Goal: Transaction & Acquisition: Purchase product/service

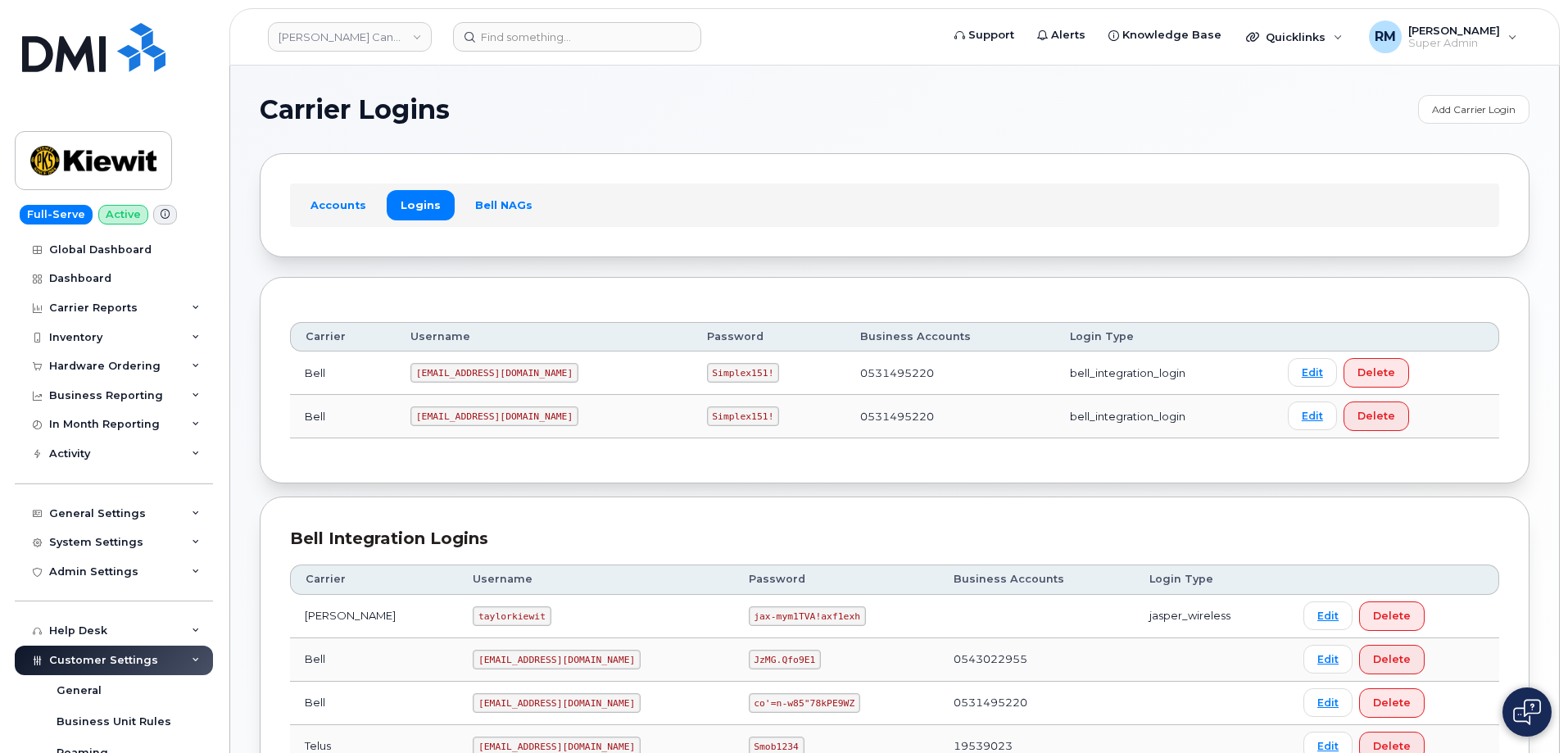
scroll to position [199, 0]
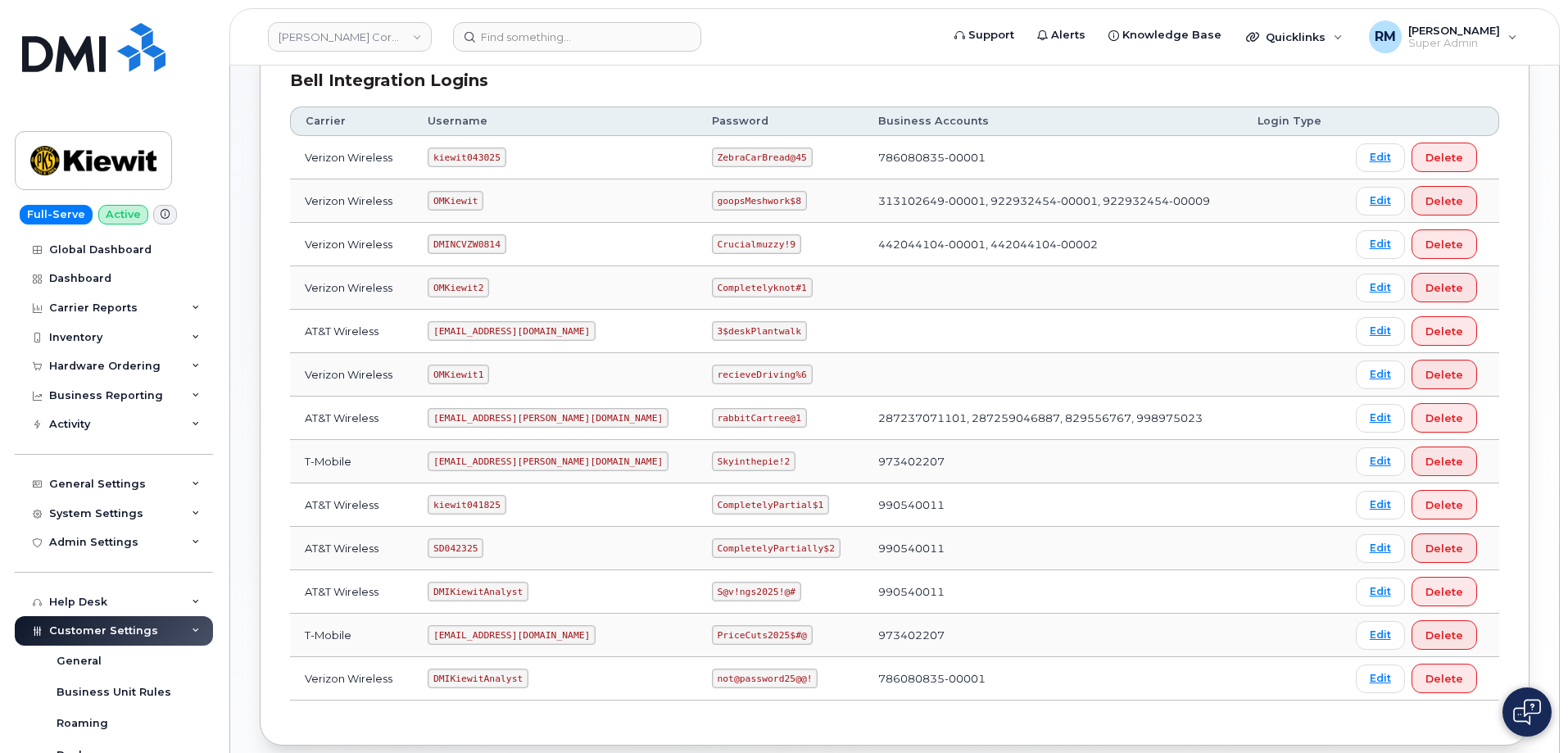
scroll to position [246, 0]
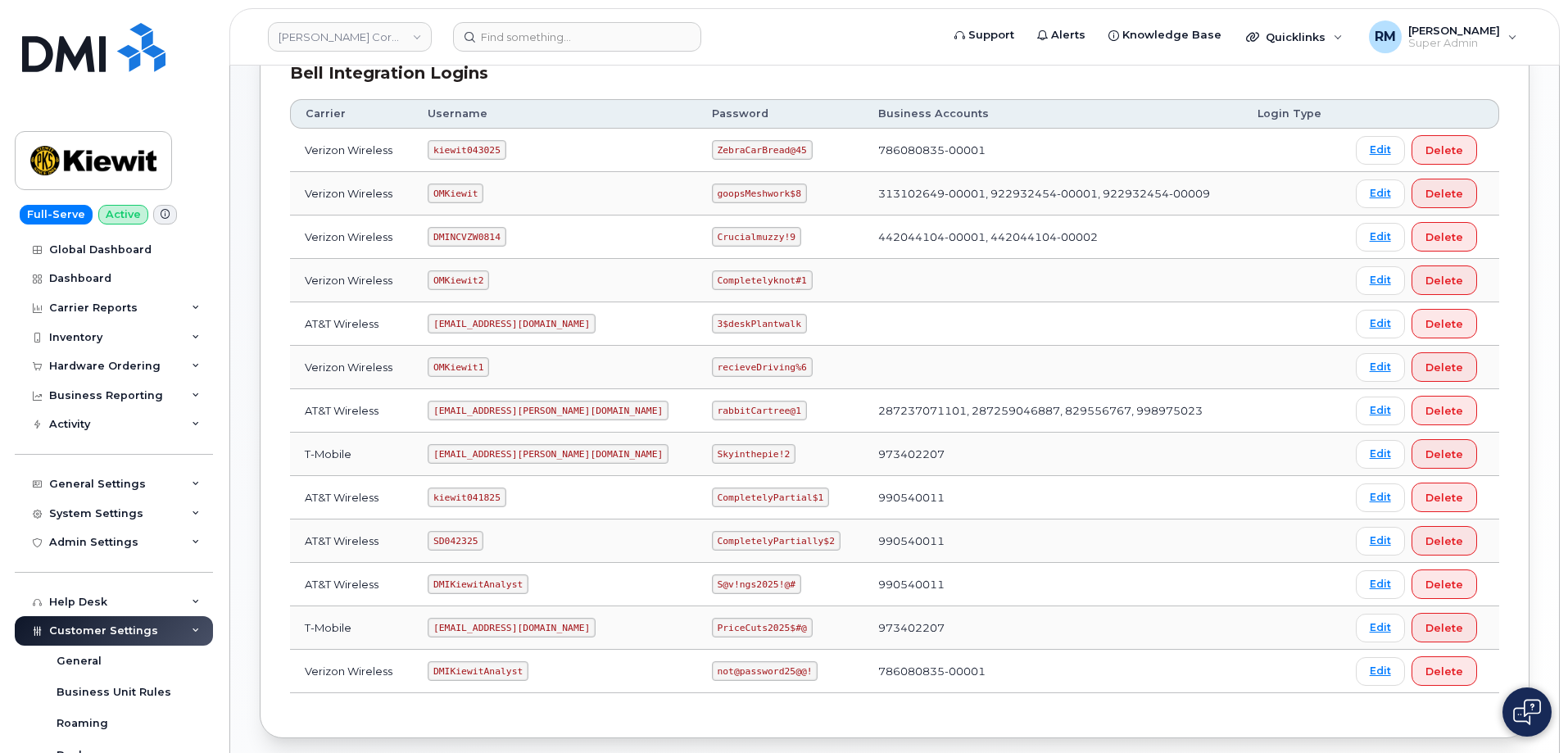
click at [465, 541] on code "SD042325" at bounding box center [455, 541] width 55 height 20
copy code "SD042325"
drag, startPoint x: 666, startPoint y: 539, endPoint x: 788, endPoint y: 534, distance: 122.1
click at [788, 534] on td "CompletelyPartially$2" at bounding box center [780, 541] width 166 height 44
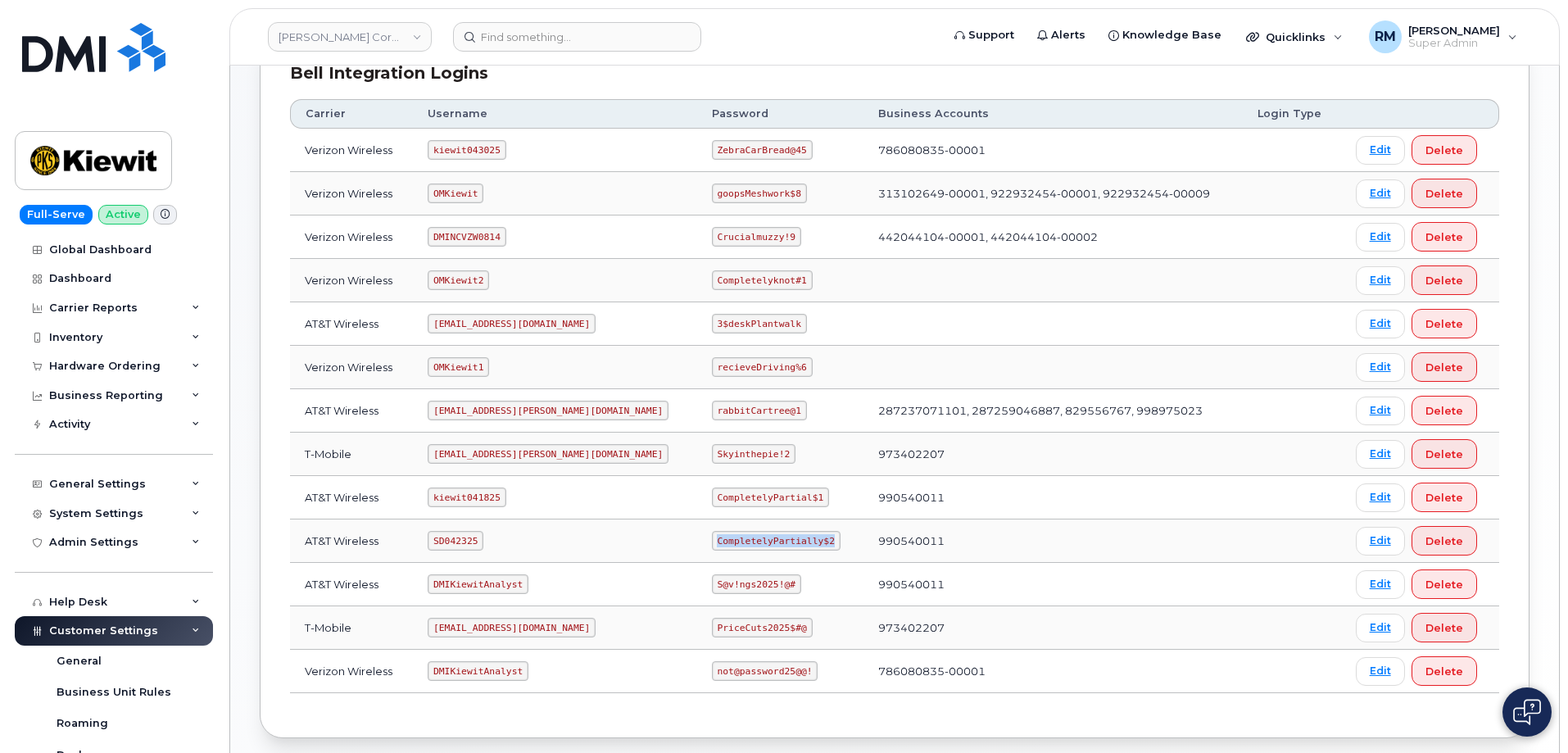
copy code "CompletelyPartially$2"
drag, startPoint x: 944, startPoint y: 150, endPoint x: 789, endPoint y: 155, distance: 155.1
click at [789, 172] on tr "Verizon Wireless kiewit043025 ZebraCarBread@45 786080835-00001 Edit Delete" at bounding box center [894, 193] width 1210 height 44
copy tr "786080835-00001"
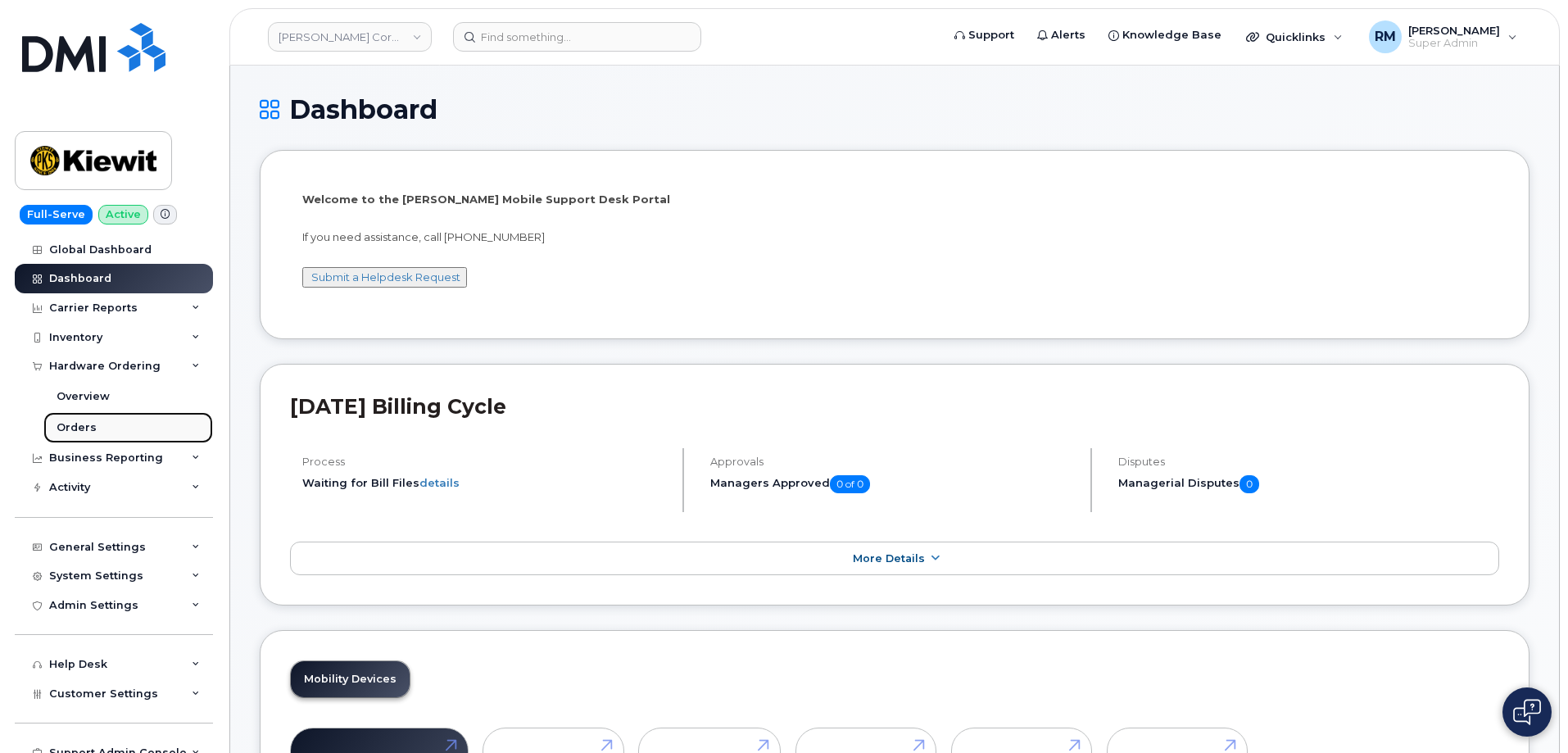
click at [76, 414] on link "Orders" at bounding box center [128, 428] width 169 height 31
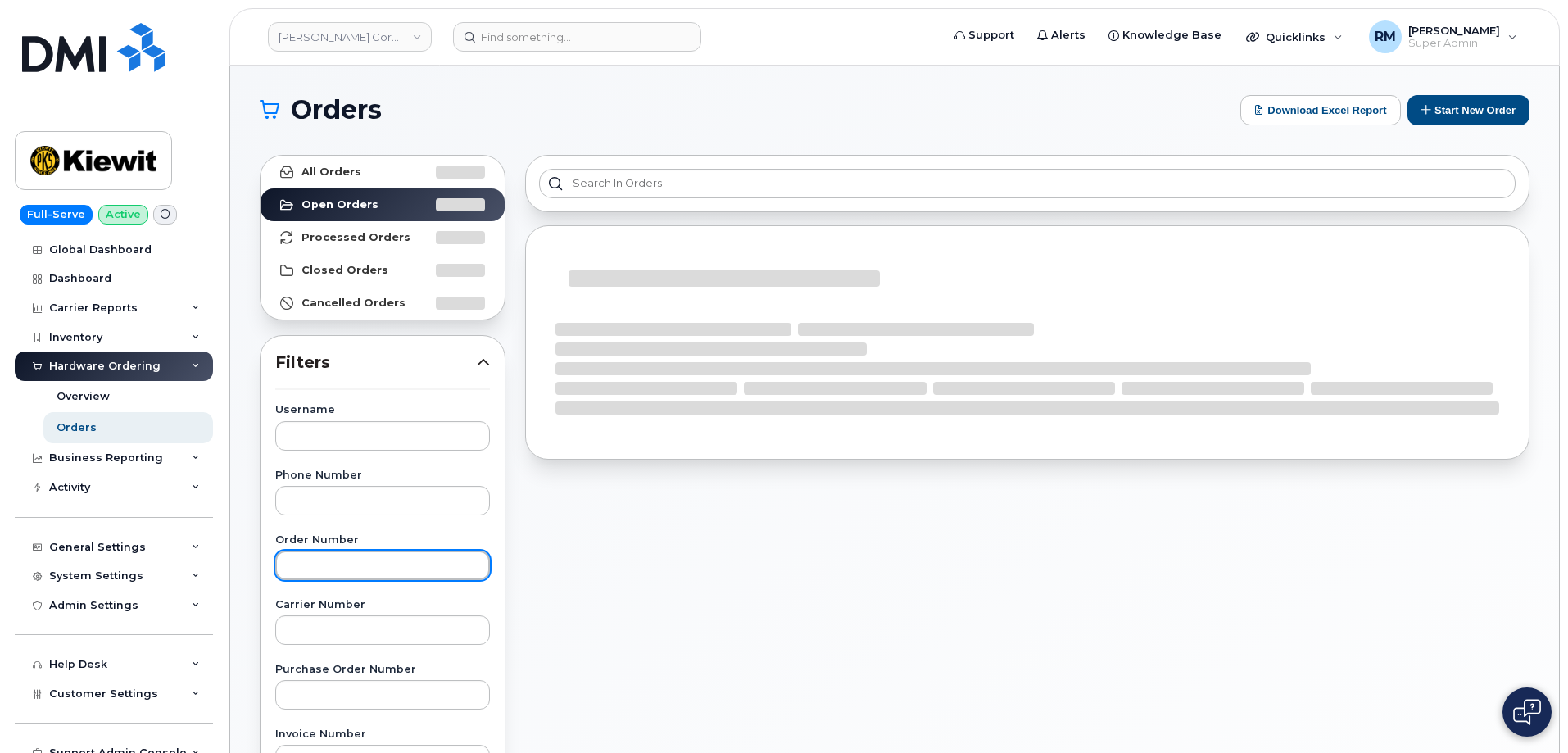
click at [298, 563] on input "text" at bounding box center [382, 566] width 215 height 30
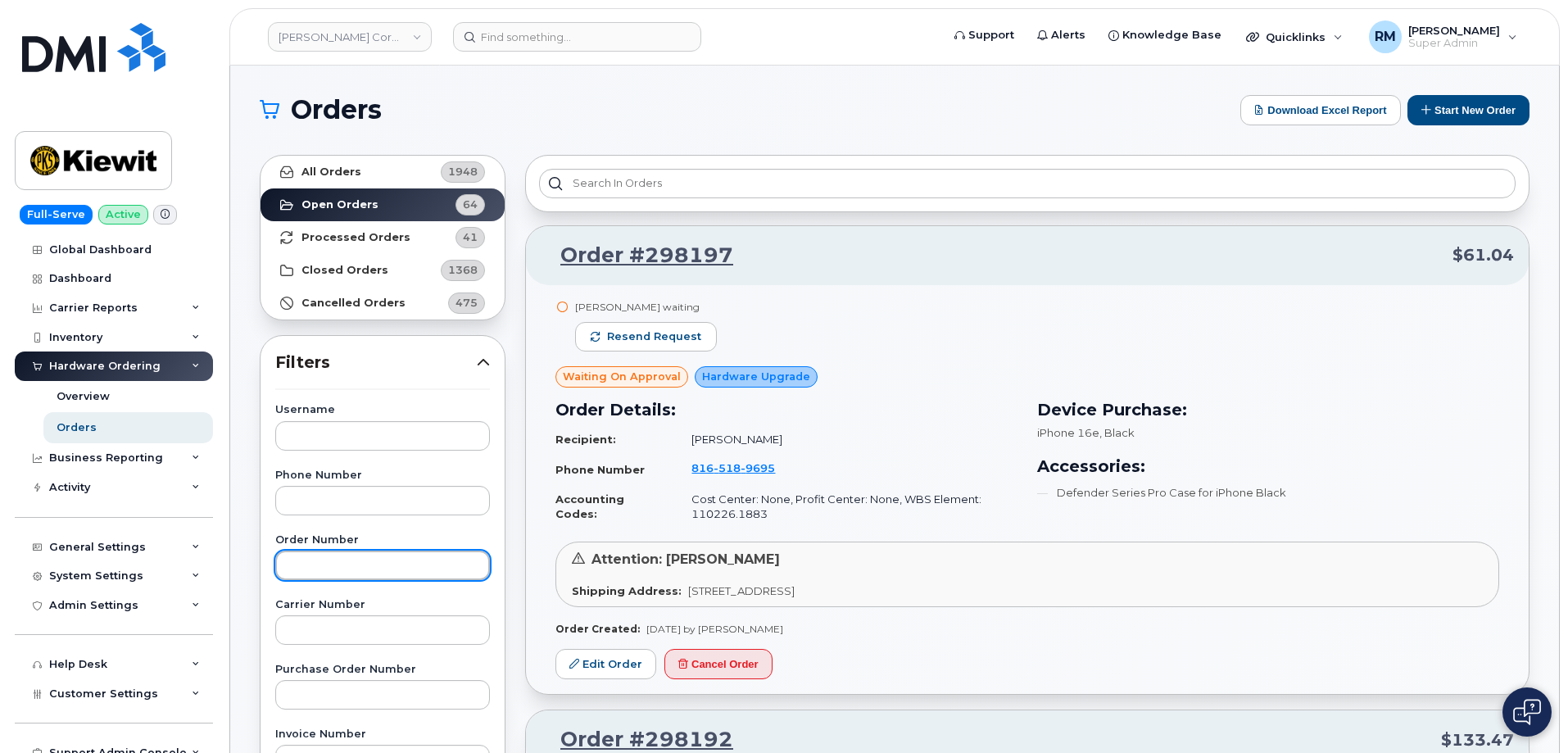
paste input "296798"
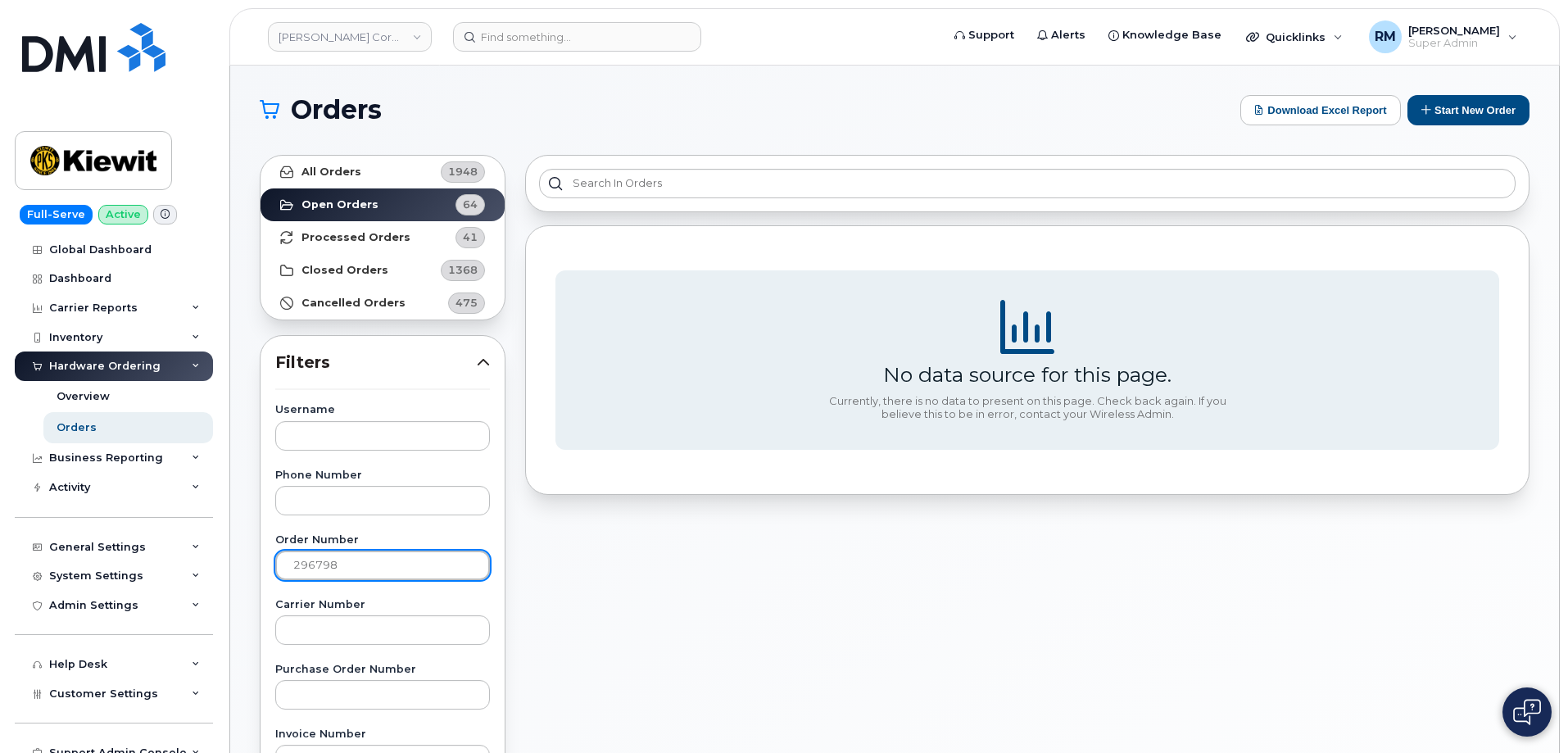
click at [362, 561] on input "296798" at bounding box center [382, 566] width 215 height 30
type input "296798"
click at [322, 175] on strong "All Orders" at bounding box center [331, 172] width 59 height 13
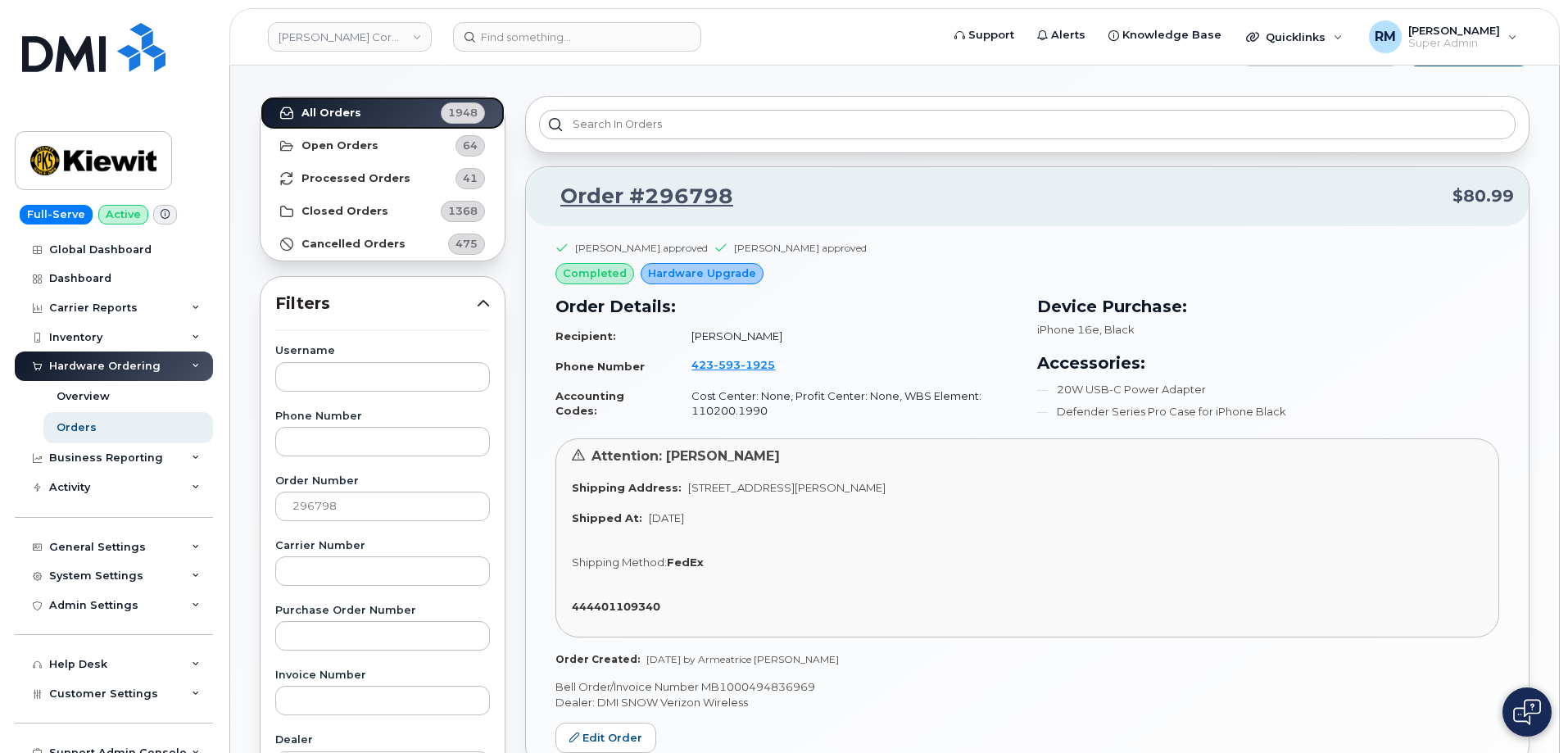
scroll to position [163, 0]
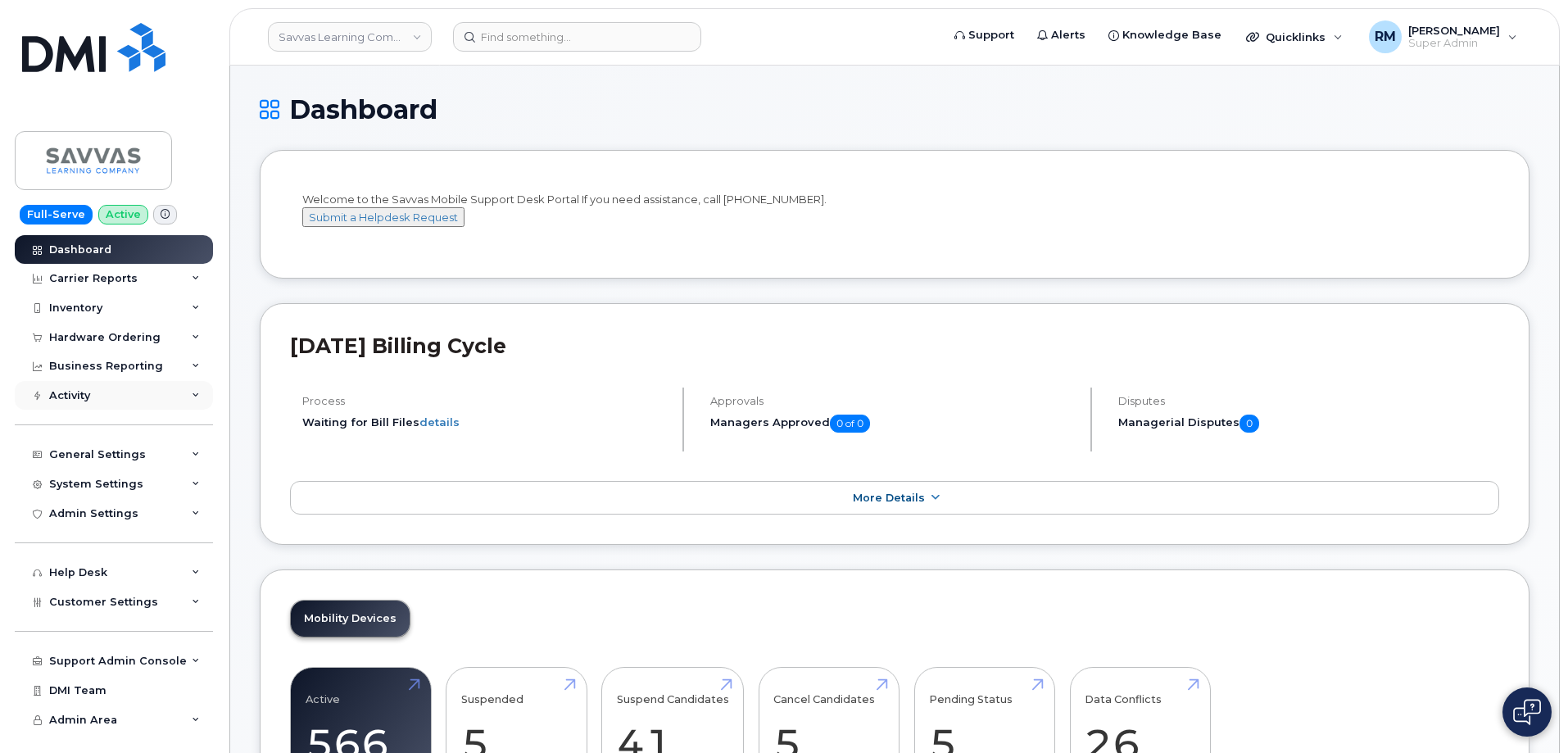
click at [182, 393] on div "Activity" at bounding box center [114, 395] width 198 height 30
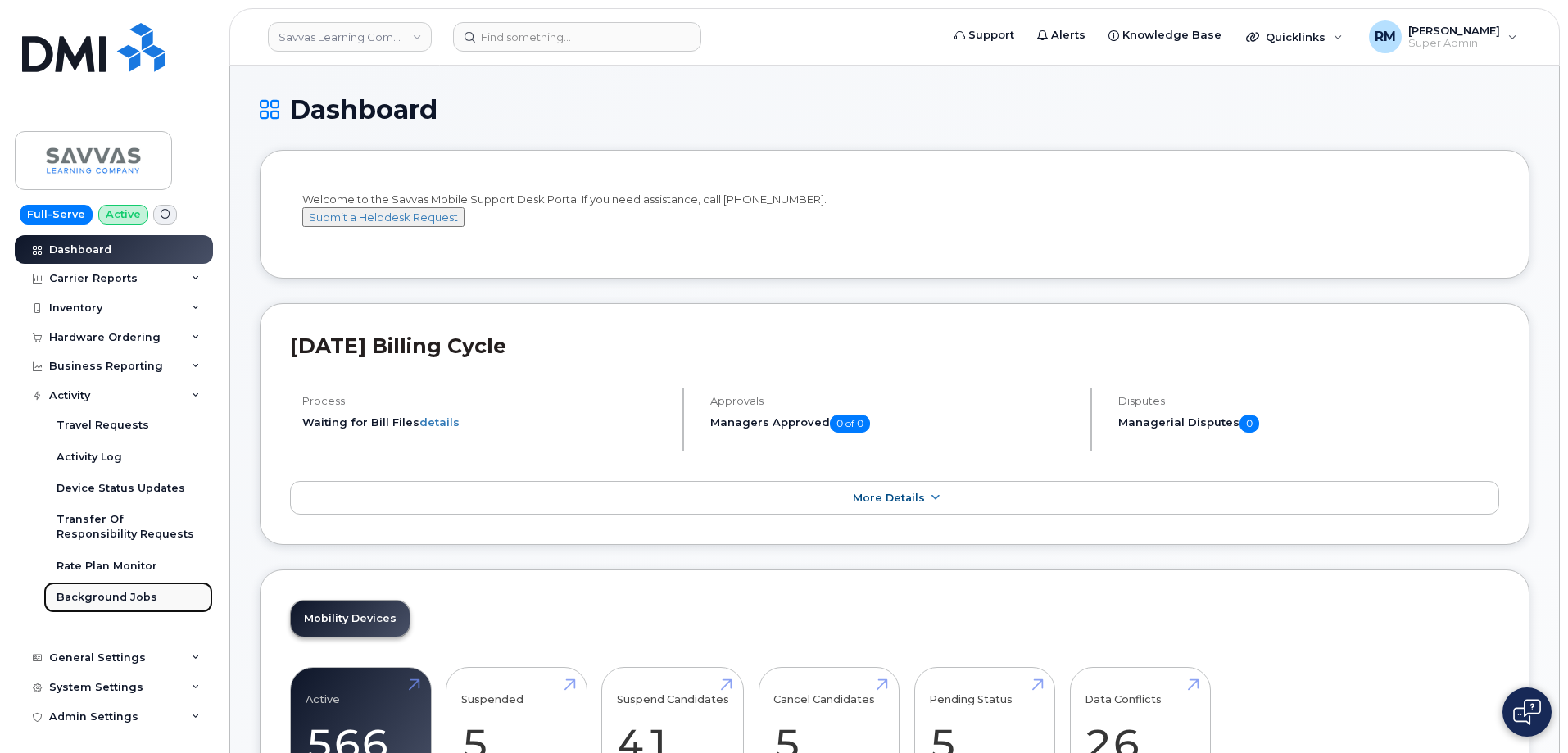
click at [98, 594] on div "Background Jobs" at bounding box center [107, 598] width 101 height 15
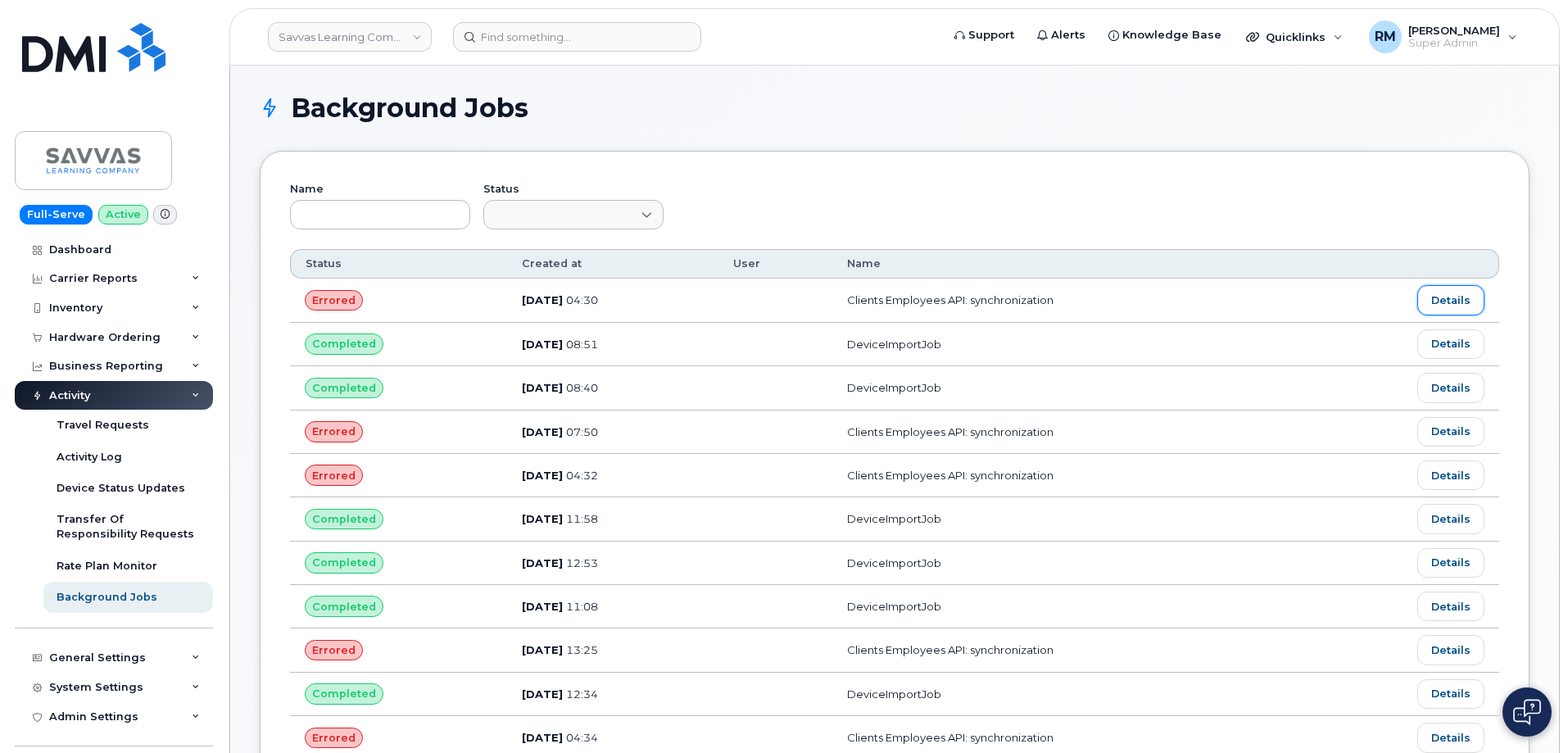
click at [1464, 298] on link "Details" at bounding box center [1451, 300] width 67 height 30
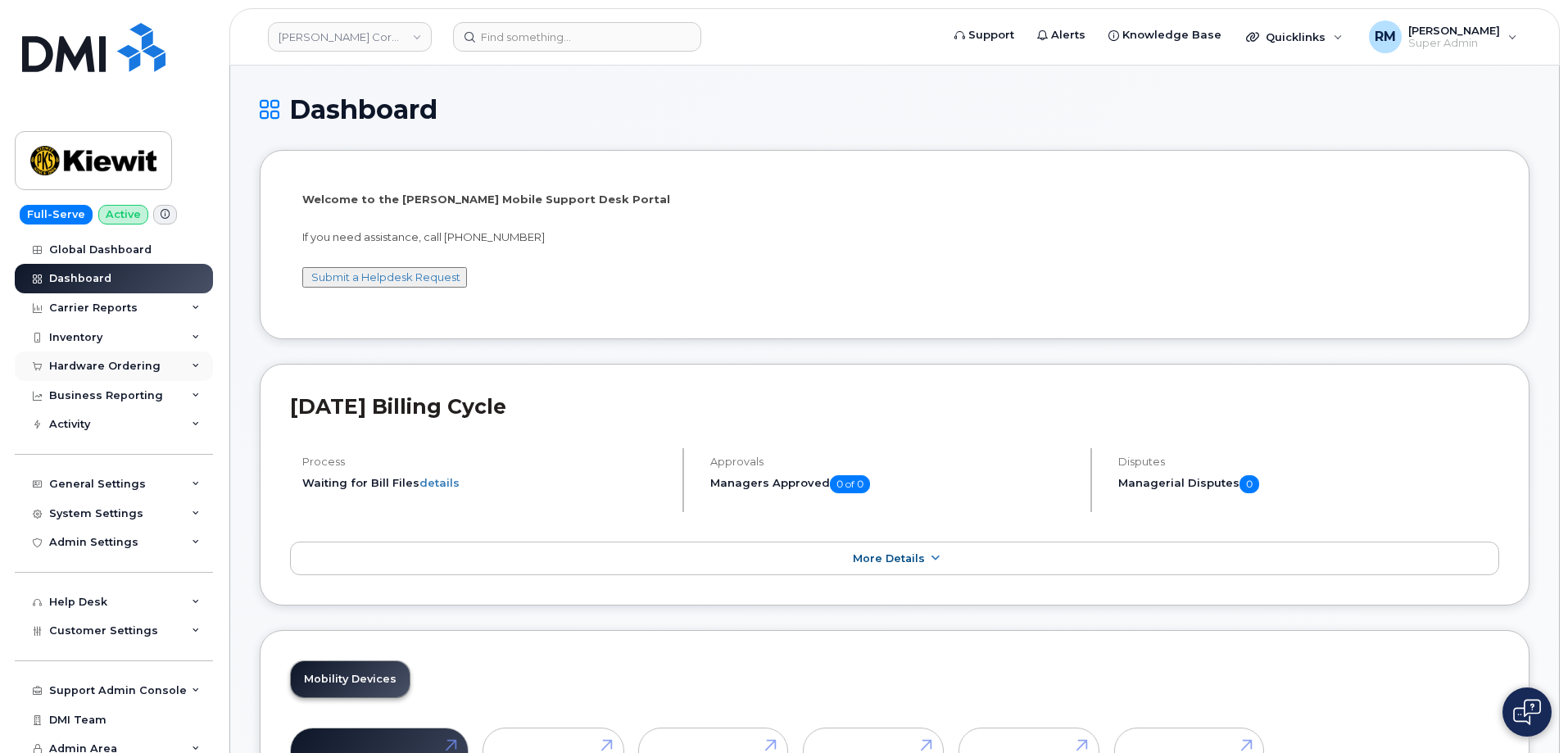
click at [131, 364] on div "Hardware Ordering" at bounding box center [105, 367] width 111 height 13
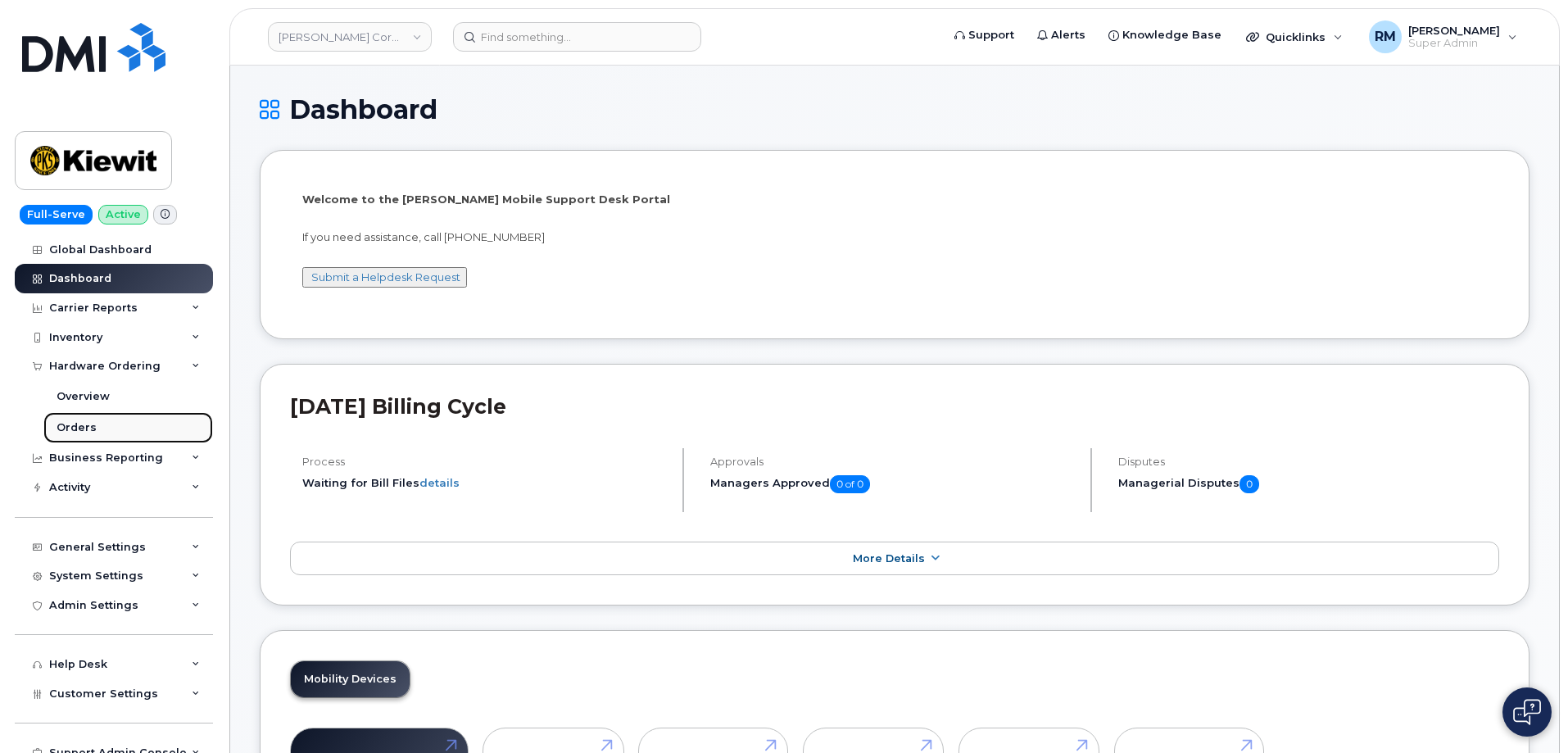
click at [65, 423] on div "Orders" at bounding box center [76, 428] width 40 height 15
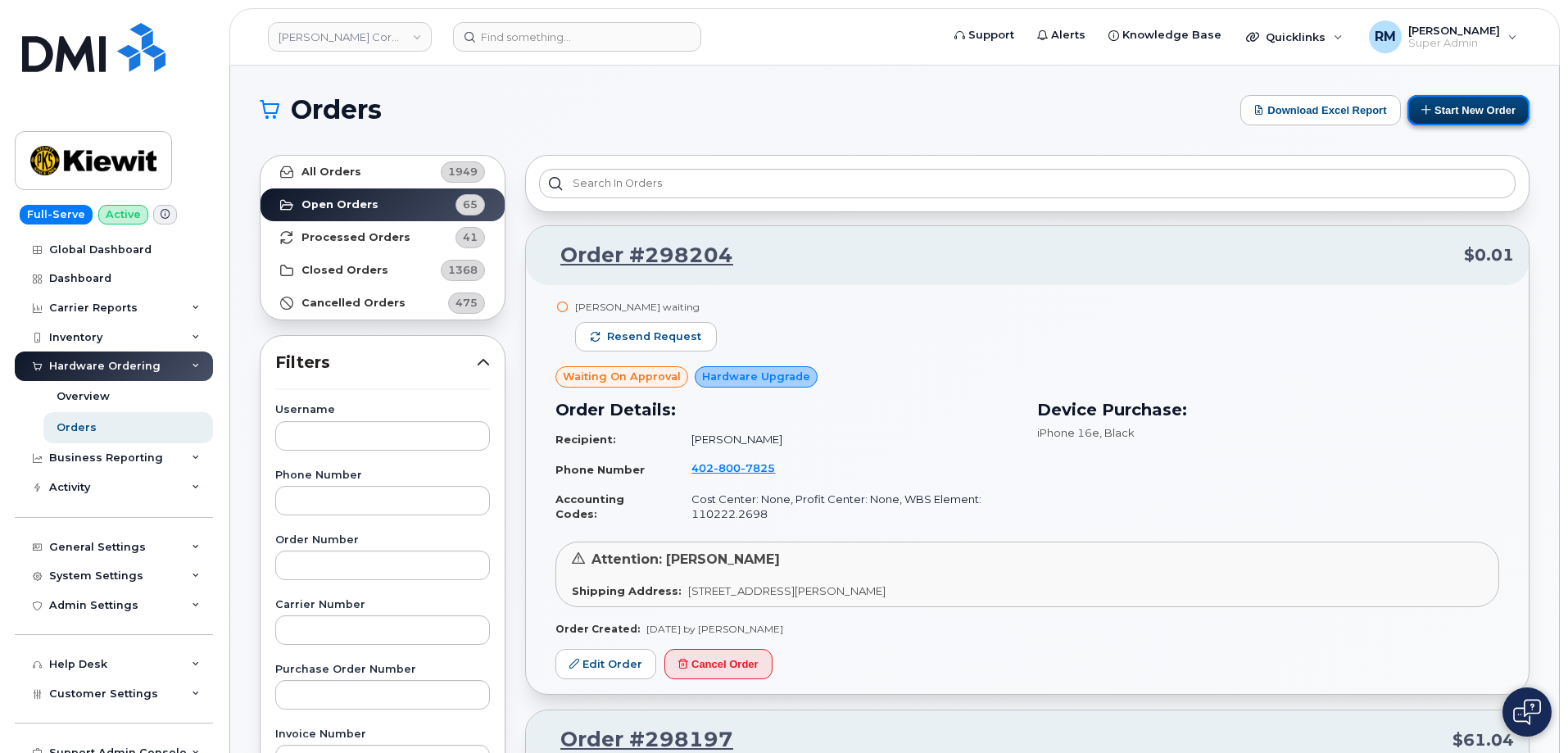
click at [1462, 106] on button "Start New Order" at bounding box center [1469, 110] width 122 height 31
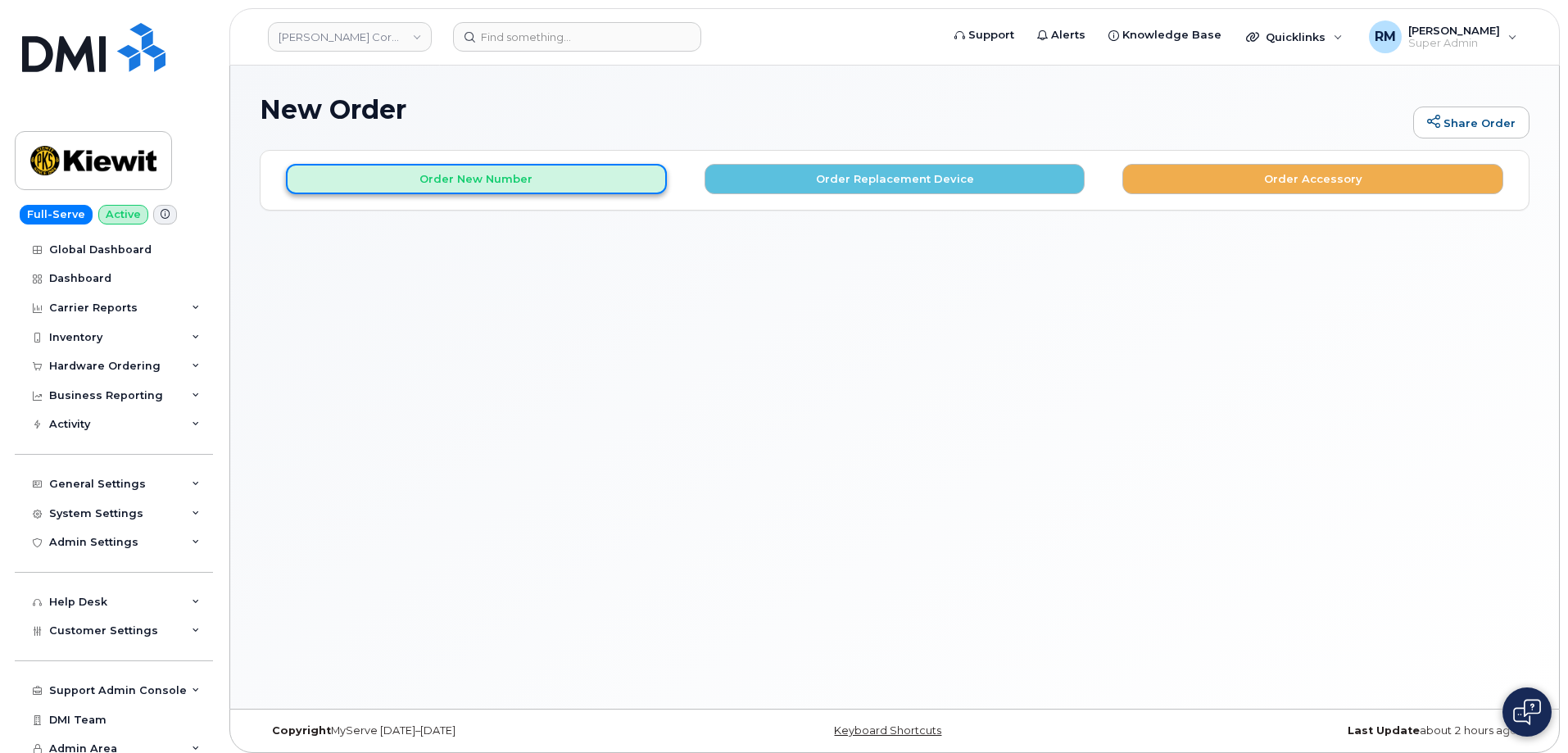
click at [461, 180] on button "Order New Number" at bounding box center [476, 178] width 381 height 31
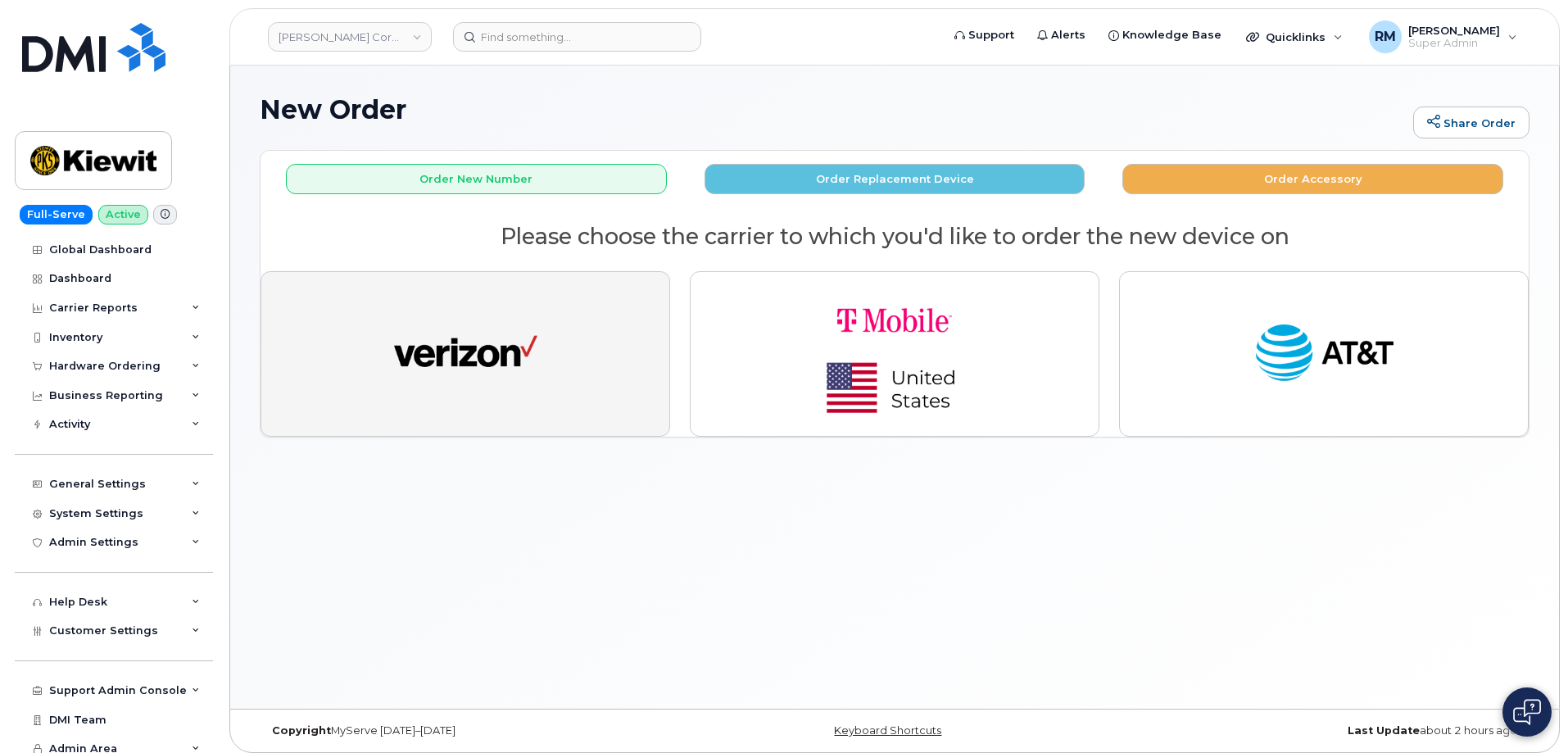
click at [519, 369] on img "button" at bounding box center [466, 353] width 144 height 73
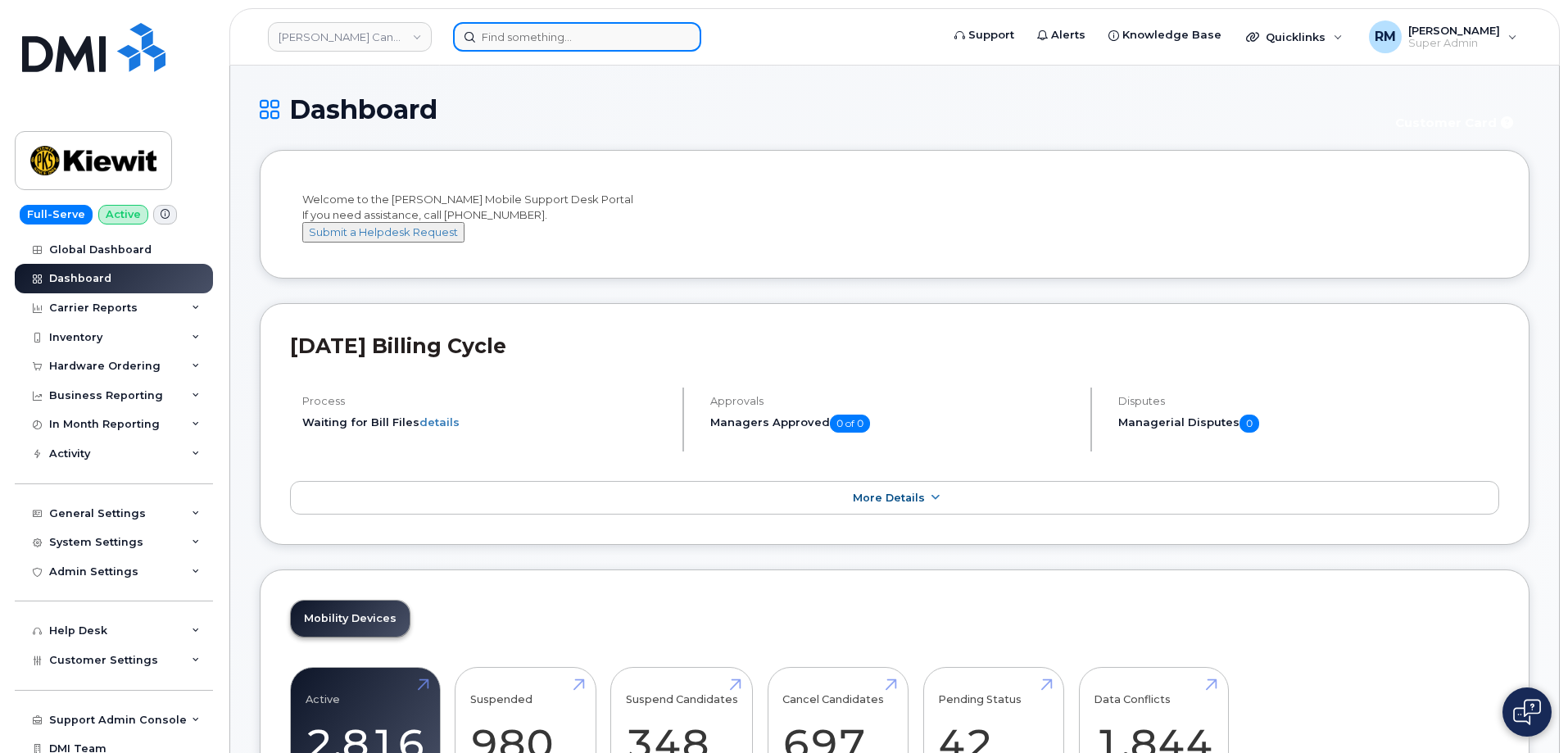
click at [491, 38] on input at bounding box center [577, 37] width 249 height 30
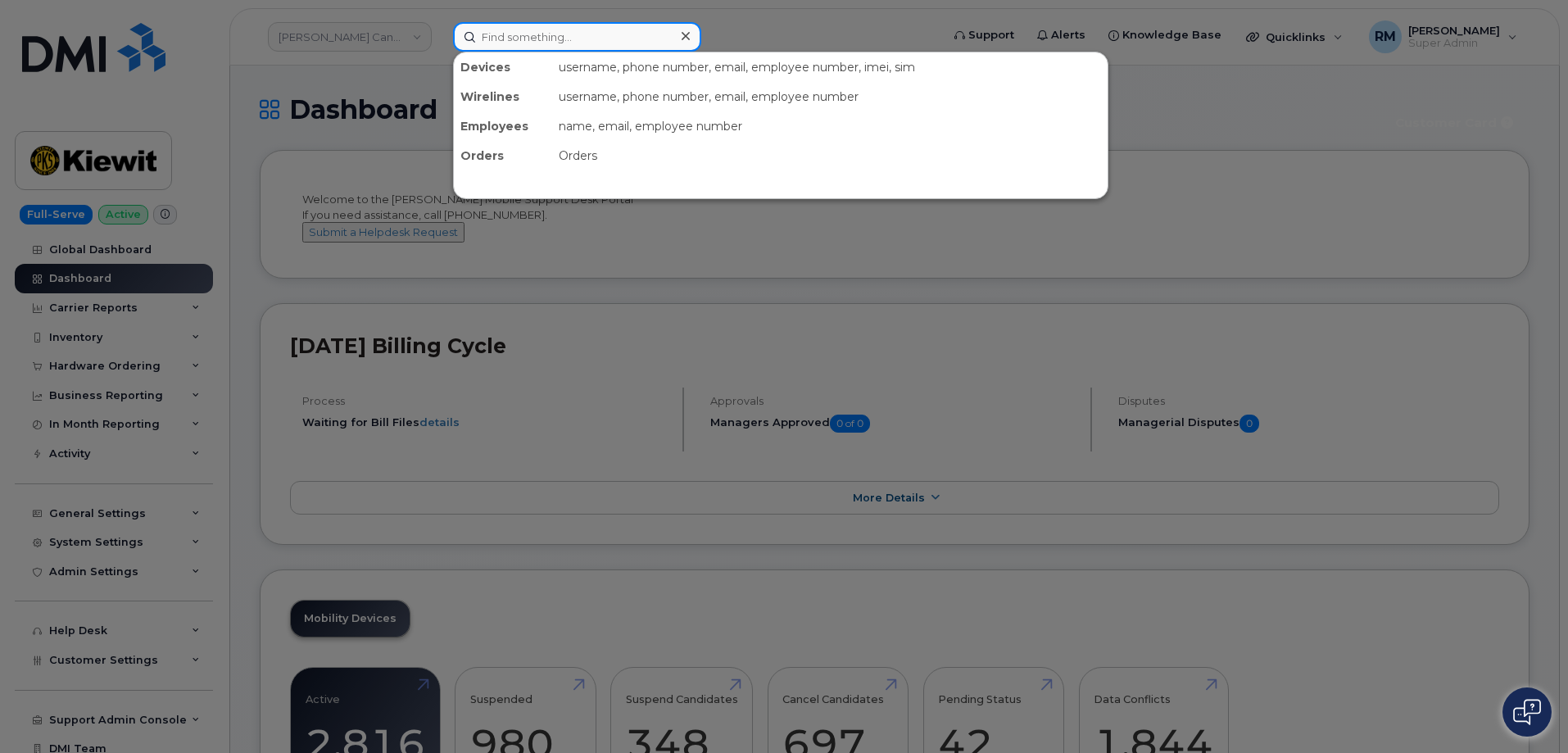
paste input "4038369202"
type input "4038369202"
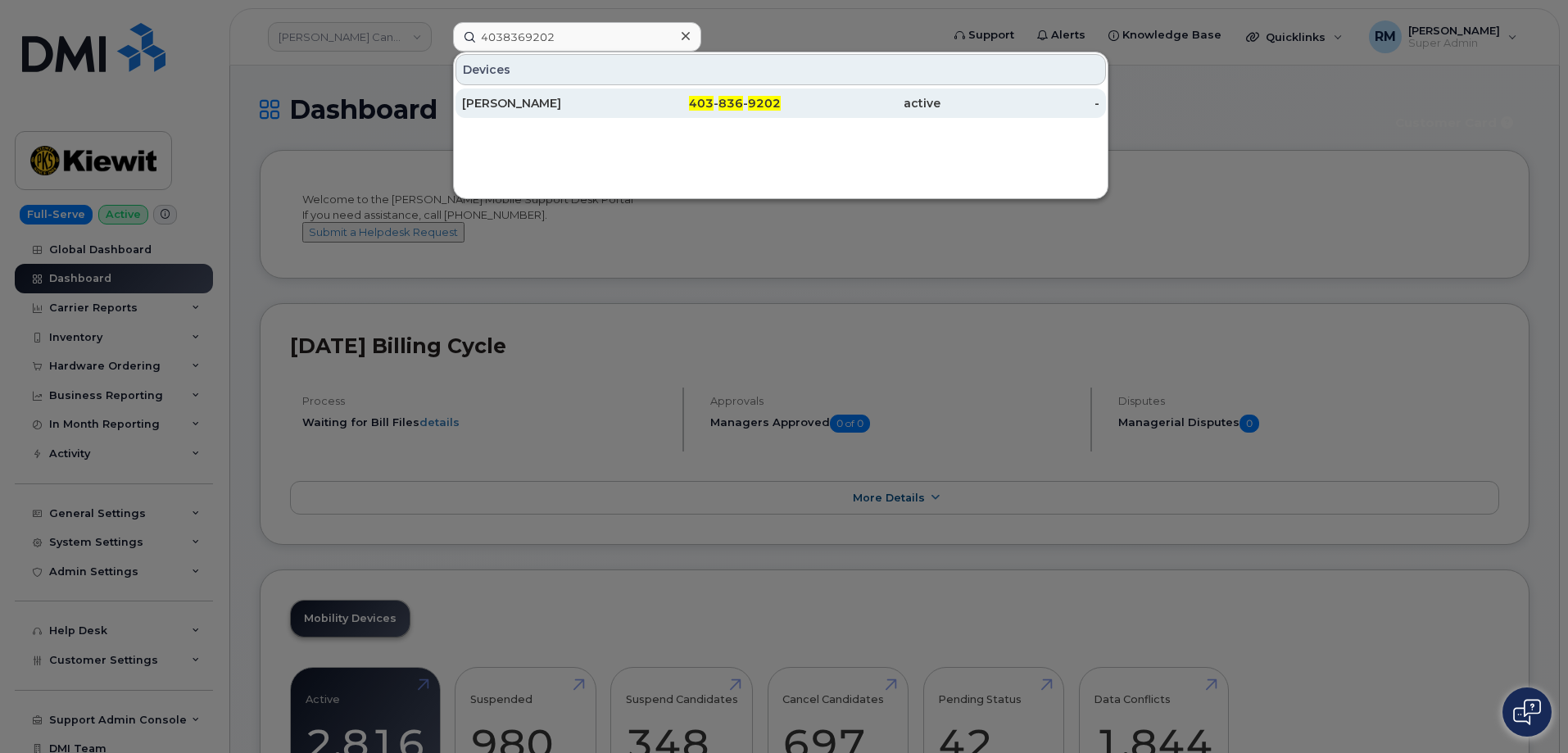
click at [533, 102] on div "Matthew Federico" at bounding box center [542, 103] width 160 height 17
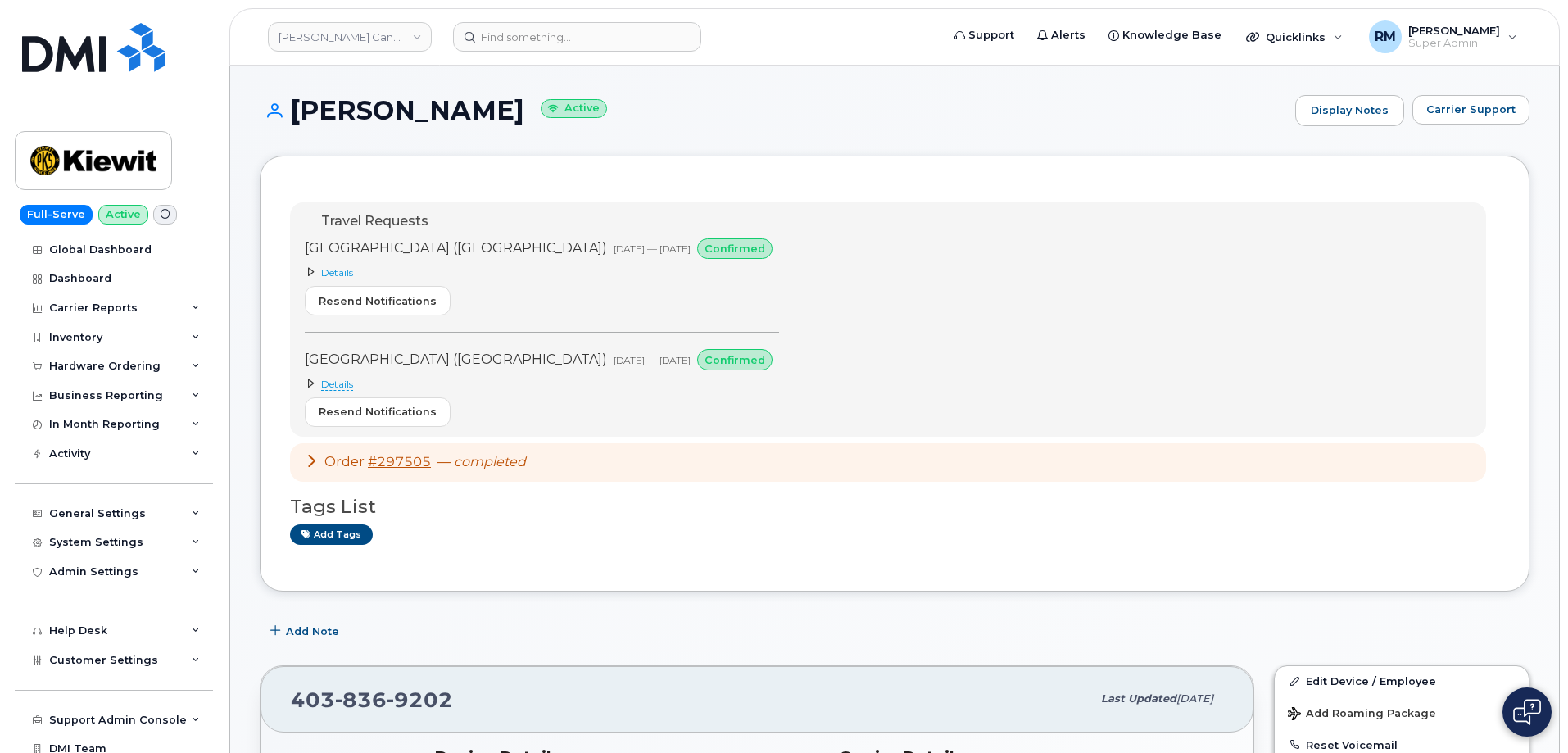
click at [329, 378] on span "Details" at bounding box center [337, 385] width 32 height 13
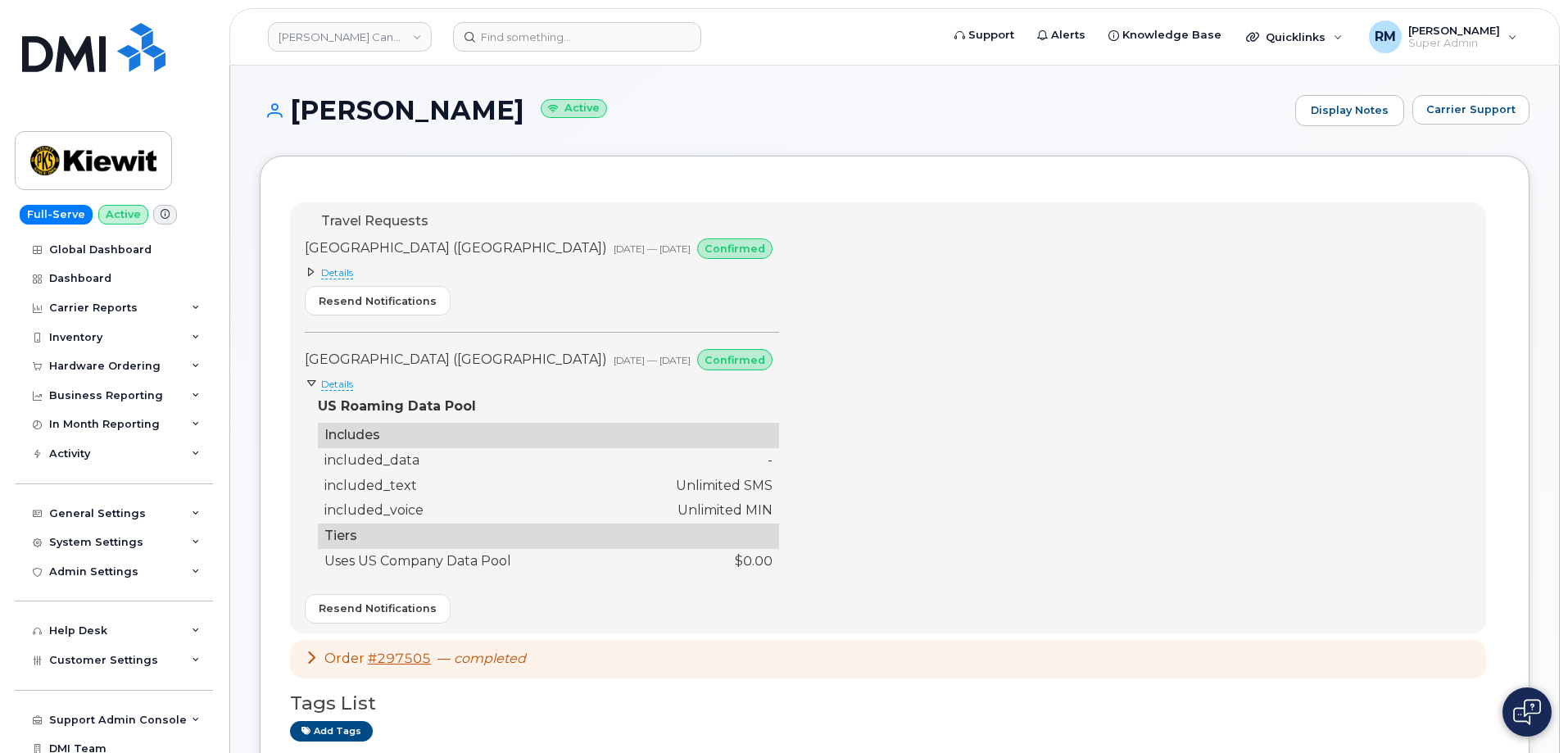
click at [329, 378] on span "Details" at bounding box center [337, 385] width 32 height 13
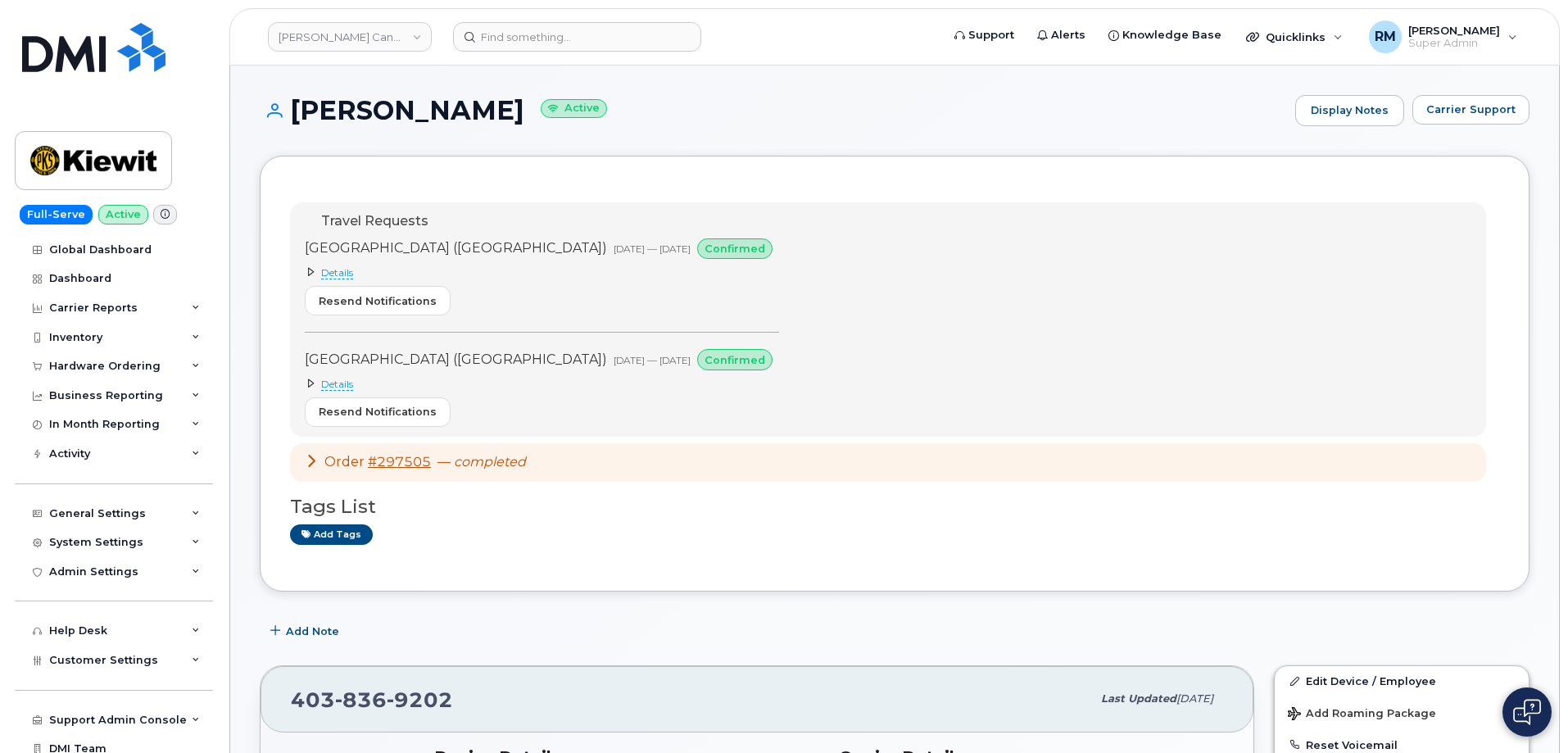
click at [327, 266] on div "United States of America (USA) Aug 11, 2025 — Oct 30, 2025 confirmed Details US…" at bounding box center [542, 277] width 475 height 78
click at [327, 270] on span "Details" at bounding box center [337, 273] width 32 height 13
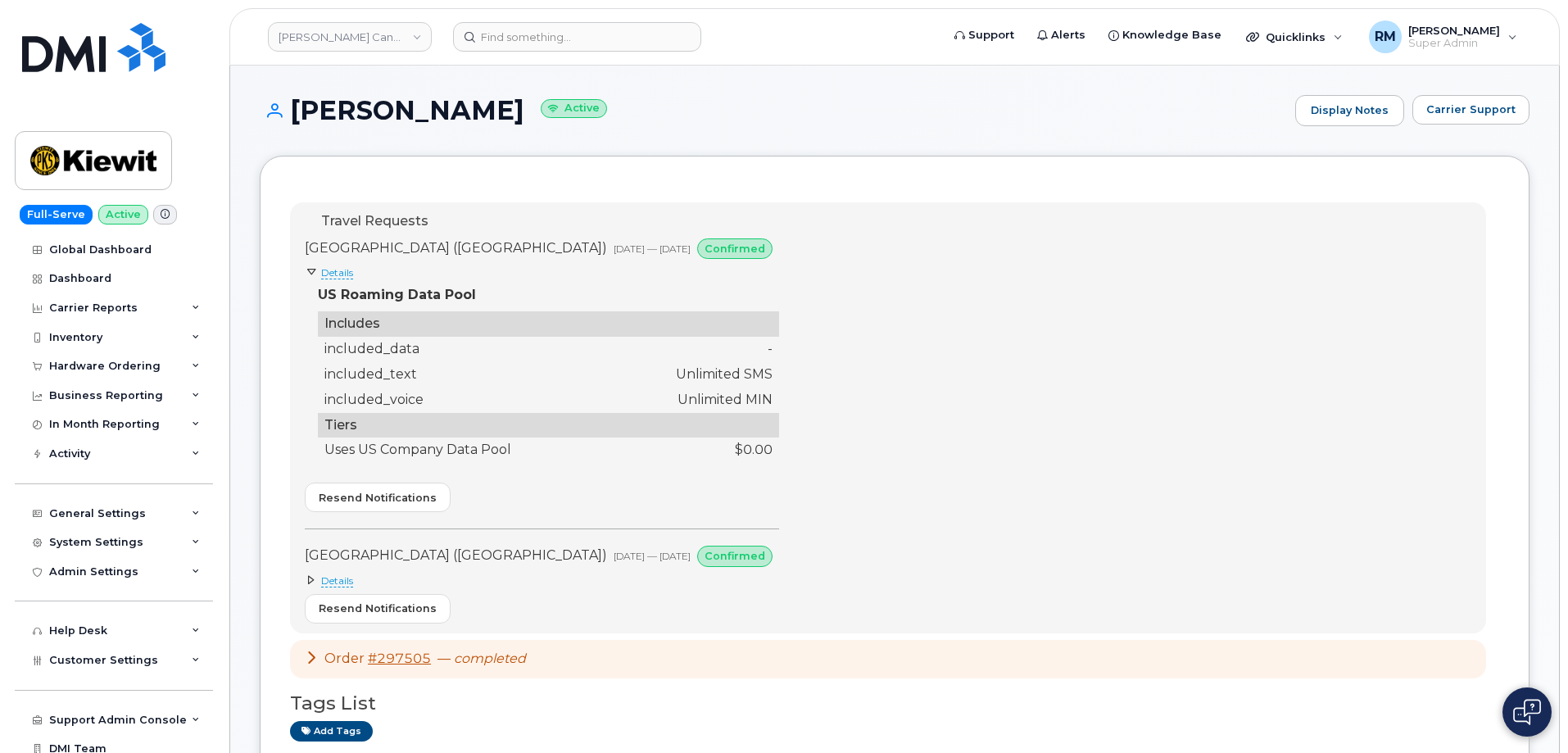
click at [327, 270] on span "Details" at bounding box center [337, 273] width 32 height 13
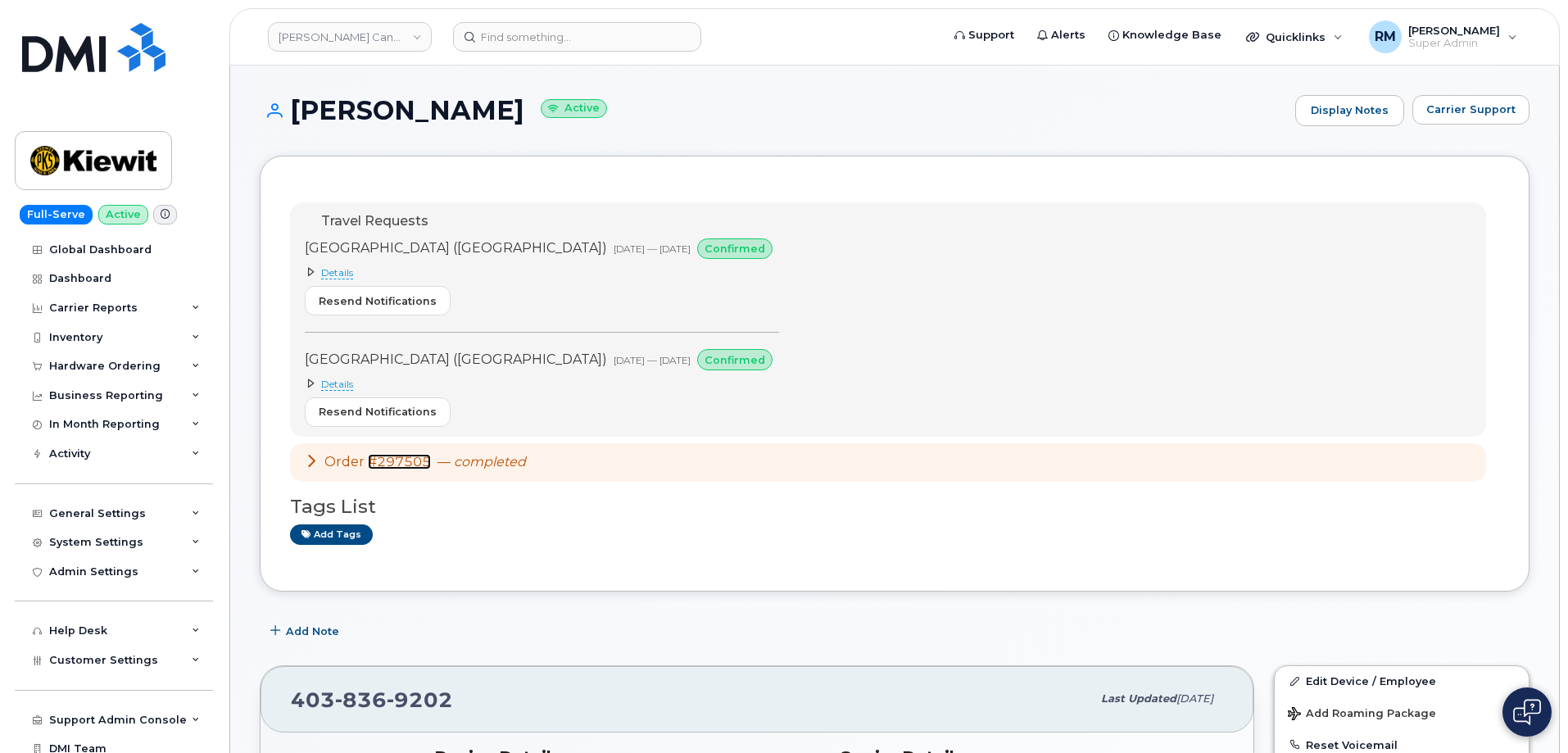
click at [390, 462] on link "#297505" at bounding box center [400, 462] width 63 height 16
click at [316, 464] on icon at bounding box center [311, 461] width 13 height 13
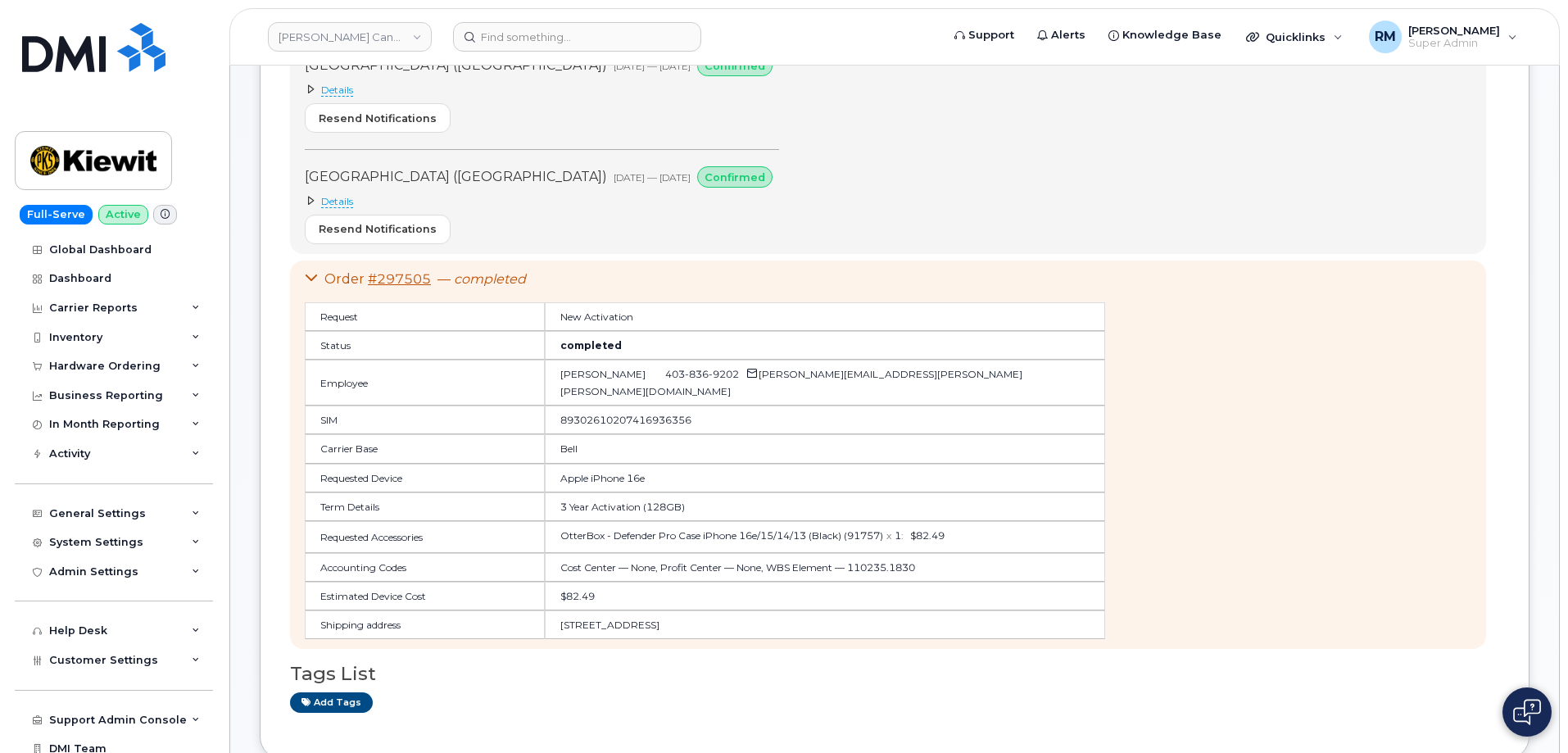
scroll to position [246, 0]
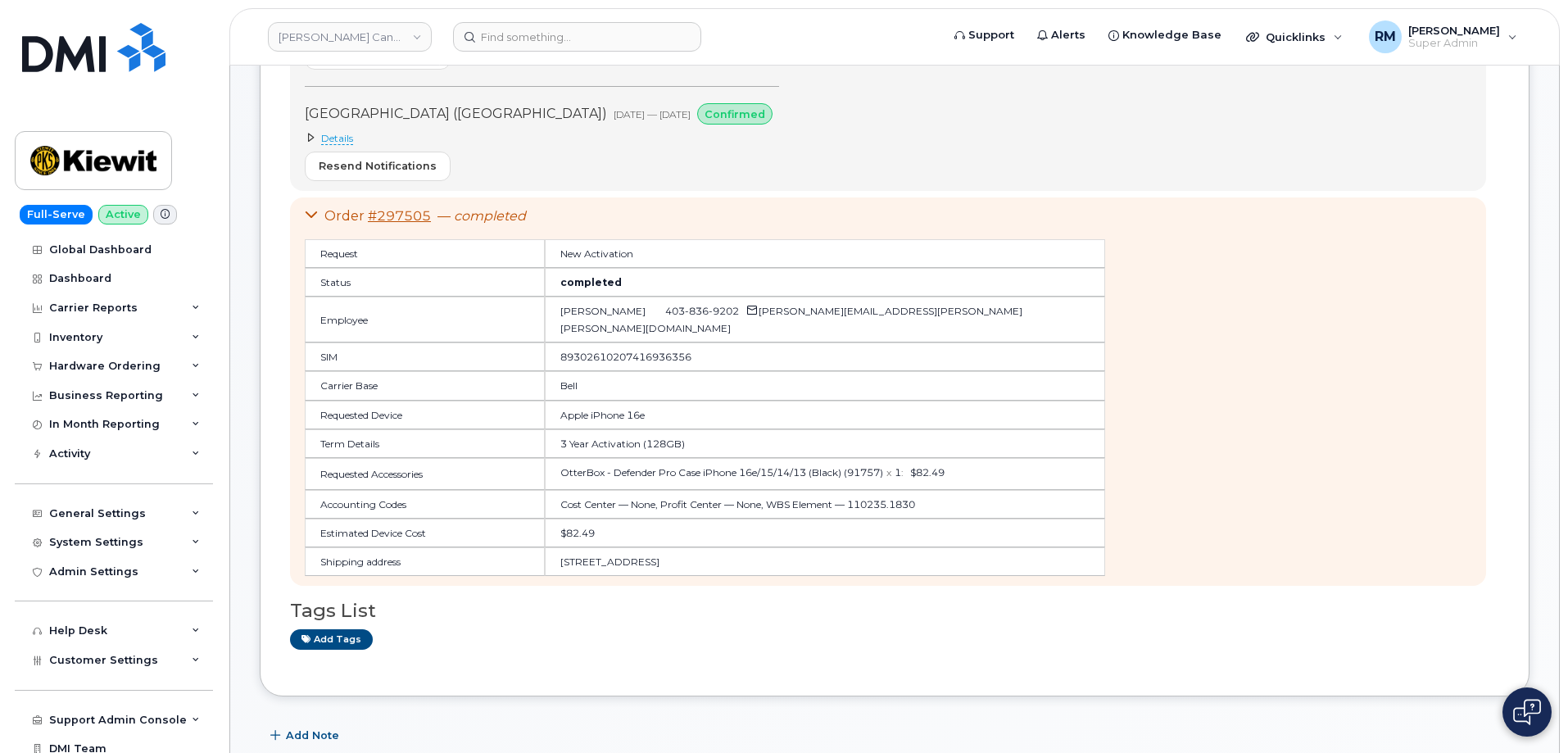
click at [310, 211] on icon at bounding box center [311, 215] width 13 height 13
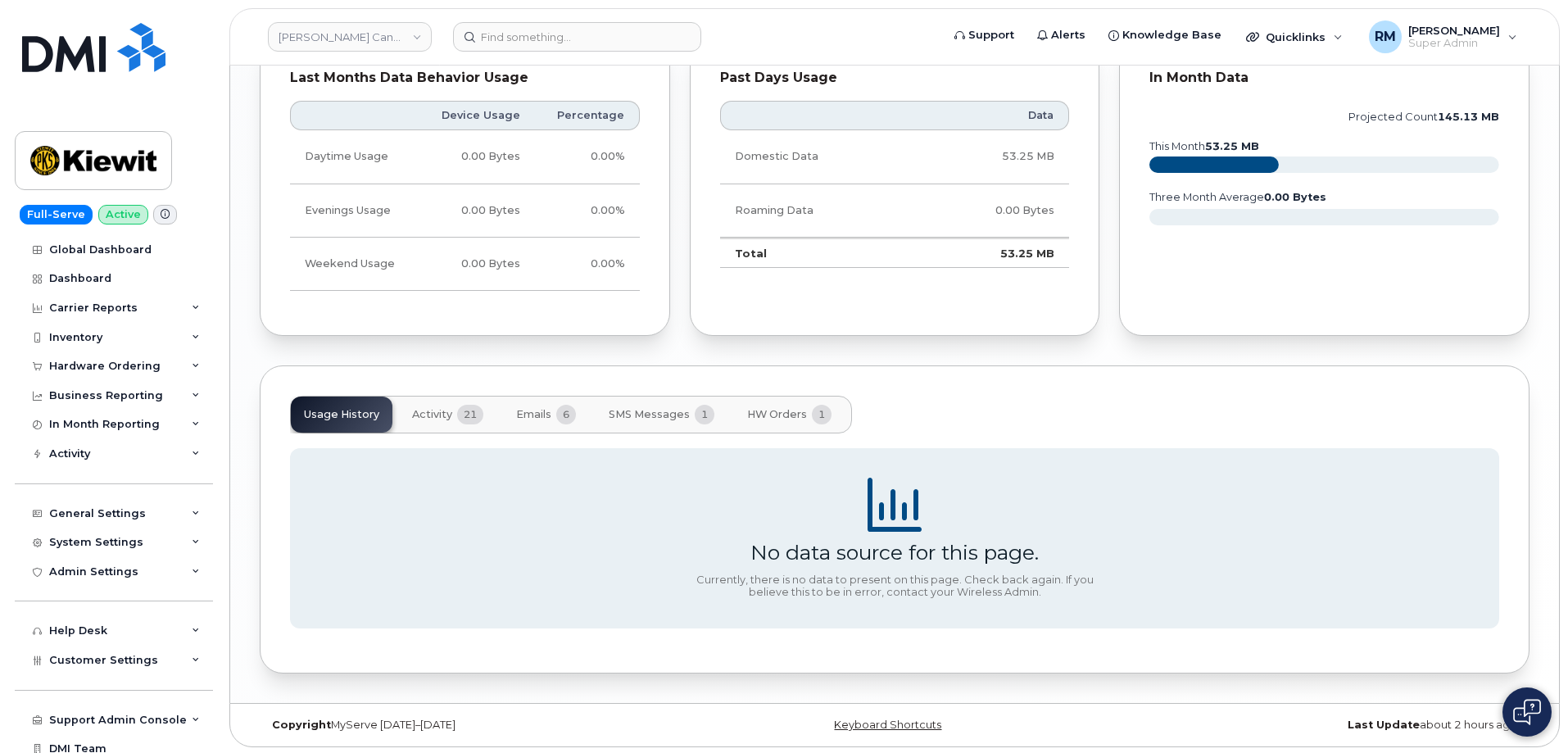
scroll to position [1759, 0]
click at [763, 404] on button "HW Orders 1" at bounding box center [789, 412] width 111 height 36
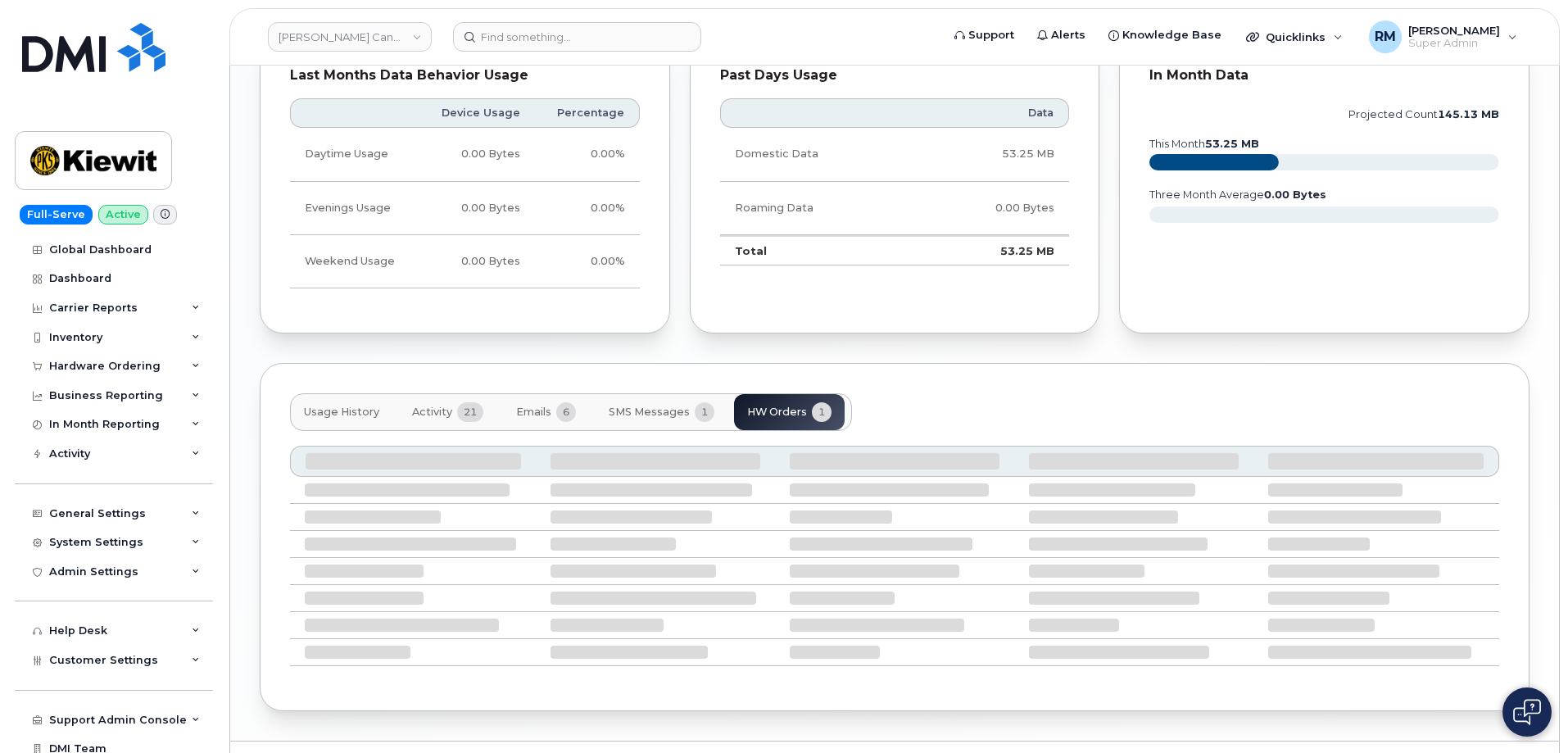
scroll to position [1715, 0]
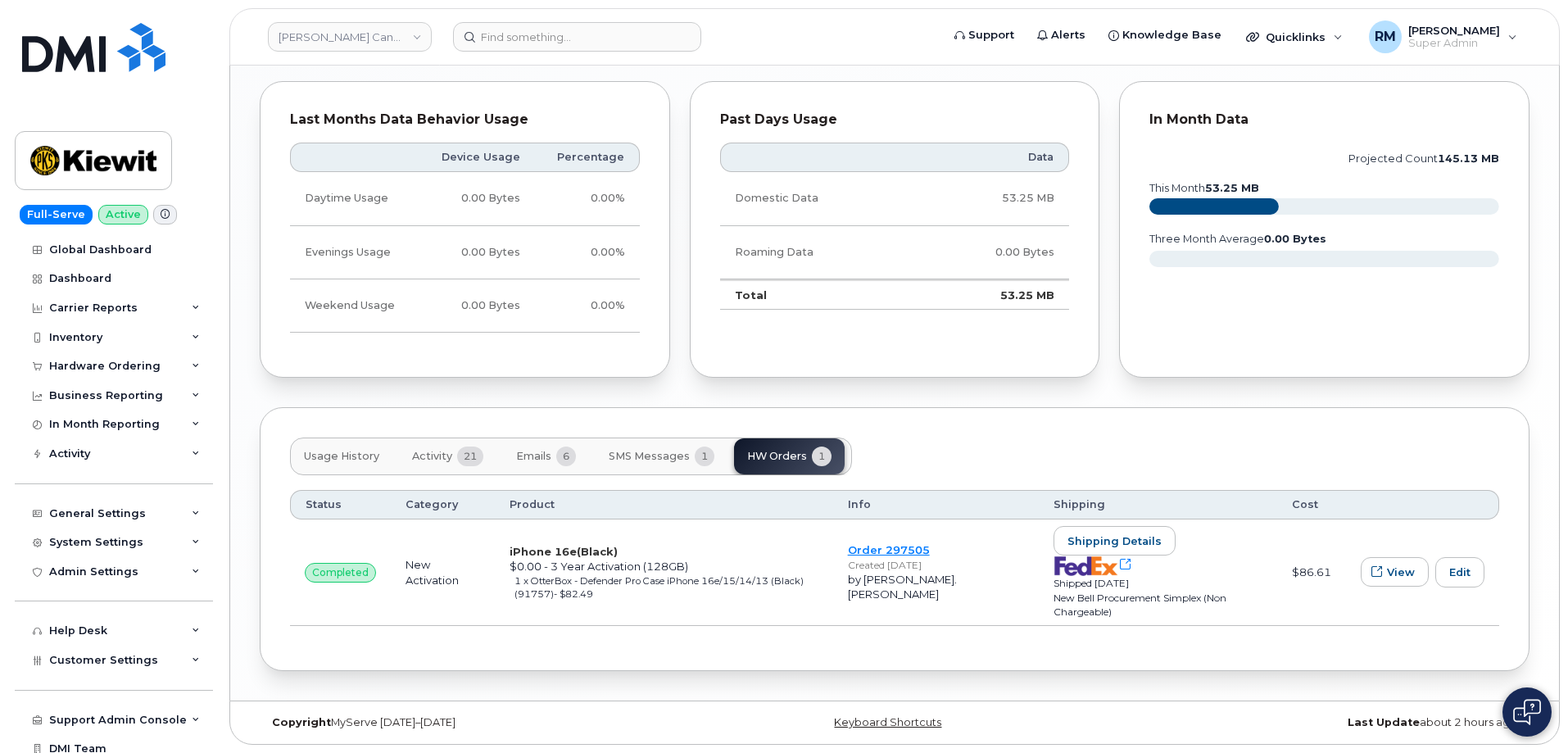
click at [638, 434] on div "Usage History Activity 21 Emails 6 SMS Messages 1 HW Orders 1 Status Category P…" at bounding box center [895, 539] width 1270 height 264
click at [639, 449] on button "SMS Messages 1" at bounding box center [661, 457] width 132 height 36
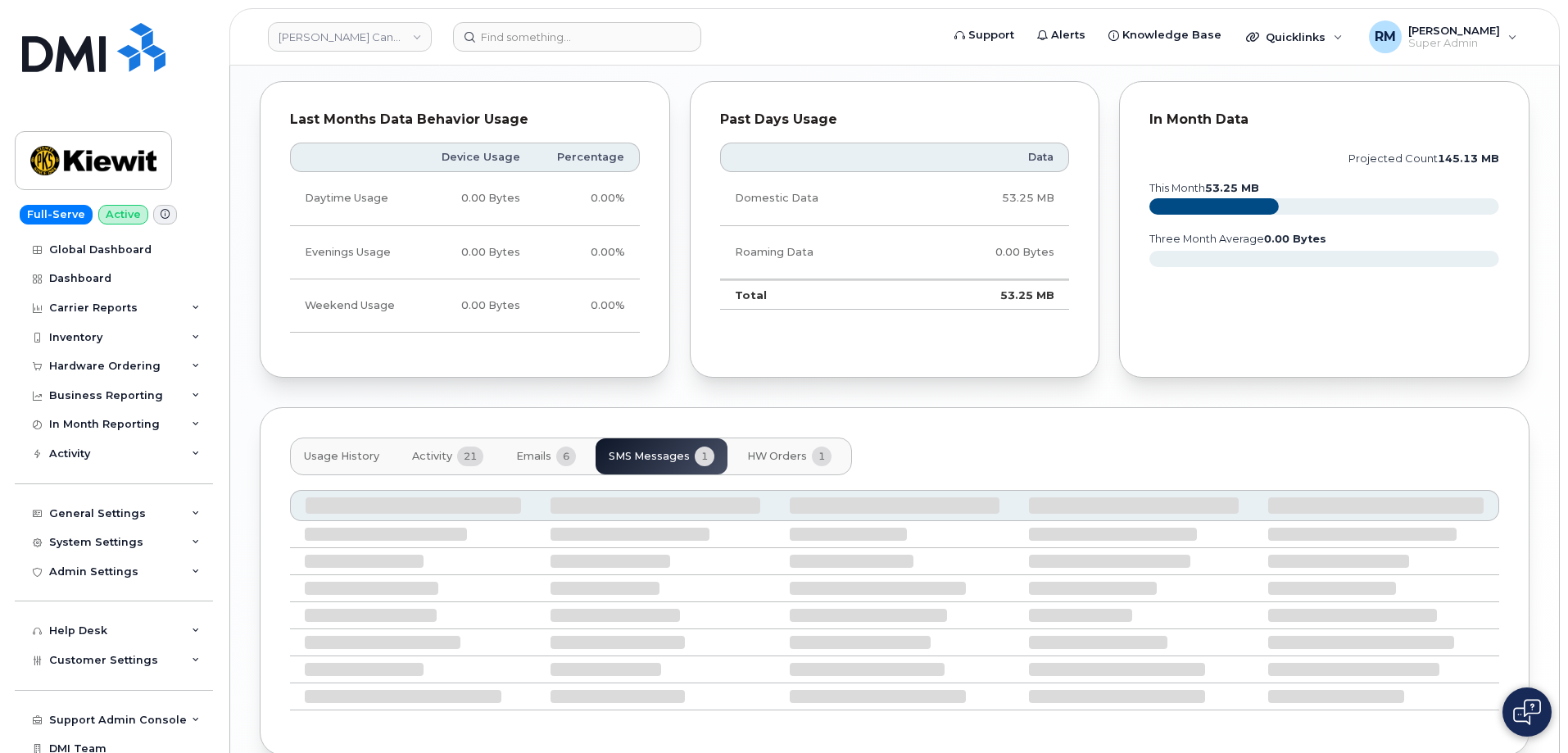
scroll to position [1654, 0]
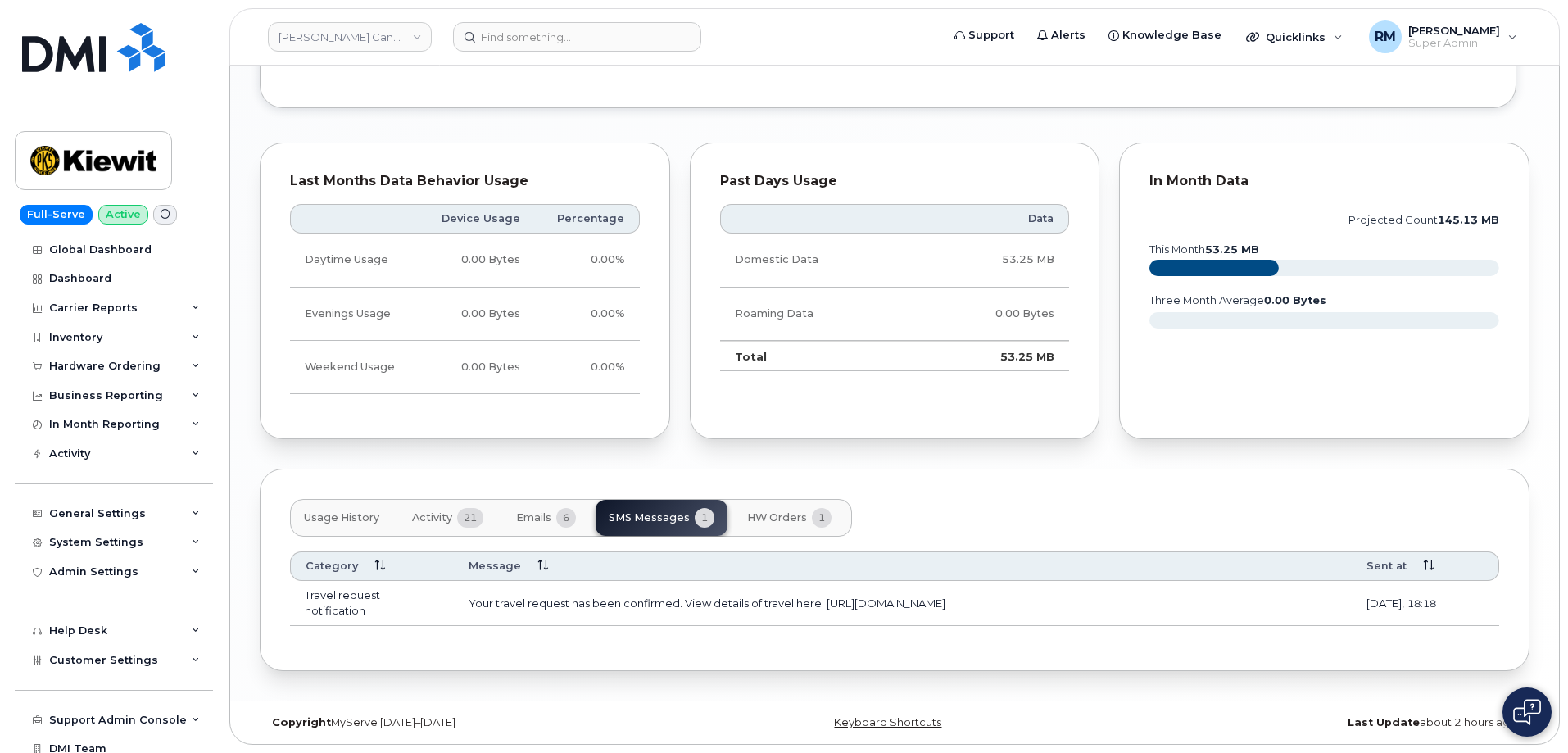
drag, startPoint x: 825, startPoint y: 604, endPoint x: 1298, endPoint y: 594, distance: 473.1
click at [1298, 594] on td "Your travel request has been confirmed. View details of travel here: https://my…" at bounding box center [903, 604] width 898 height 45
copy td "https://myserve.ca/customer/349/travel_requests/46728?code=NDAzODM2OTIwMg"
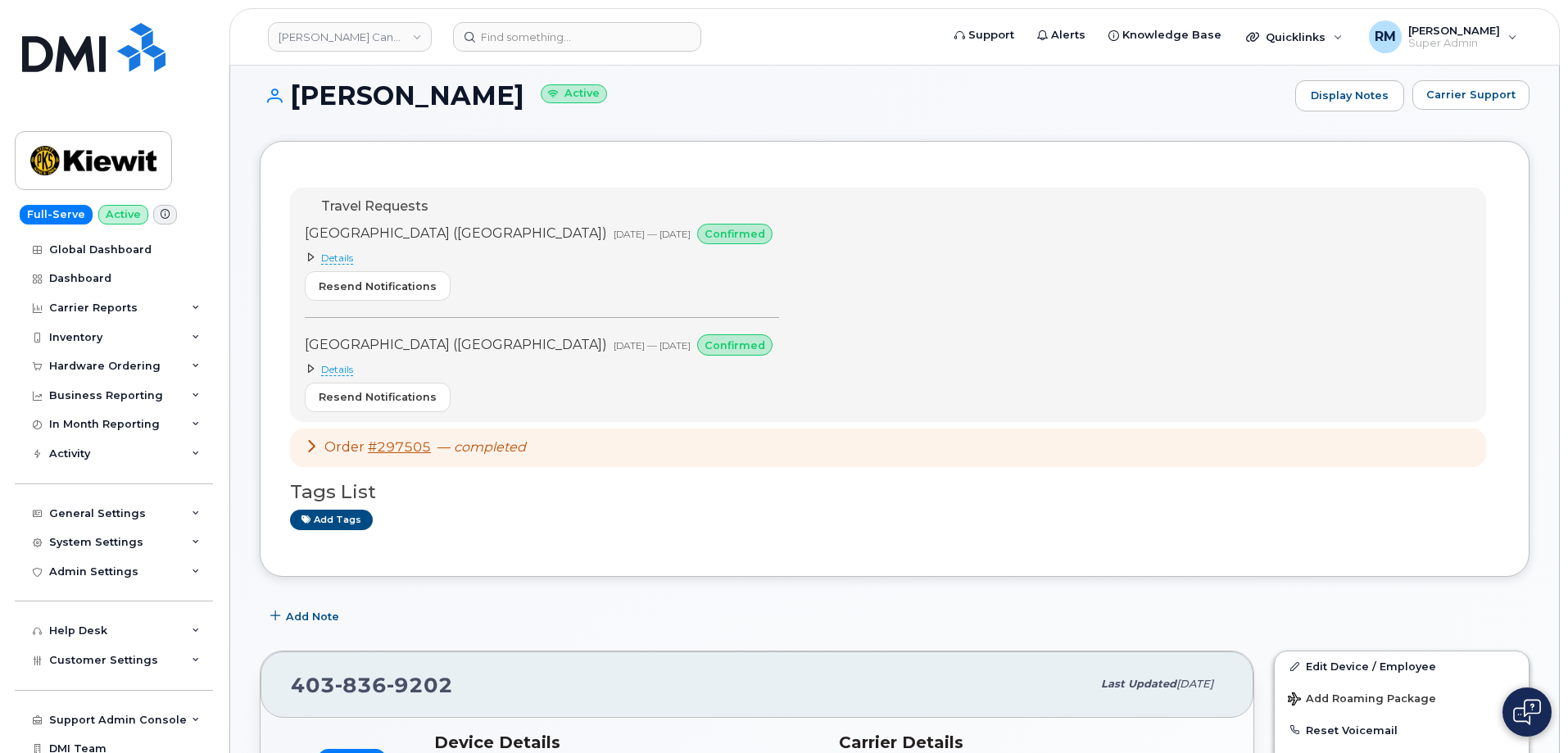
scroll to position [0, 0]
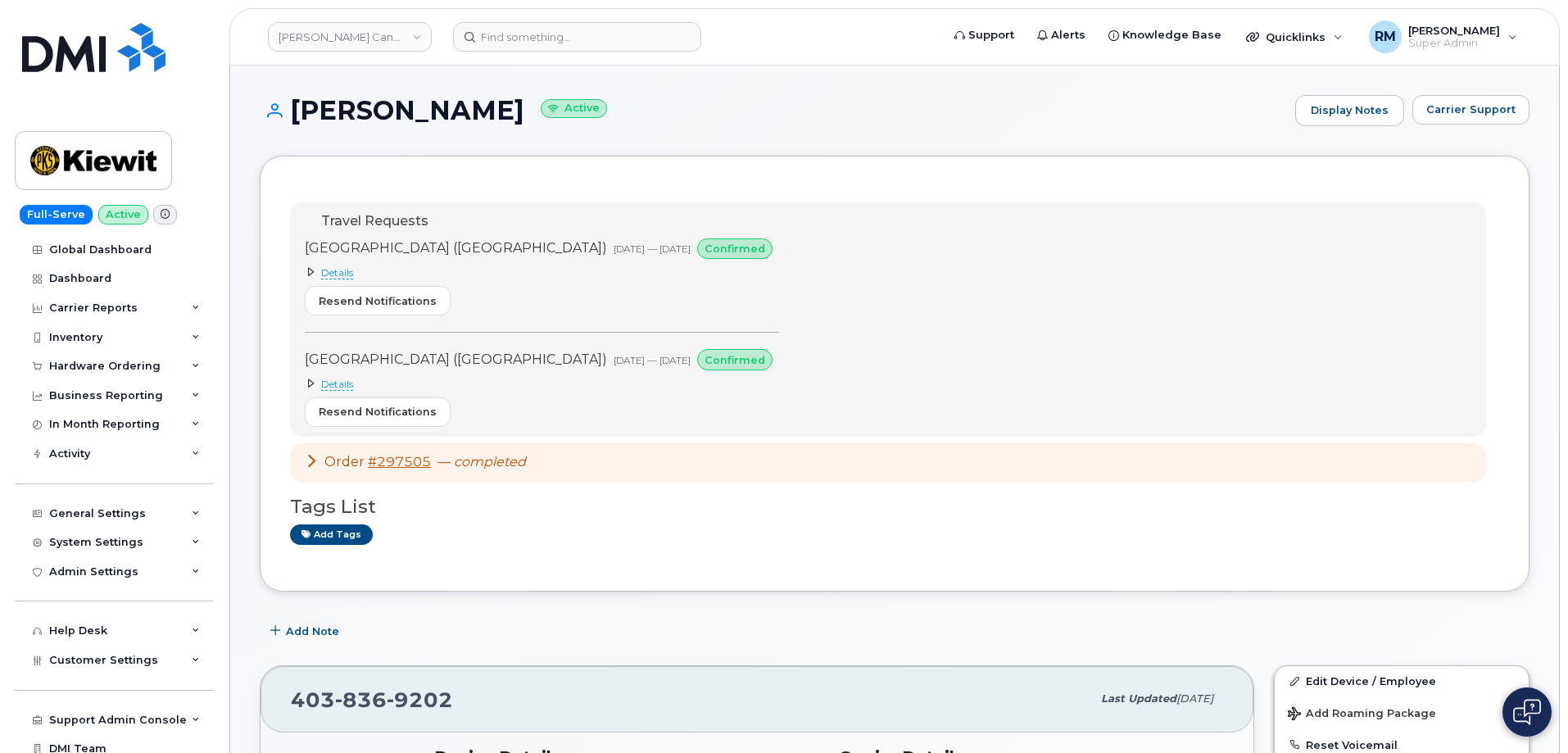
click at [326, 388] on span "Details" at bounding box center [337, 385] width 32 height 13
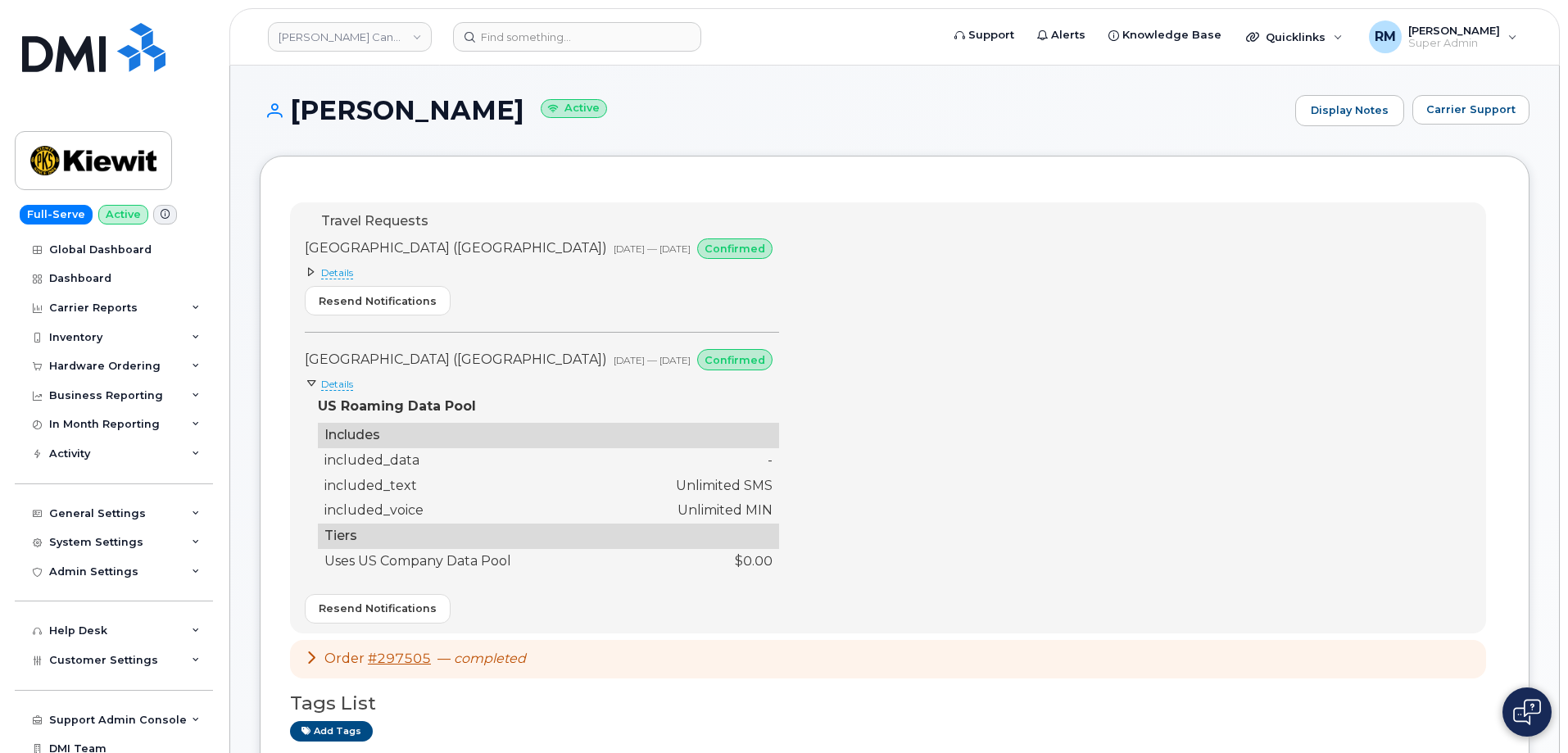
click at [316, 272] on span at bounding box center [311, 272] width 13 height 13
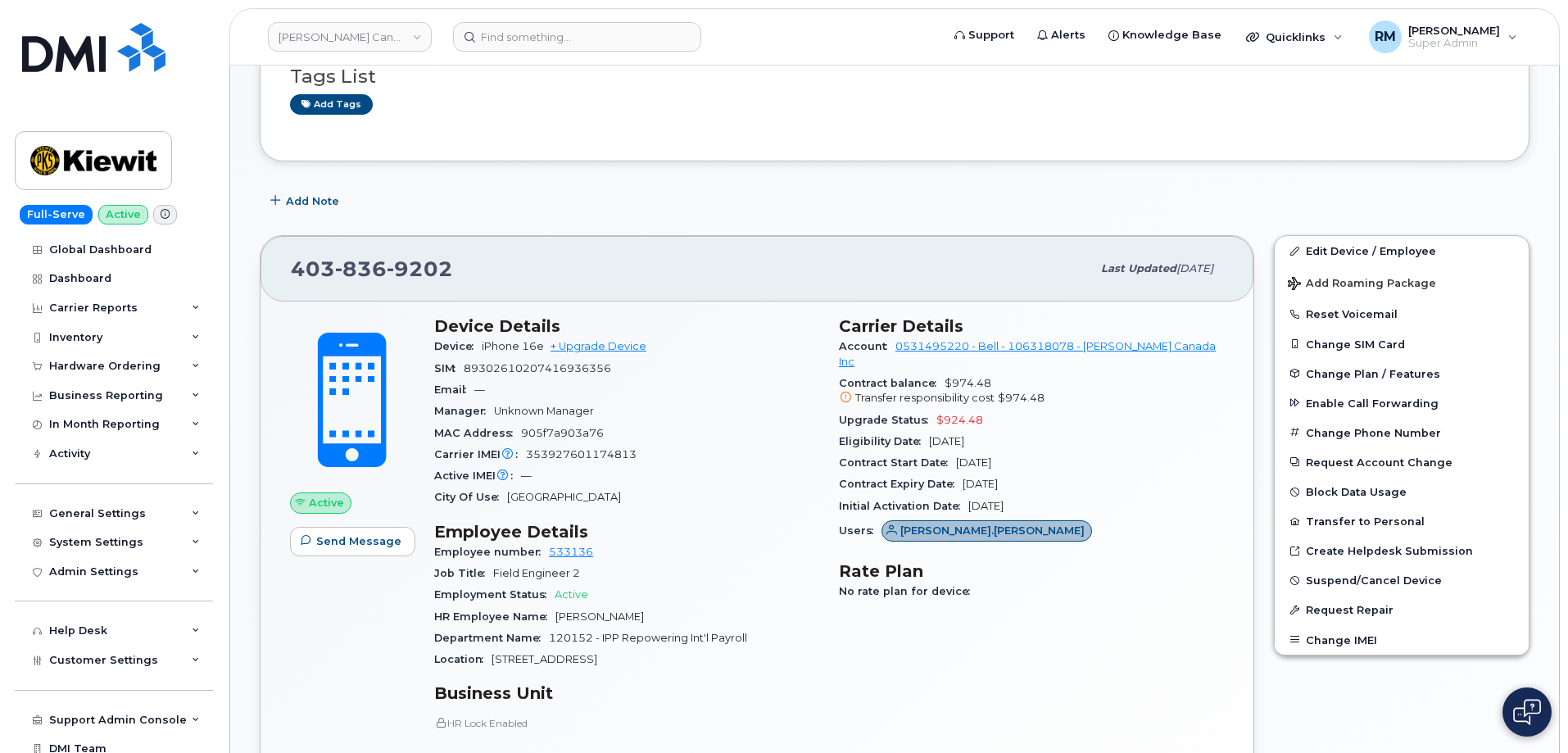
scroll to position [819, 0]
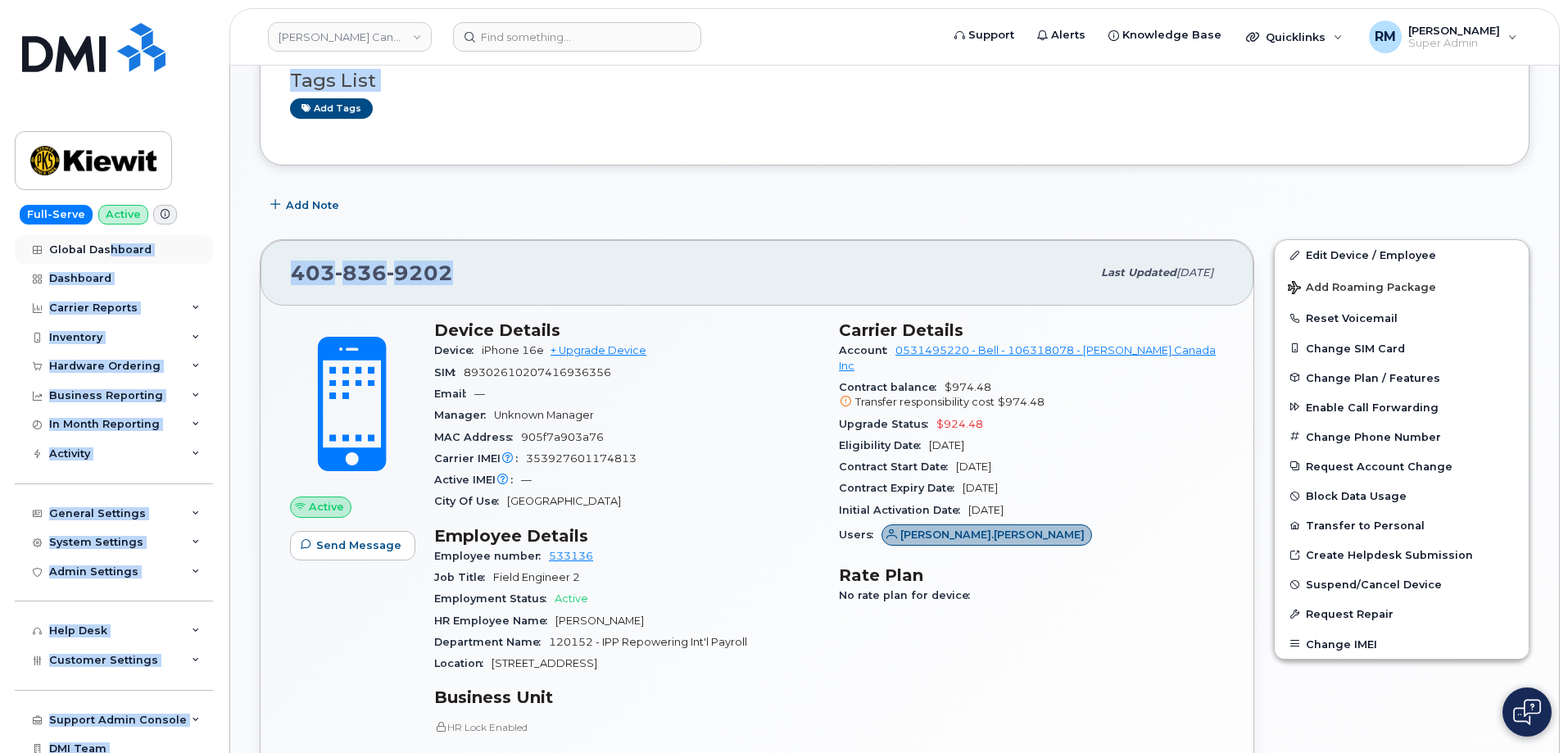
drag, startPoint x: 460, startPoint y: 274, endPoint x: 107, endPoint y: 262, distance: 353.2
click at [230, 262] on div "Kiewit Canada Inc Support Alerts Knowledge Base Quicklinks Suspend / Cancel Dev…" at bounding box center [895, 586] width 1331 height 2681
click at [474, 276] on div "403 836 9202" at bounding box center [691, 273] width 801 height 35
click at [455, 276] on div "403 836 9202" at bounding box center [691, 273] width 801 height 35
click at [386, 275] on span "836" at bounding box center [419, 273] width 66 height 25
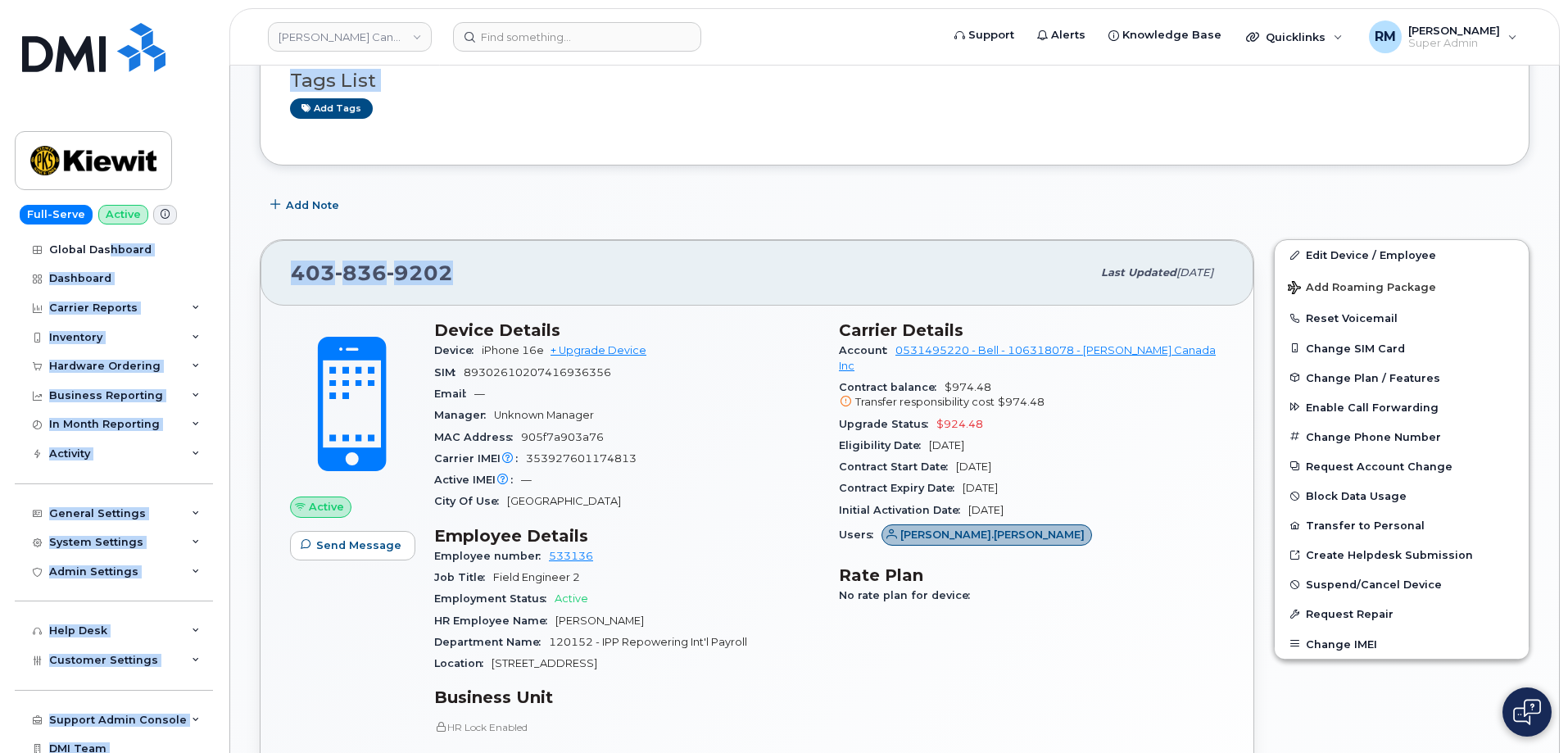
click at [294, 272] on span "403 836 9202" at bounding box center [372, 273] width 162 height 25
click at [299, 275] on span "403 836 9202" at bounding box center [372, 273] width 162 height 25
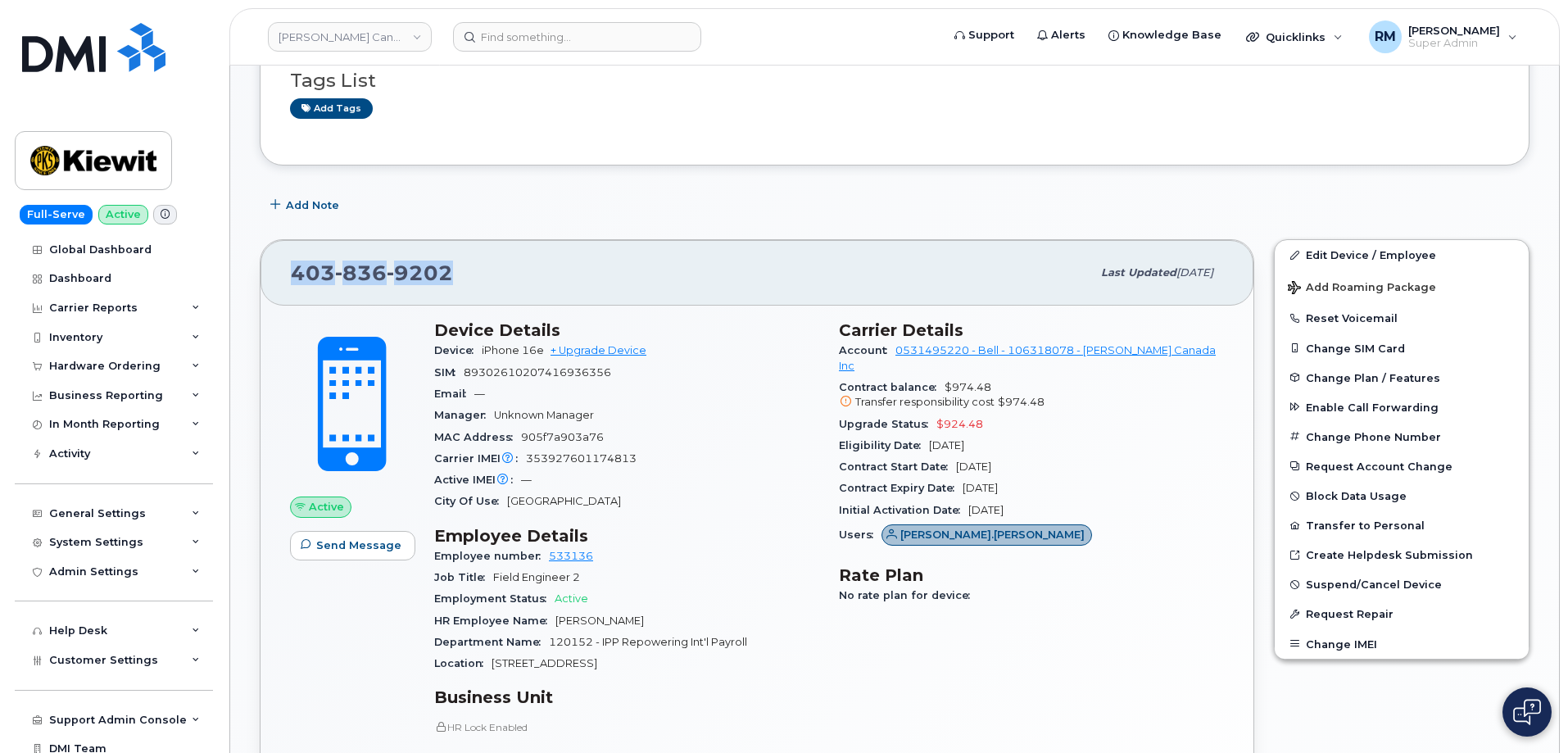
click at [299, 276] on span "403 836 9202" at bounding box center [372, 273] width 162 height 25
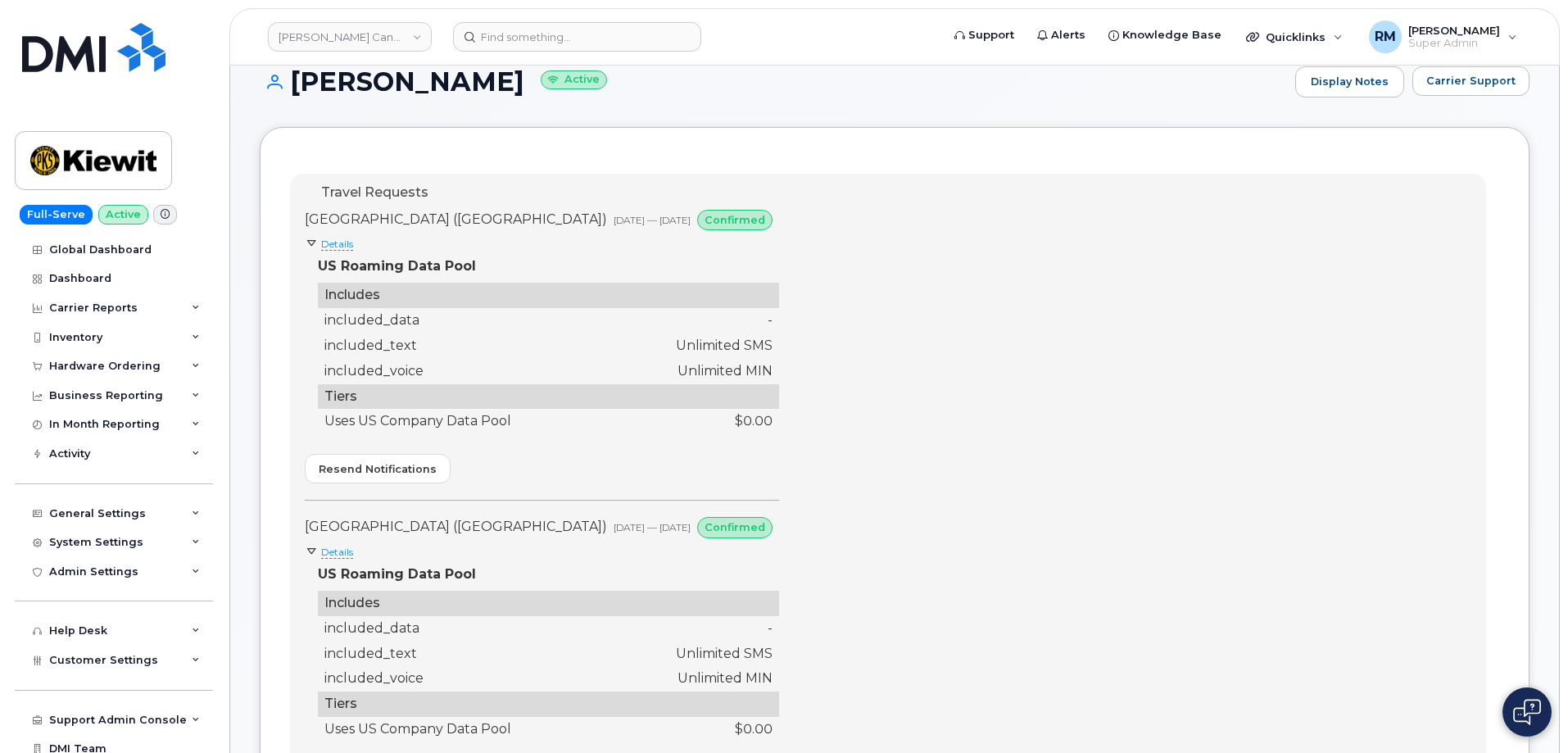
scroll to position [0, 0]
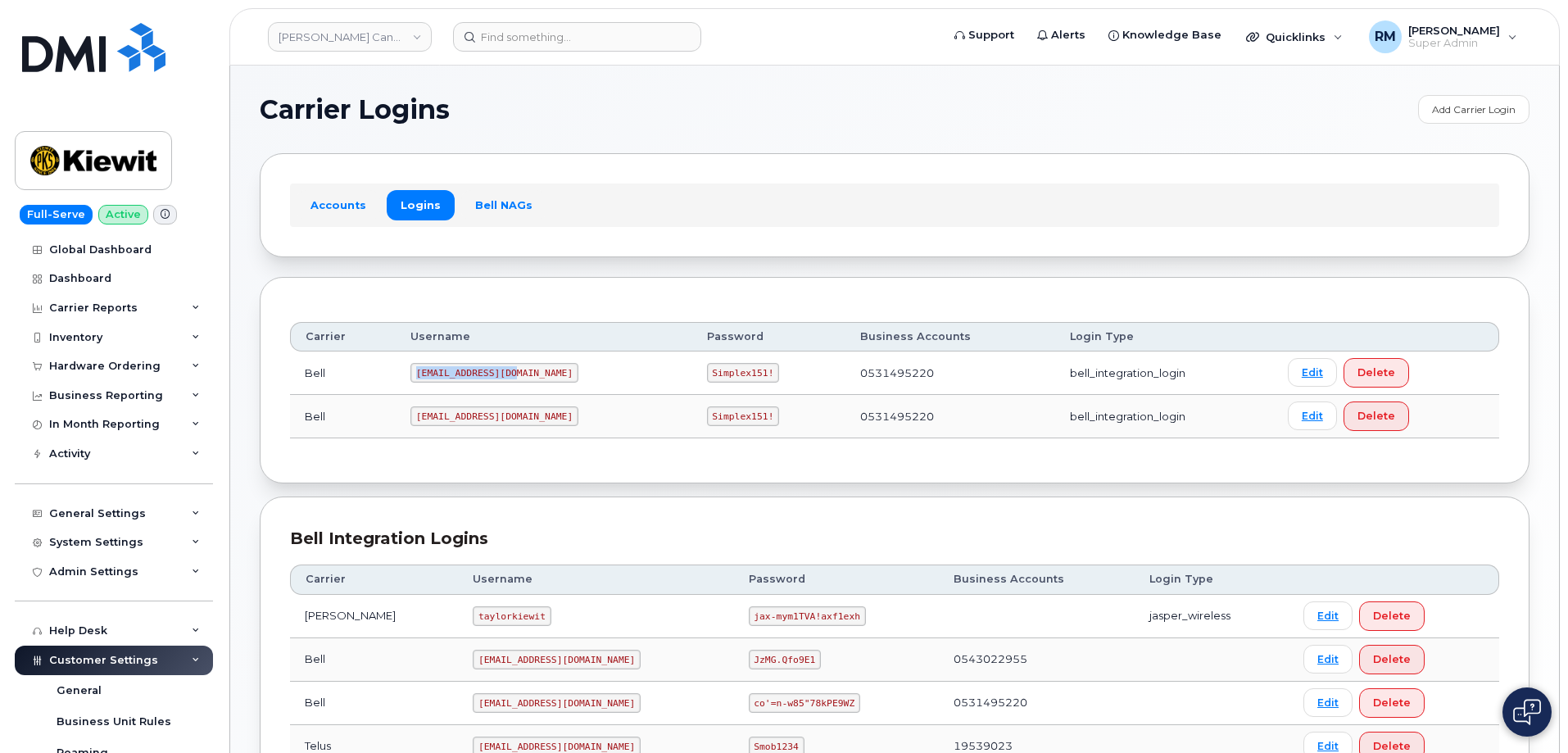
drag, startPoint x: 421, startPoint y: 373, endPoint x: 529, endPoint y: 371, distance: 108.0
click at [529, 371] on td "[EMAIL_ADDRESS][DOMAIN_NAME]" at bounding box center [543, 373] width 296 height 44
copy code "[EMAIL_ADDRESS][DOMAIN_NAME]"
drag, startPoint x: 656, startPoint y: 375, endPoint x: 741, endPoint y: 372, distance: 85.1
click at [741, 372] on td "Simplex151!" at bounding box center [770, 373] width 154 height 44
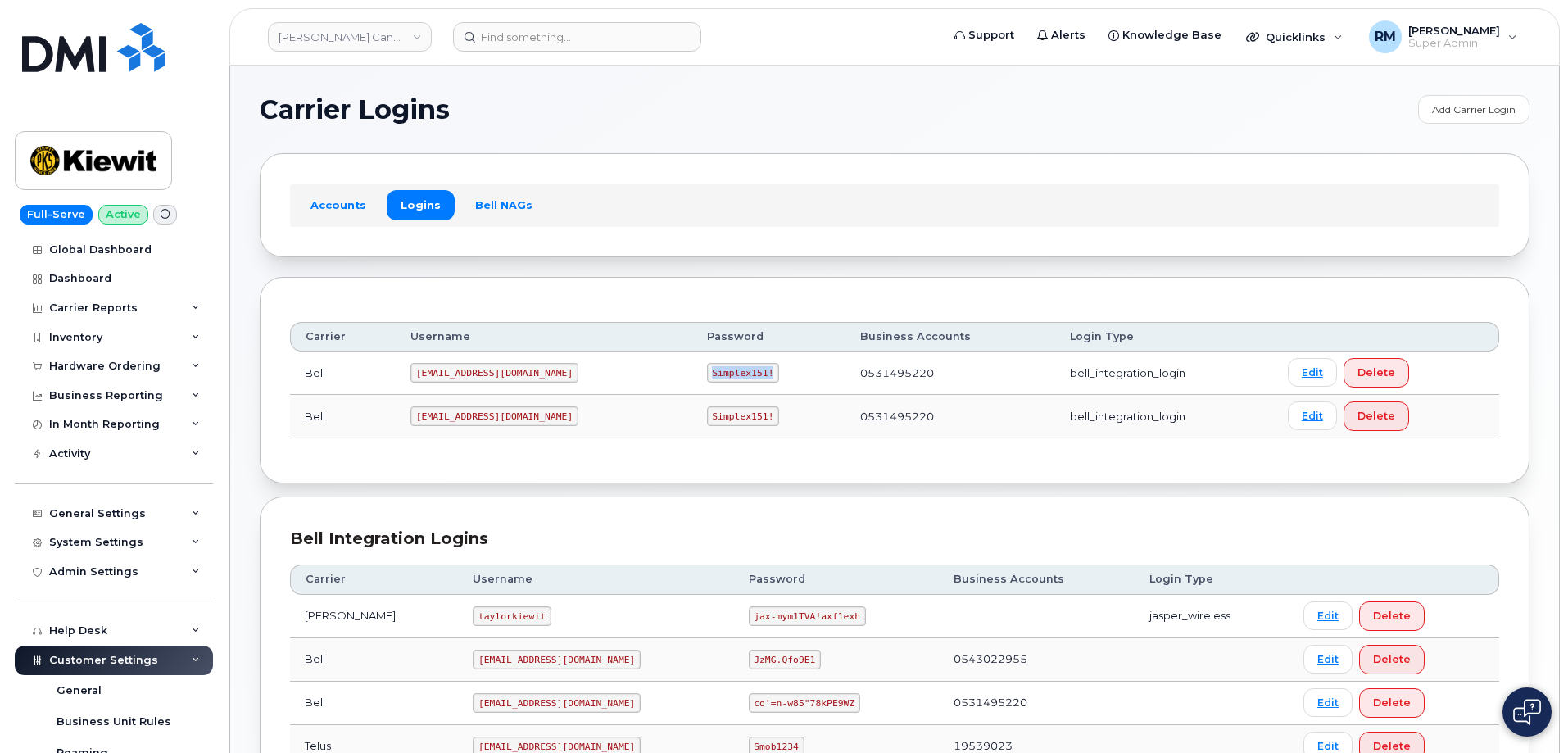
copy code "Simplex151!"
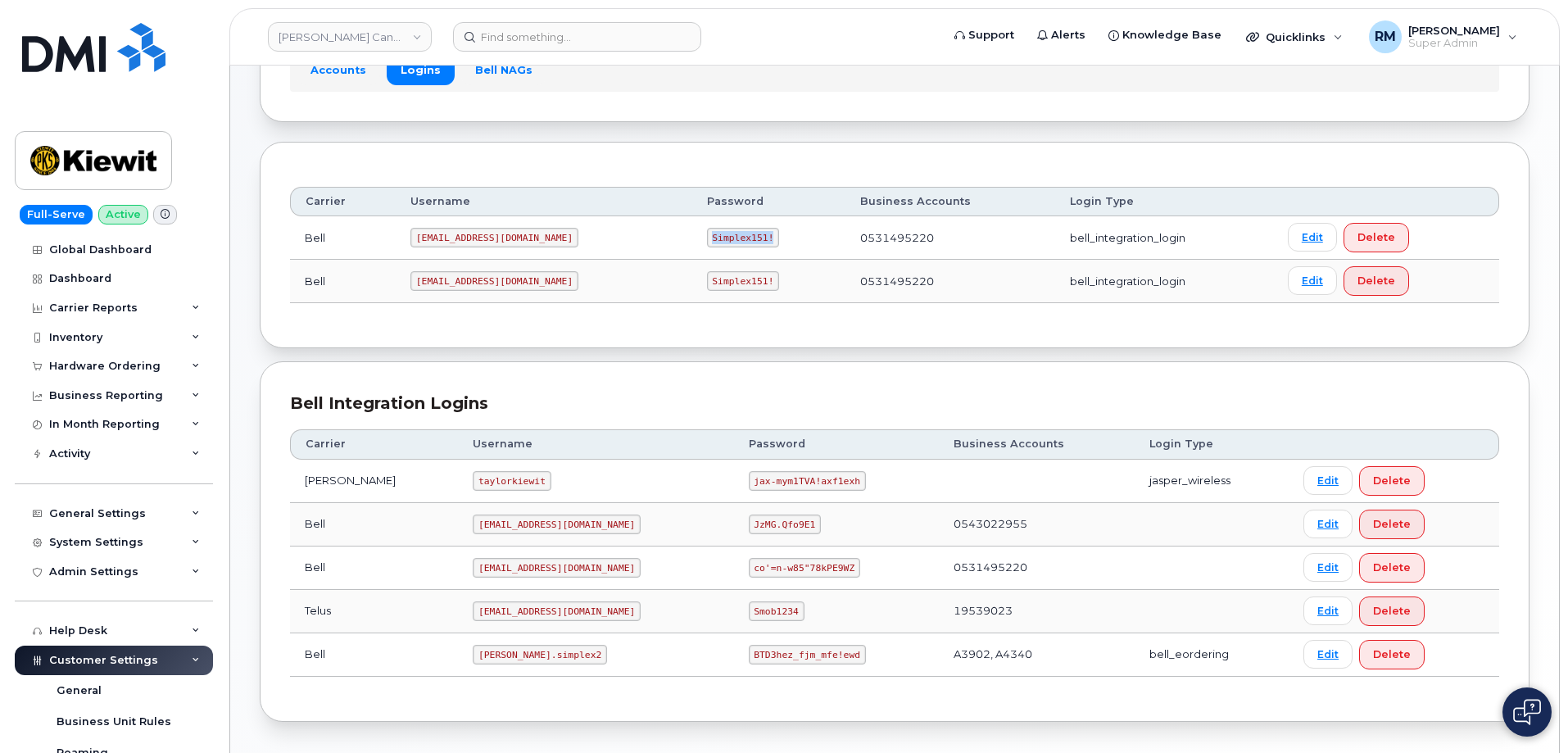
scroll to position [163, 0]
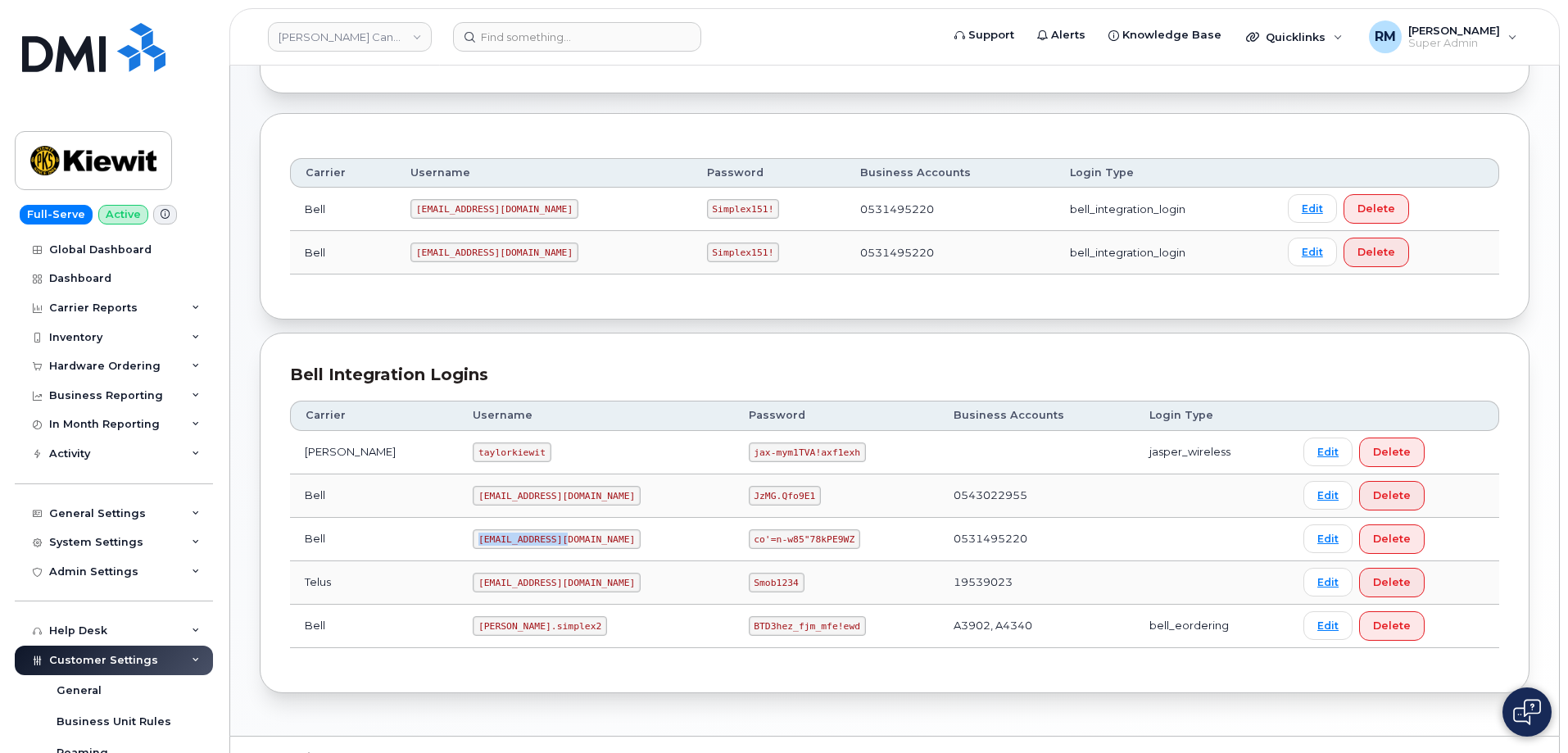
drag, startPoint x: 444, startPoint y: 540, endPoint x: 552, endPoint y: 535, distance: 108.1
click at [552, 535] on td "[EMAIL_ADDRESS][DOMAIN_NAME]" at bounding box center [595, 539] width 275 height 44
copy code "[EMAIL_ADDRESS][DOMAIN_NAME]"
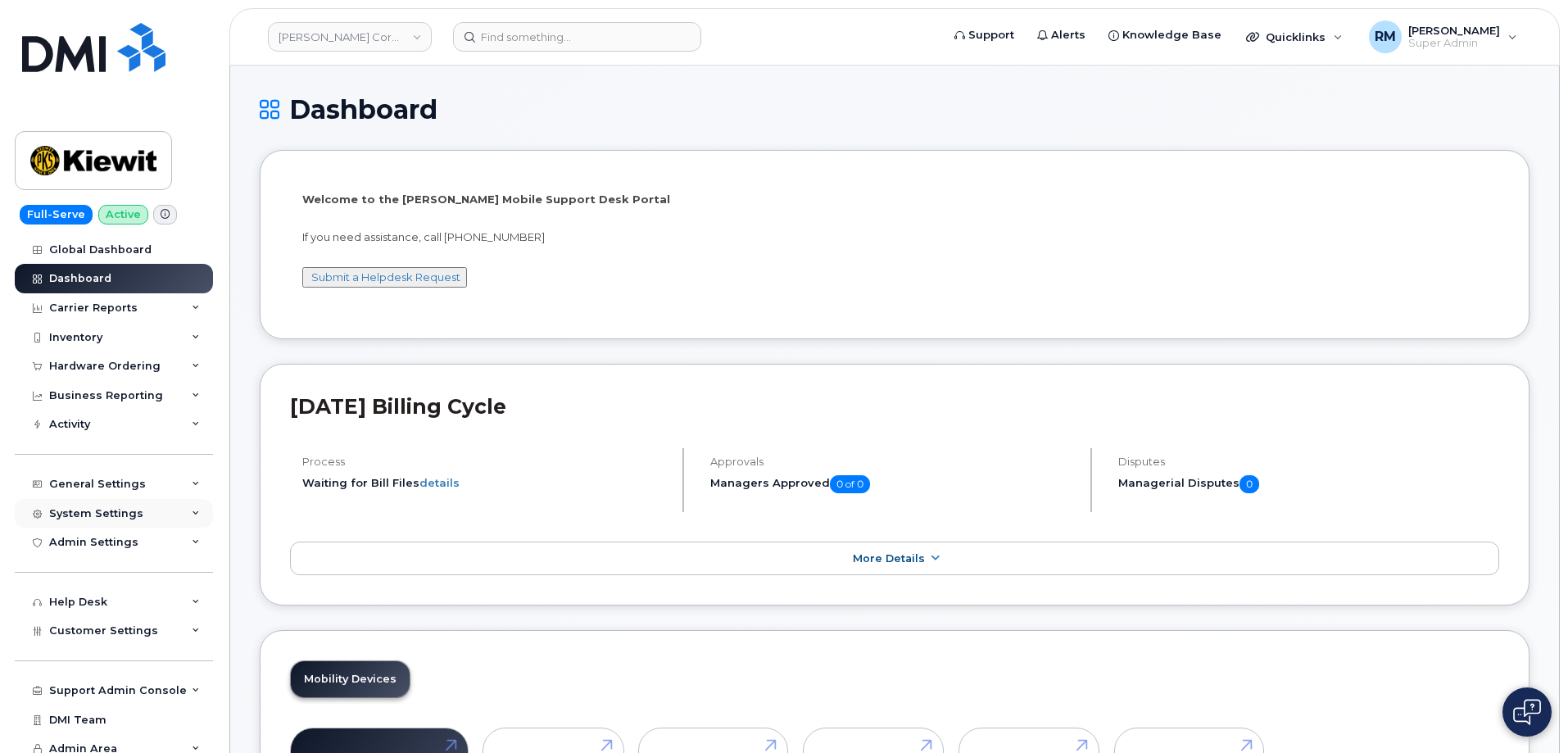
click at [175, 512] on div "System Settings" at bounding box center [114, 514] width 198 height 30
click at [180, 476] on div "General Settings" at bounding box center [114, 485] width 198 height 30
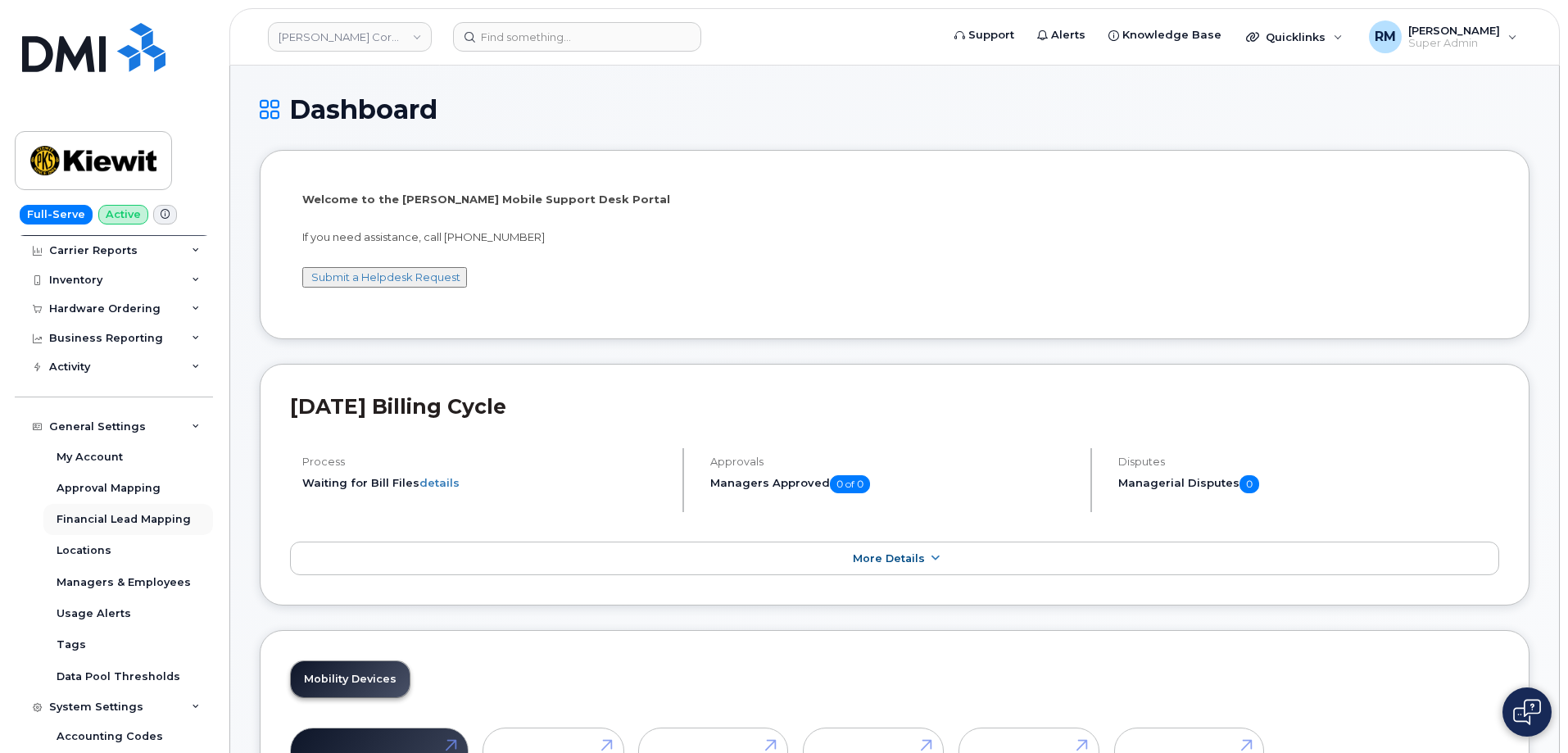
scroll to position [82, 0]
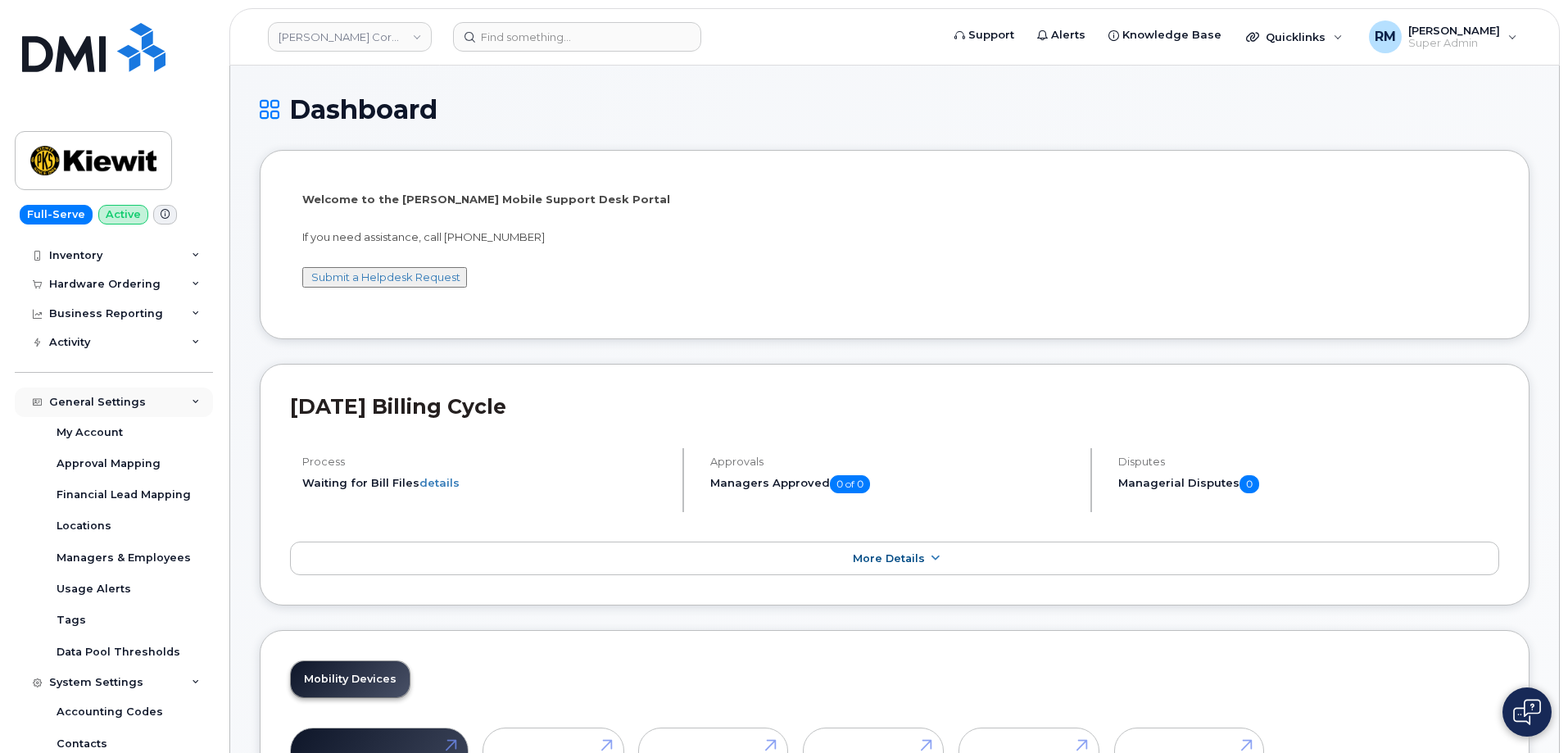
click at [194, 399] on icon at bounding box center [196, 402] width 8 height 8
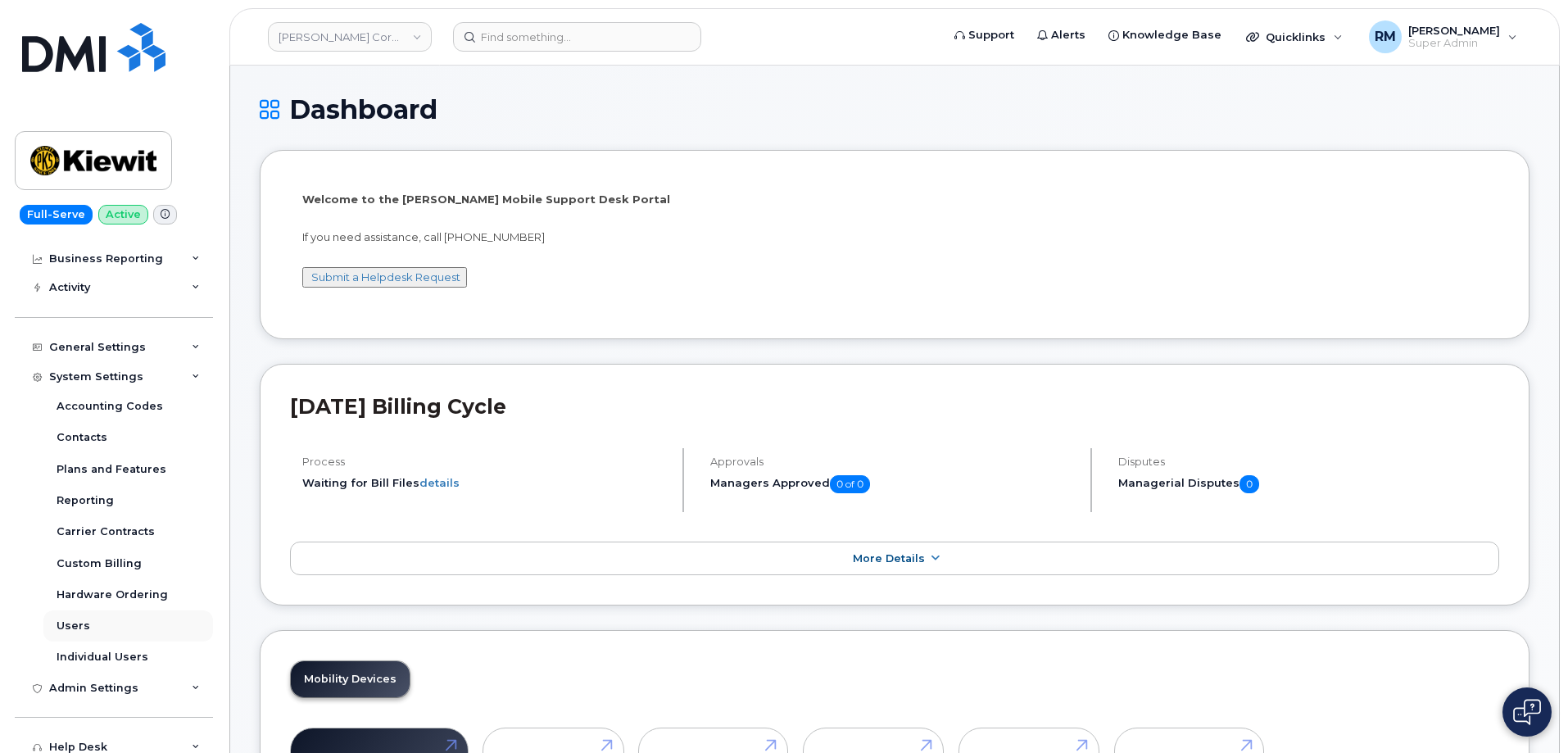
scroll to position [163, 0]
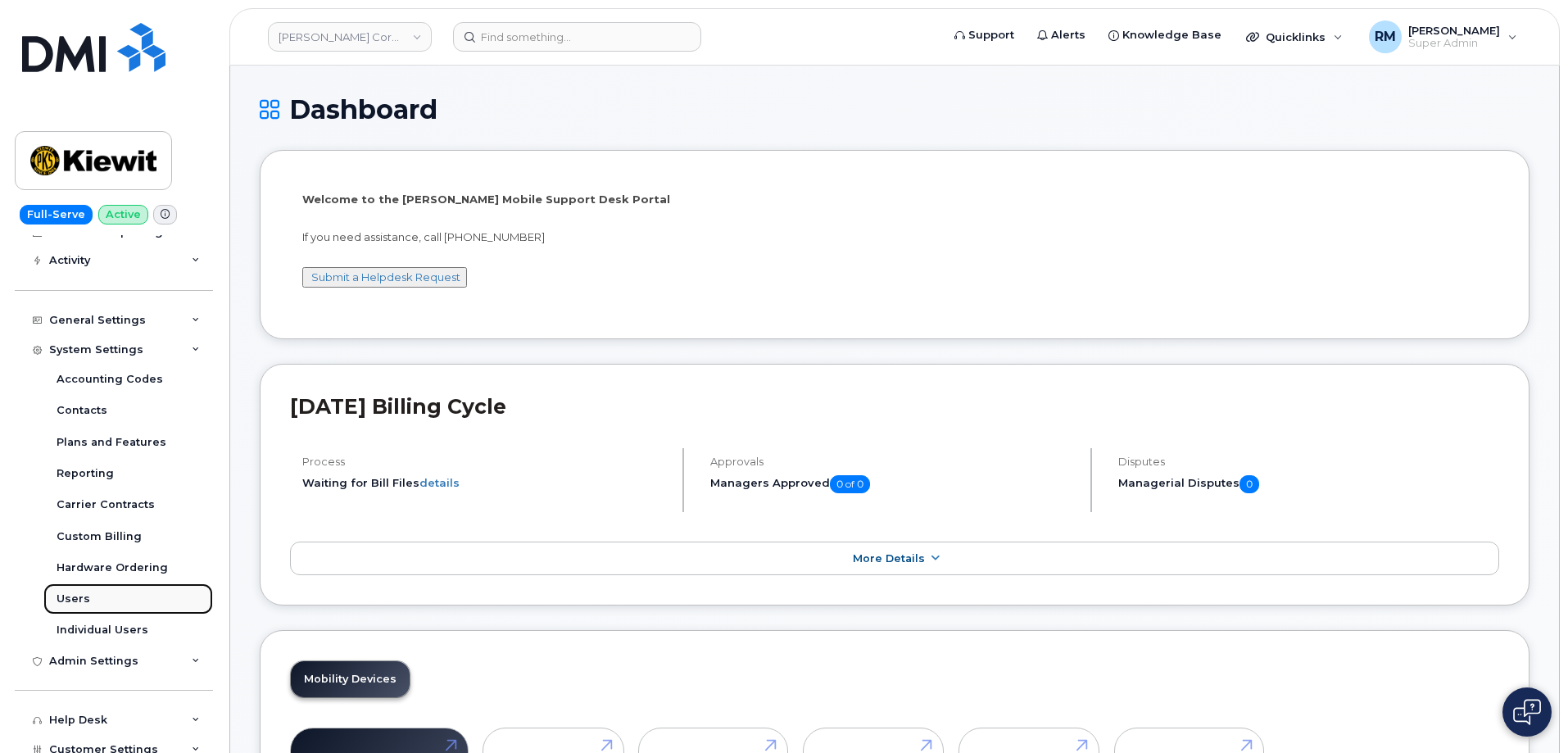
click at [73, 592] on div "Users" at bounding box center [73, 599] width 34 height 15
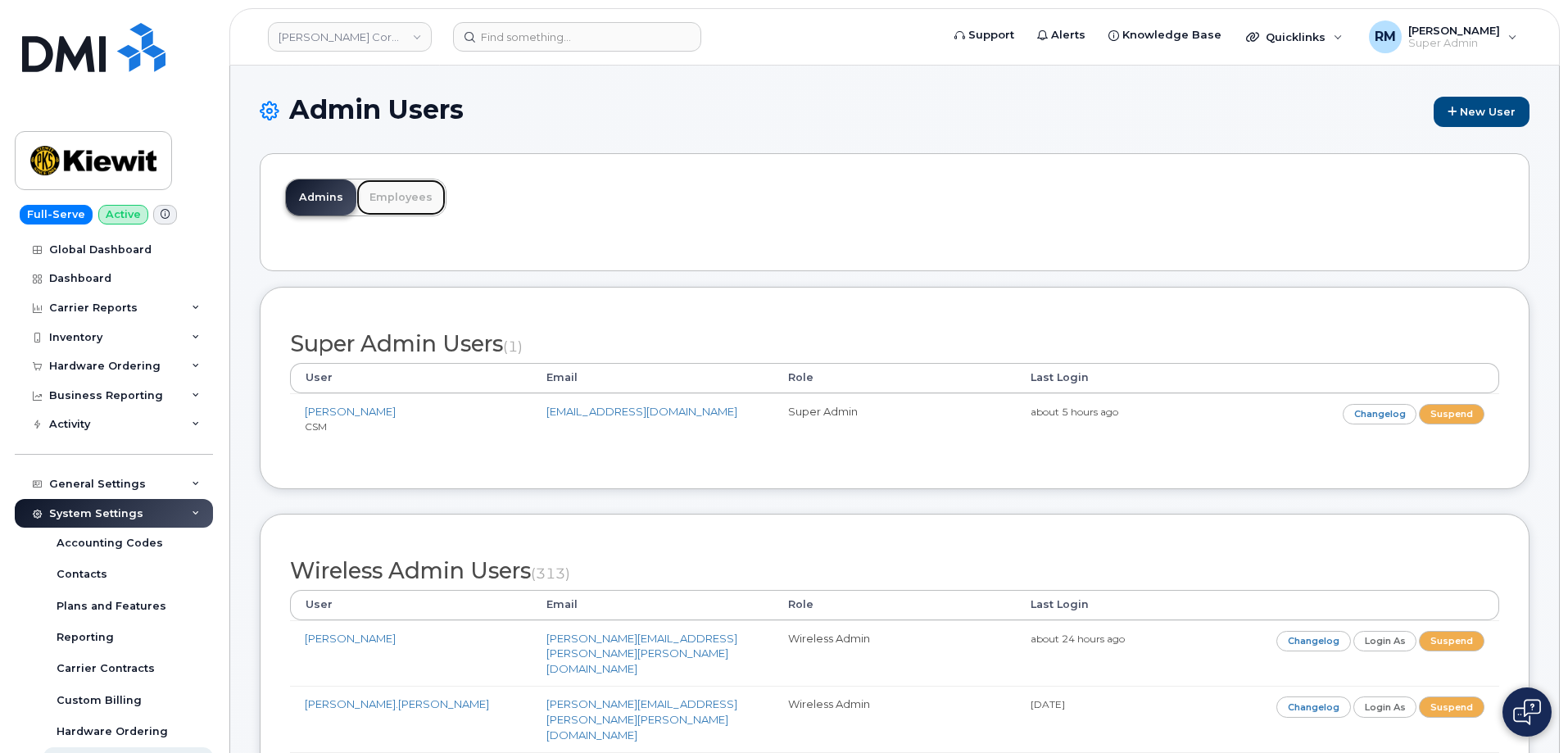
click at [409, 201] on link "Employees" at bounding box center [401, 197] width 89 height 36
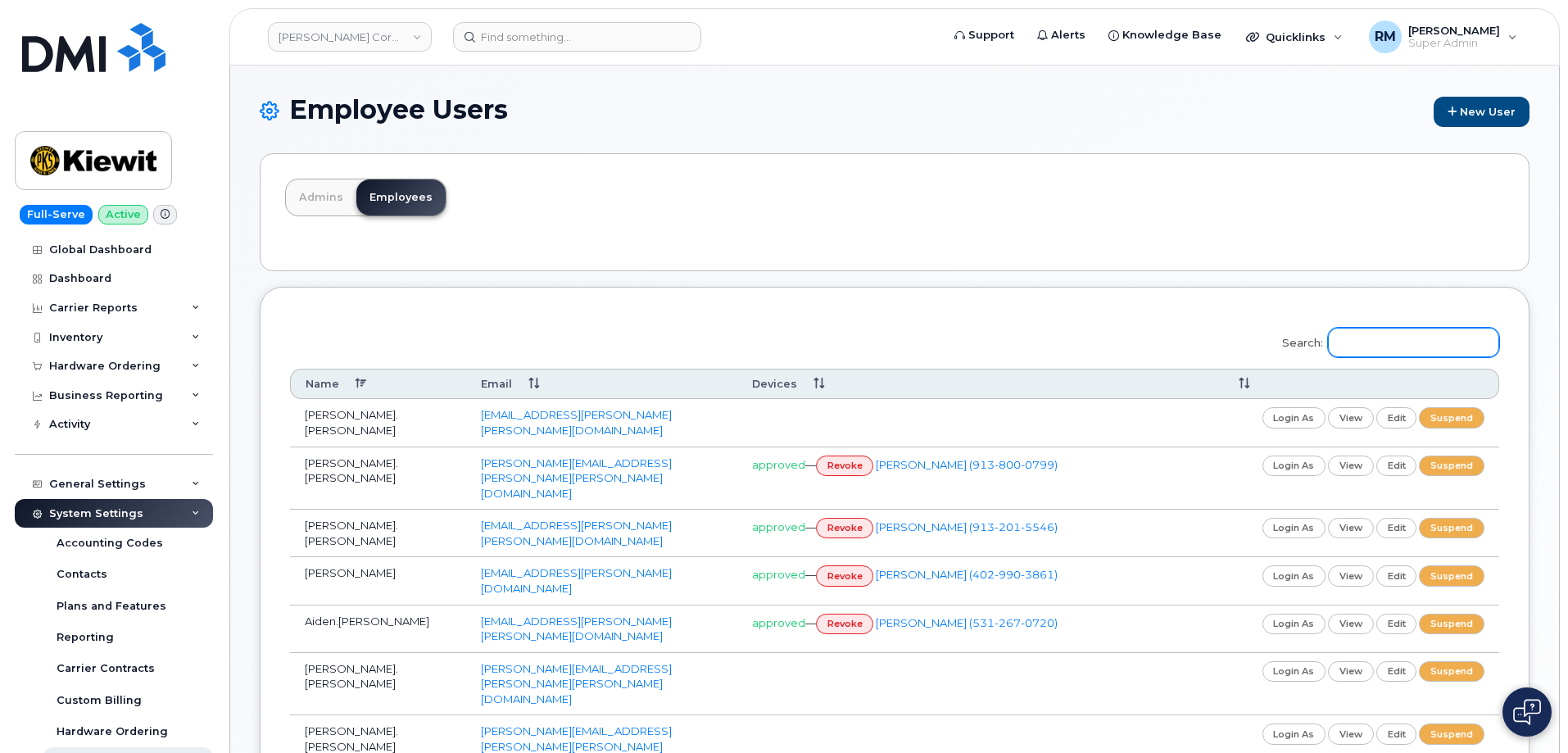
click at [1406, 348] on input "Search:" at bounding box center [1414, 343] width 171 height 30
paste input "[PERSON_NAME]"
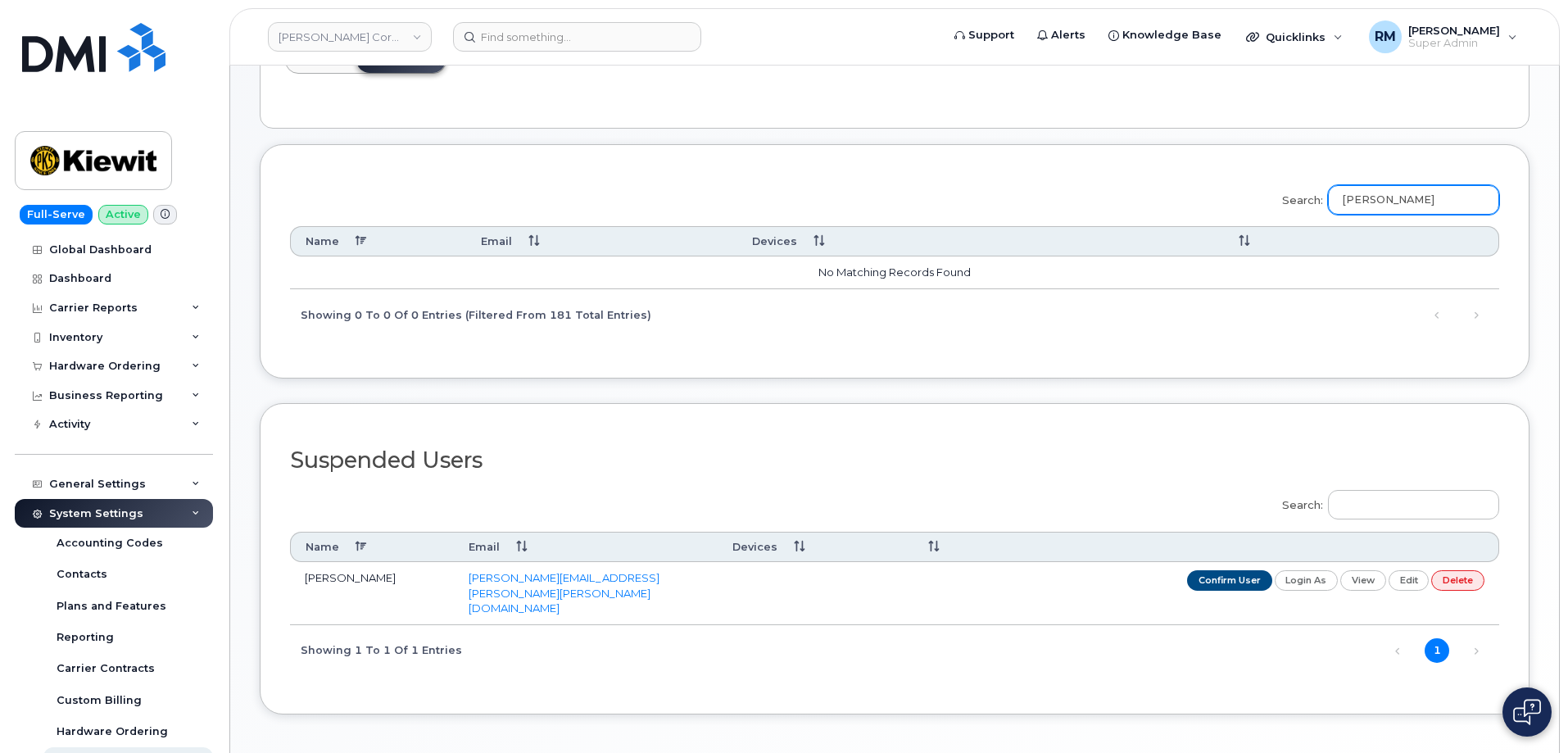
scroll to position [163, 0]
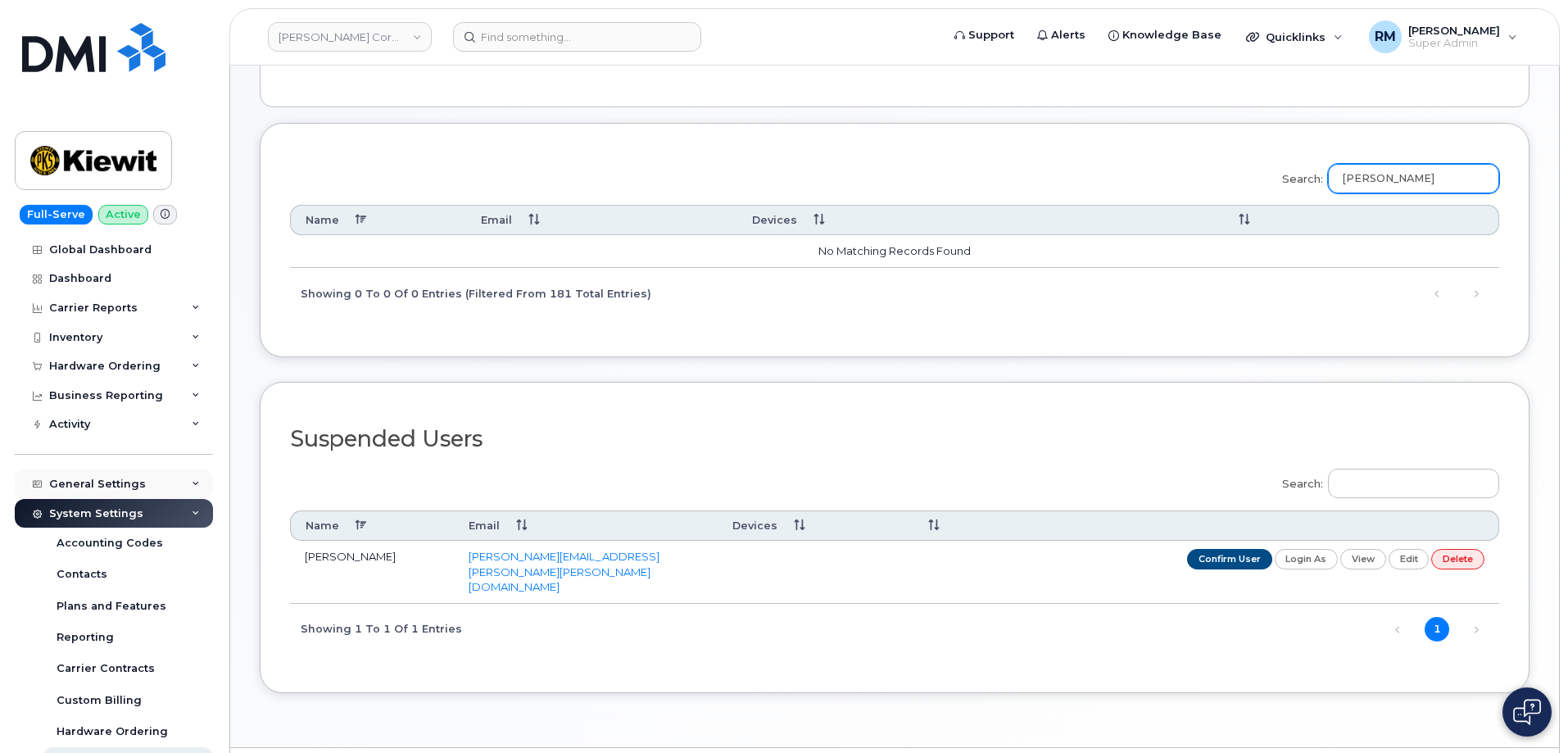
type input "[PERSON_NAME]"
click at [112, 488] on div "General Settings" at bounding box center [97, 485] width 97 height 13
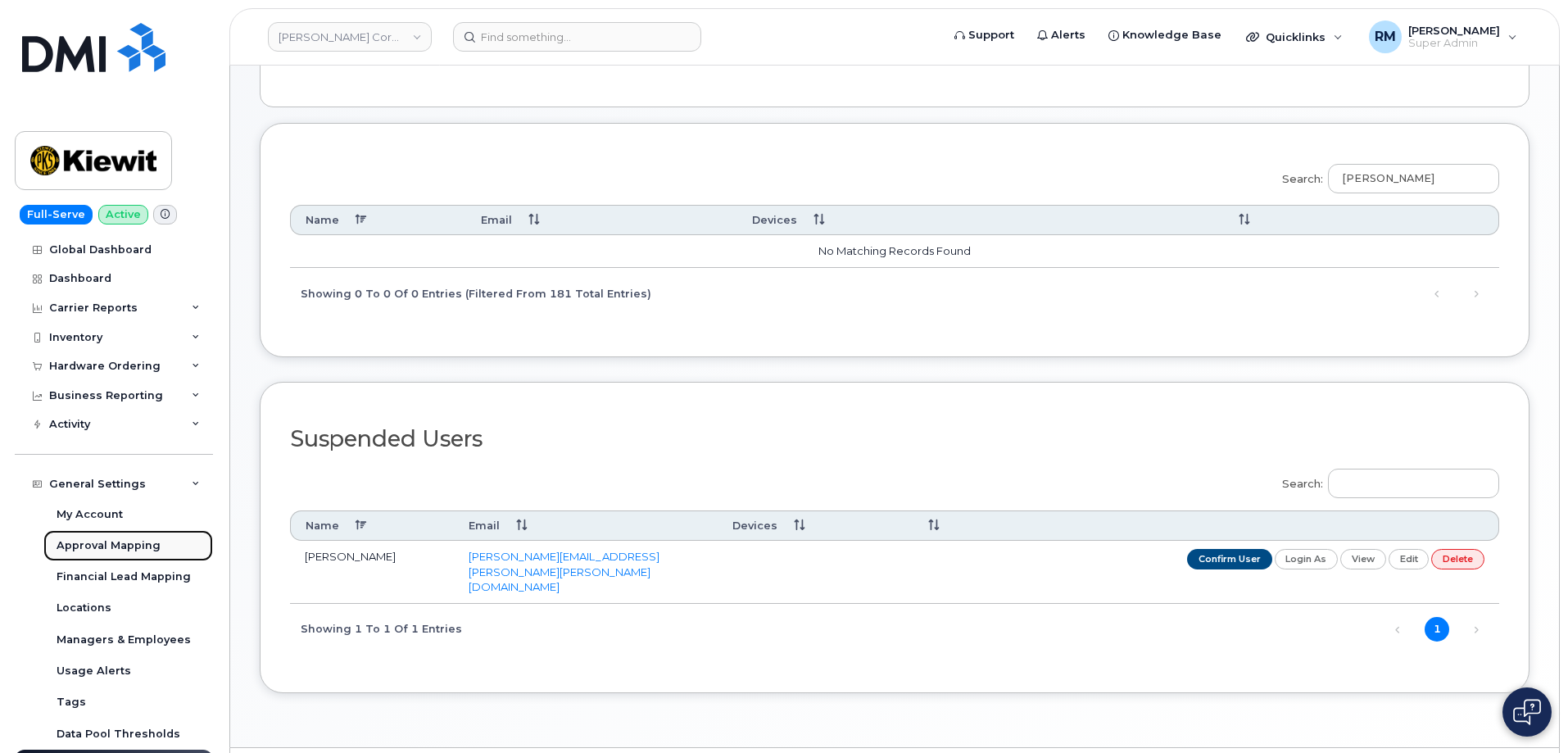
click at [104, 552] on div "Approval Mapping" at bounding box center [108, 546] width 104 height 15
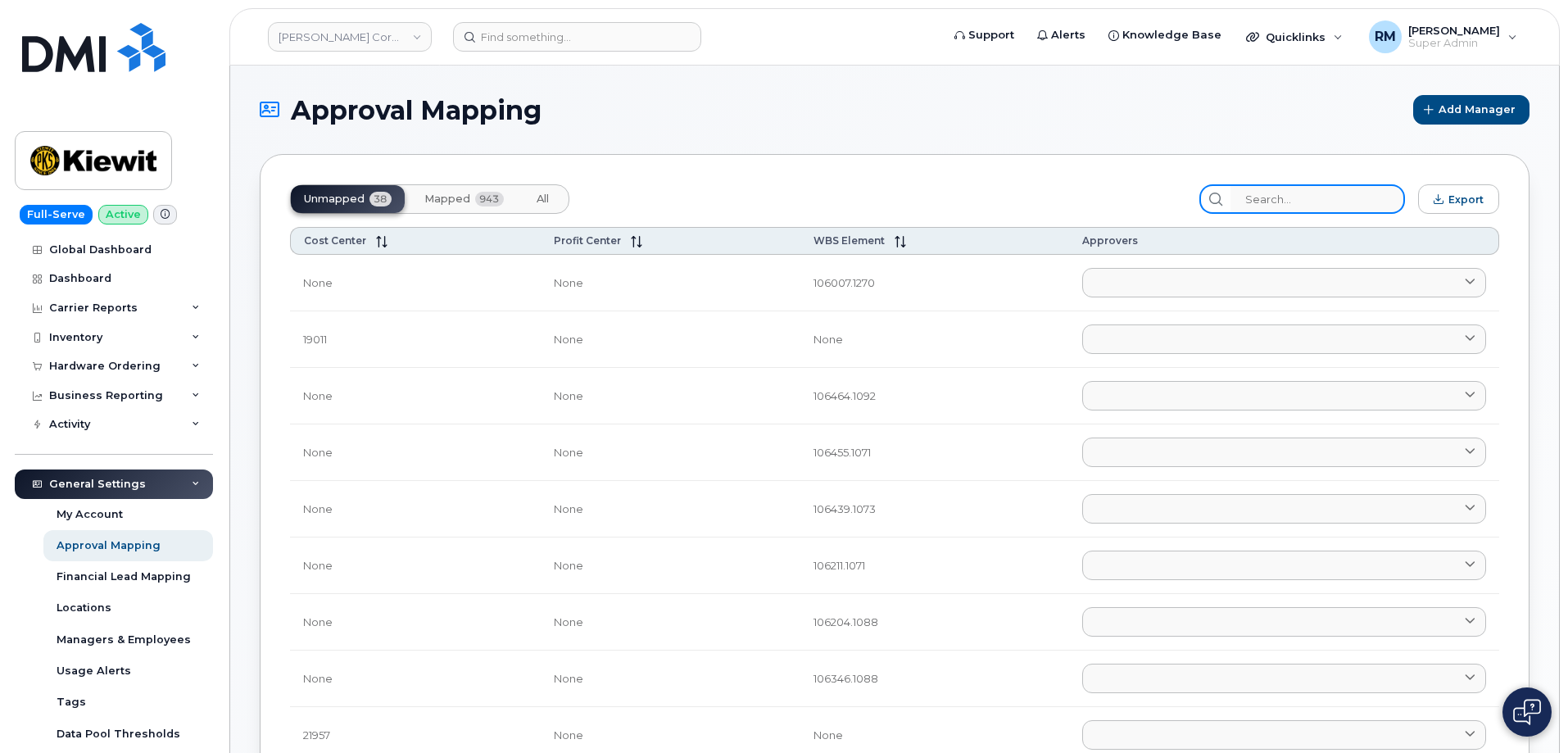
click at [1285, 200] on input "search" at bounding box center [1318, 199] width 174 height 30
paste input "ANDREW BROWNELL"
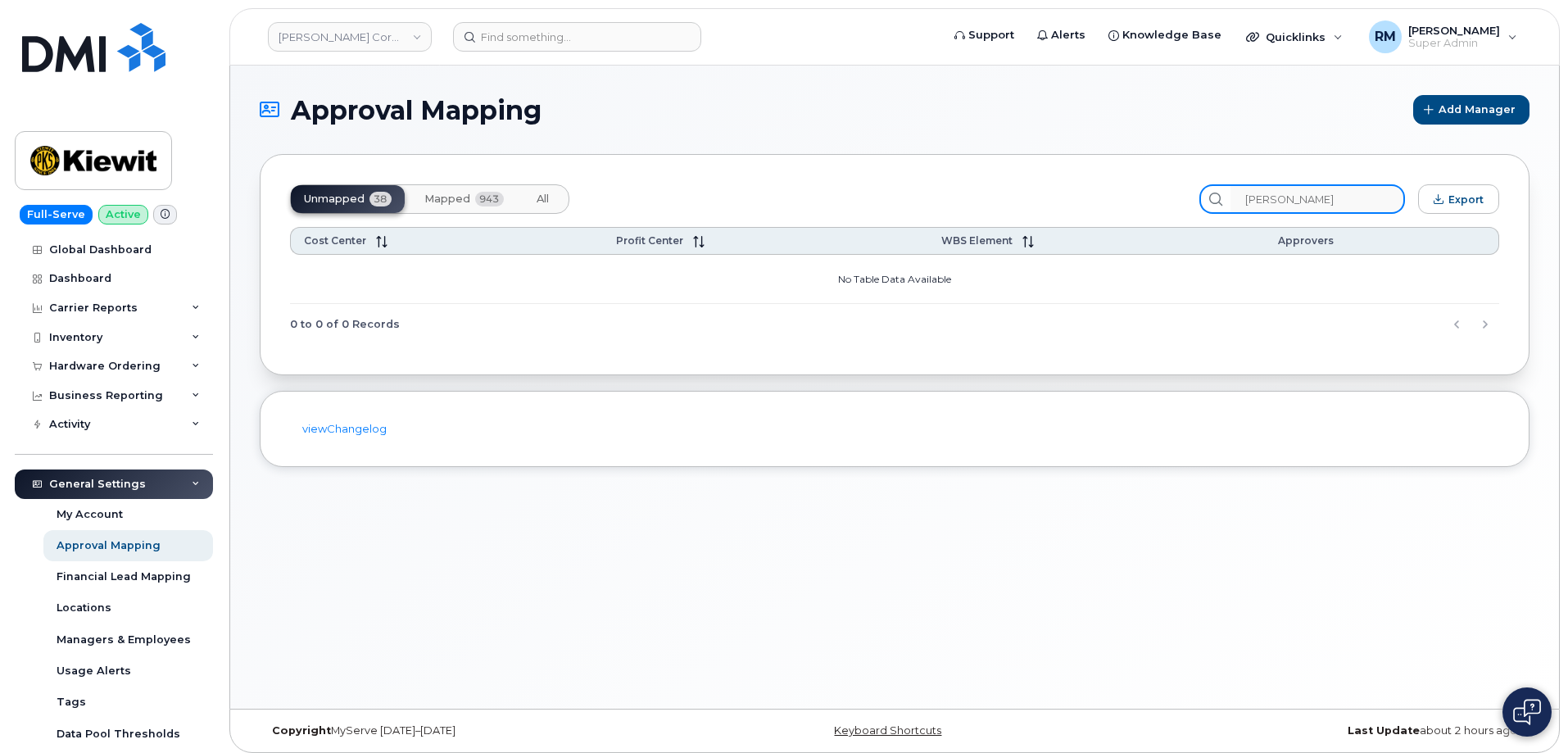
type input "ANDREW BROWNELL"
click at [452, 199] on span "Mapped" at bounding box center [448, 199] width 46 height 13
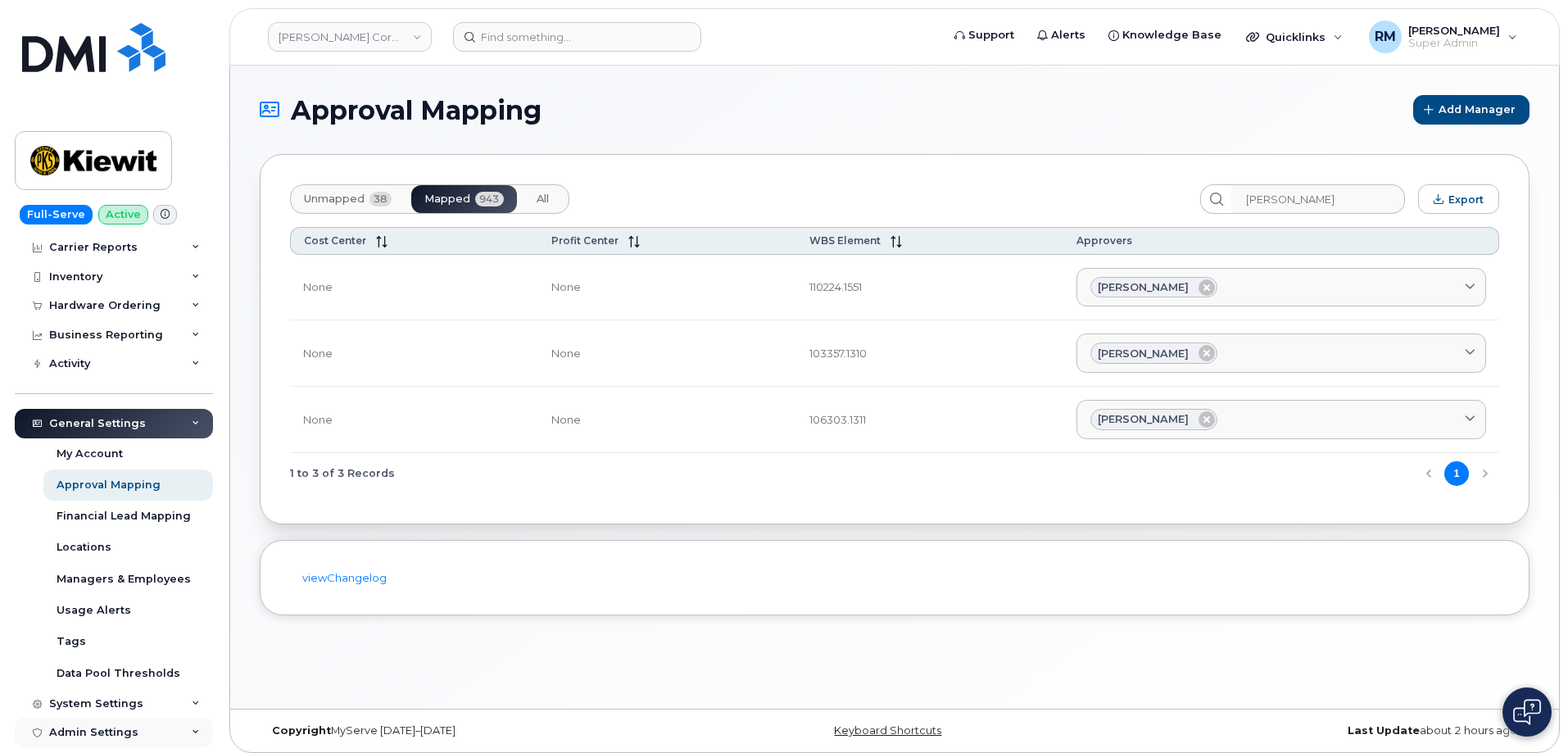
scroll to position [163, 0]
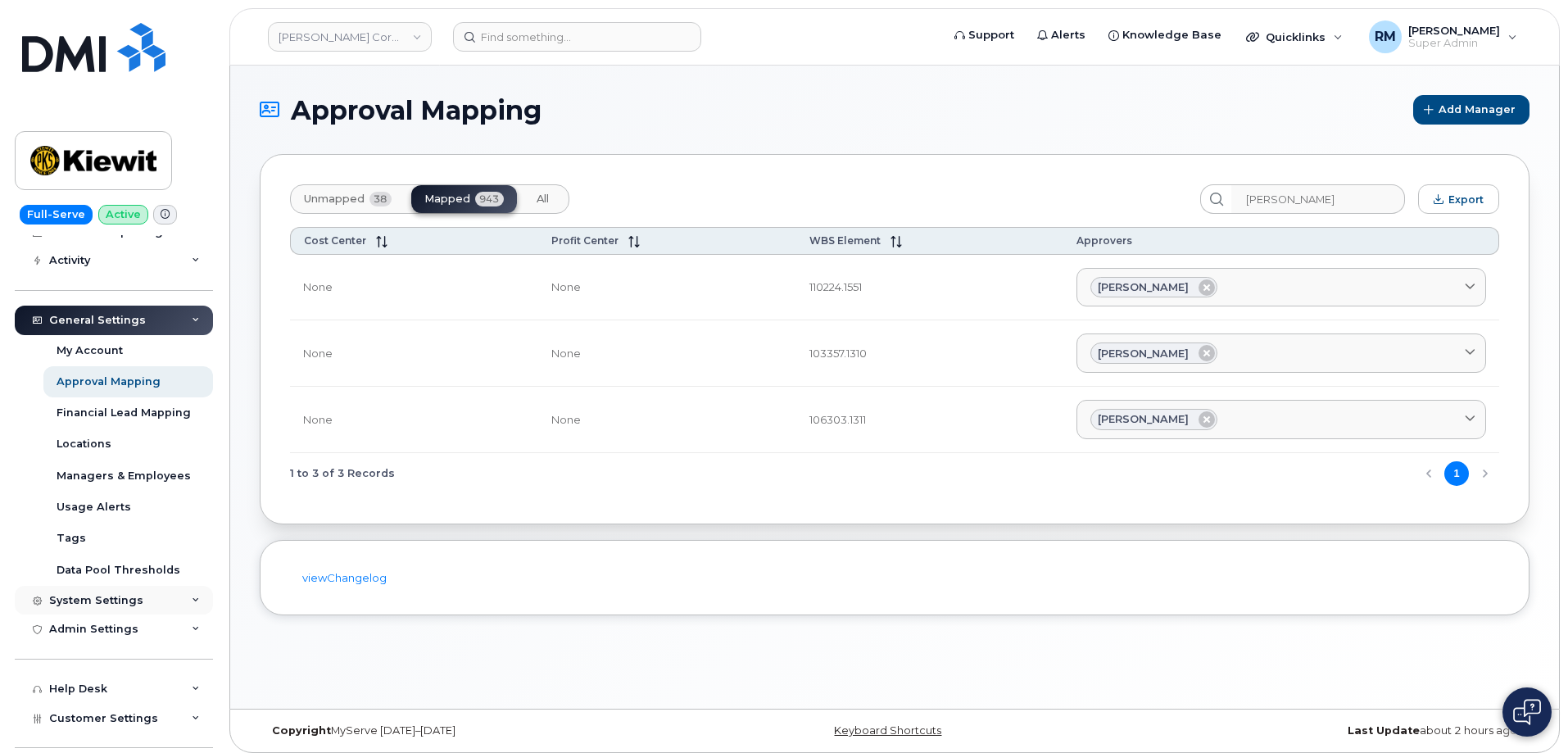
click at [99, 603] on div "System Settings" at bounding box center [97, 600] width 94 height 13
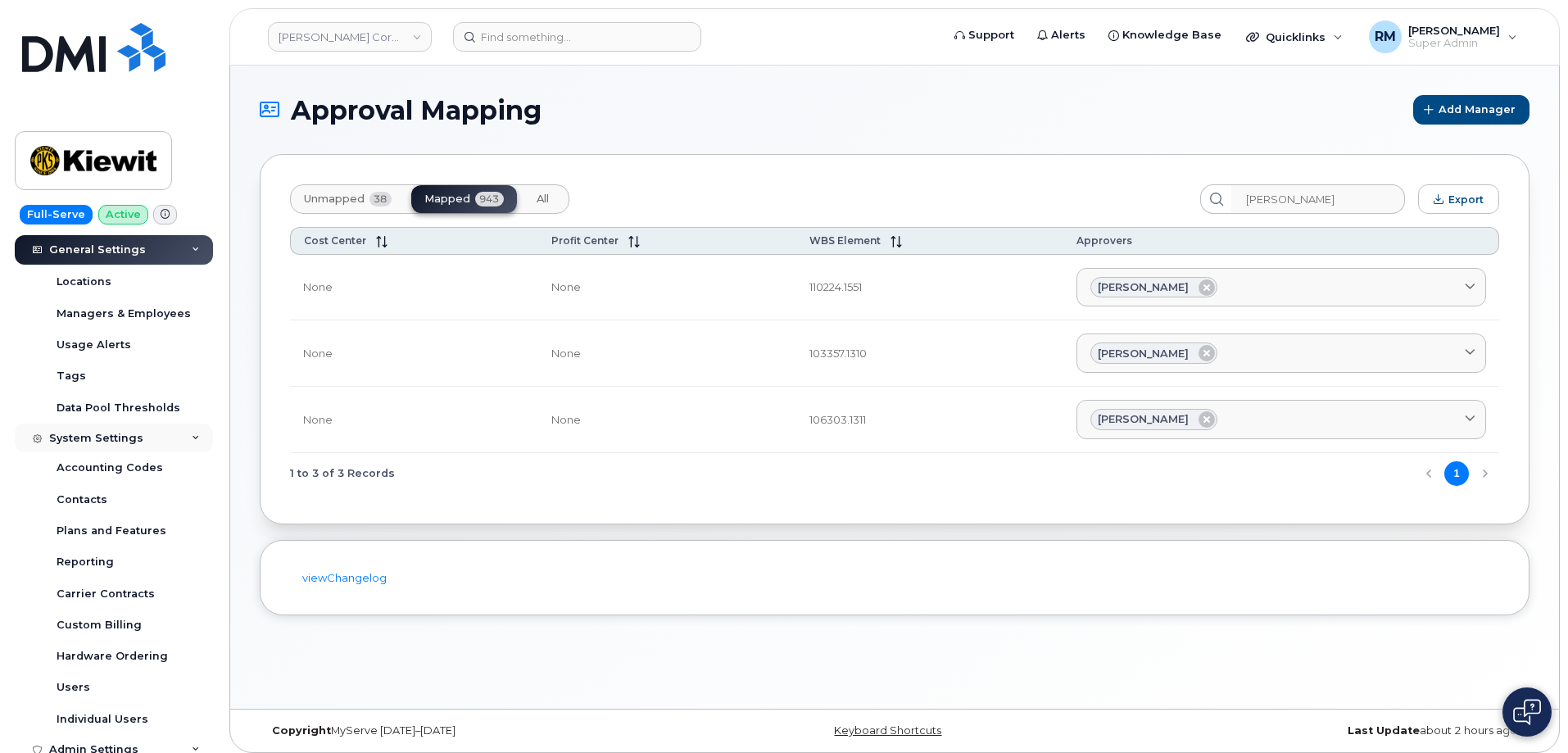
scroll to position [328, 0]
click at [519, 45] on input at bounding box center [577, 37] width 249 height 30
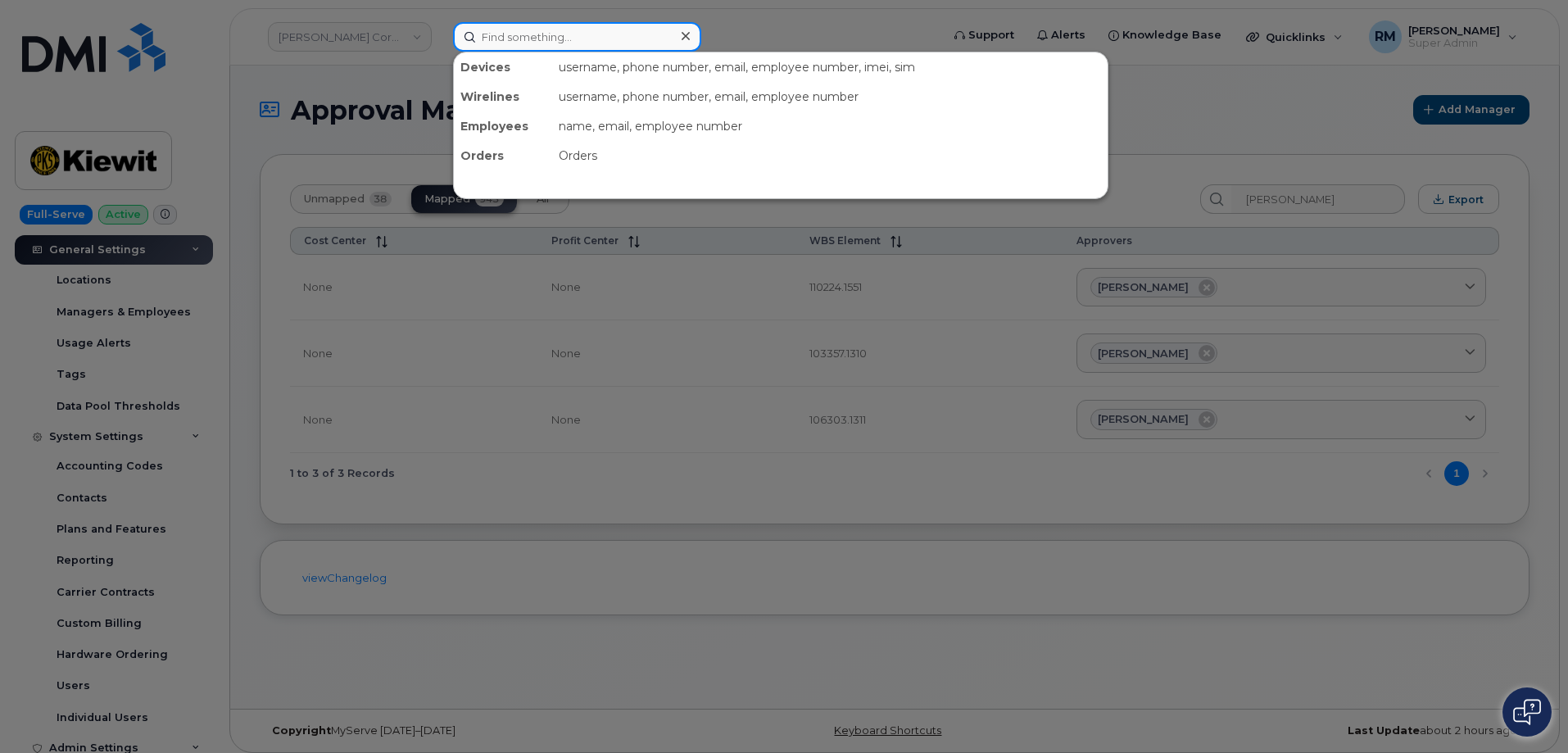
paste input "4026193763"
type input "4026193763"
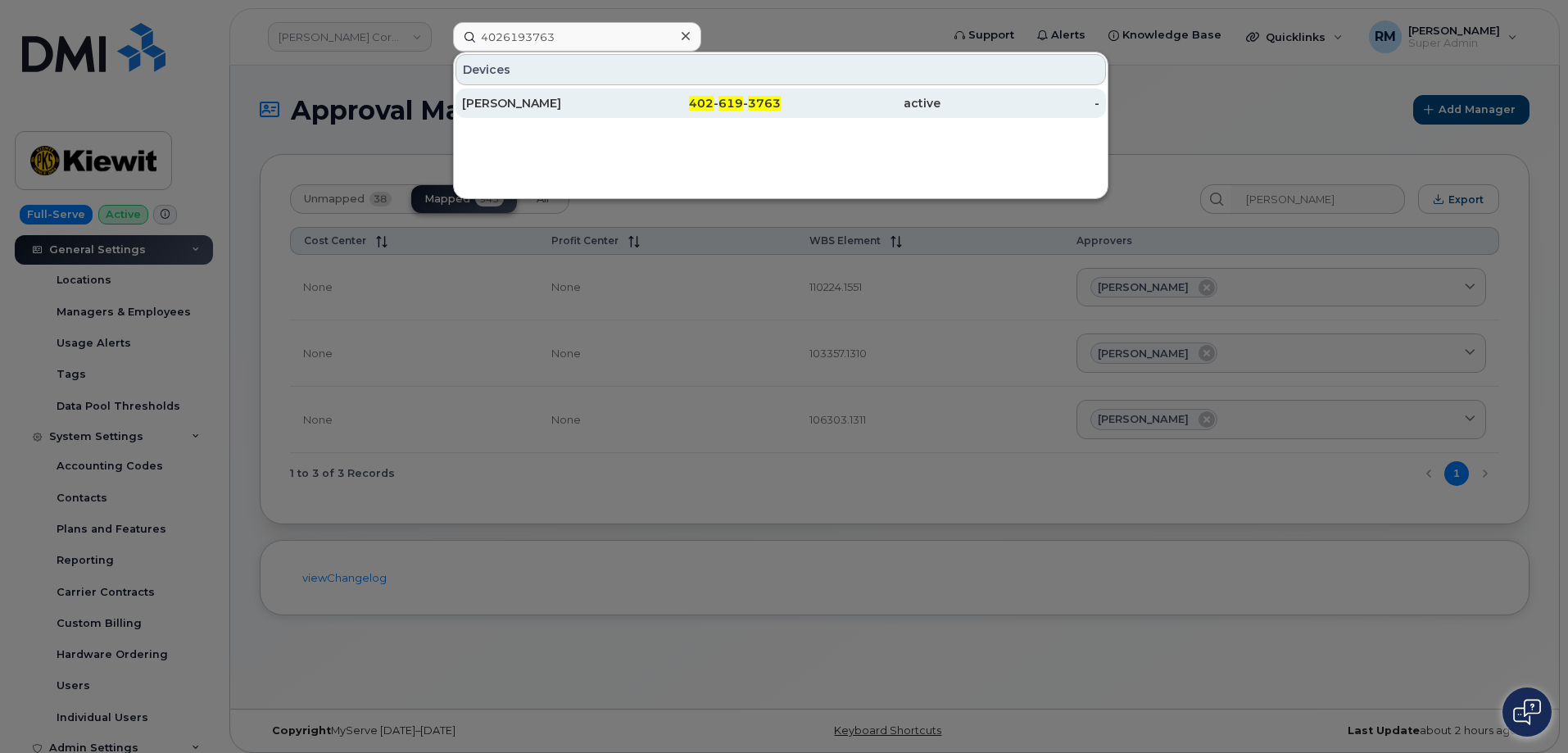
click at [547, 97] on div "MYKAH BOURGEOIS" at bounding box center [542, 103] width 160 height 17
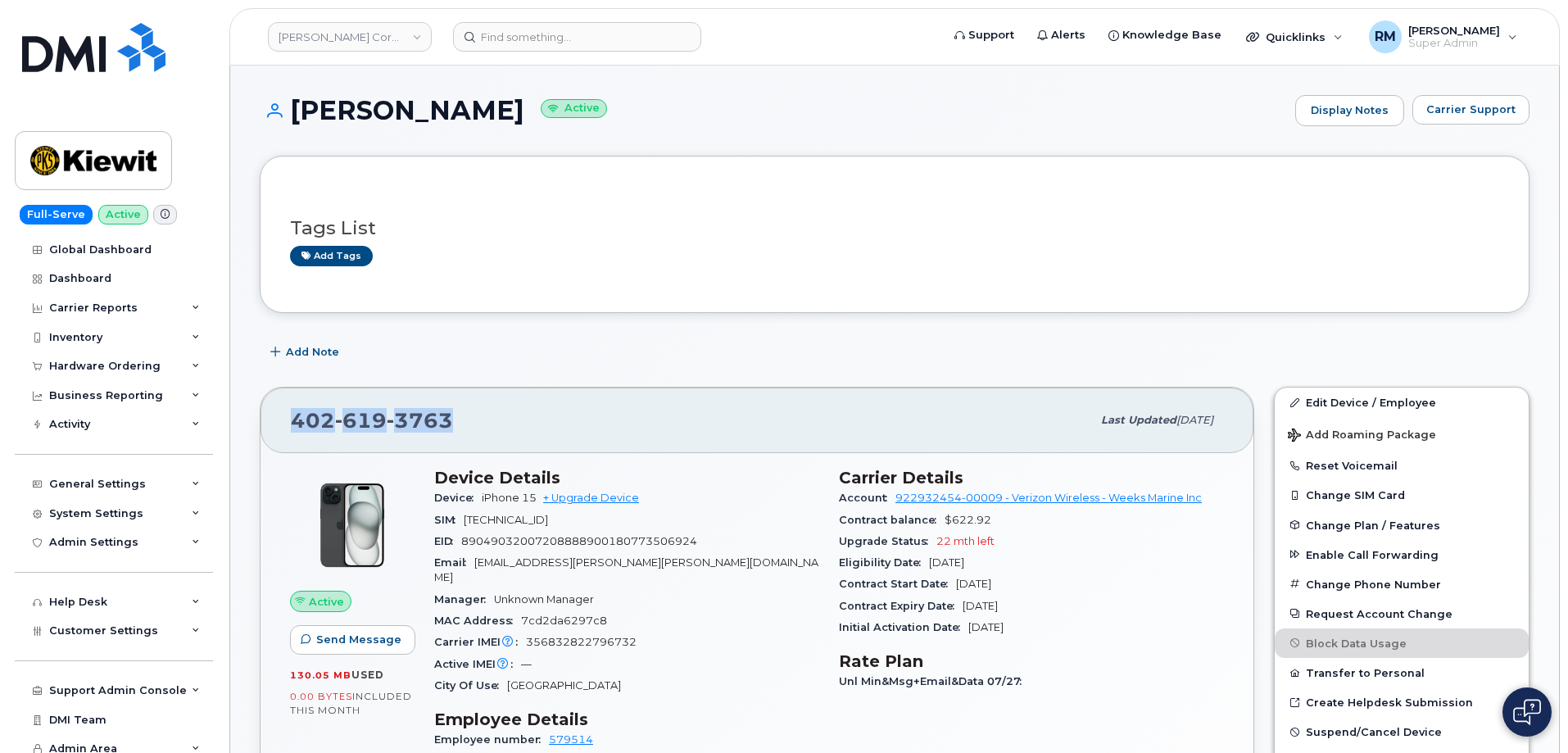
drag, startPoint x: 456, startPoint y: 420, endPoint x: 247, endPoint y: 401, distance: 209.9
copy span "[PHONE_NUMBER]"
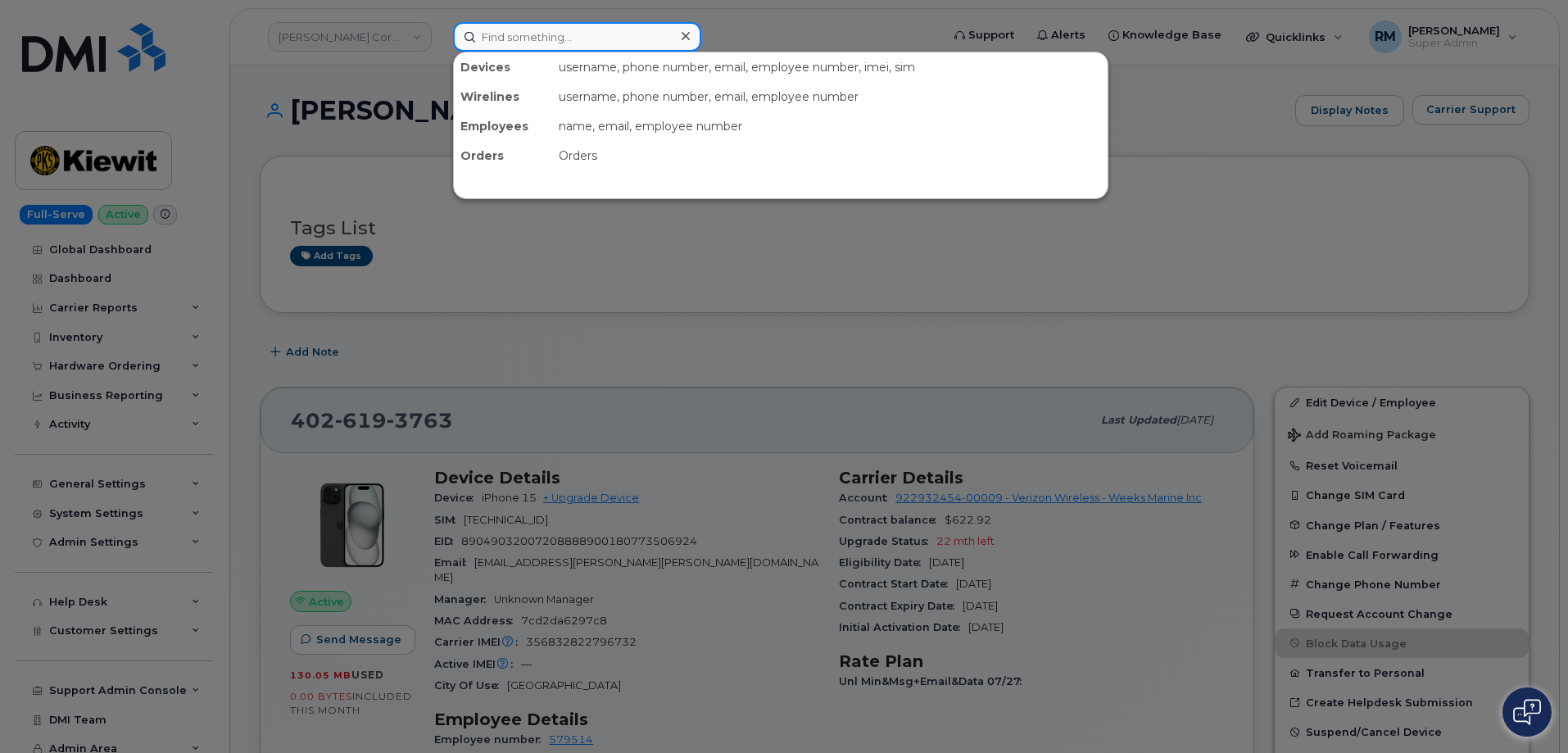
click at [583, 49] on input at bounding box center [577, 37] width 249 height 30
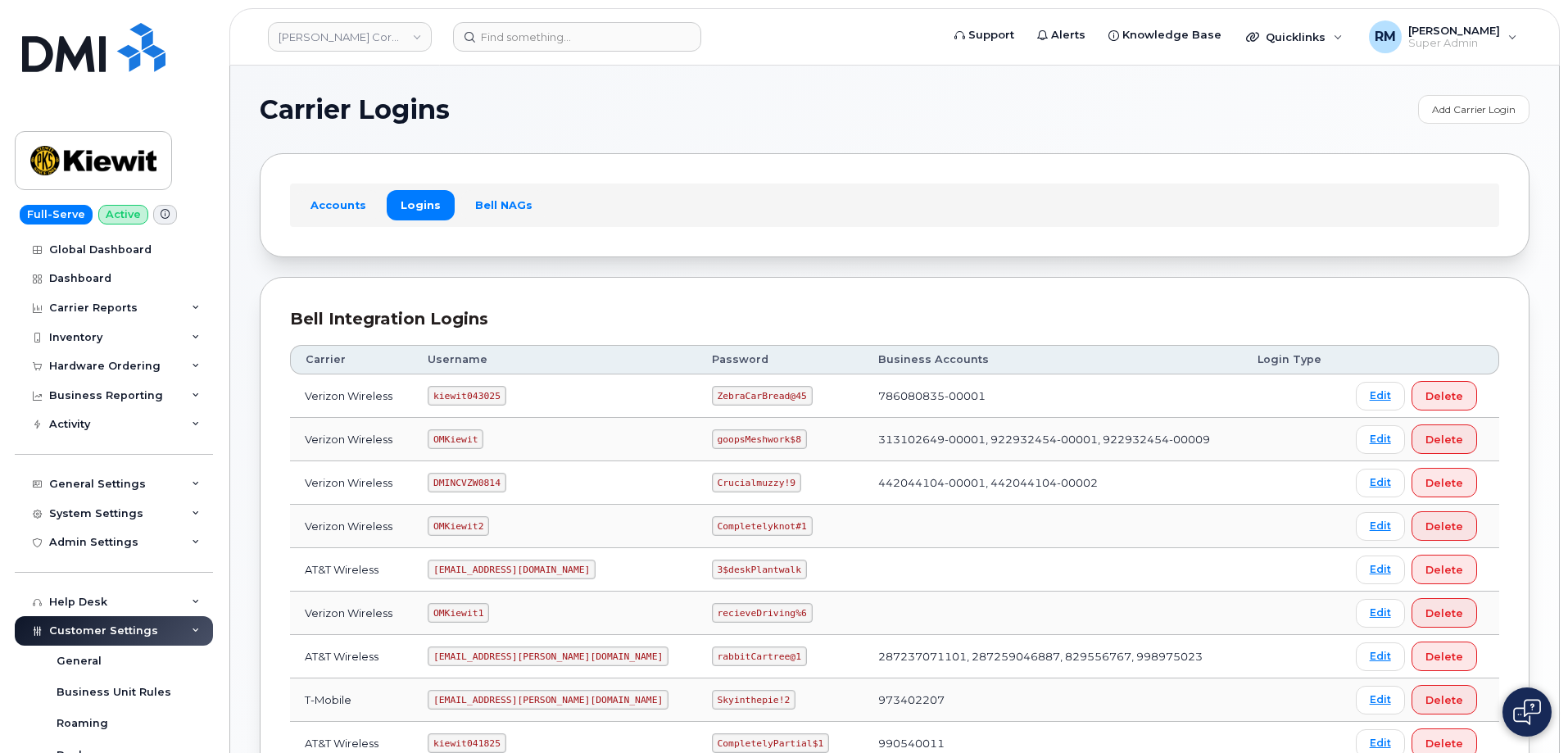
click at [469, 438] on code "OMKiewit" at bounding box center [455, 439] width 55 height 20
copy code "OMKiewit"
drag, startPoint x: 666, startPoint y: 443, endPoint x: 743, endPoint y: 443, distance: 77.0
click at [743, 443] on code "goopsMeshwork$8" at bounding box center [759, 439] width 95 height 20
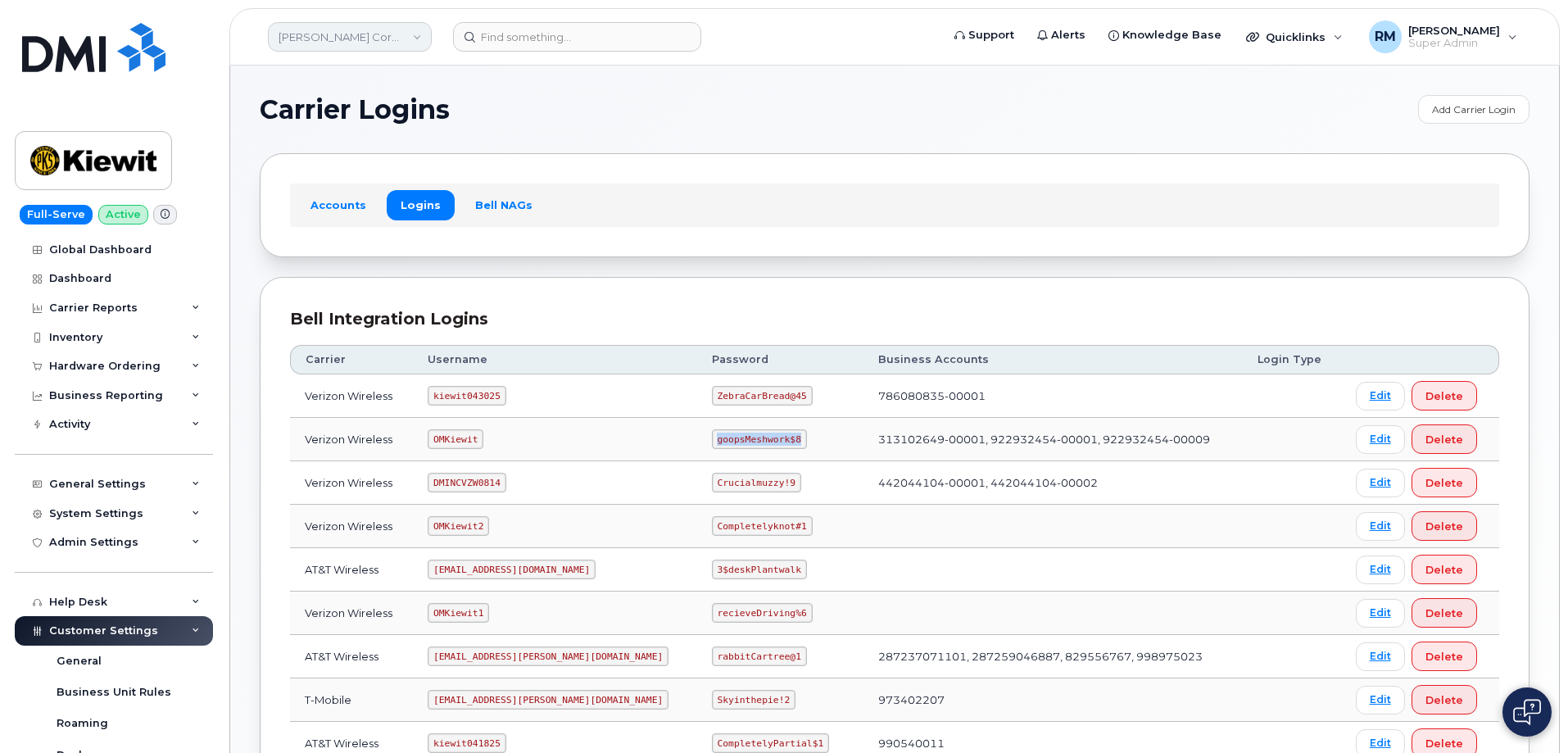
copy code "goopsMeshwork$8"
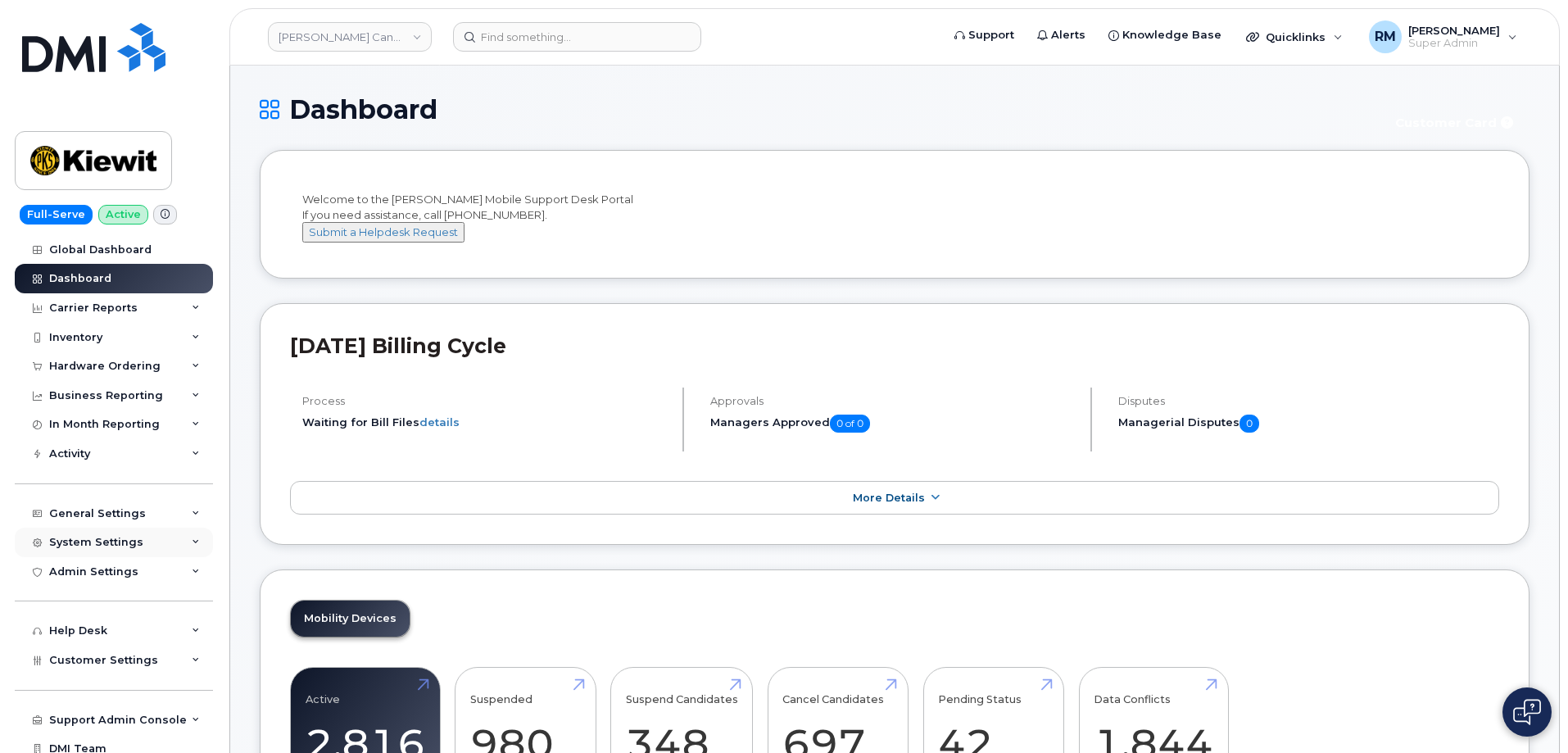
click at [173, 544] on div "System Settings" at bounding box center [114, 542] width 198 height 30
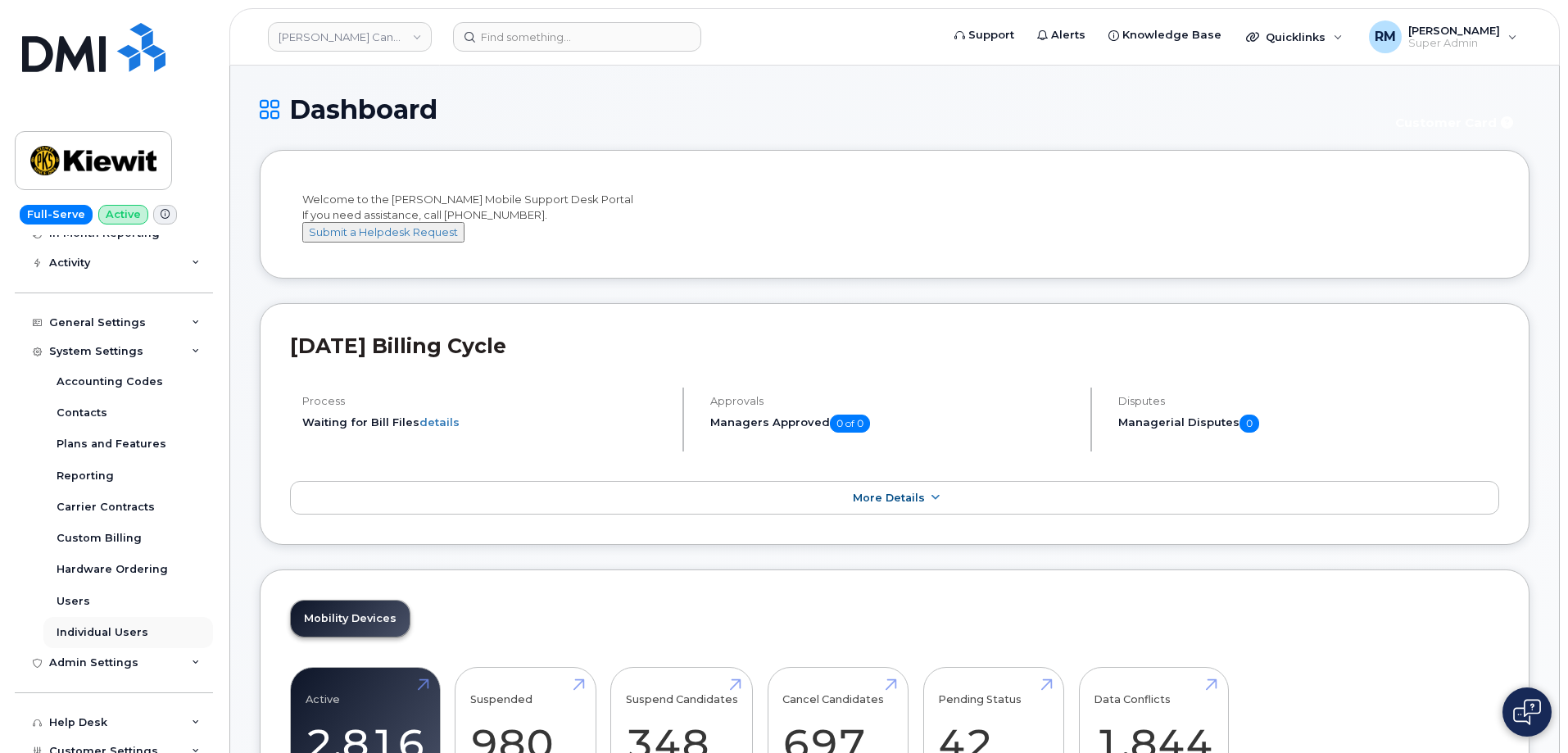
scroll to position [246, 0]
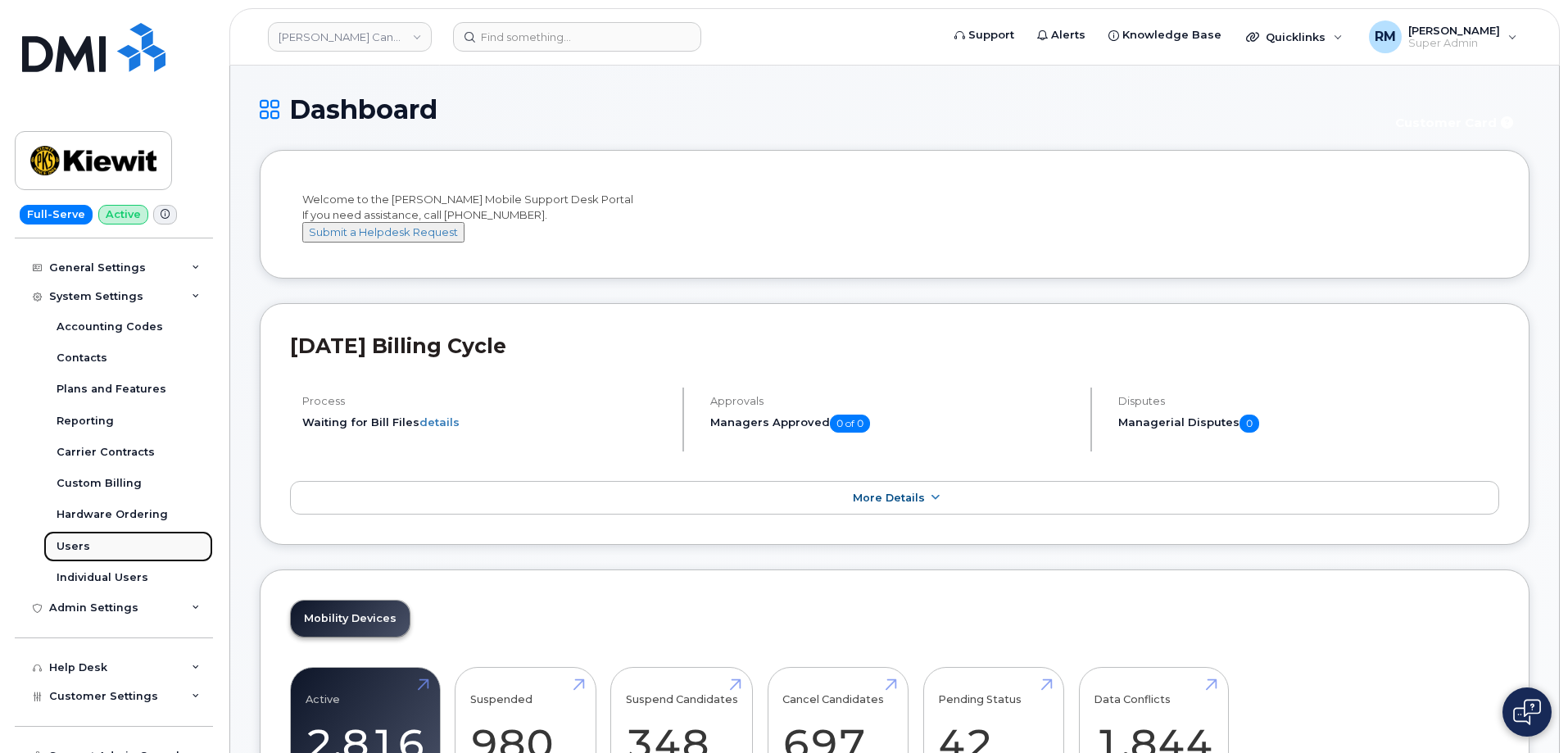
click at [77, 547] on div "Users" at bounding box center [73, 547] width 34 height 15
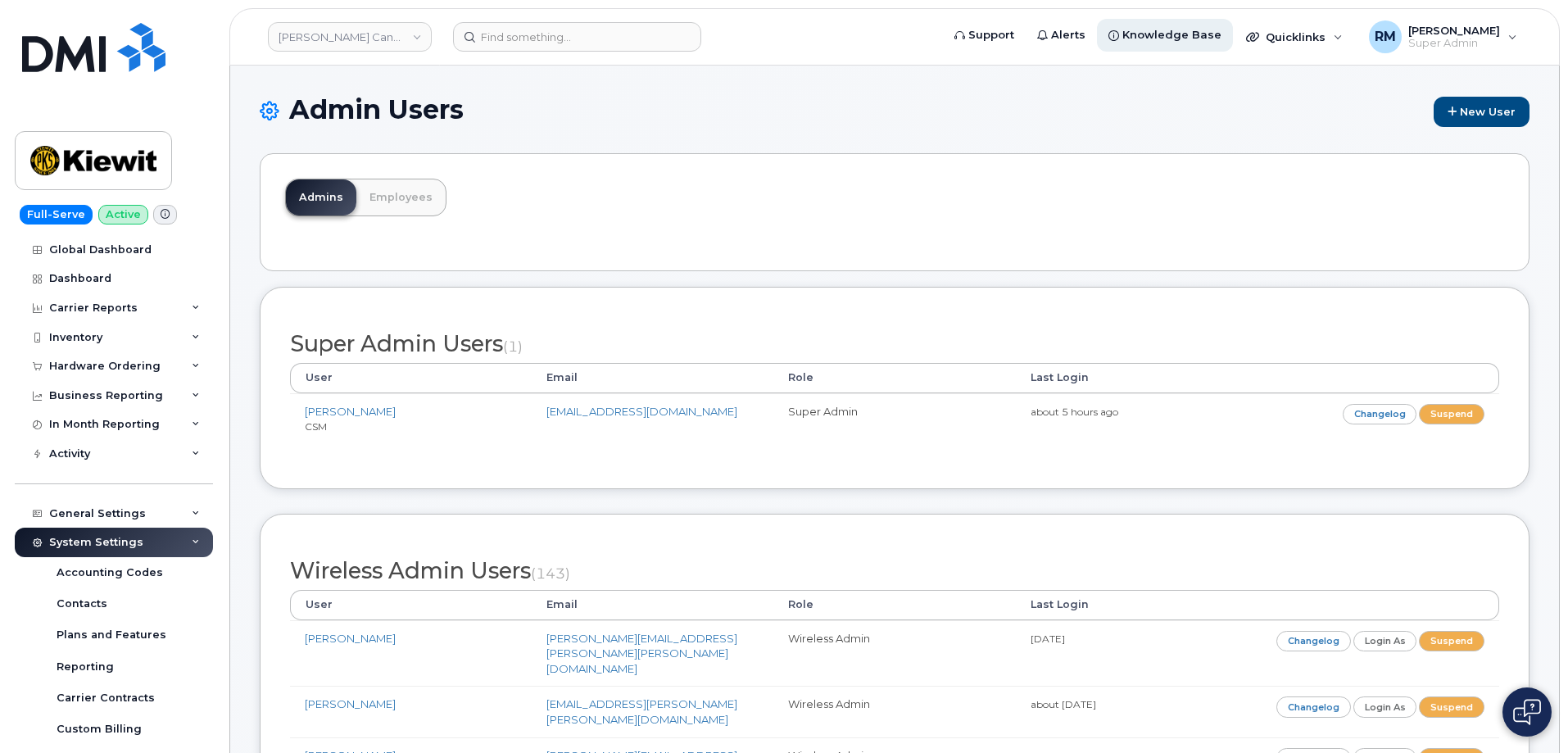
scroll to position [3222, 0]
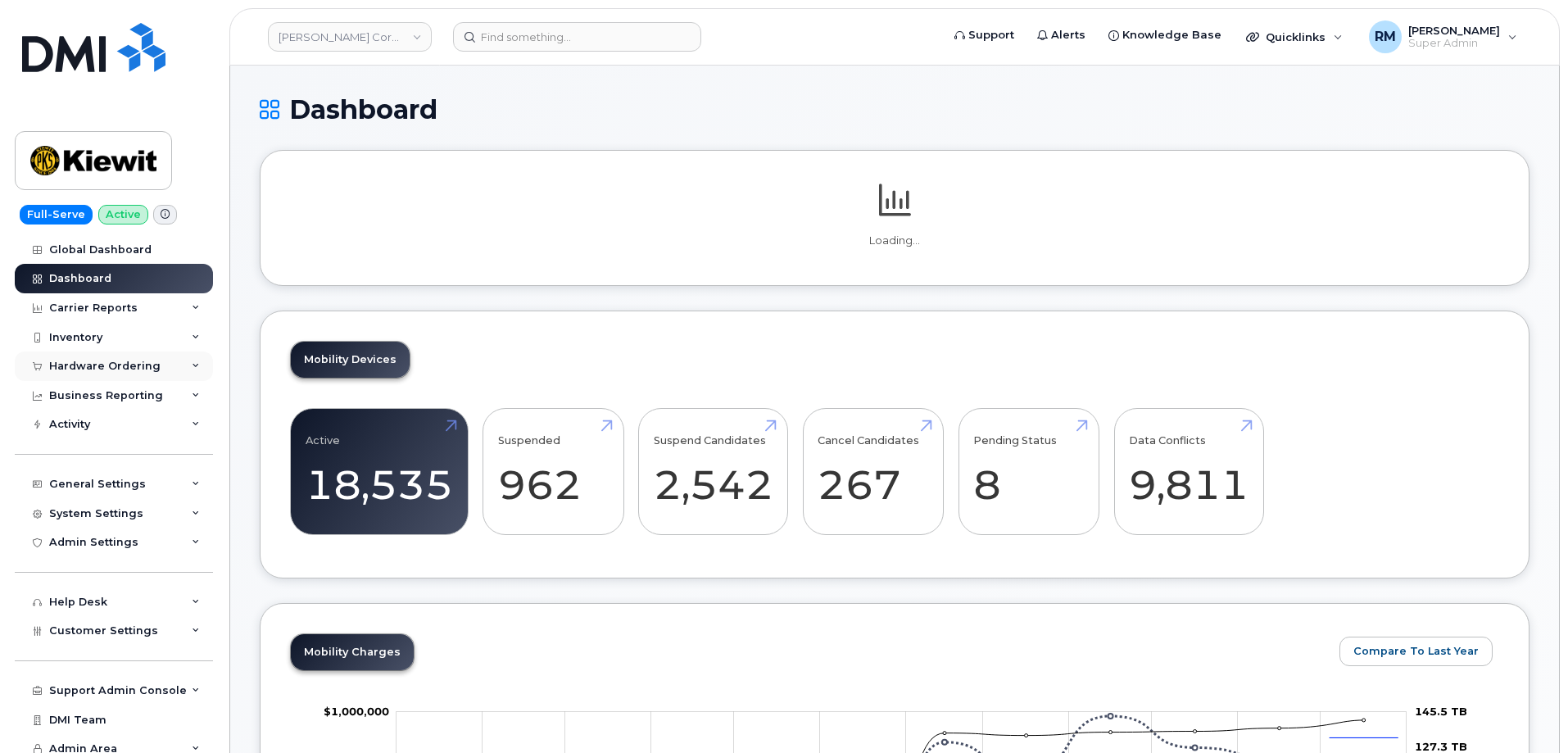
click at [121, 369] on div "Hardware Ordering" at bounding box center [105, 367] width 111 height 13
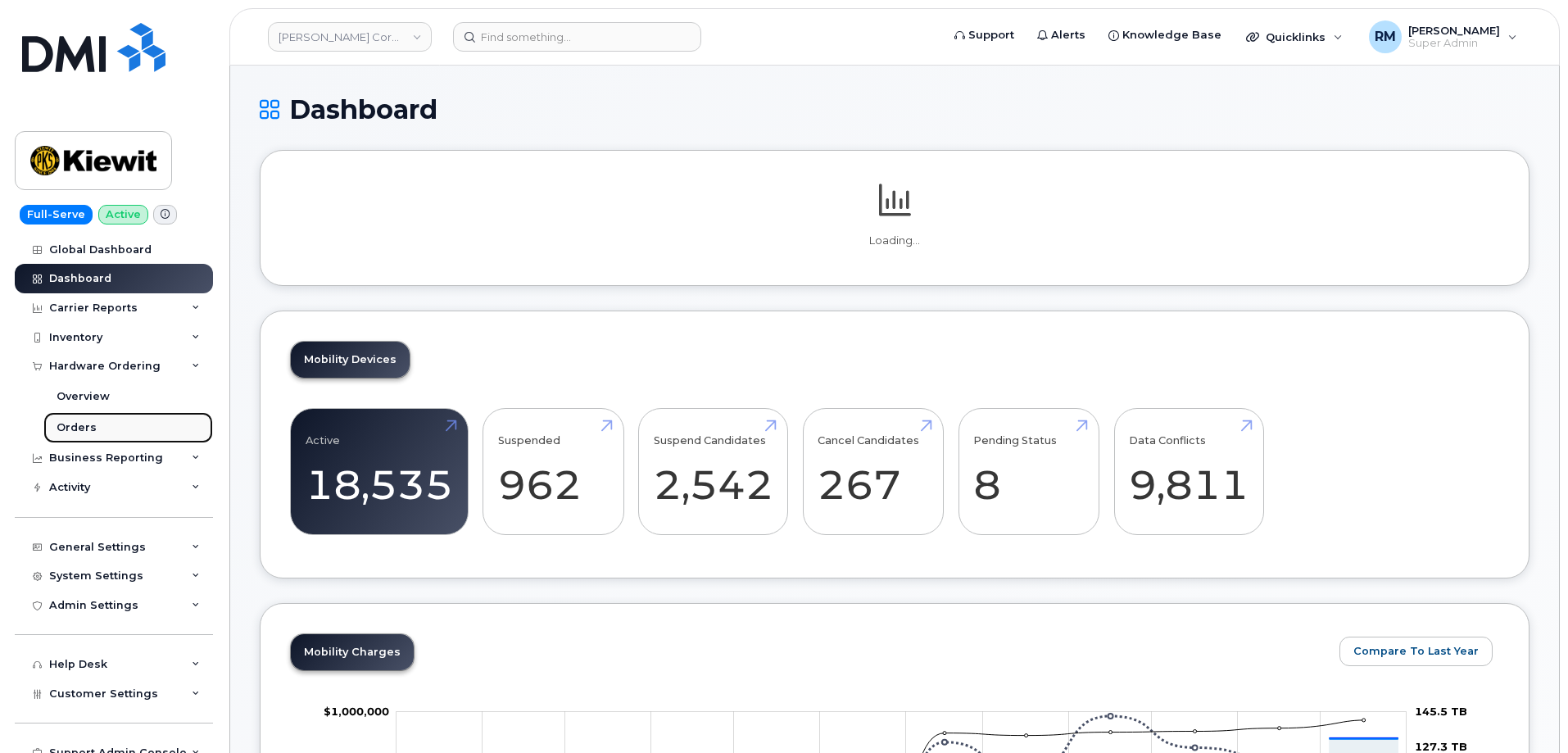
click at [89, 422] on div "Orders" at bounding box center [76, 428] width 40 height 15
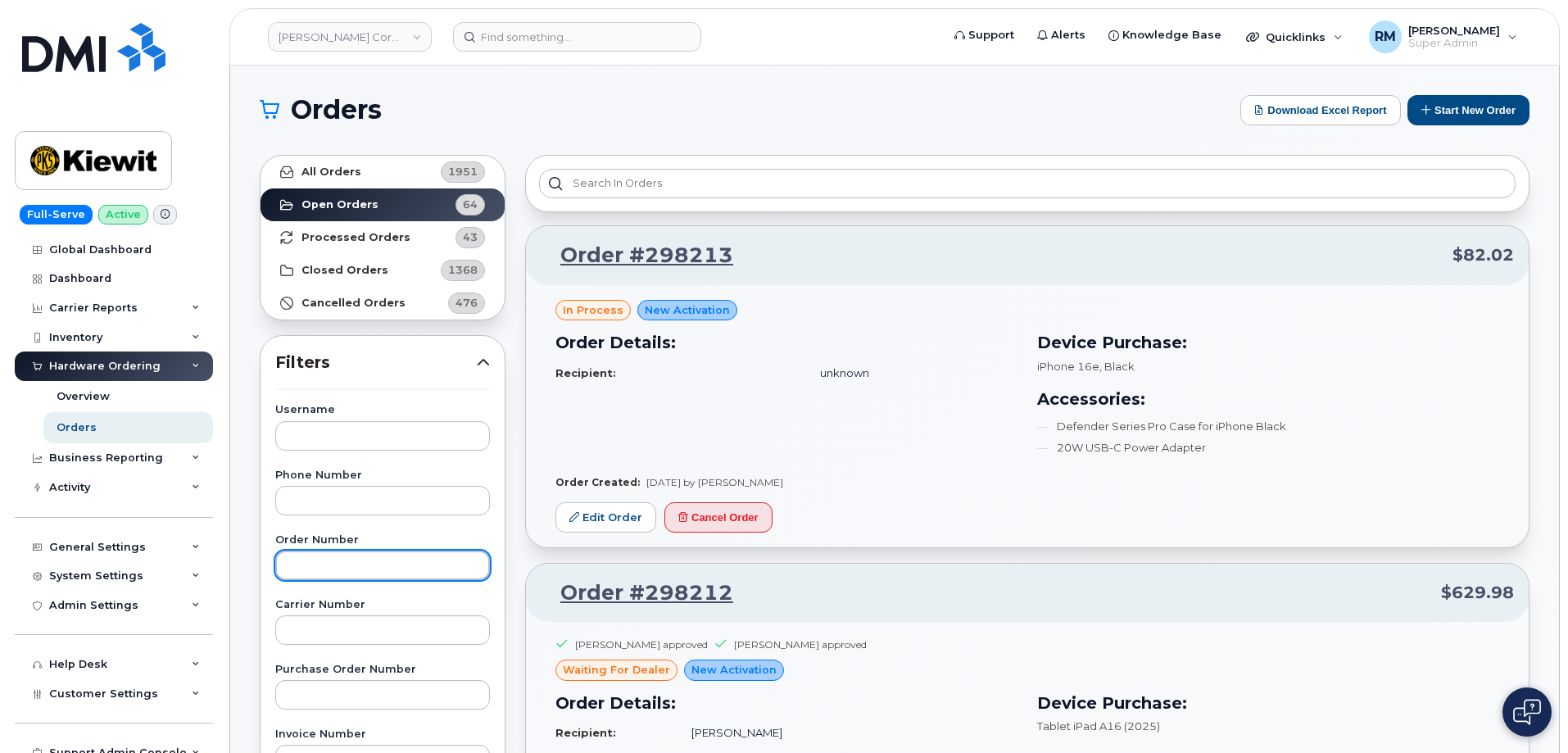
click at [299, 573] on input "text" at bounding box center [382, 566] width 215 height 30
paste input "298110"
type input "298110"
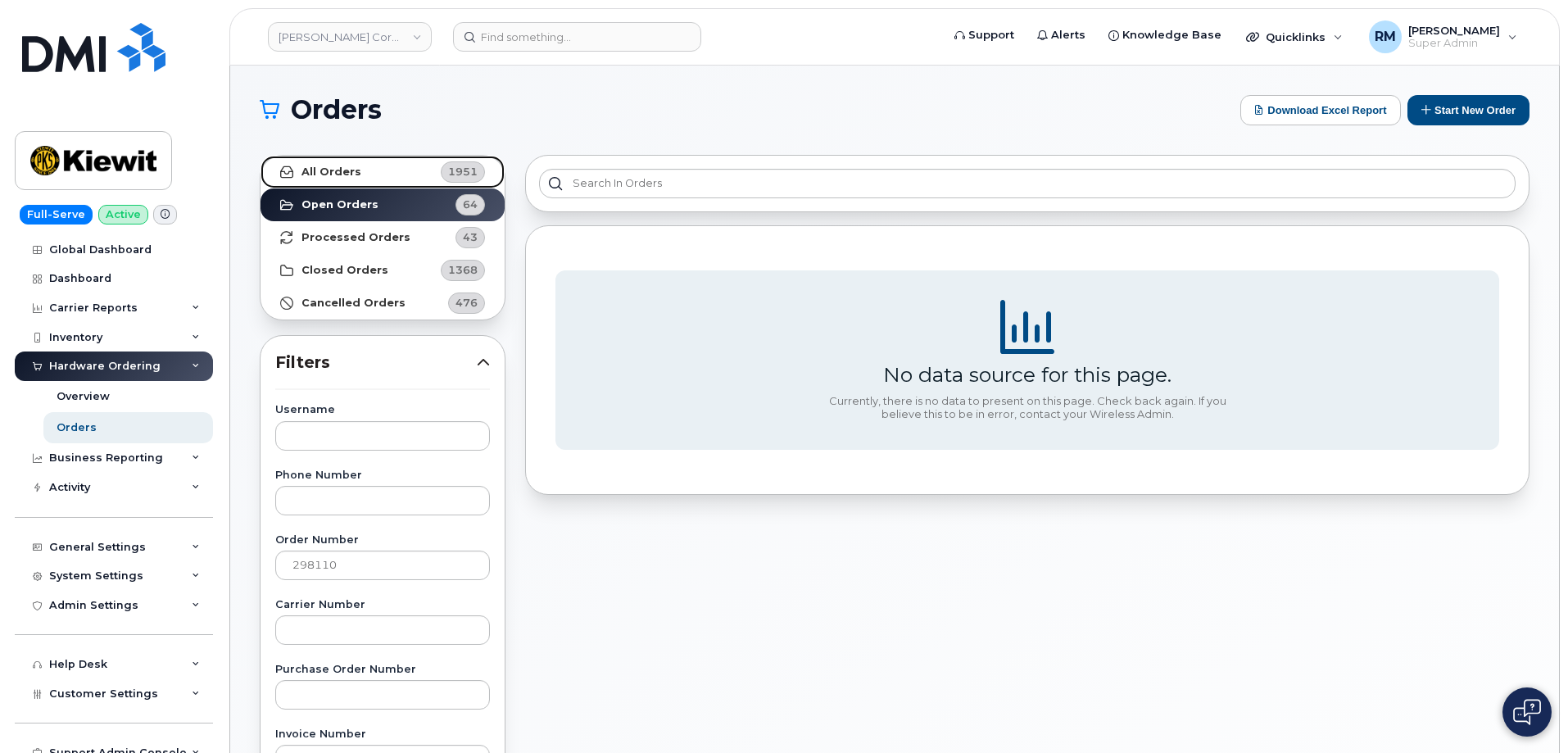
click at [347, 173] on strong "All Orders" at bounding box center [331, 172] width 59 height 13
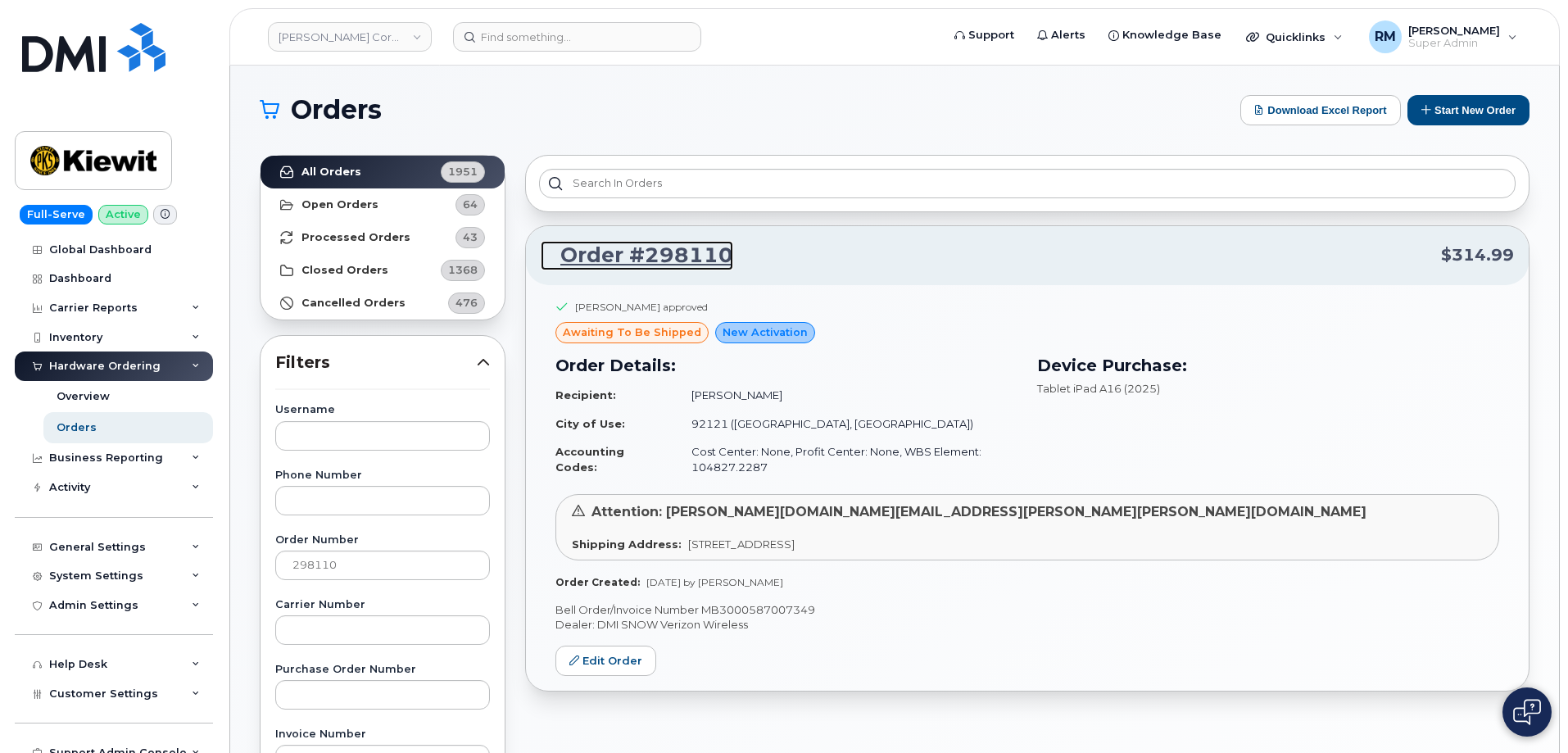
click at [654, 252] on link "Order #298110" at bounding box center [637, 256] width 192 height 30
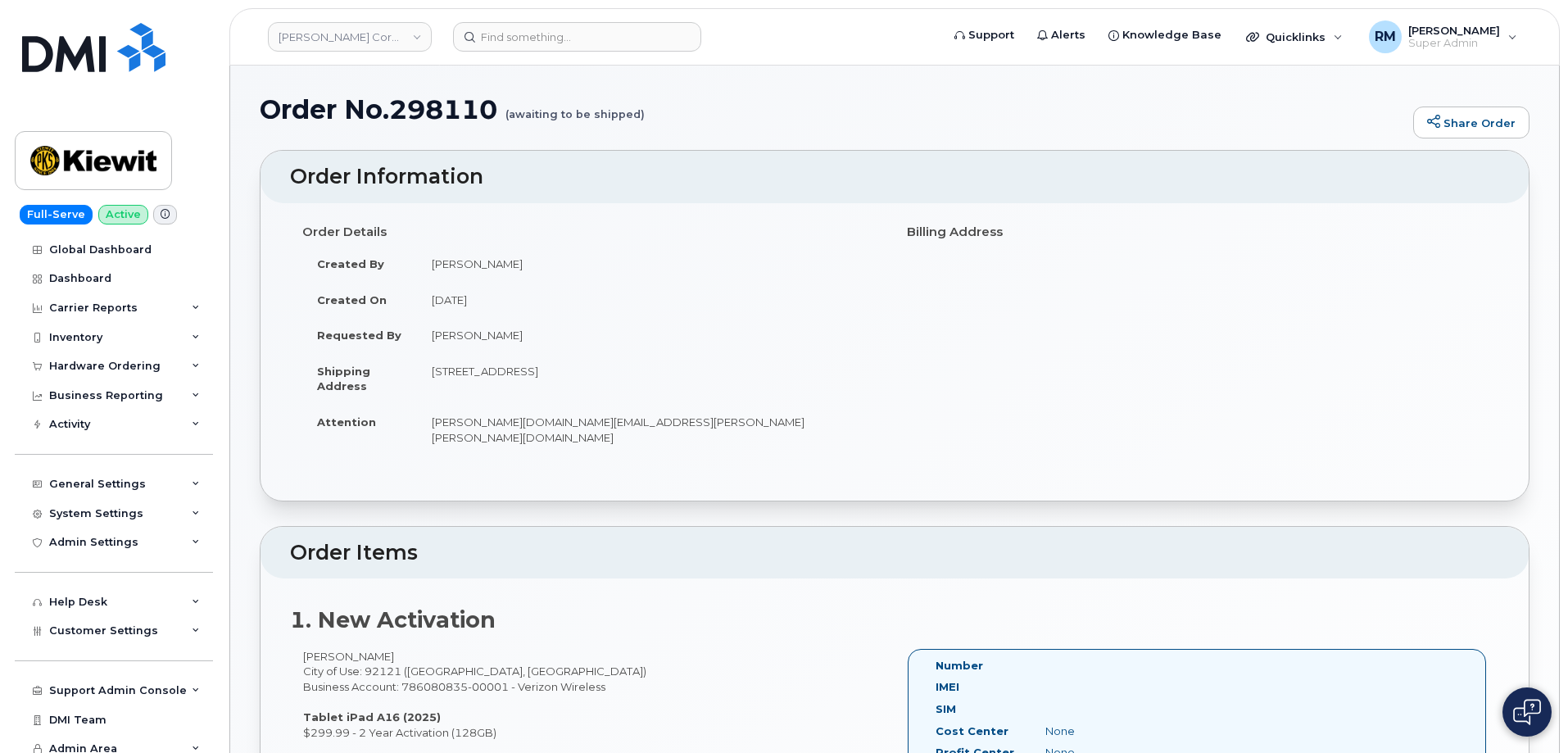
click at [438, 121] on h1 "Order No.298110 (awaiting to be shipped)" at bounding box center [832, 109] width 1145 height 29
copy h1 "298110"
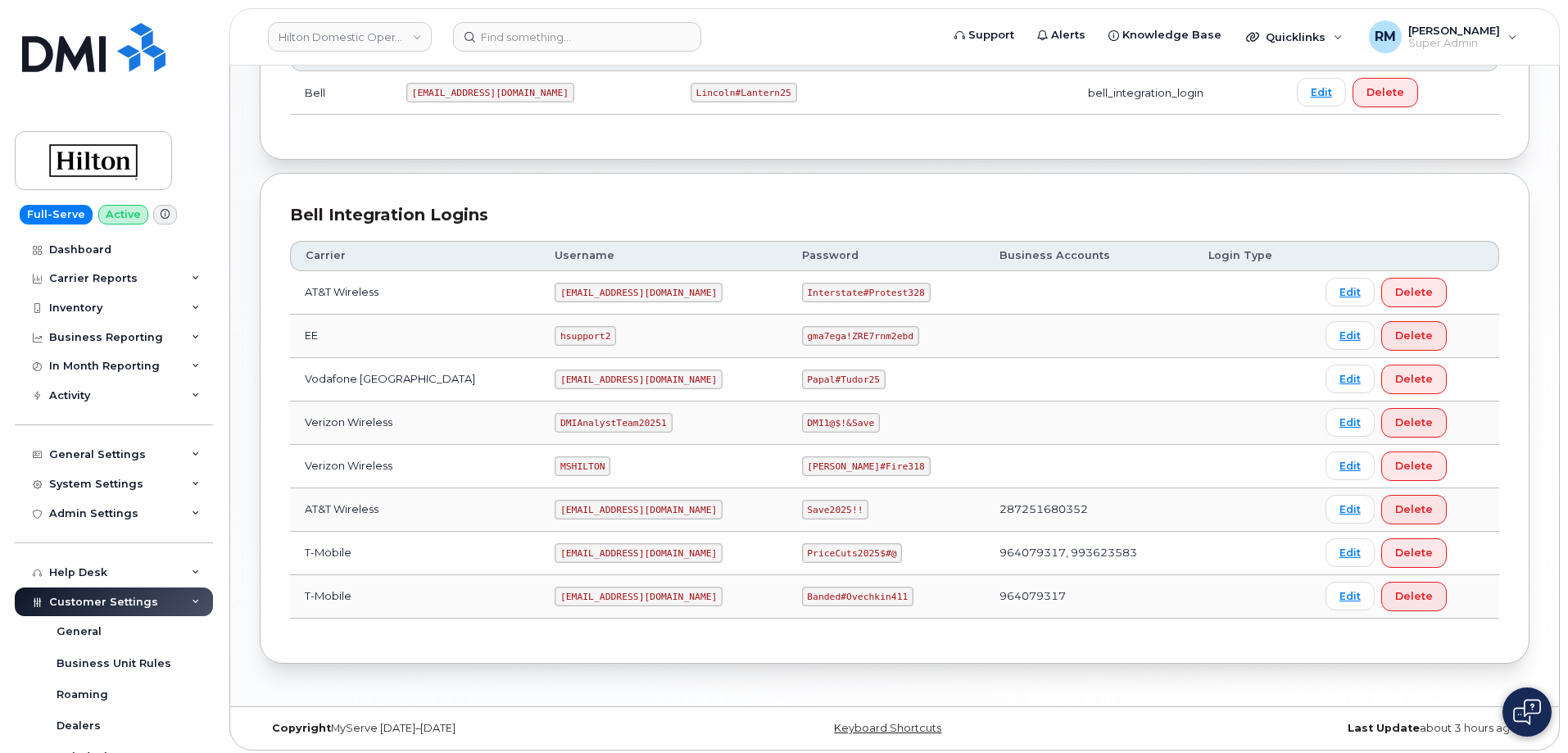
scroll to position [286, 0]
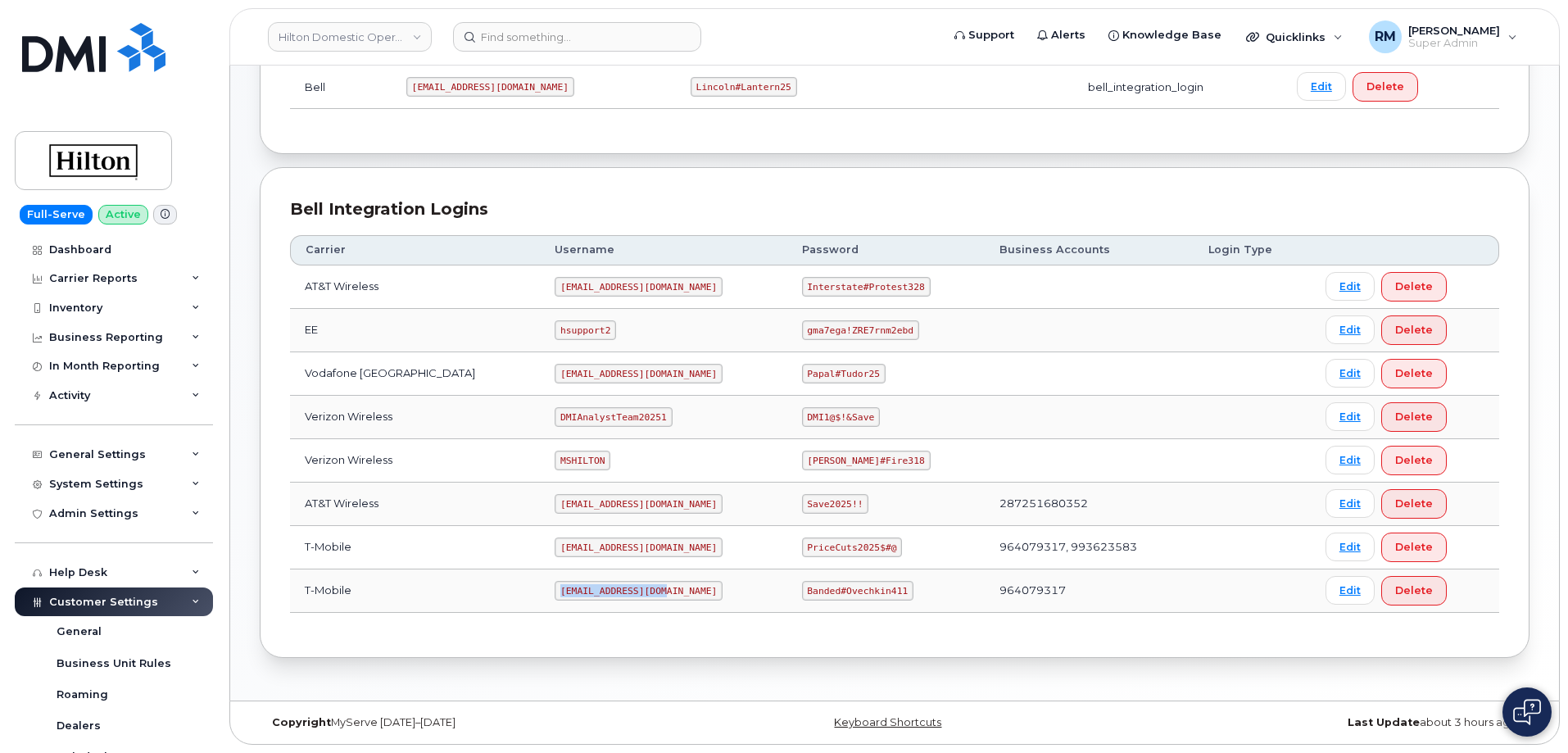
drag, startPoint x: 534, startPoint y: 592, endPoint x: 642, endPoint y: 589, distance: 108.0
click at [642, 589] on td "[EMAIL_ADDRESS][DOMAIN_NAME]" at bounding box center [663, 591] width 247 height 44
copy code "[EMAIL_ADDRESS][DOMAIN_NAME]"
drag, startPoint x: 793, startPoint y: 590, endPoint x: 956, endPoint y: 571, distance: 164.1
click at [956, 578] on td "Banded#Ovechkin411" at bounding box center [886, 591] width 197 height 44
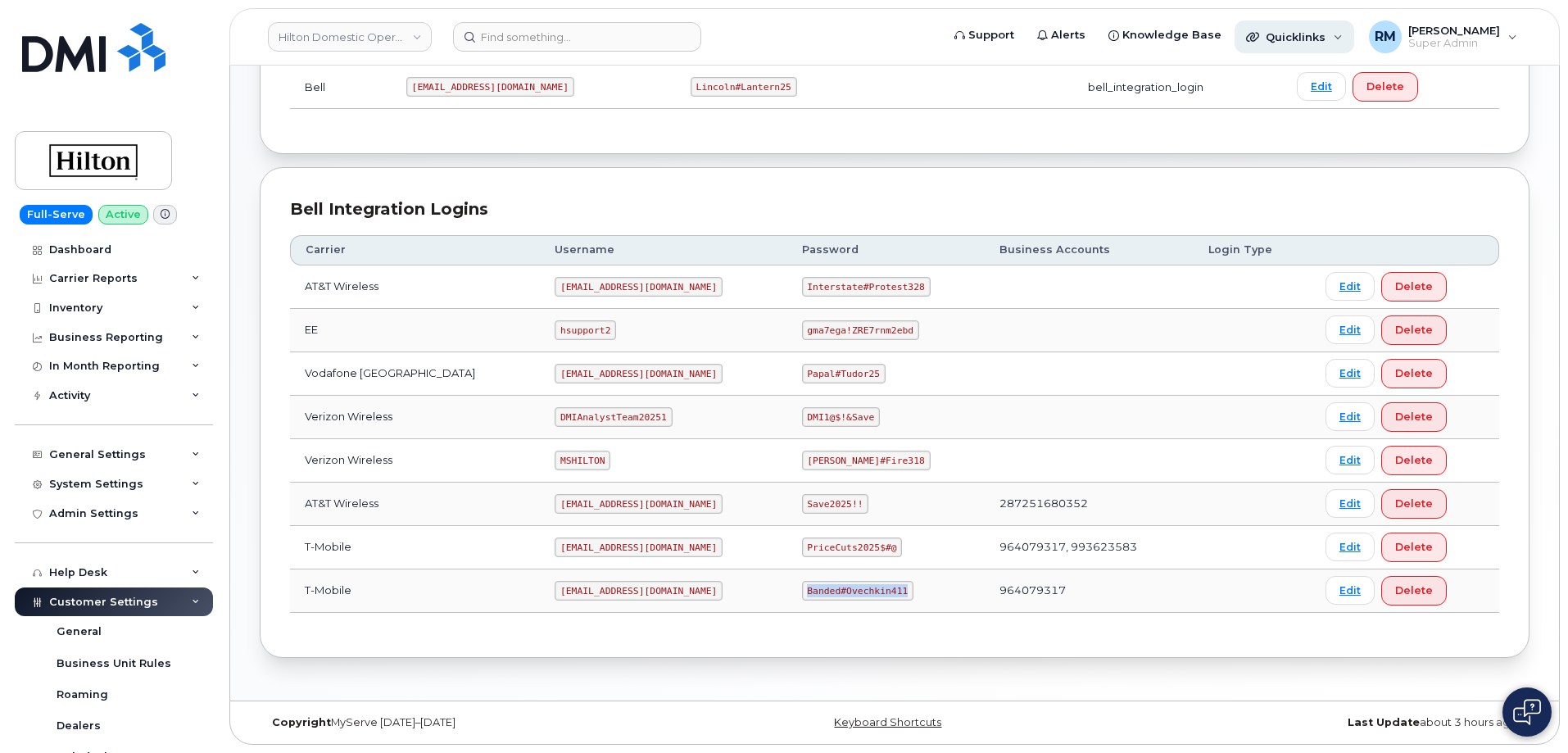
copy code "Banded#Ovechkin411"
click at [899, 181] on div "Bell Integration Logins Carrier Username Password Business Accounts Login Type …" at bounding box center [895, 412] width 1270 height 490
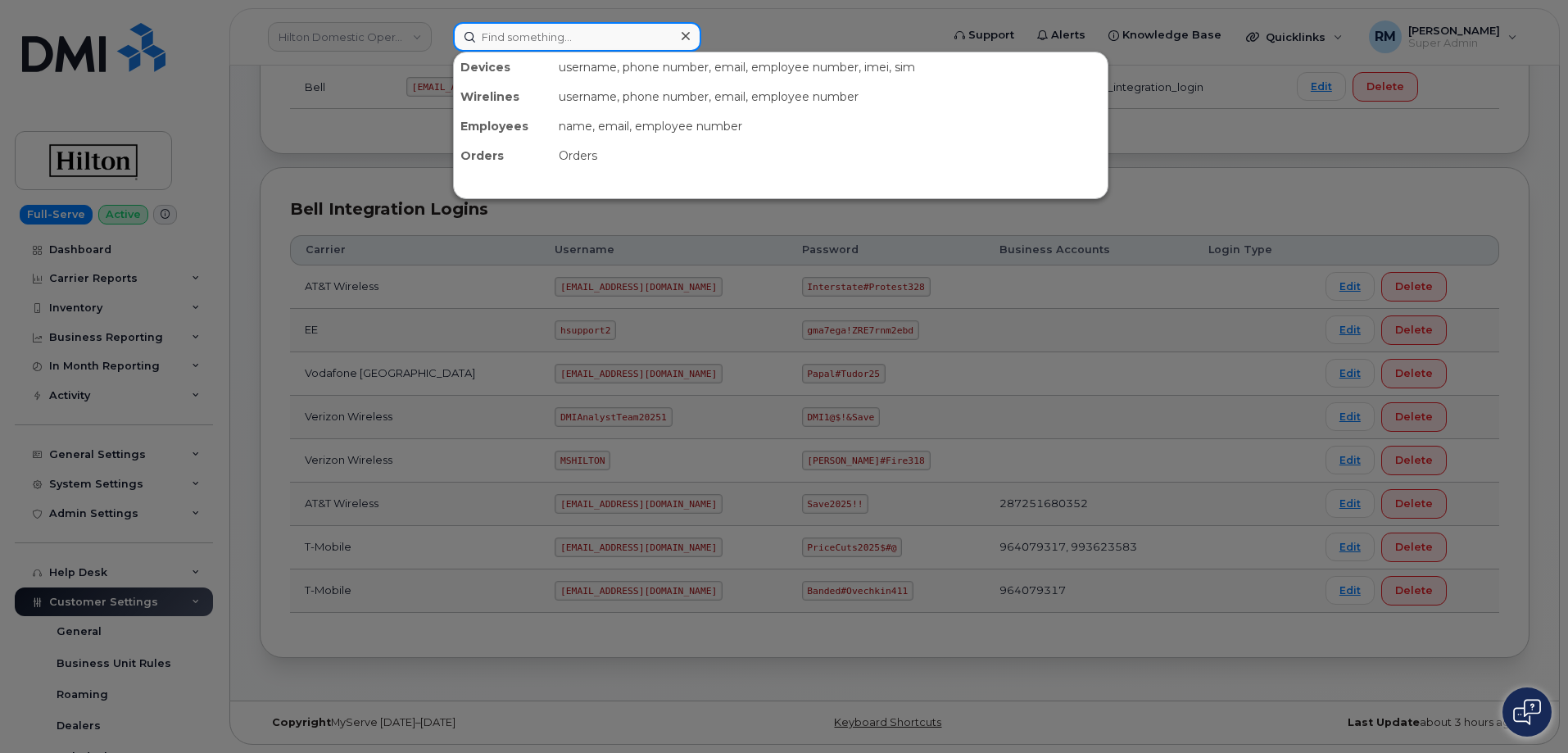
click at [482, 43] on input at bounding box center [577, 37] width 249 height 30
paste input "297764"
type input "297764"
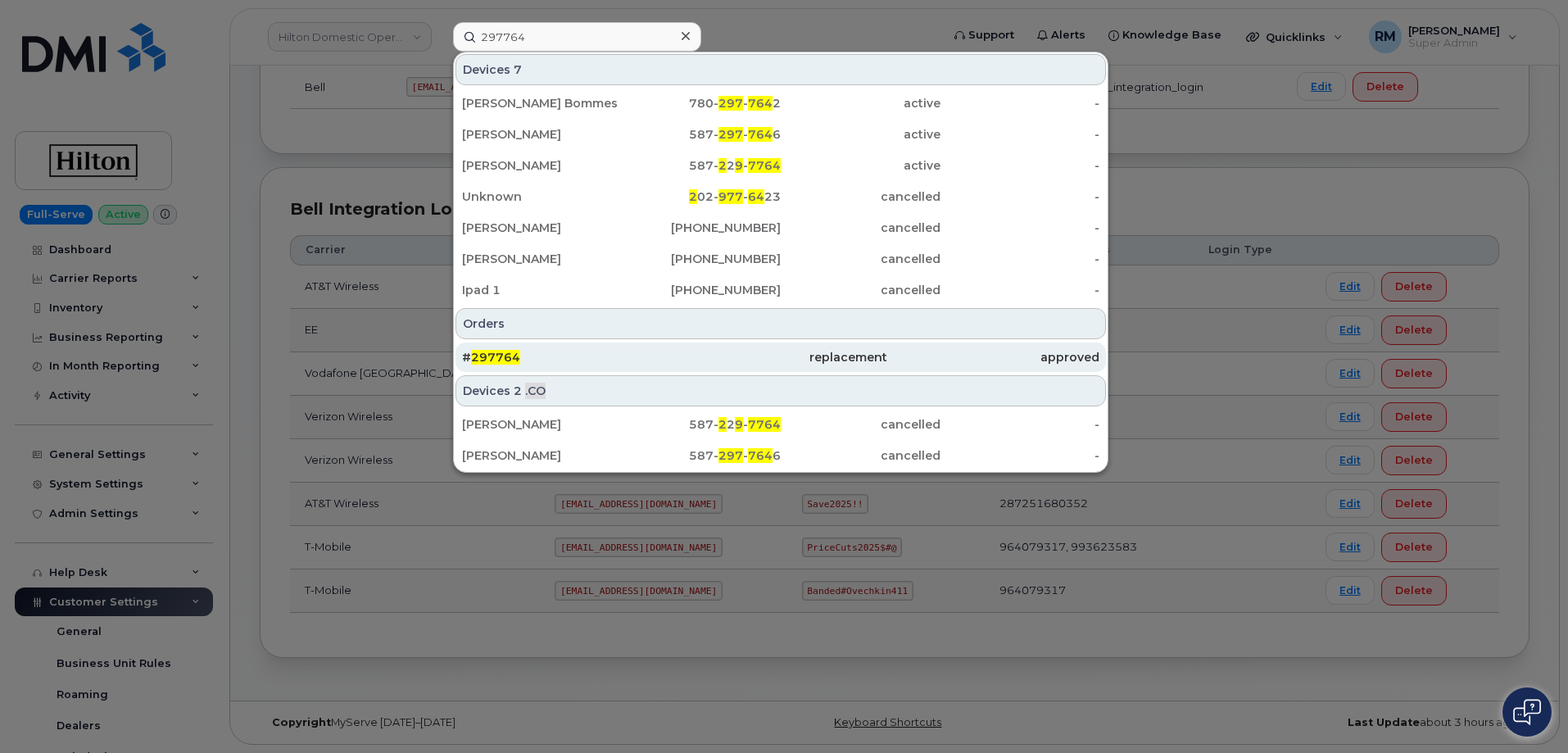
click at [492, 362] on span "297764" at bounding box center [496, 358] width 50 height 15
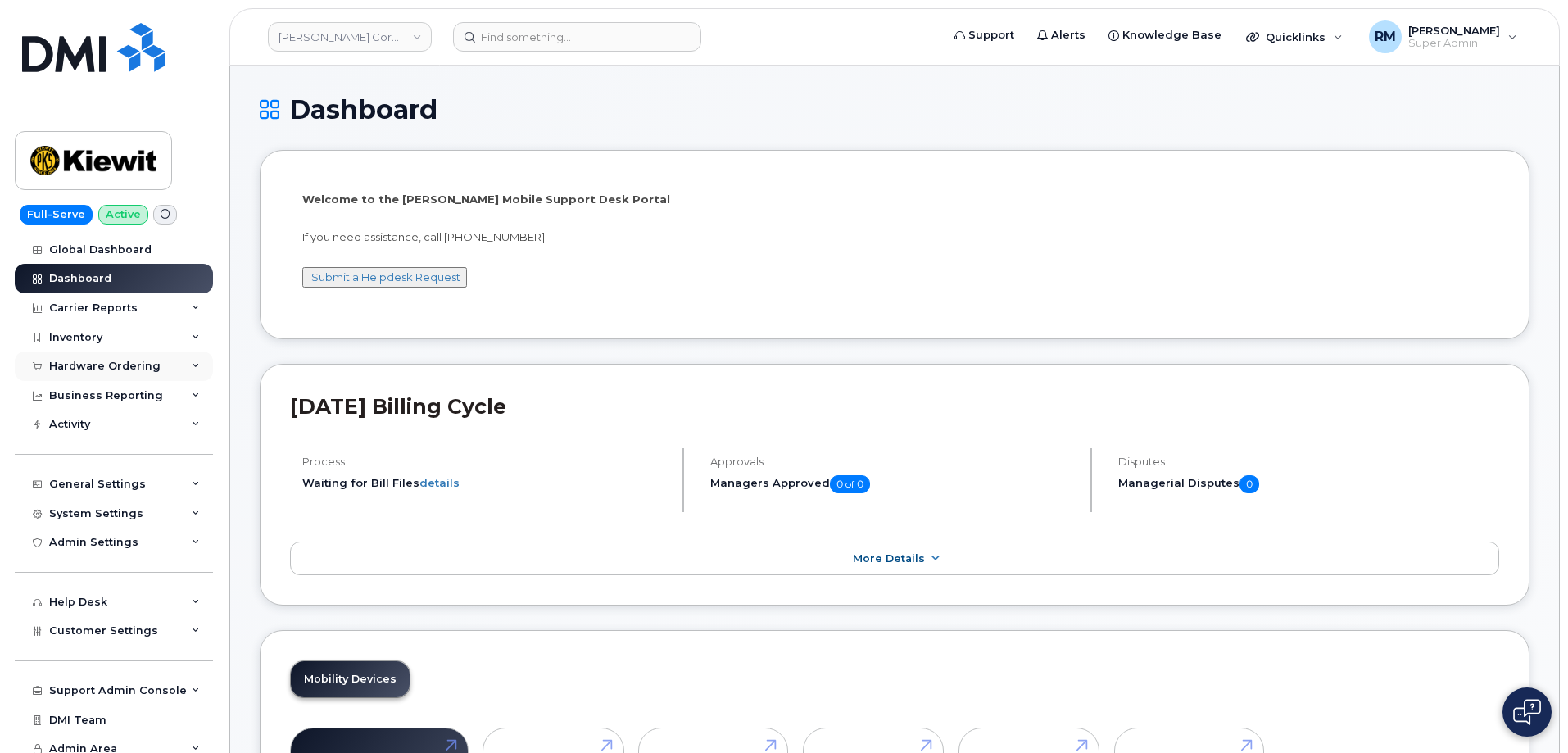
click at [102, 357] on div "Hardware Ordering" at bounding box center [114, 367] width 198 height 30
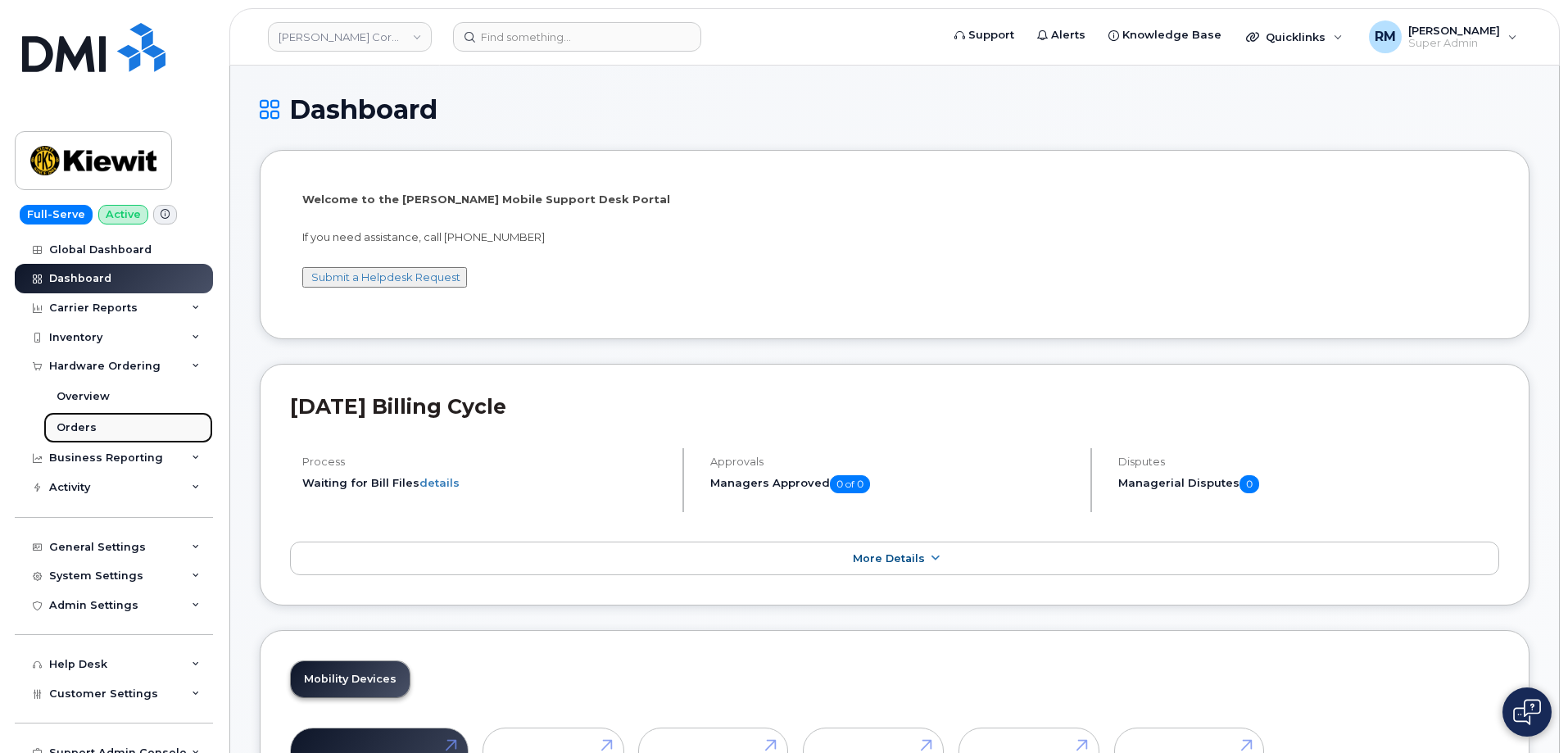
click at [77, 421] on div "Orders" at bounding box center [76, 428] width 40 height 15
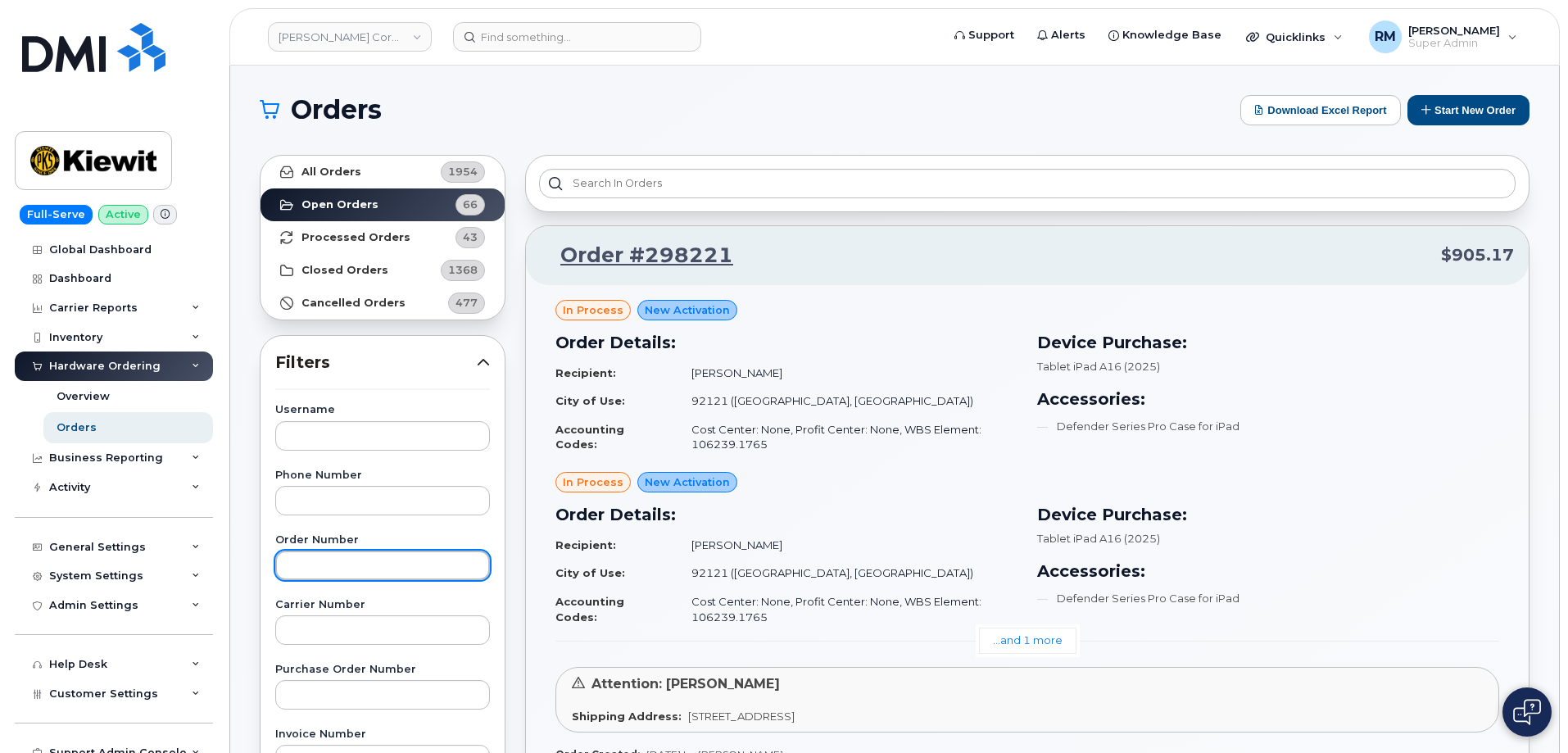
click at [303, 574] on input "text" at bounding box center [382, 566] width 215 height 30
paste input "297764"
type input "297764"
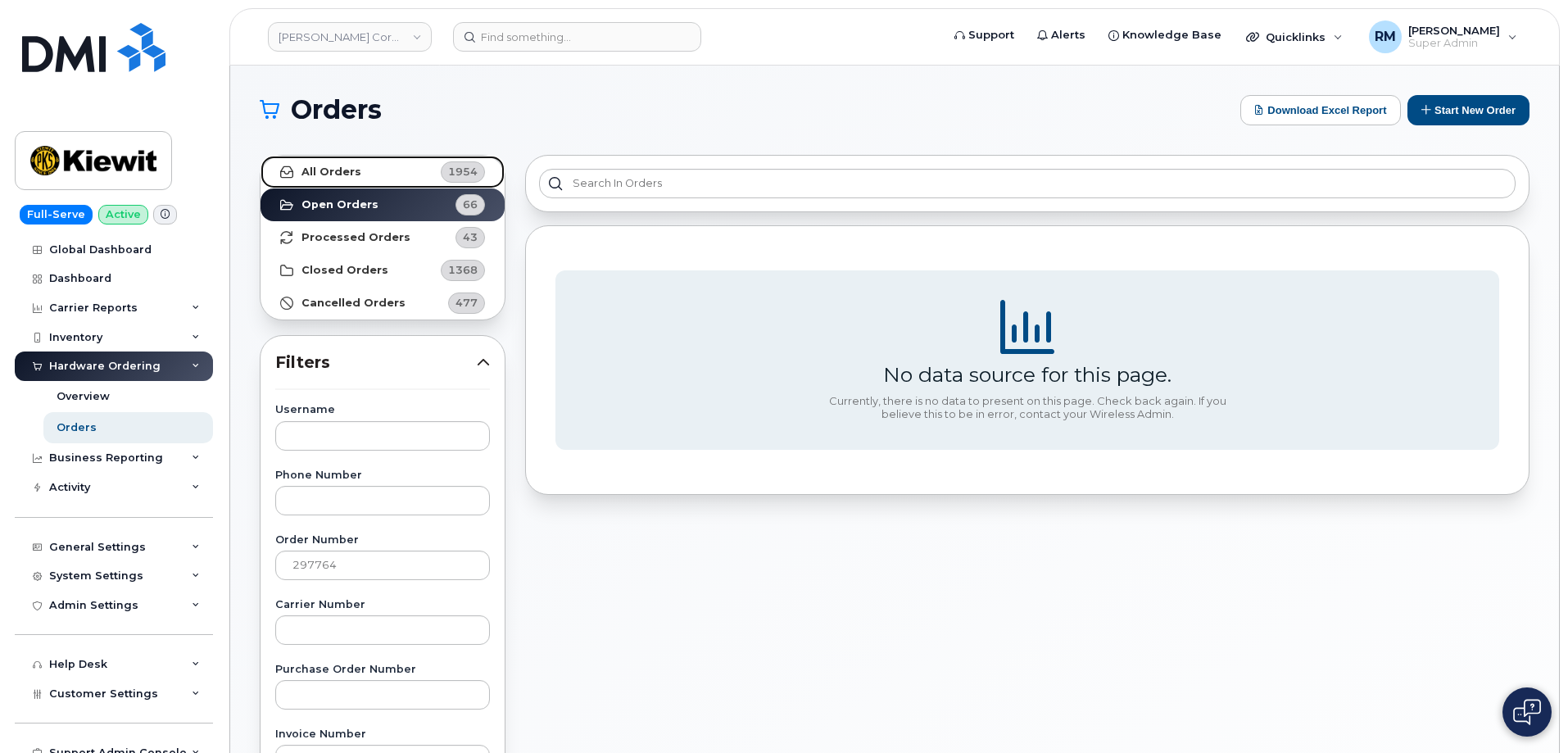
click at [349, 170] on strong "All Orders" at bounding box center [331, 172] width 59 height 13
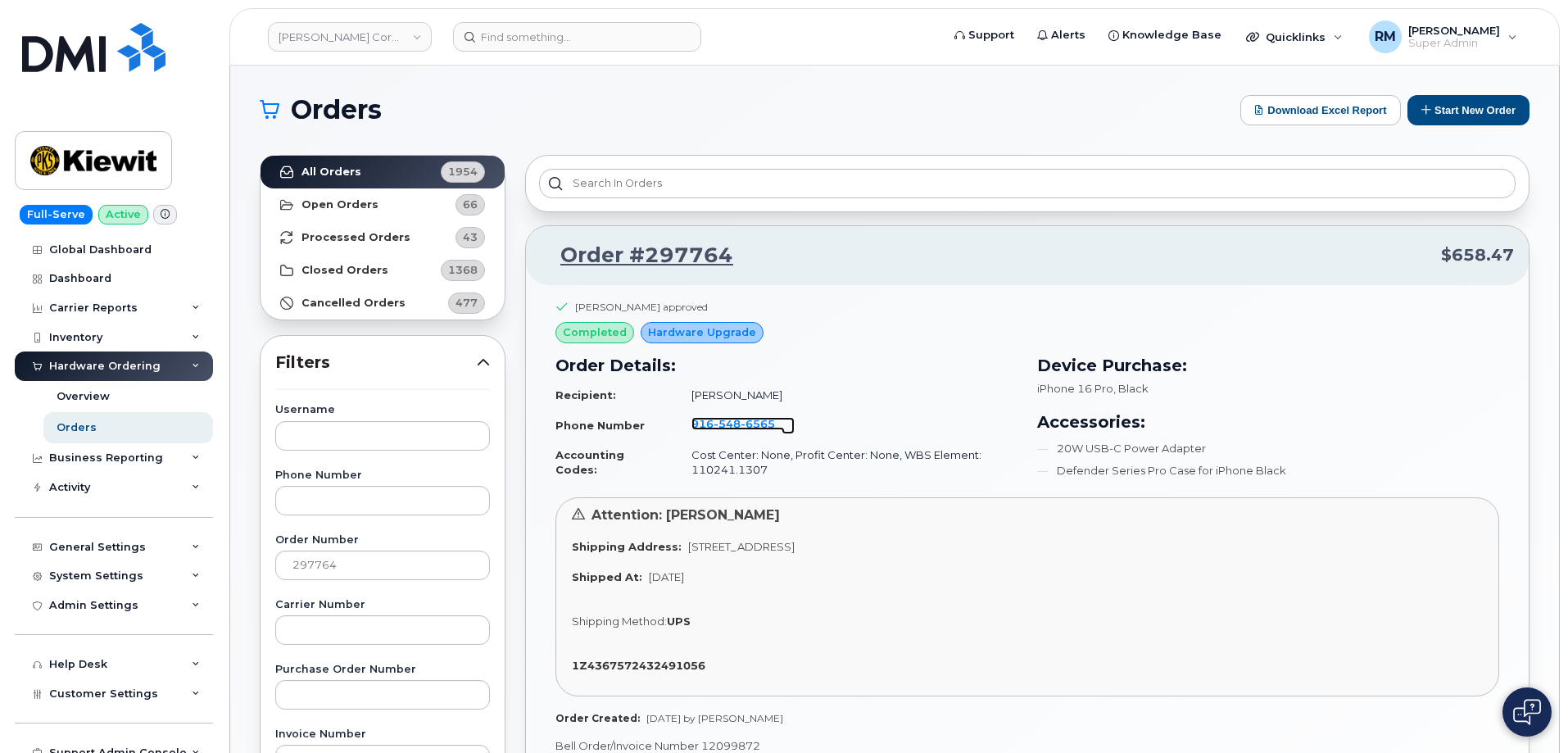
click at [741, 424] on span "6565" at bounding box center [758, 424] width 35 height 13
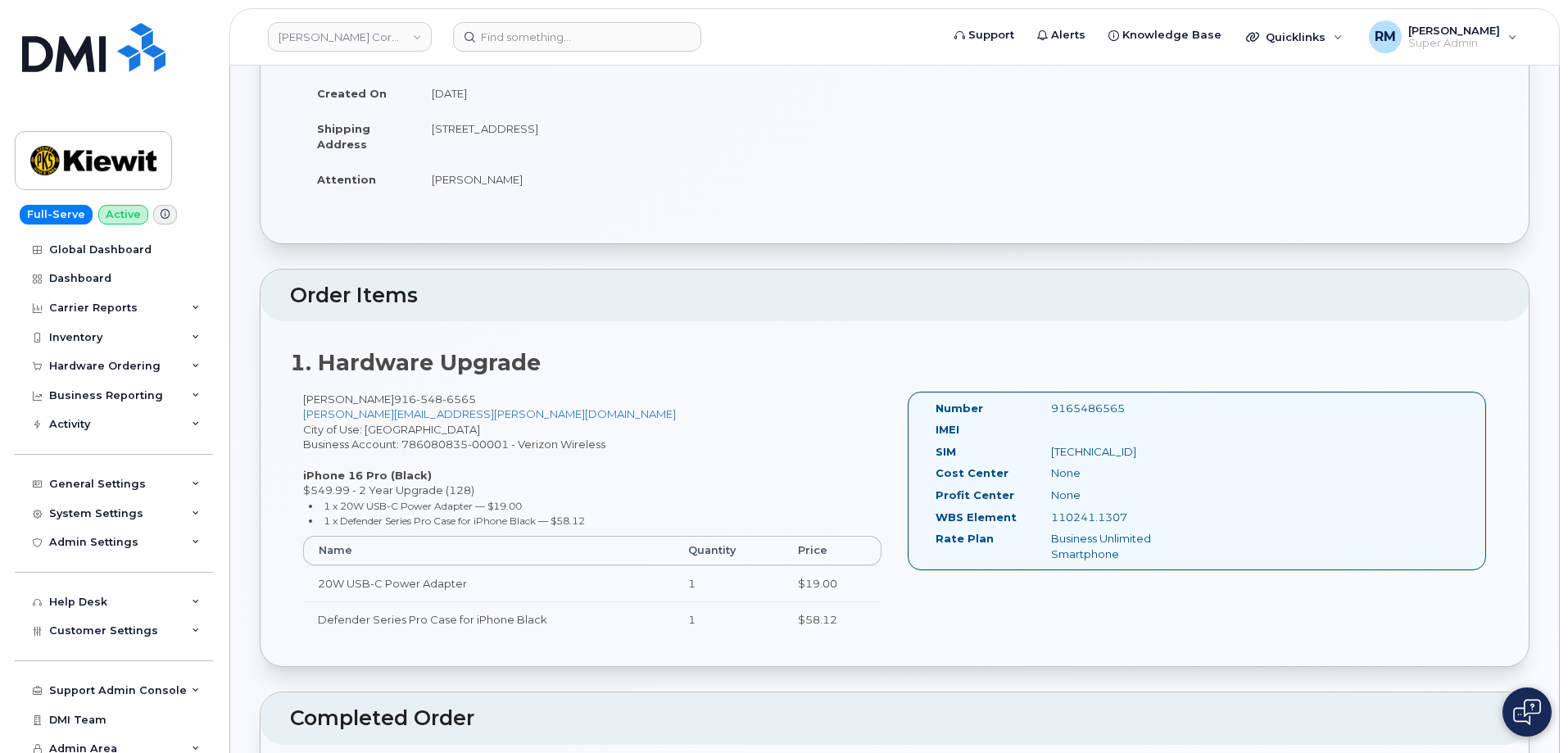
scroll to position [246, 0]
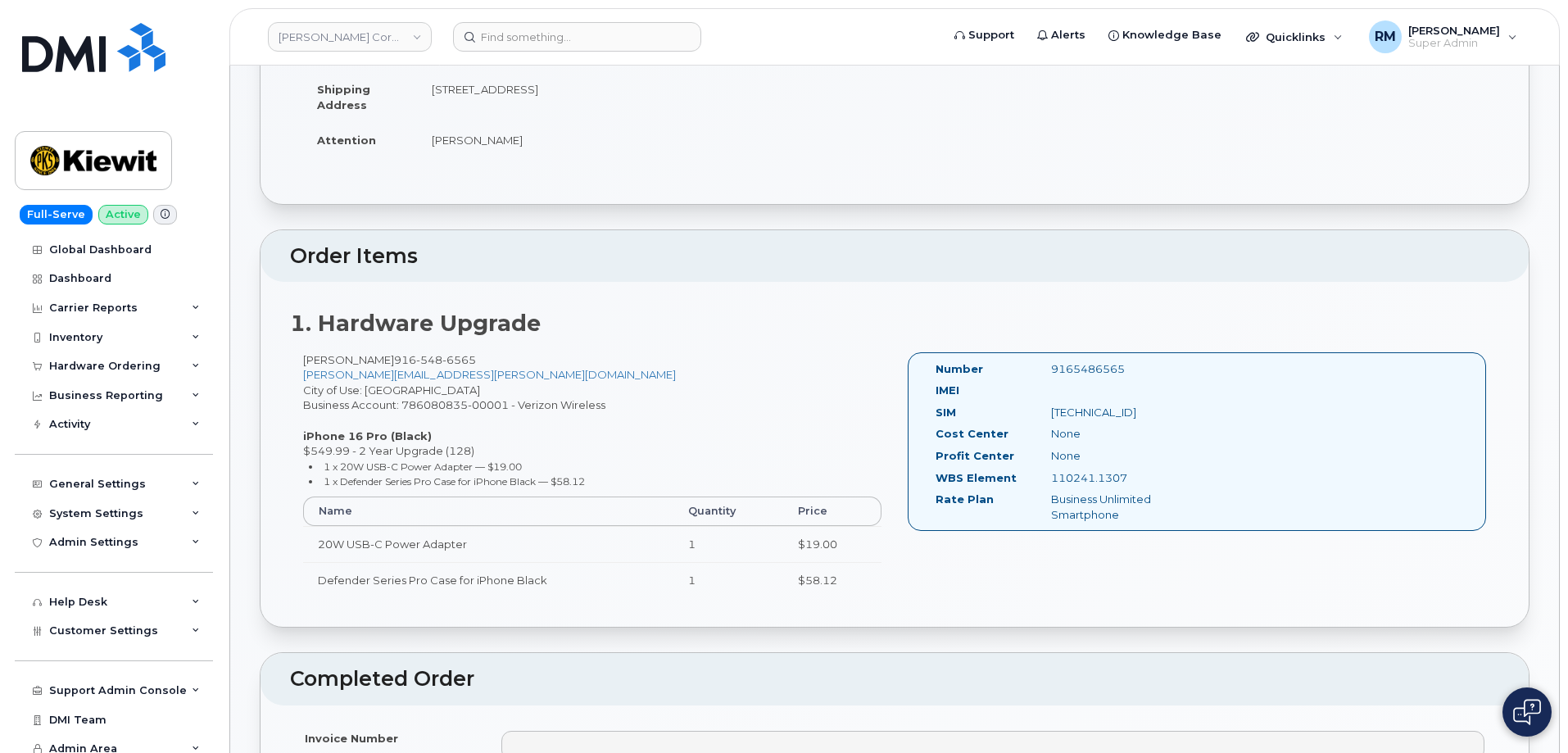
drag, startPoint x: 1130, startPoint y: 469, endPoint x: 1067, endPoint y: 477, distance: 63.5
click at [1067, 477] on div "Number 9165486565 IMEI SIM [TECHNICAL_ID] Cost Center None [GEOGRAPHIC_DATA] No…" at bounding box center [1062, 443] width 277 height 162
click at [1081, 490] on div "WBS Element 110241.1307" at bounding box center [1062, 481] width 277 height 22
drag, startPoint x: 1133, startPoint y: 475, endPoint x: 1039, endPoint y: 485, distance: 94.5
click at [1039, 485] on div "110241.1307" at bounding box center [1120, 478] width 162 height 16
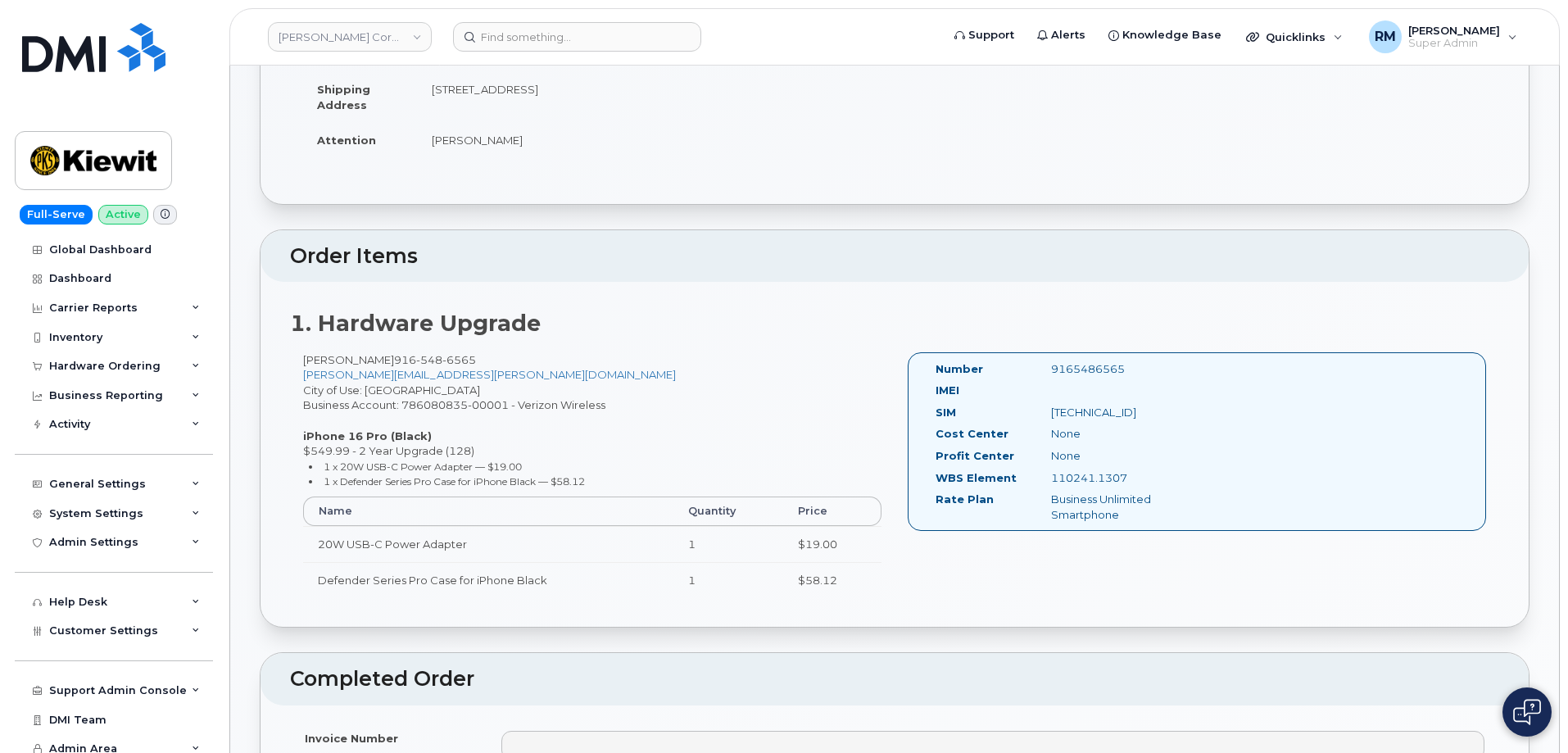
copy div "110241.1307"
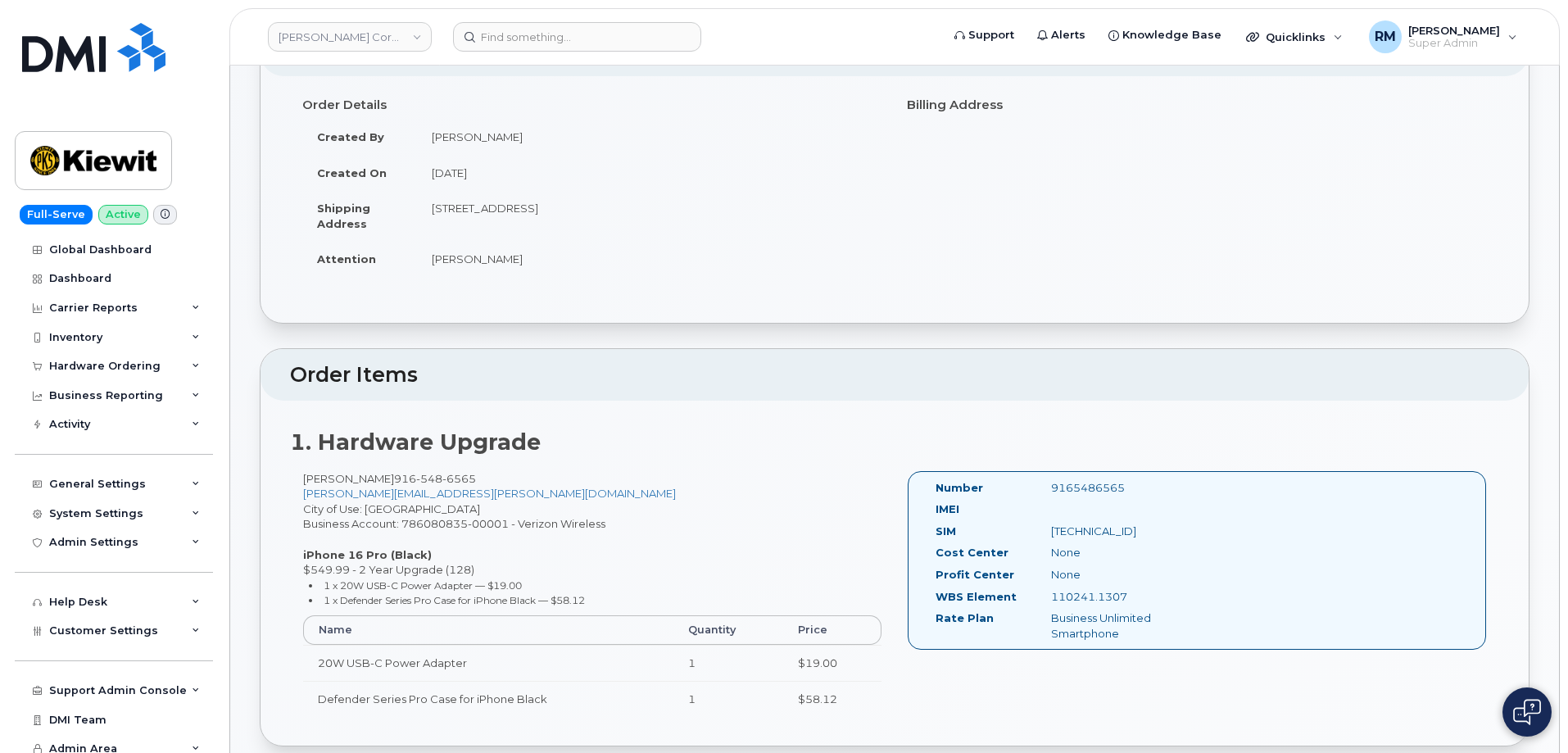
scroll to position [0, 0]
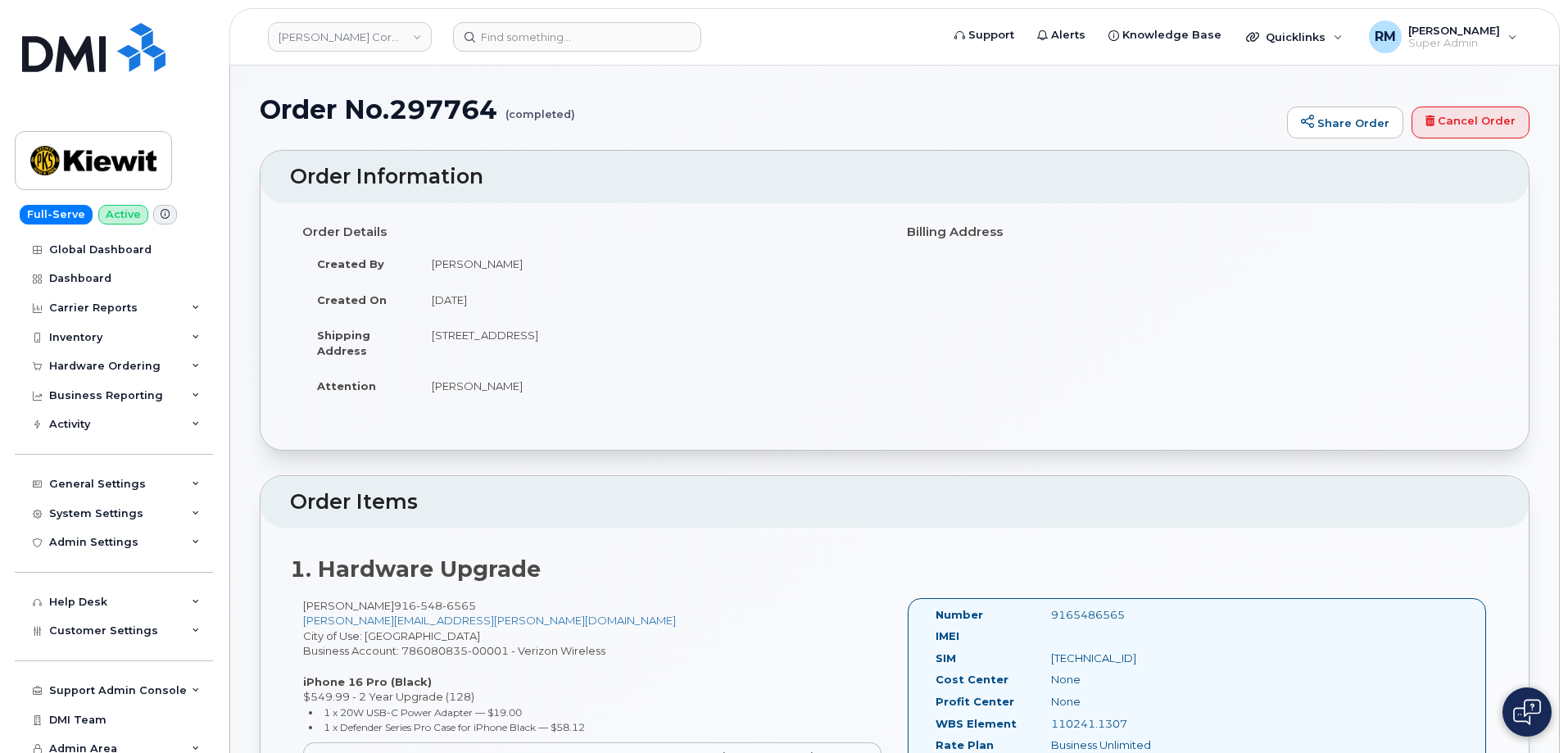
click at [438, 97] on h1 "Order No.297764 (completed)" at bounding box center [770, 109] width 1020 height 29
copy h1 "297764"
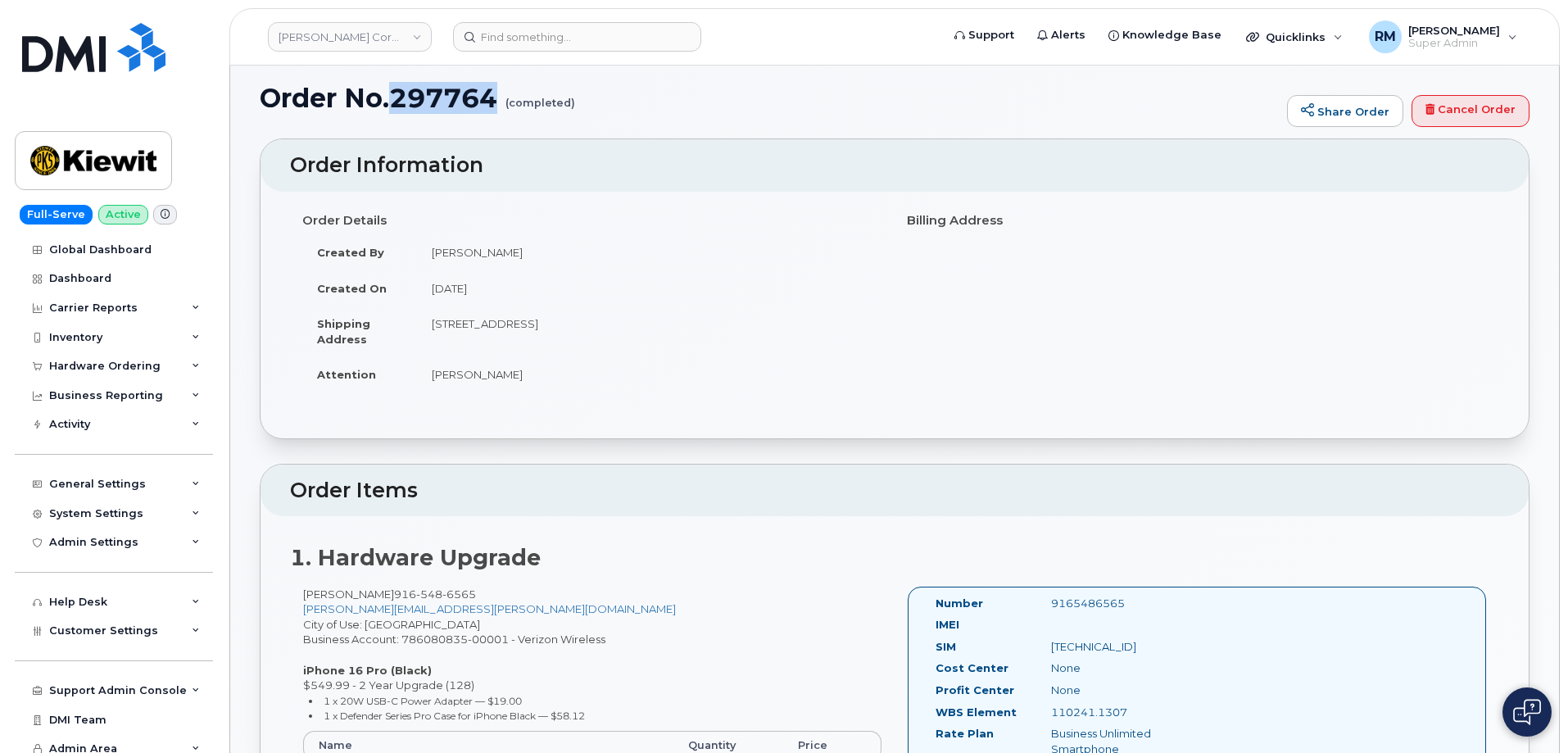
scroll to position [328, 0]
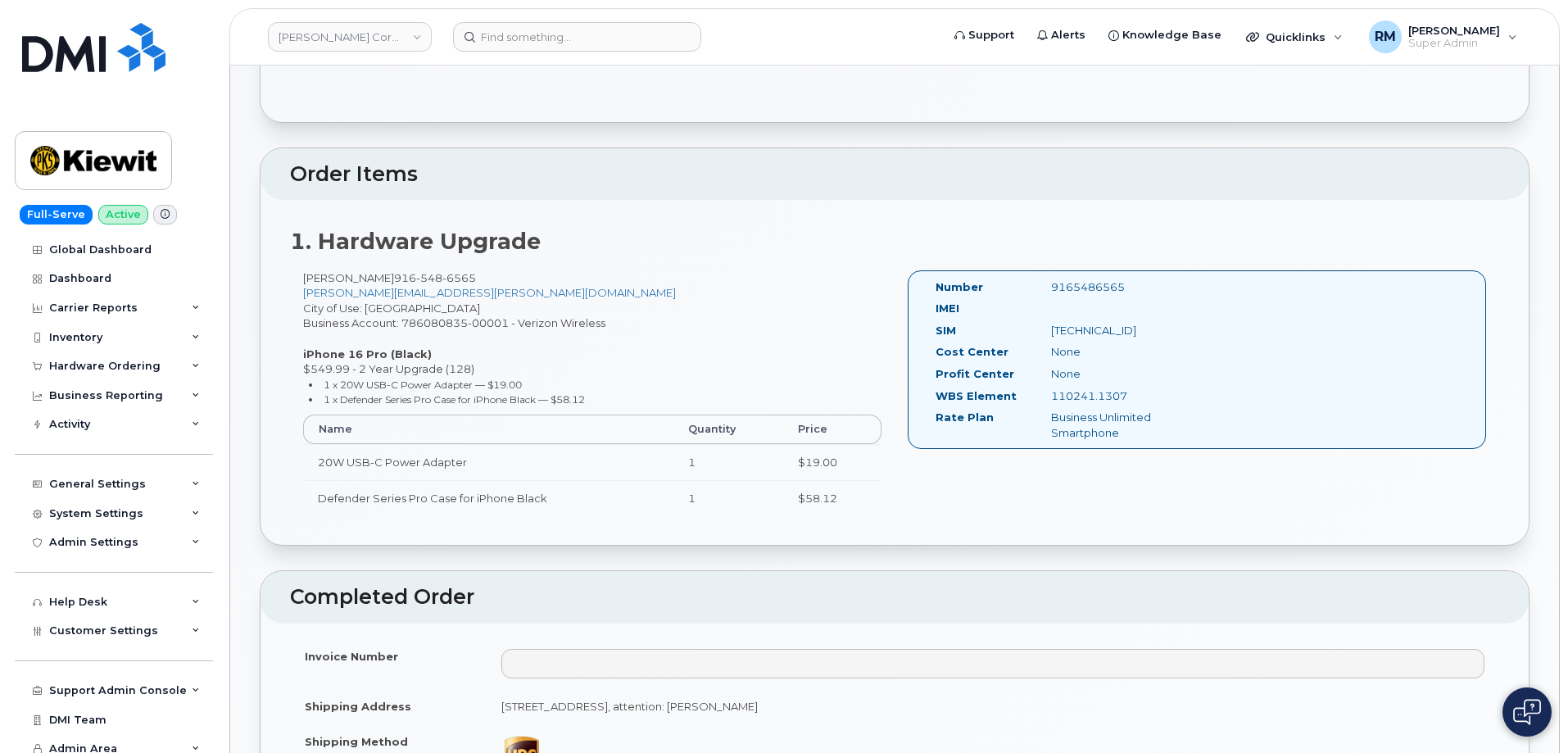
drag, startPoint x: 1139, startPoint y: 395, endPoint x: 1051, endPoint y: 405, distance: 88.6
click at [1051, 405] on div "WBS Element 110241.1307" at bounding box center [1062, 399] width 277 height 22
copy div "110241.1307"
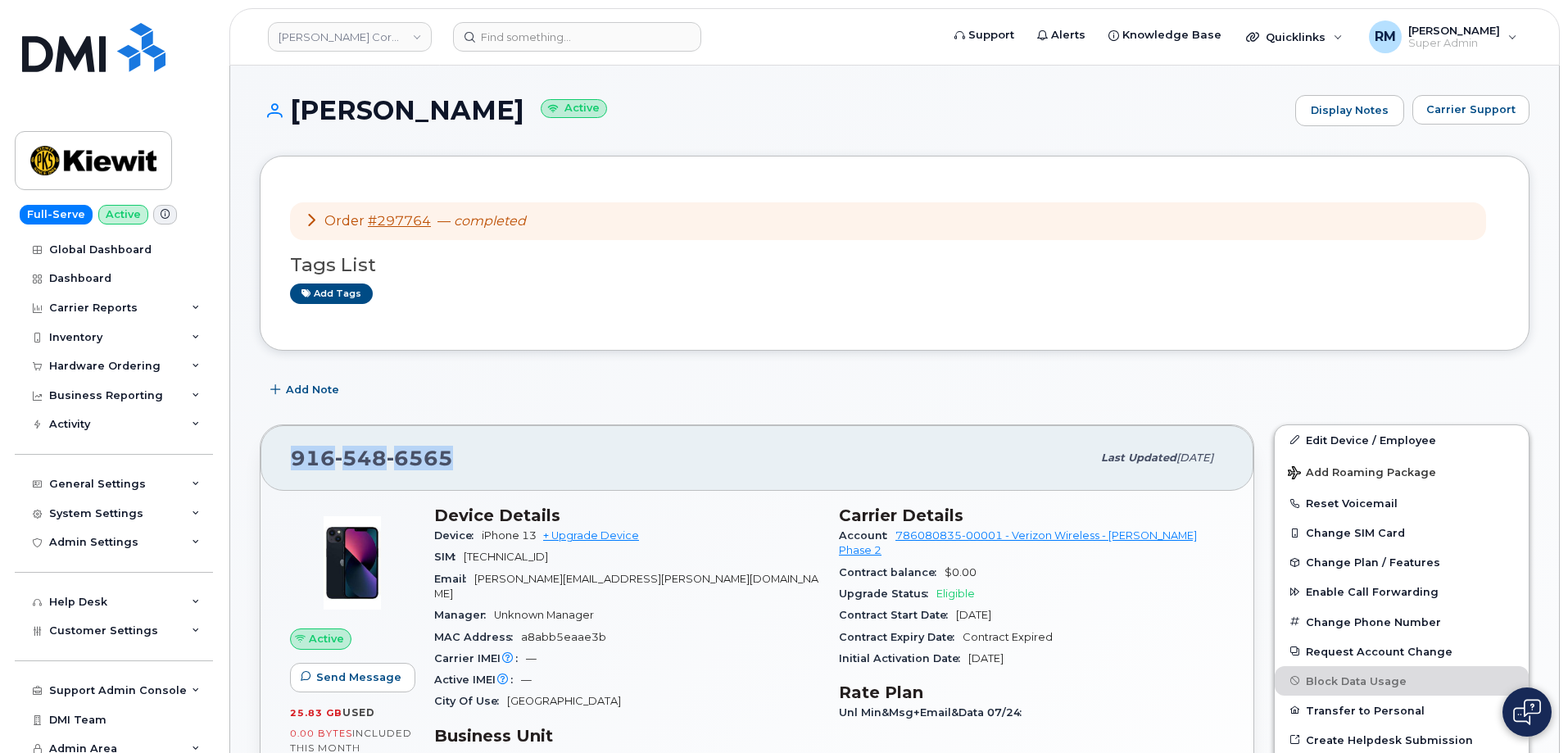
drag, startPoint x: 467, startPoint y: 455, endPoint x: 286, endPoint y: 466, distance: 181.3
click at [286, 466] on div "[PHONE_NUMBER] Last updated [DATE]" at bounding box center [757, 457] width 993 height 65
copy span "[PHONE_NUMBER]"
click at [123, 369] on div "Hardware Ordering" at bounding box center [105, 367] width 111 height 13
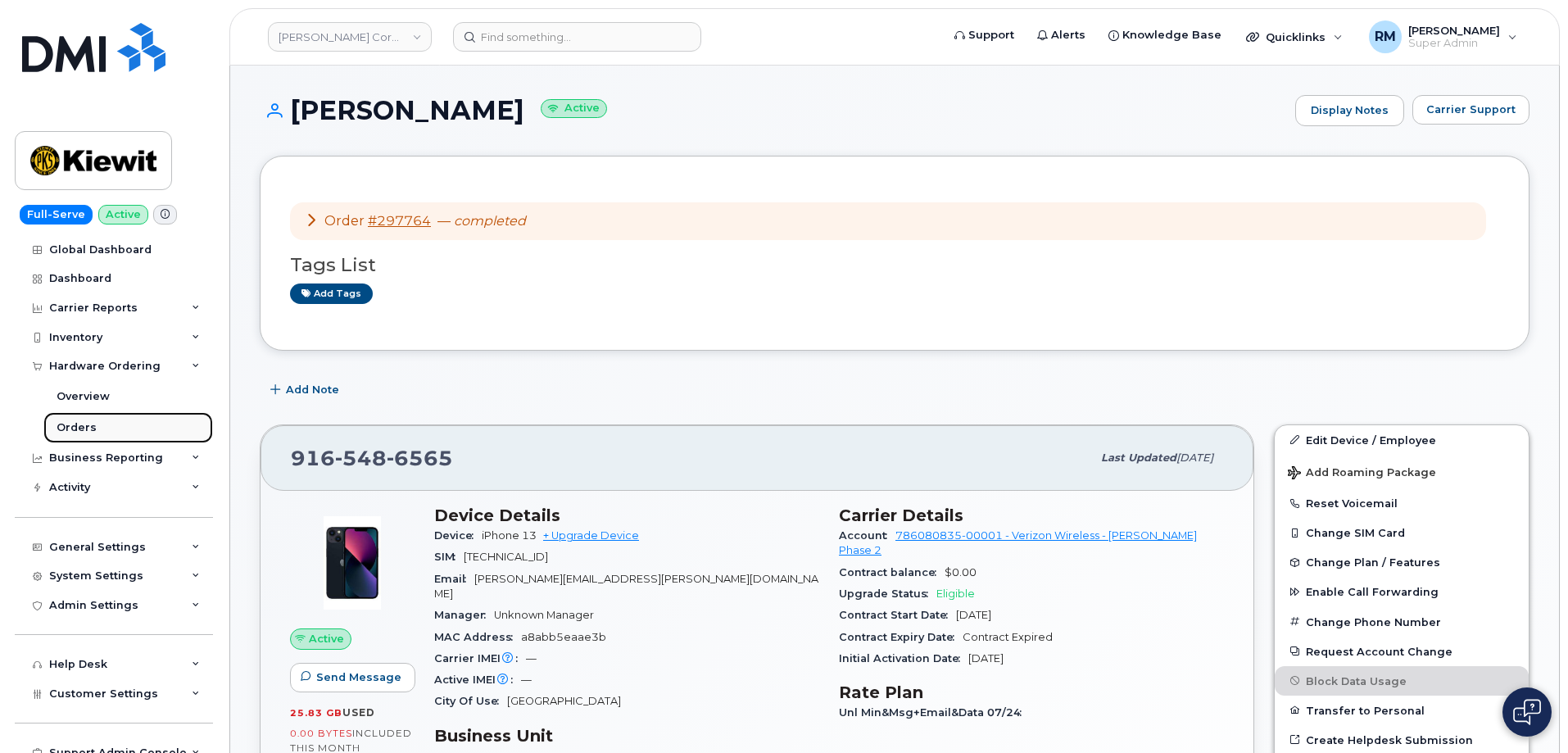
click at [87, 422] on div "Orders" at bounding box center [76, 428] width 40 height 15
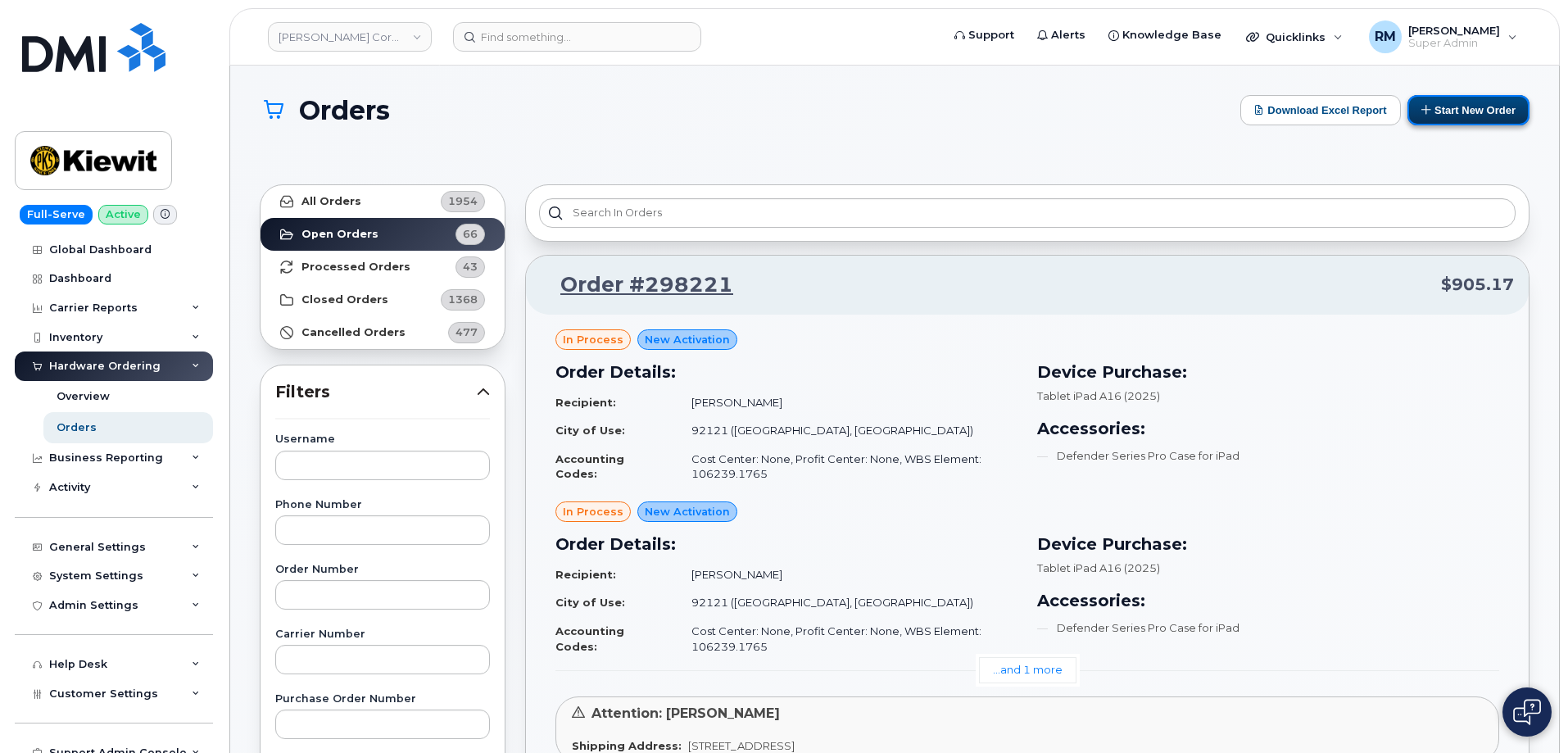
click at [1461, 111] on button "Start New Order" at bounding box center [1469, 110] width 122 height 31
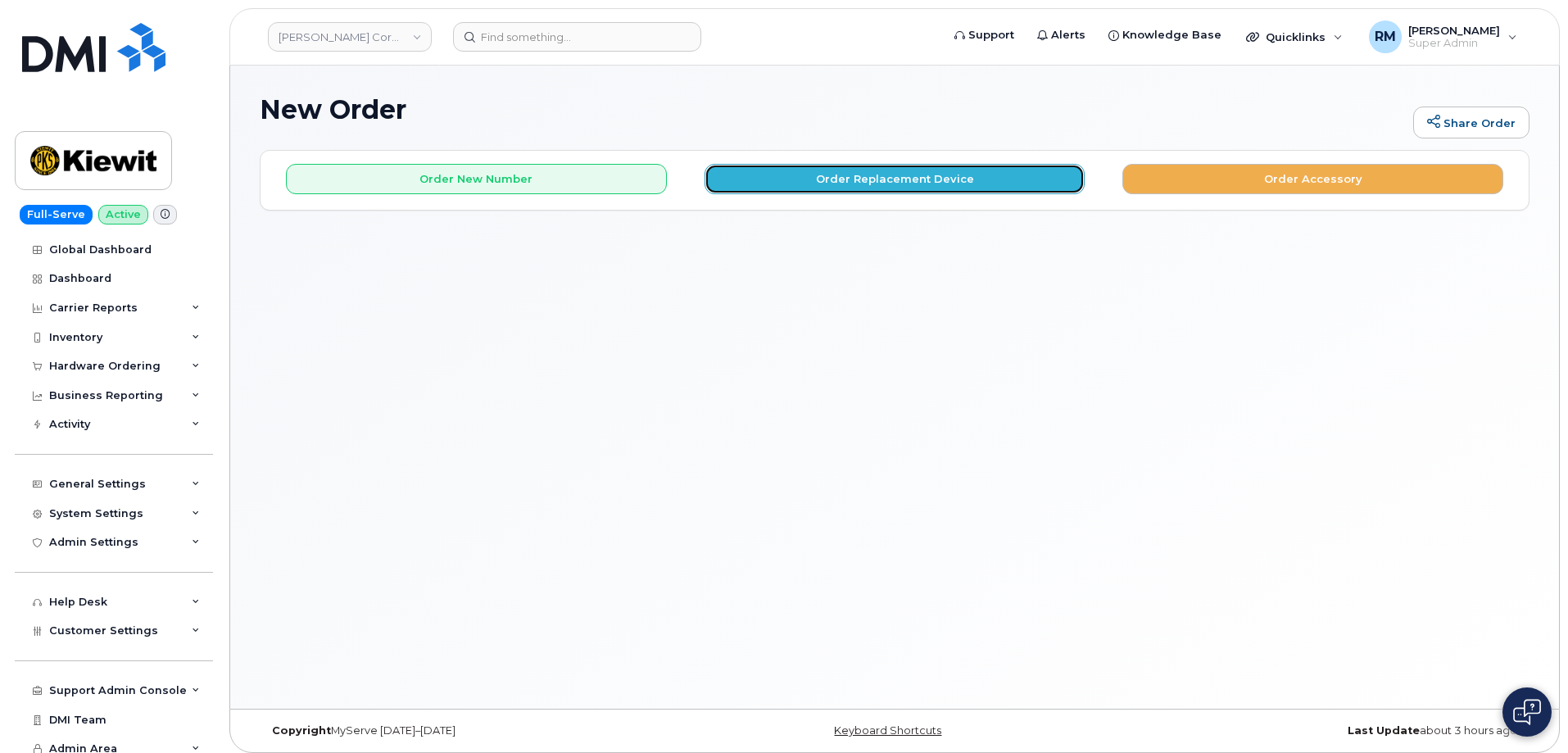
click at [838, 181] on button "Order Replacement Device" at bounding box center [894, 178] width 381 height 31
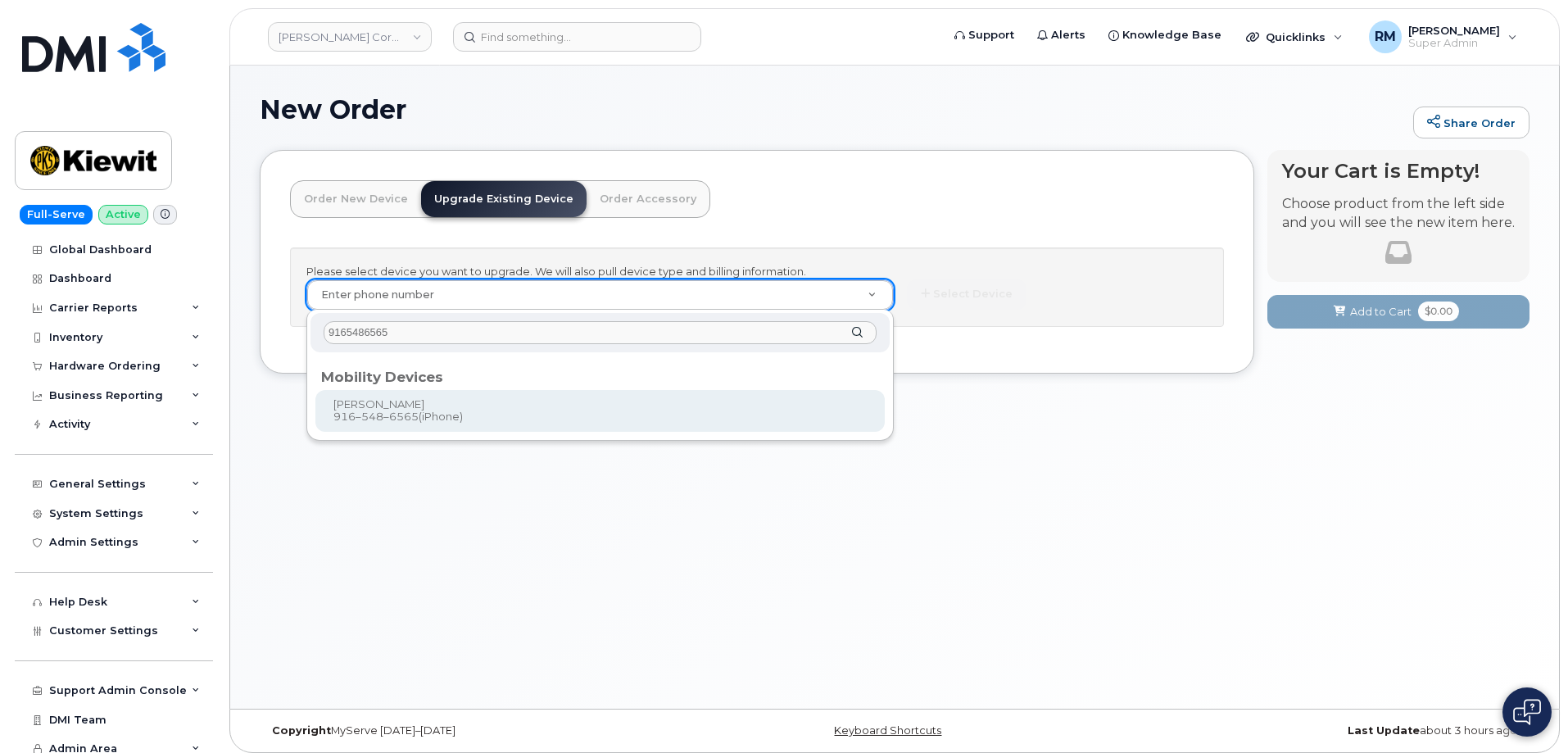
type input "9165486565"
type input "1174403"
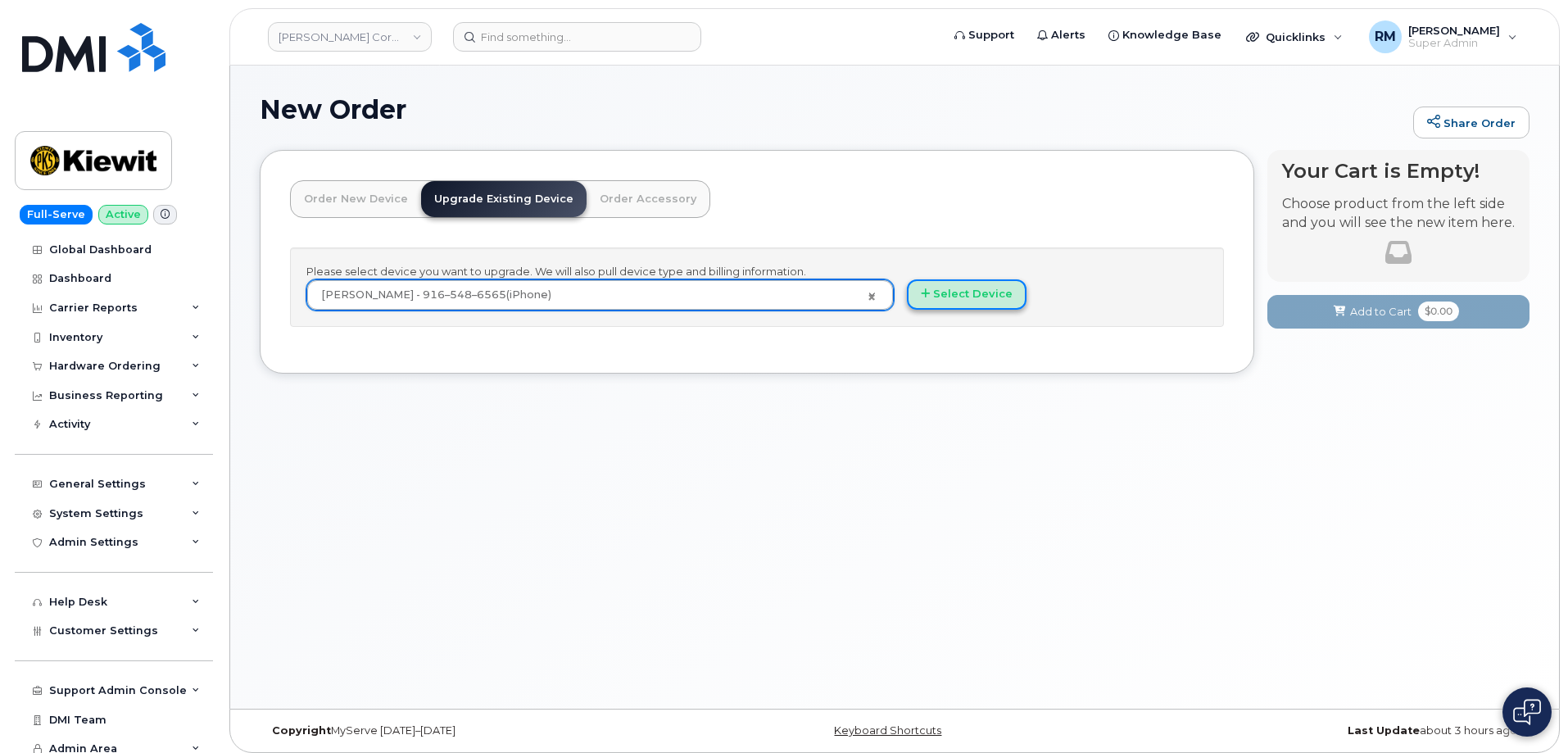
click at [970, 298] on button "Select Device" at bounding box center [967, 294] width 120 height 31
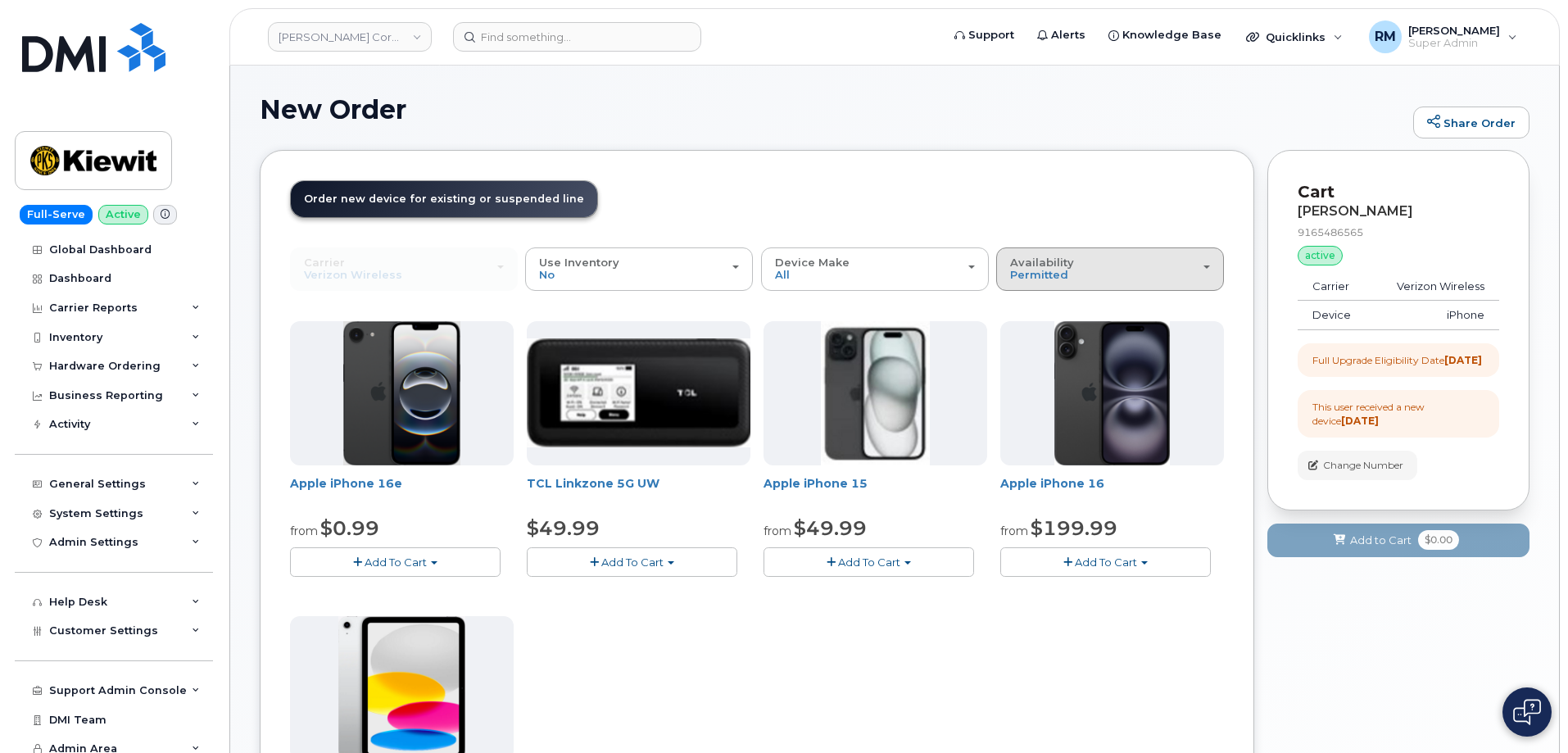
click at [1070, 262] on span "Availability" at bounding box center [1042, 263] width 64 height 13
click at [1031, 329] on label "All" at bounding box center [1018, 334] width 35 height 20
click at [0, 0] on input "All" at bounding box center [0, 0] width 0 height 0
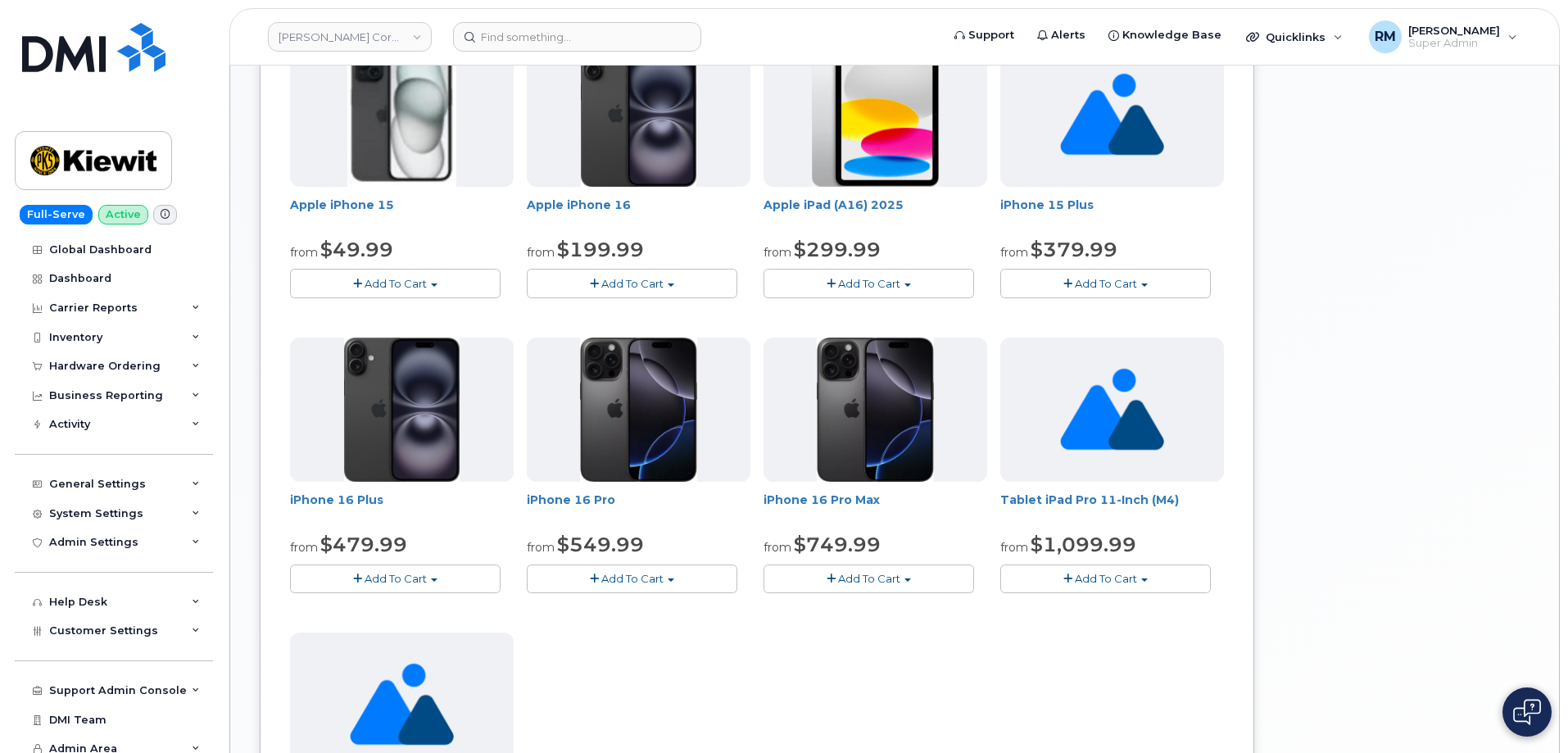
scroll to position [656, 0]
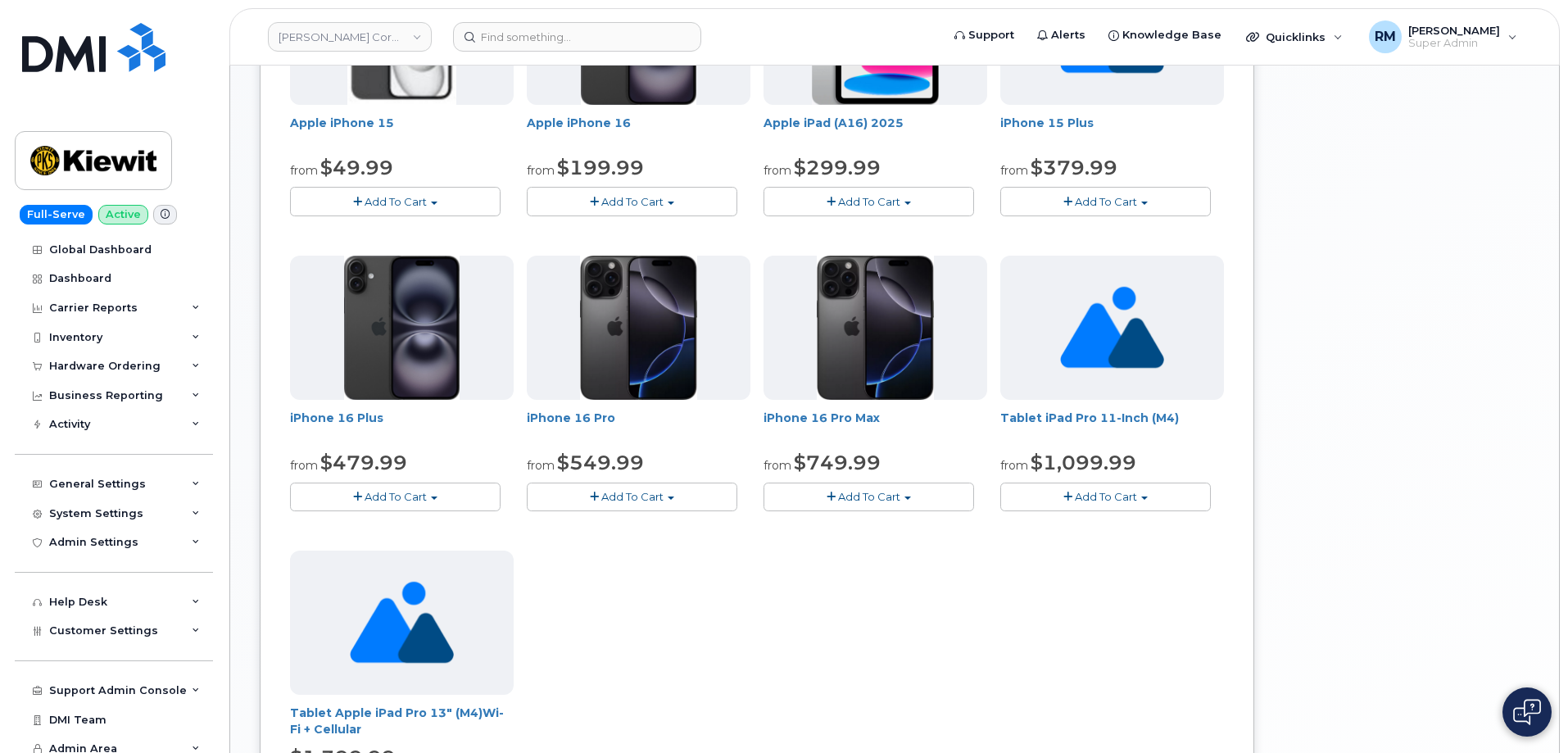
click at [628, 489] on button "Add To Cart" at bounding box center [632, 497] width 211 height 29
click at [624, 589] on link "$849.99 - 2 Year Upgrade (512)" at bounding box center [632, 588] width 204 height 21
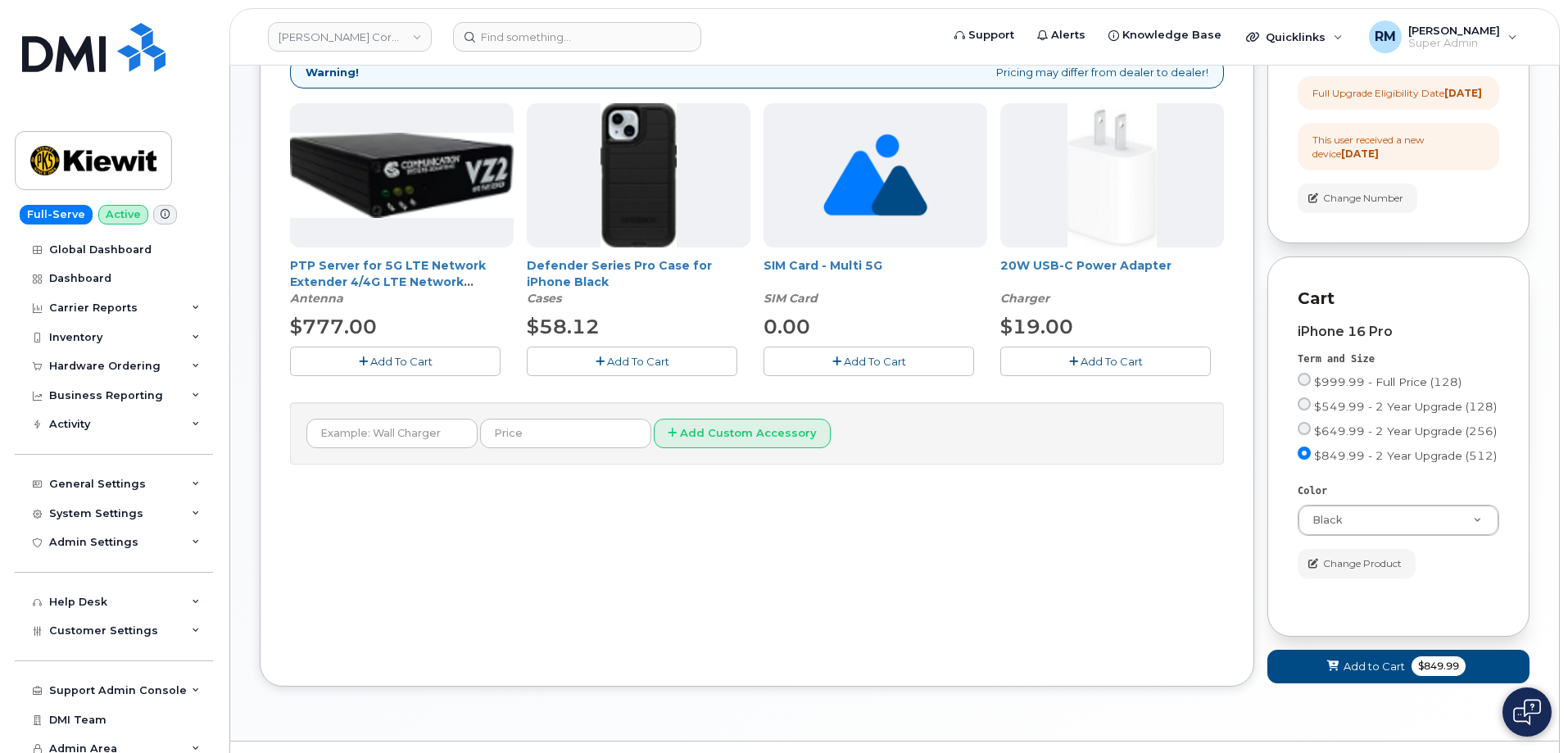
scroll to position [239, 0]
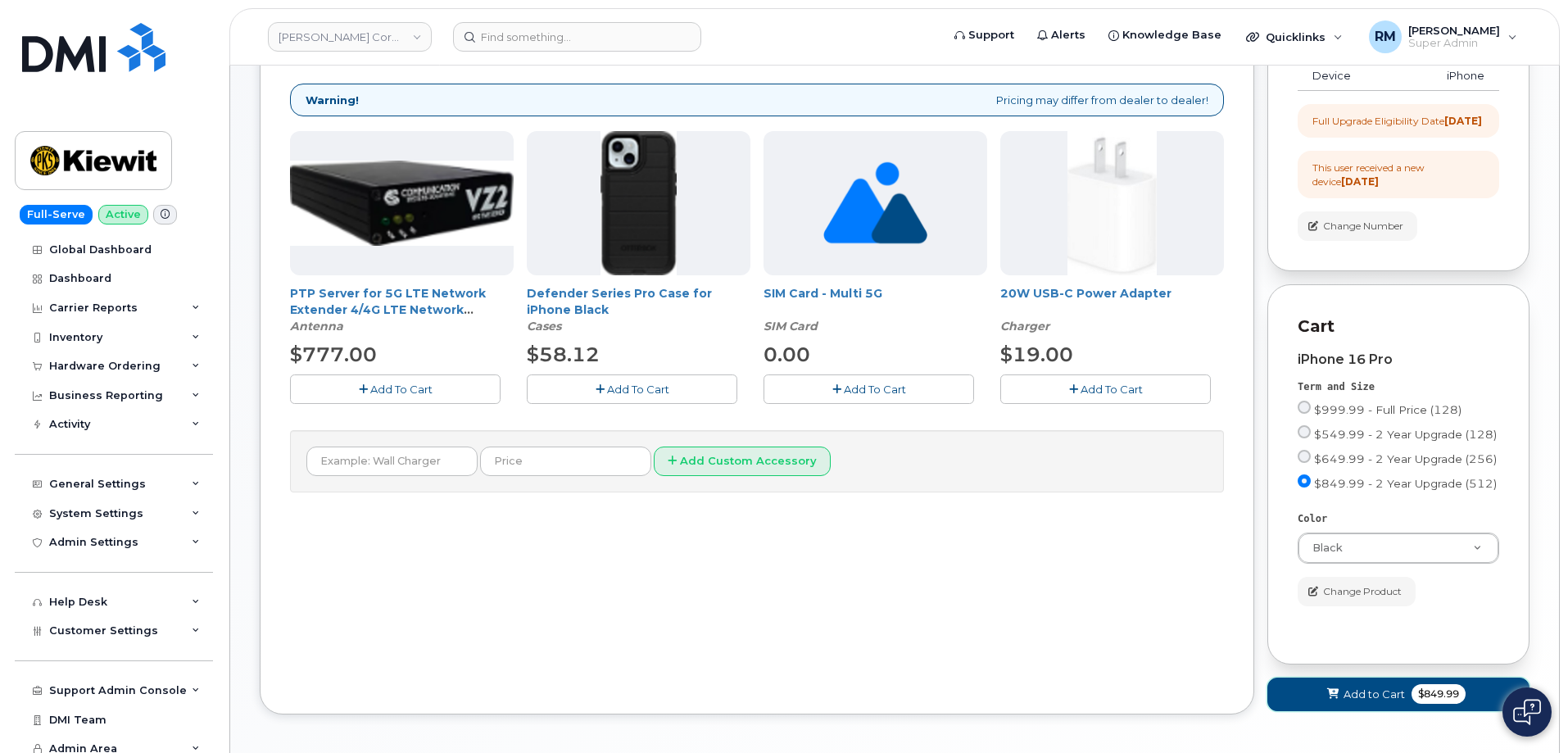
click at [1360, 702] on span "Add to Cart" at bounding box center [1375, 694] width 61 height 16
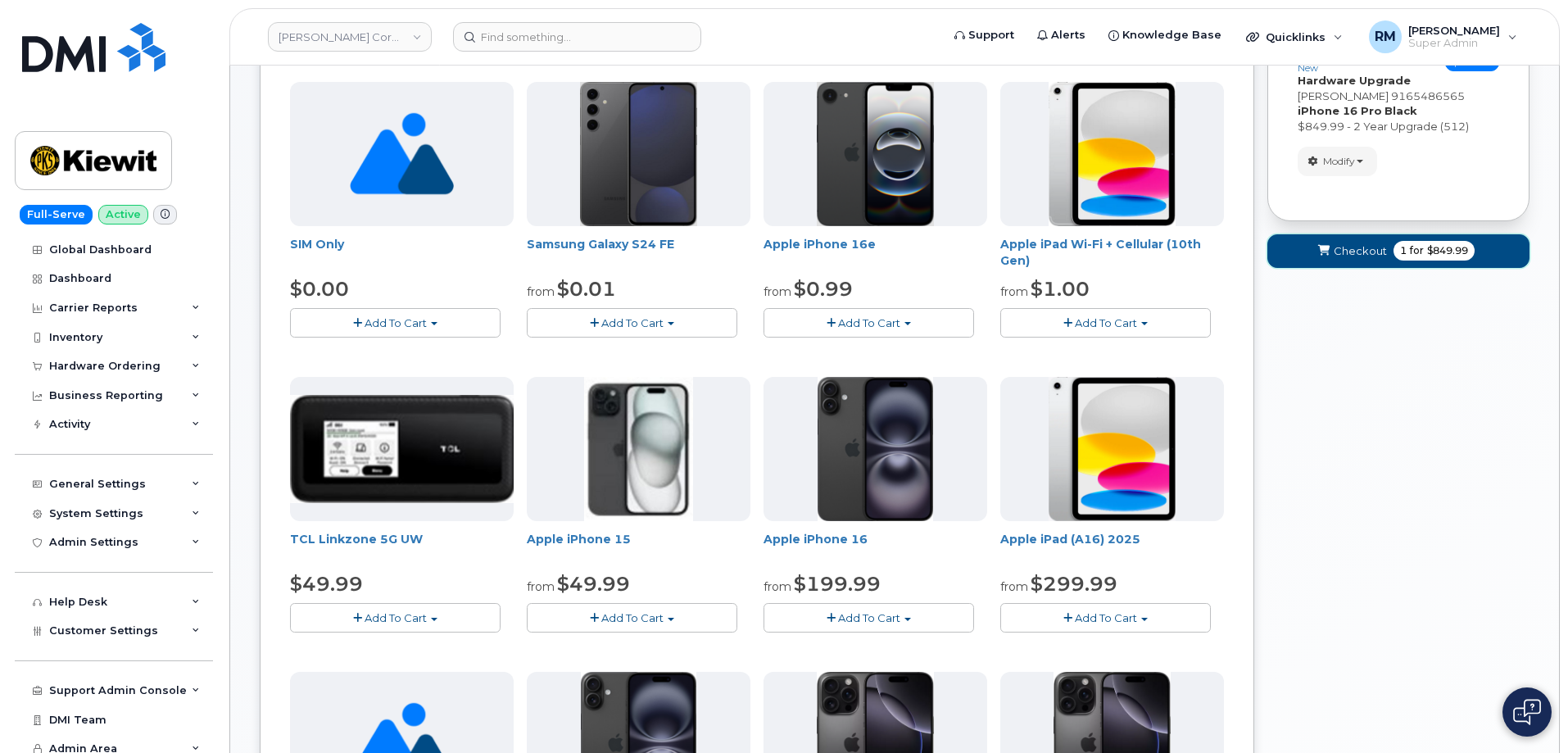
click at [1365, 252] on span "Checkout" at bounding box center [1361, 251] width 54 height 16
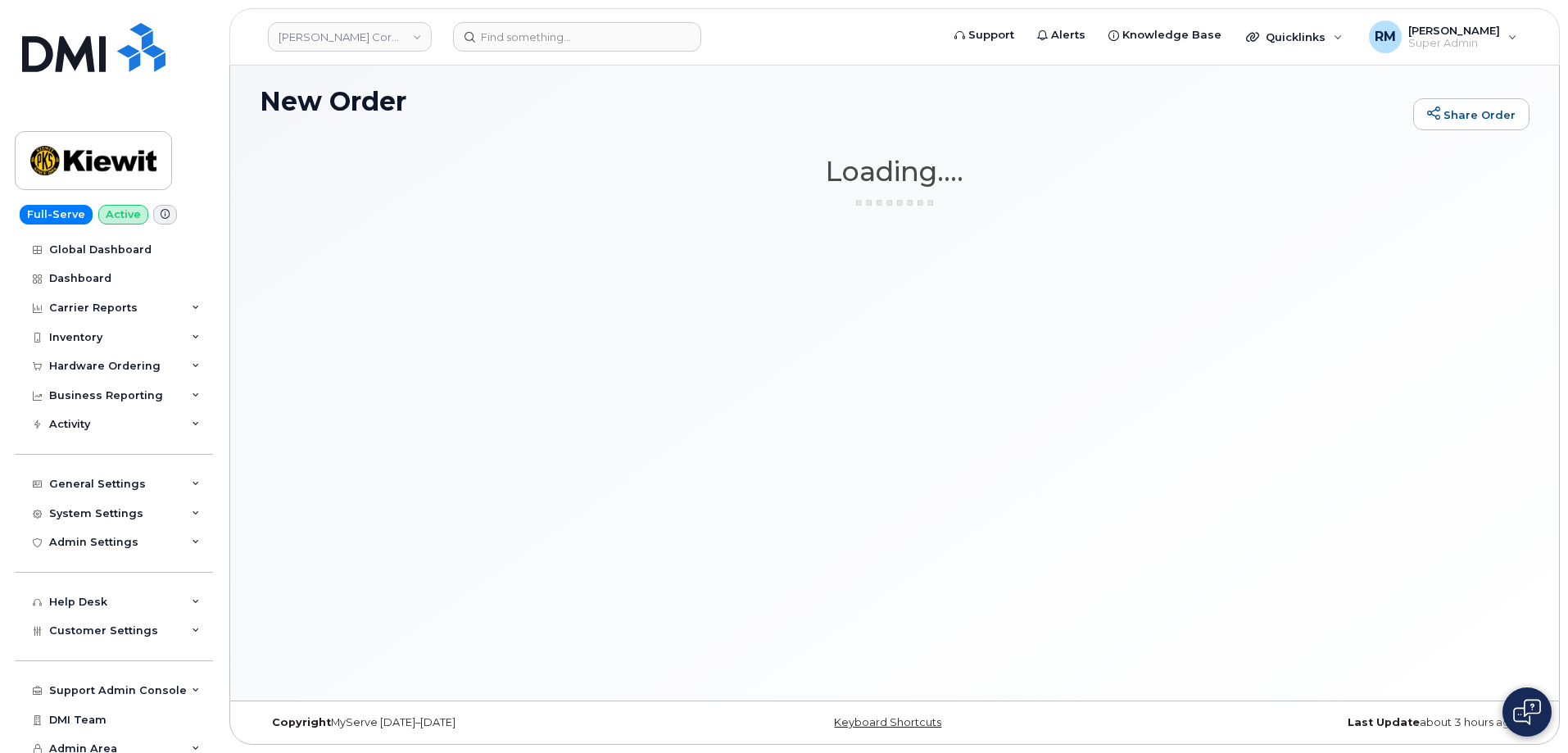
scroll to position [8, 0]
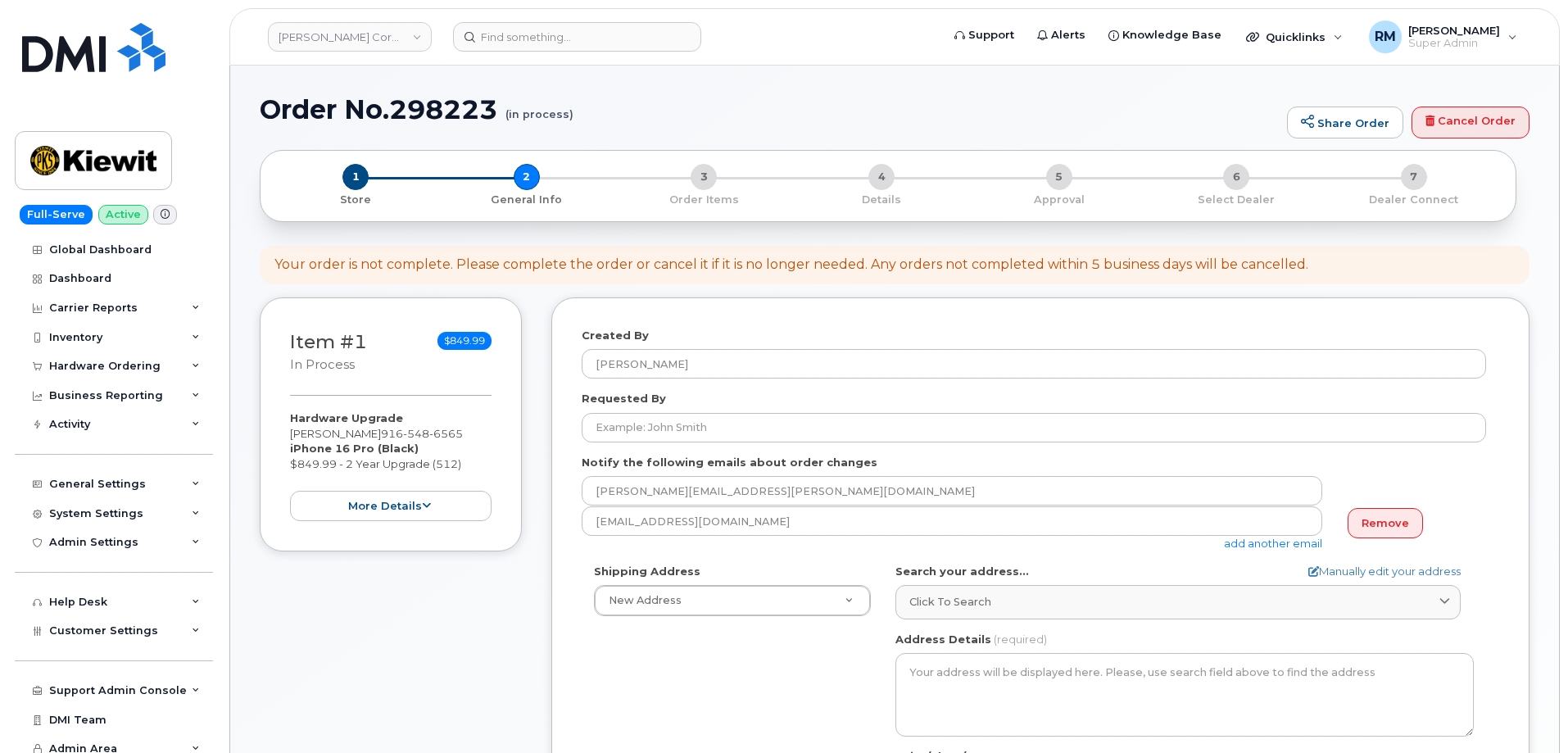
select select
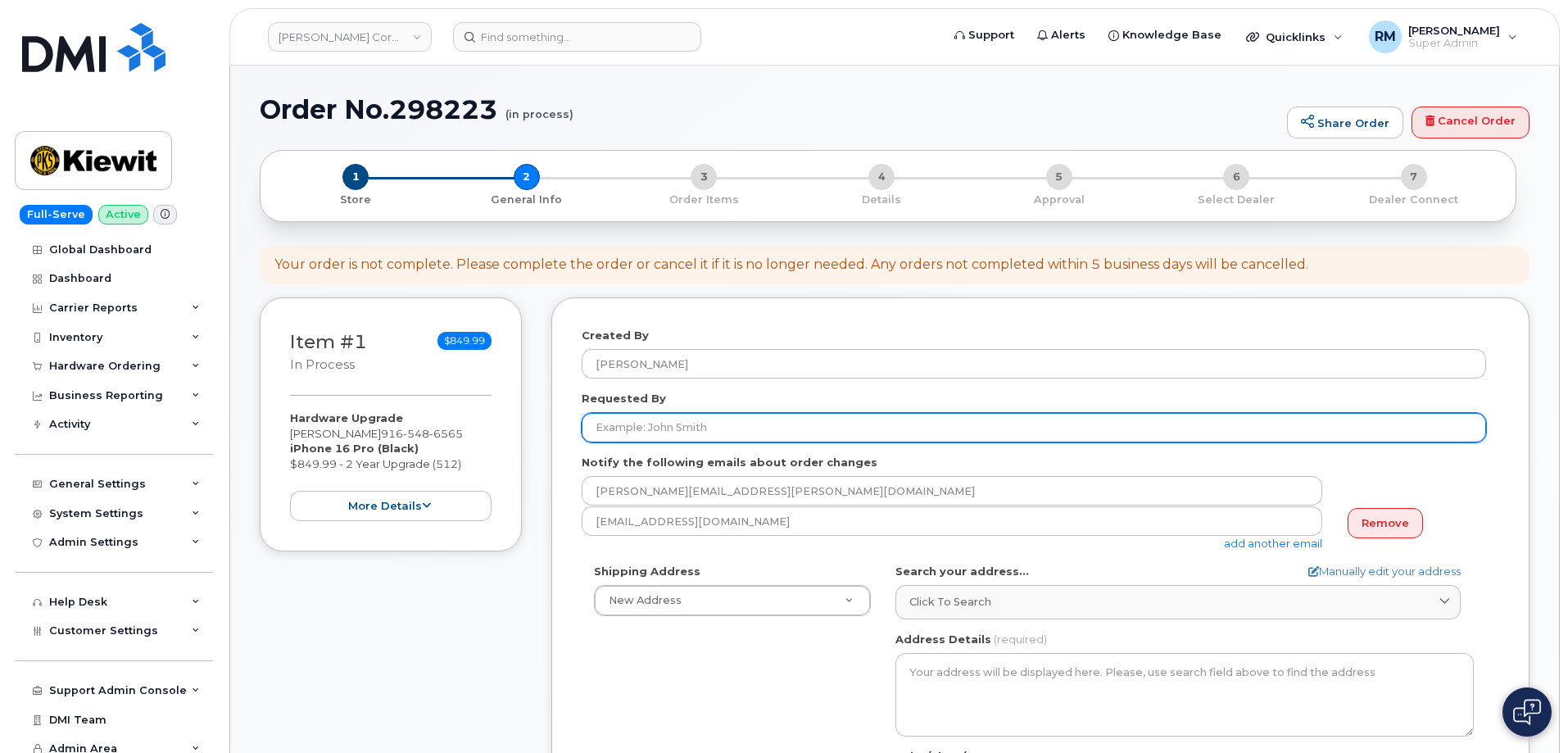
click at [651, 426] on input "Requested By" at bounding box center [1035, 428] width 905 height 30
paste input "[PERSON_NAME]"
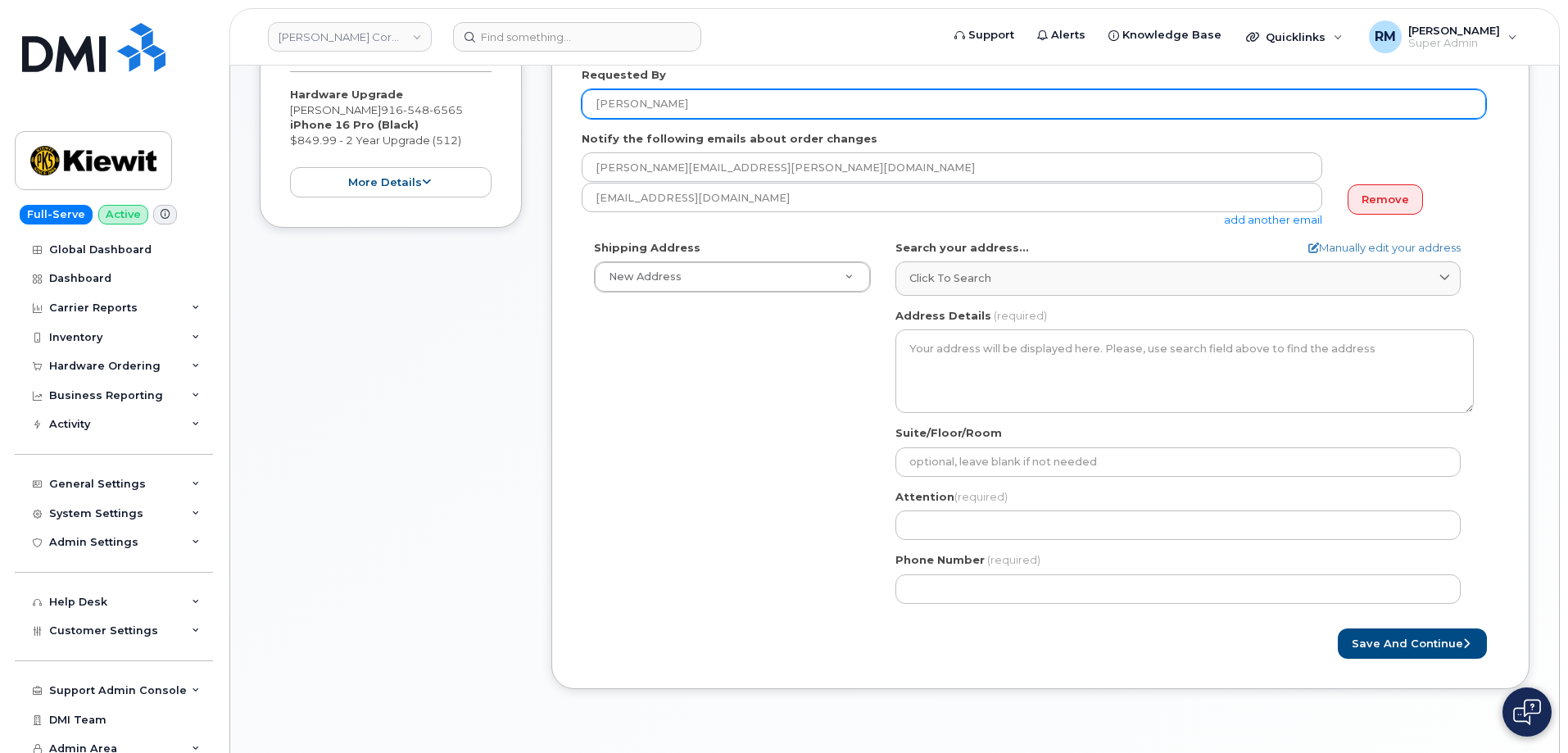
scroll to position [328, 0]
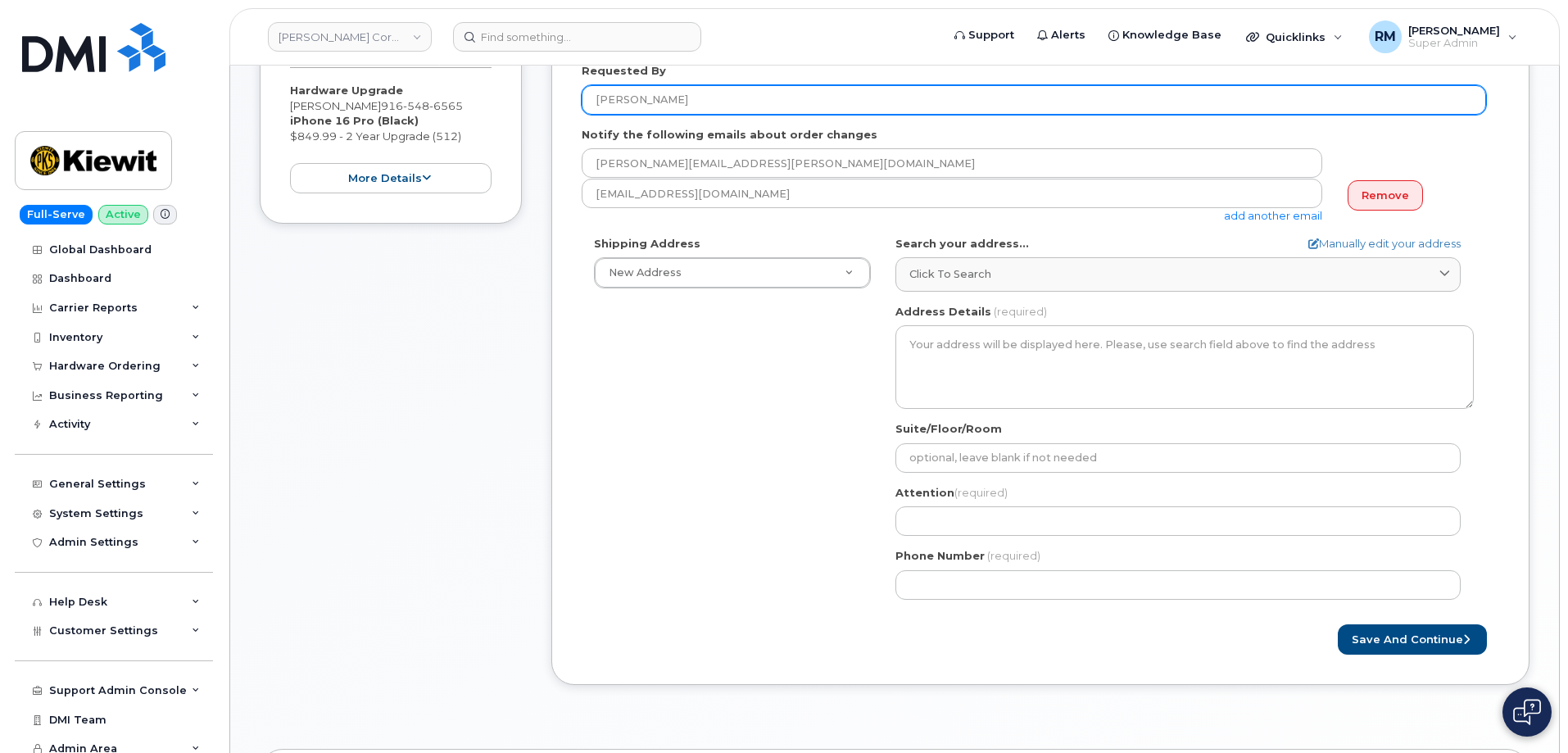
type input "[PERSON_NAME]"
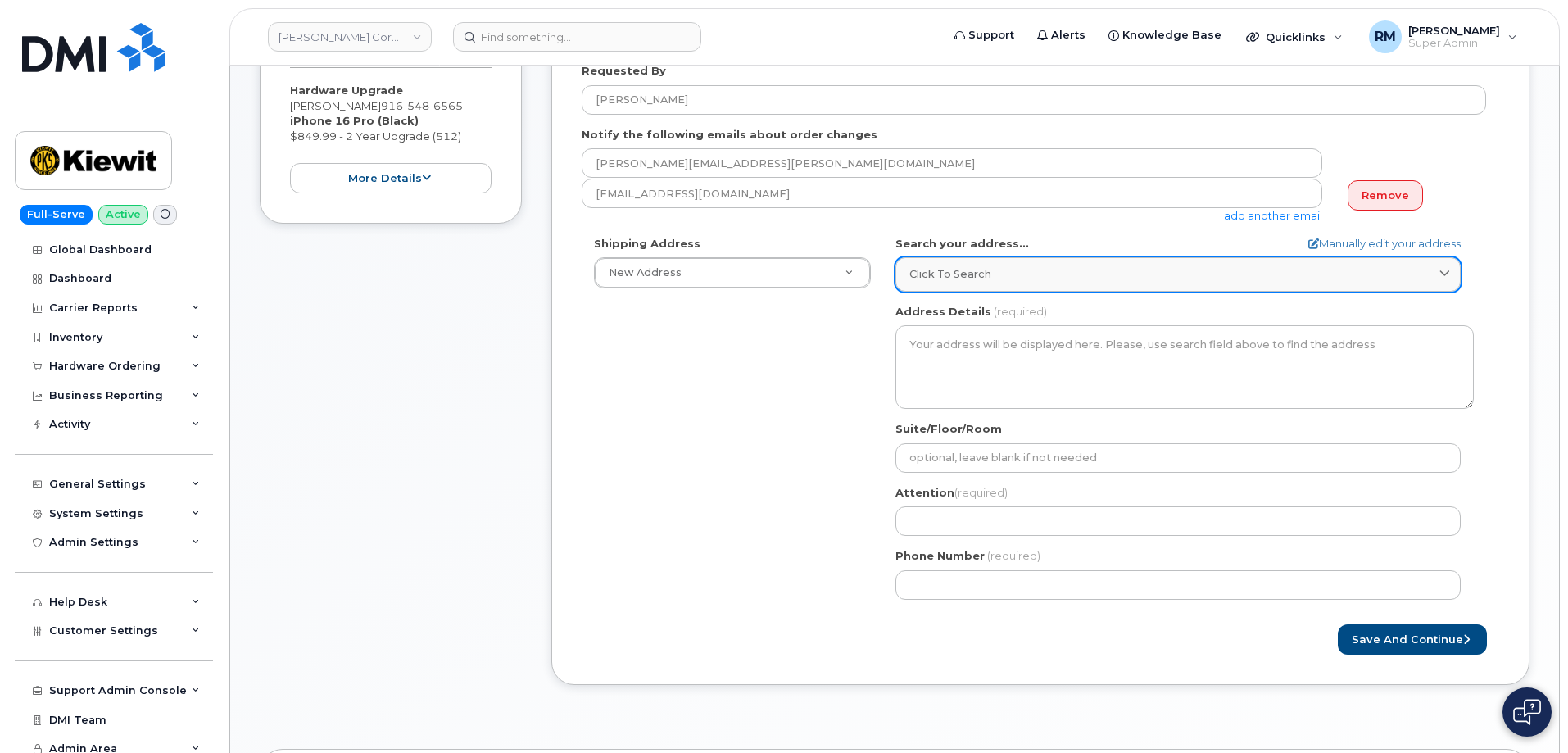
click at [980, 278] on span "Click to search" at bounding box center [950, 274] width 82 height 16
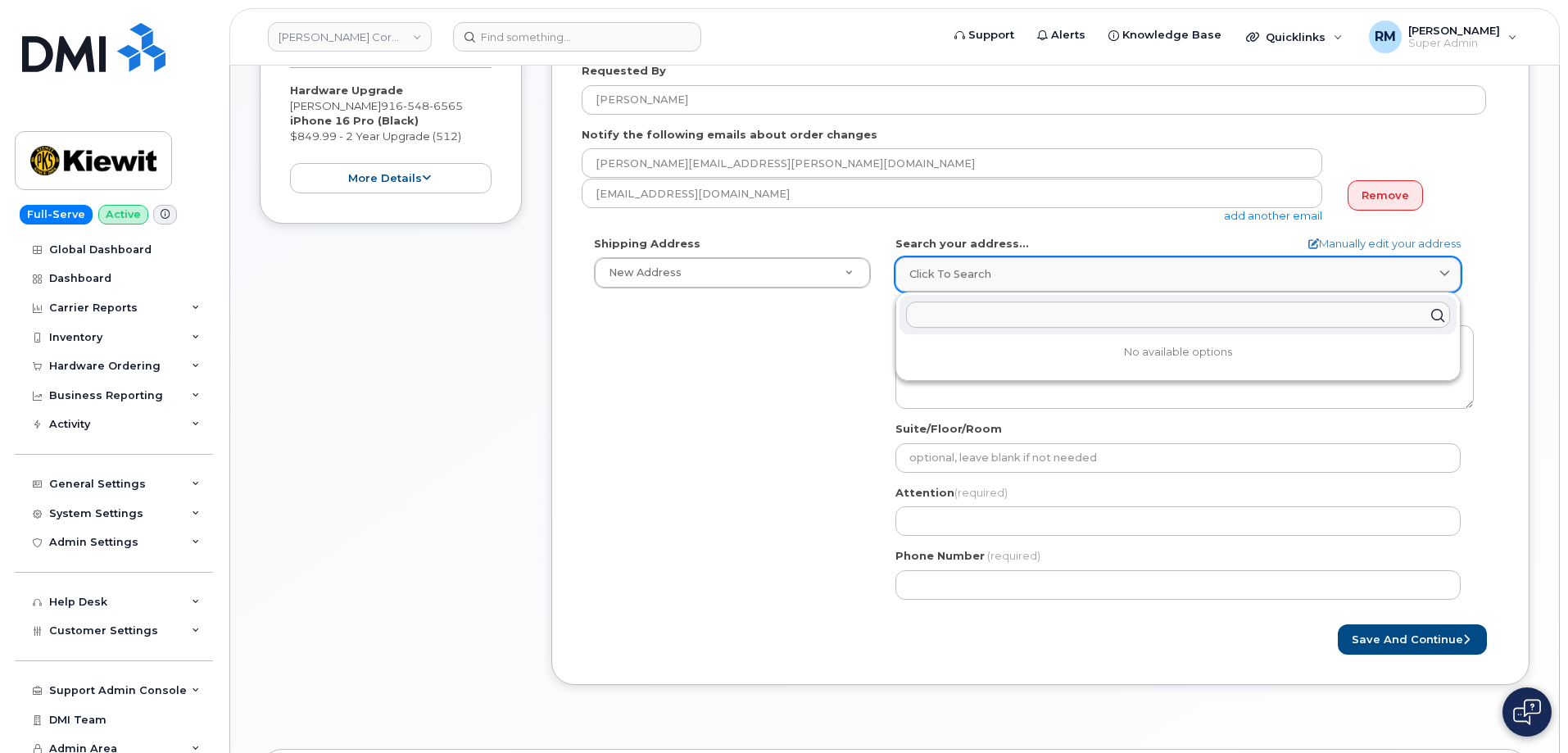
paste input "4650 Business Center Dr"
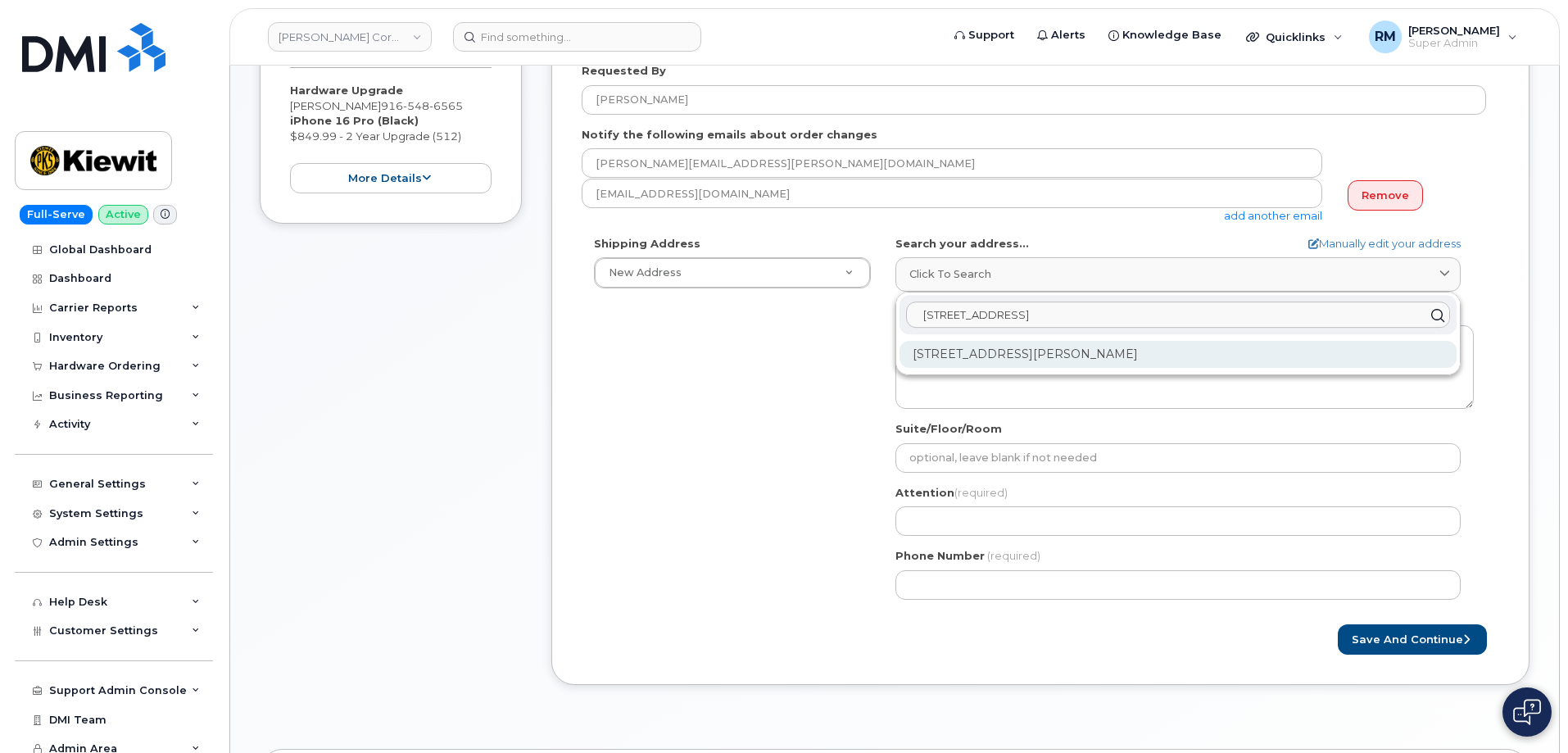
type input "4650 Business Center Dr"
click at [1026, 348] on div "4650 Business Center Dr Fairfield CA 94534-6890" at bounding box center [1178, 354] width 557 height 27
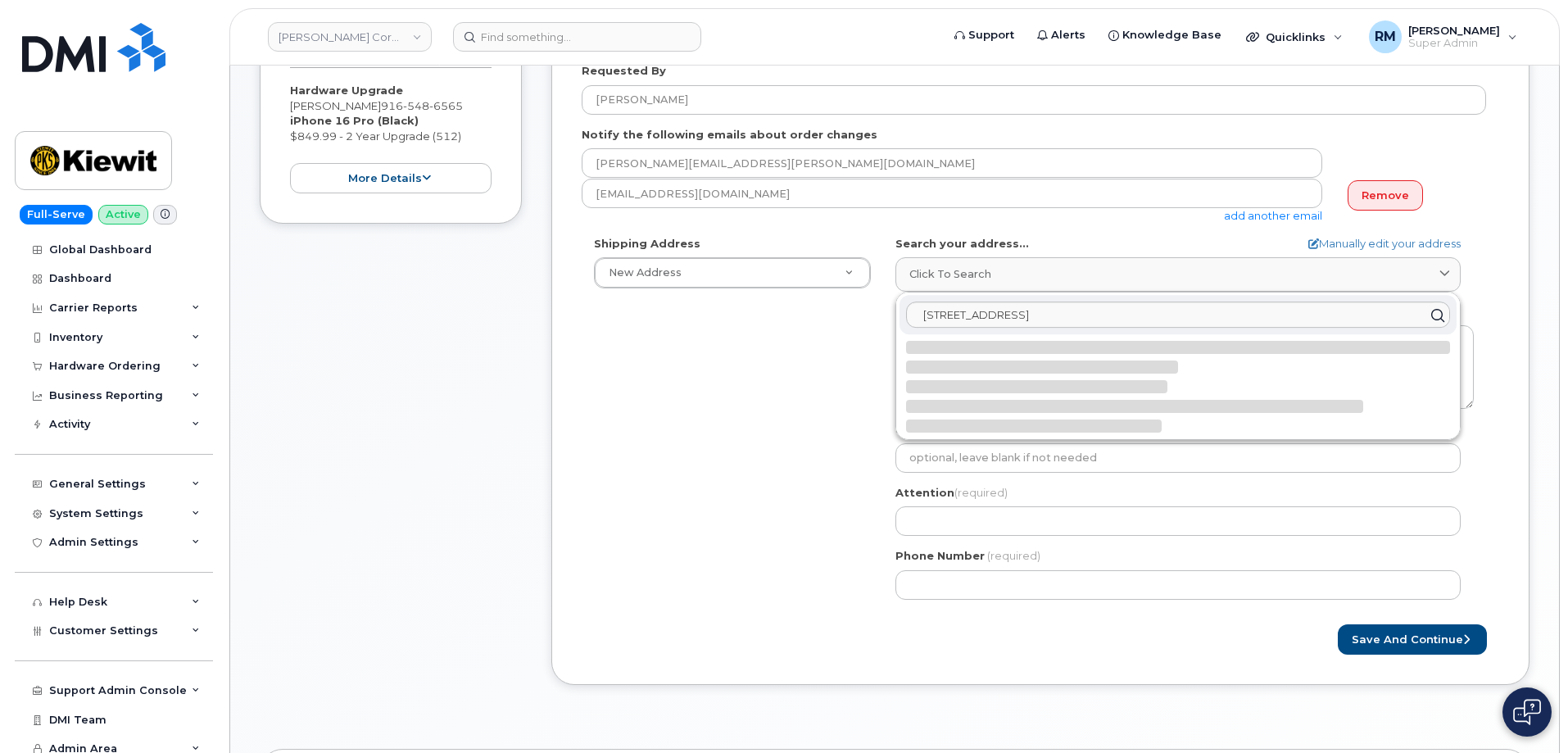
select select
type textarea "4650 Business Center Dr FAIRFIELD CA 94534-6890 UNITED STATES"
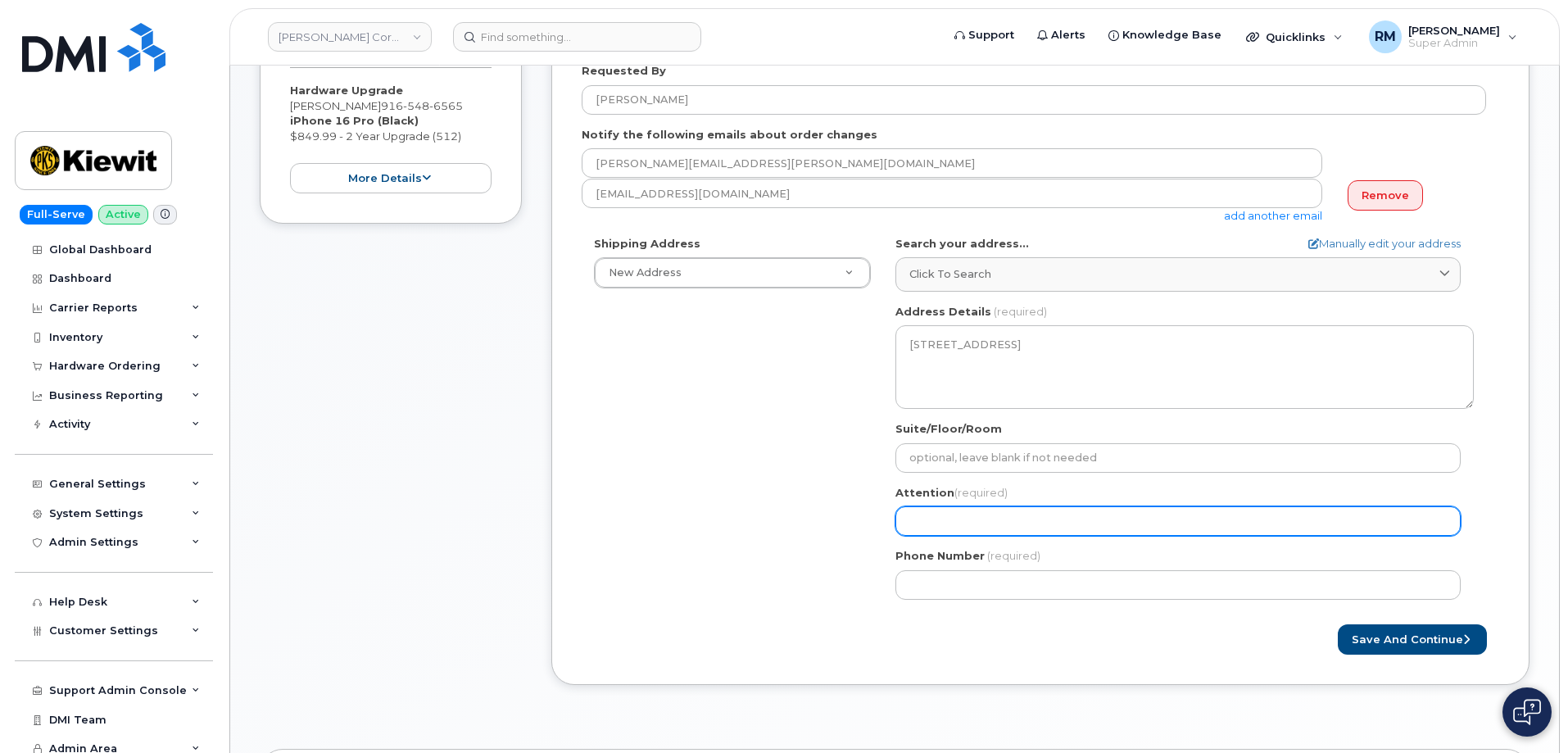
click at [945, 519] on input "Attention (required)" at bounding box center [1178, 521] width 566 height 30
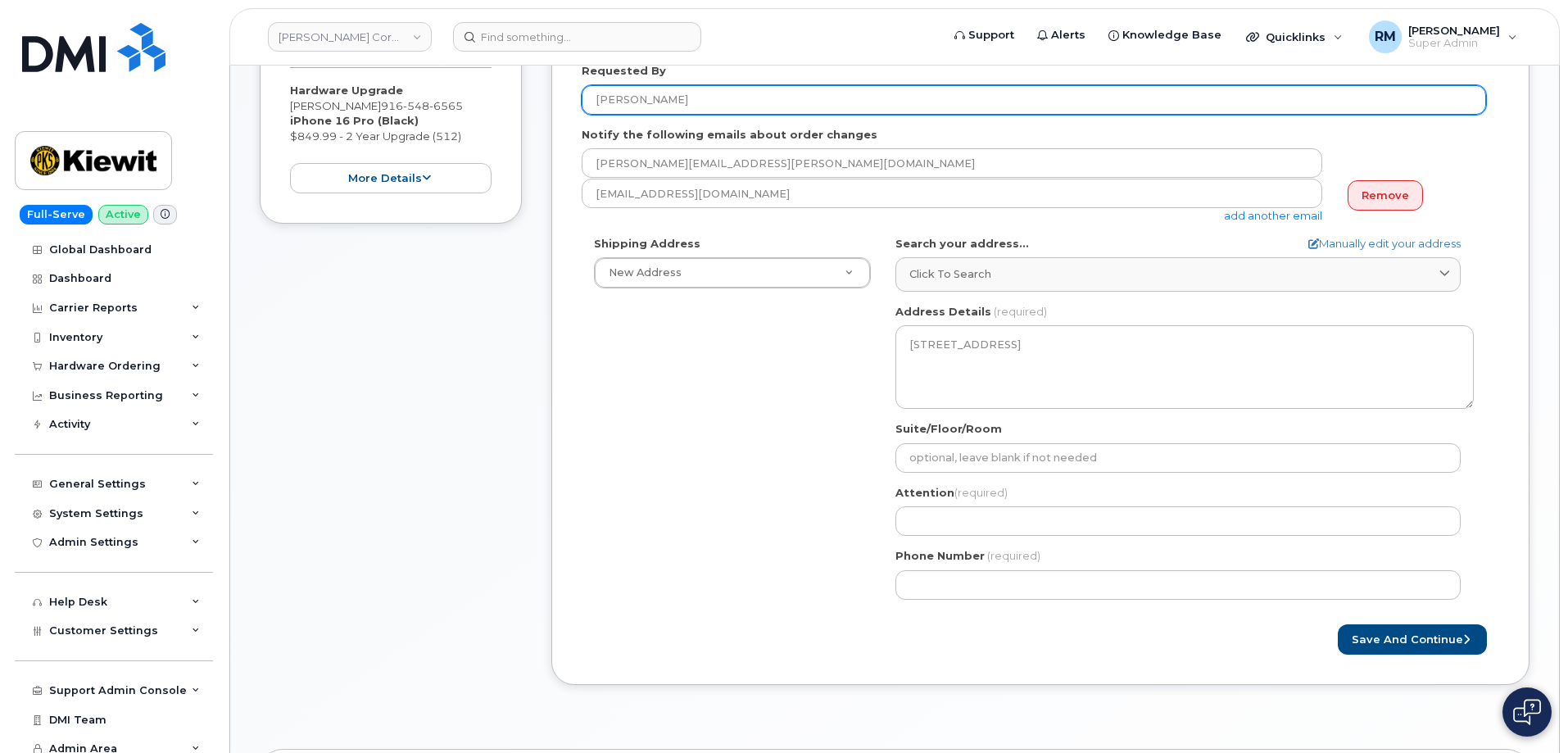
drag, startPoint x: 667, startPoint y: 102, endPoint x: 452, endPoint y: 97, distance: 215.1
click at [452, 97] on div "Item #1 in process $849.99 Hardware Upgrade Jalal Akkari 916 548 6565 iPhone 16…" at bounding box center [895, 339] width 1270 height 740
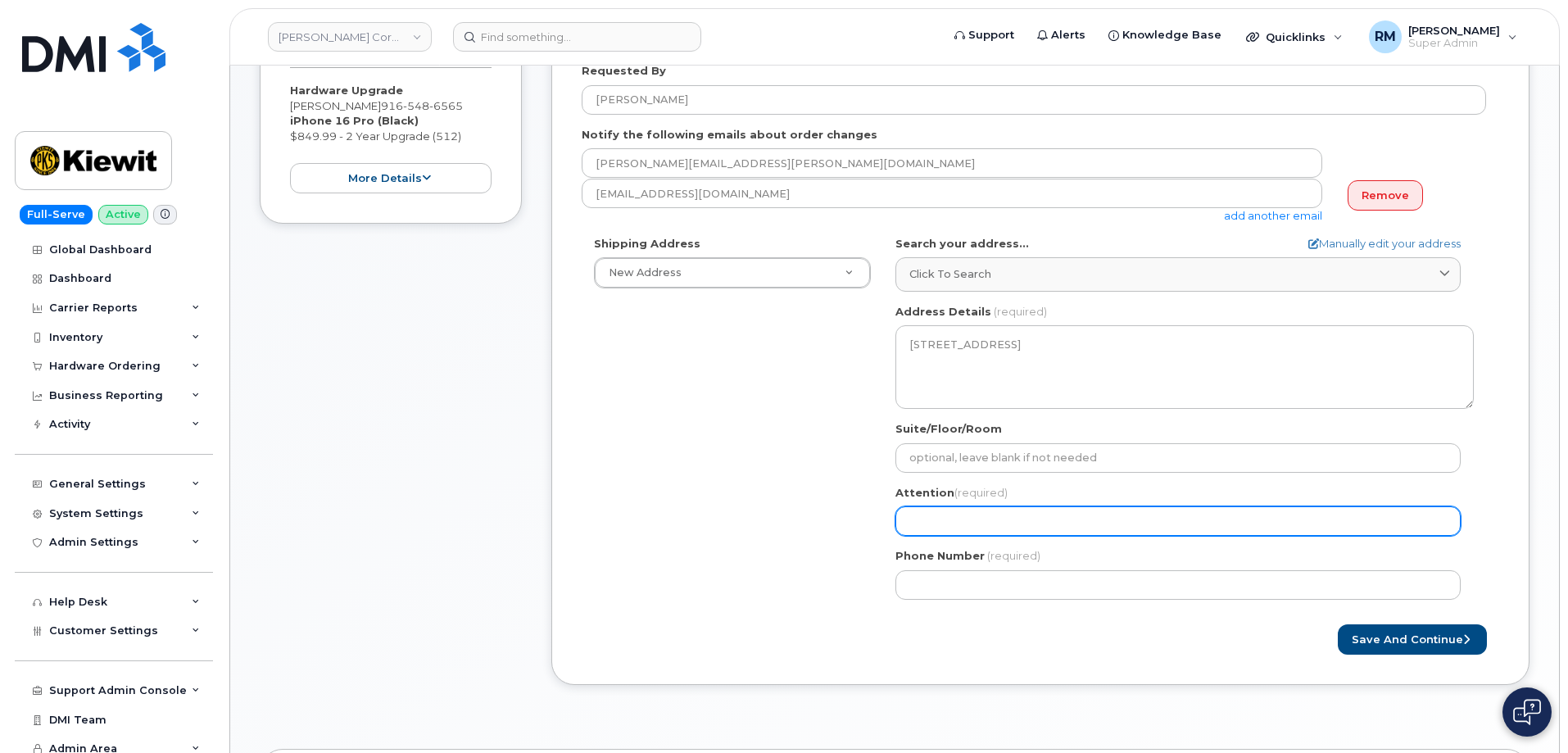
click at [952, 518] on input "Attention (required)" at bounding box center [1178, 521] width 566 height 30
paste input "Jalal Akkari"
select select
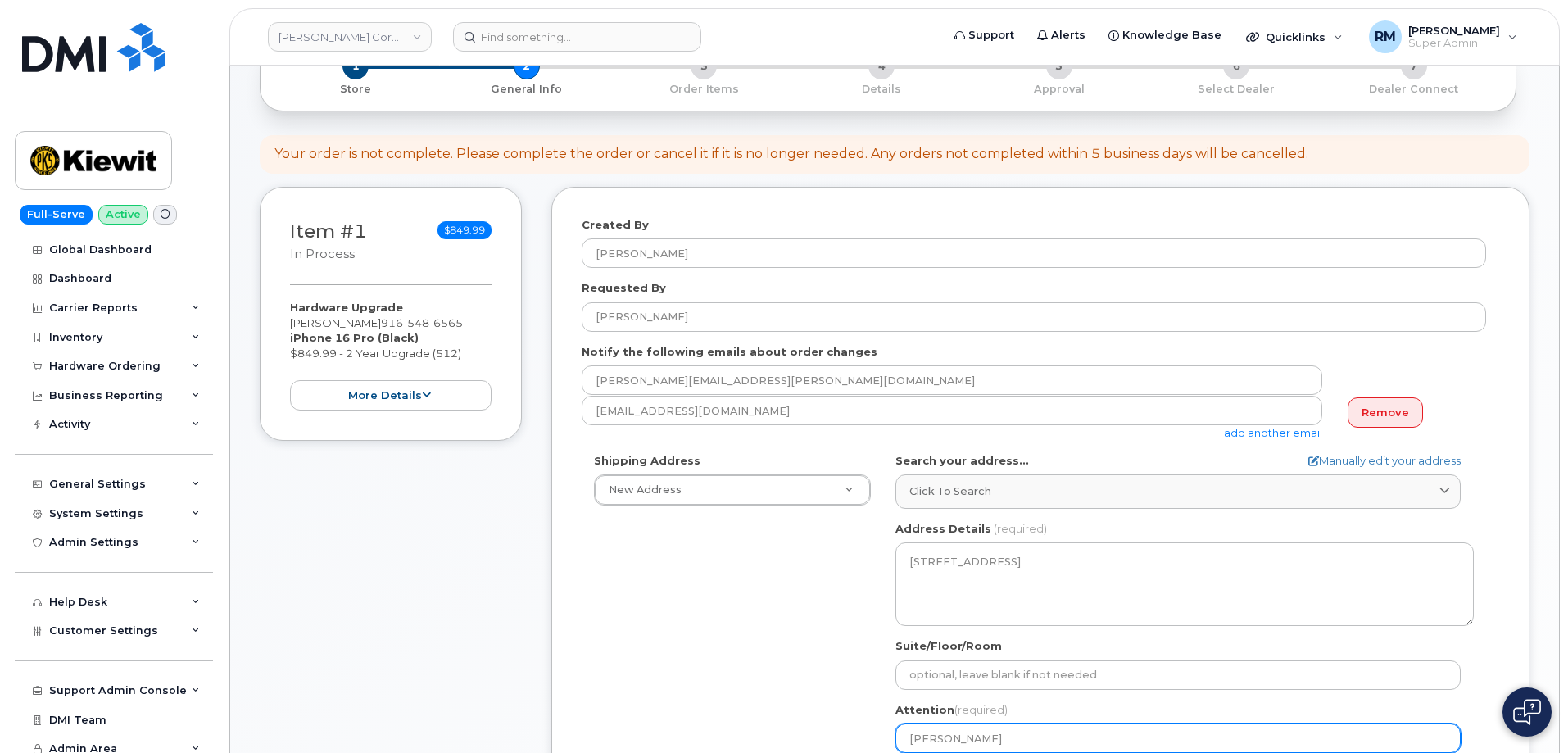
scroll to position [82, 0]
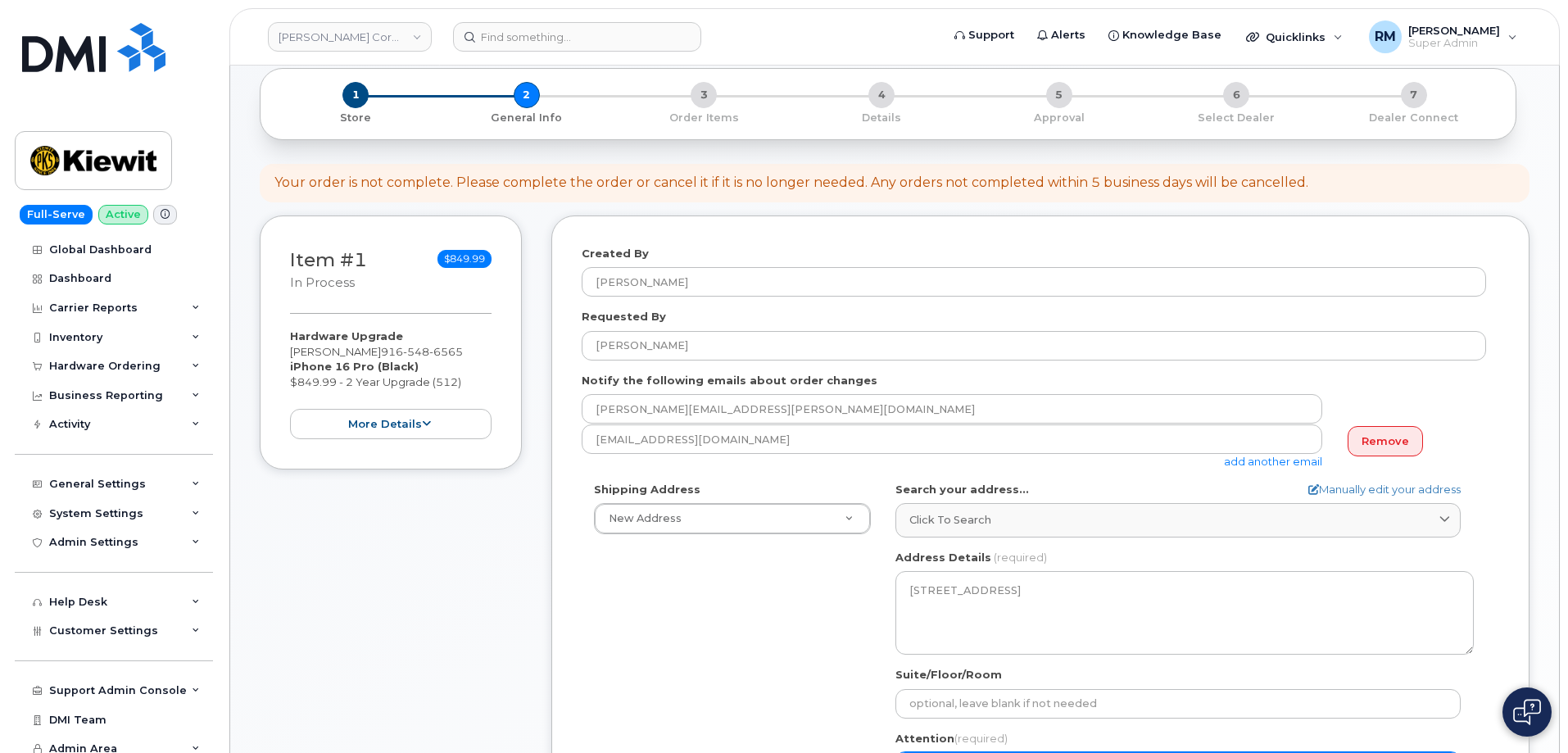
type input "Jalal Akkari"
drag, startPoint x: 436, startPoint y: 353, endPoint x: 353, endPoint y: 353, distance: 83.0
click at [353, 353] on div "Hardware Upgrade Jalal Akkari 916 548 6565 iPhone 16 Pro (Black) $849.99 - 2 Ye…" at bounding box center [391, 384] width 201 height 111
copy span "916 548 6565"
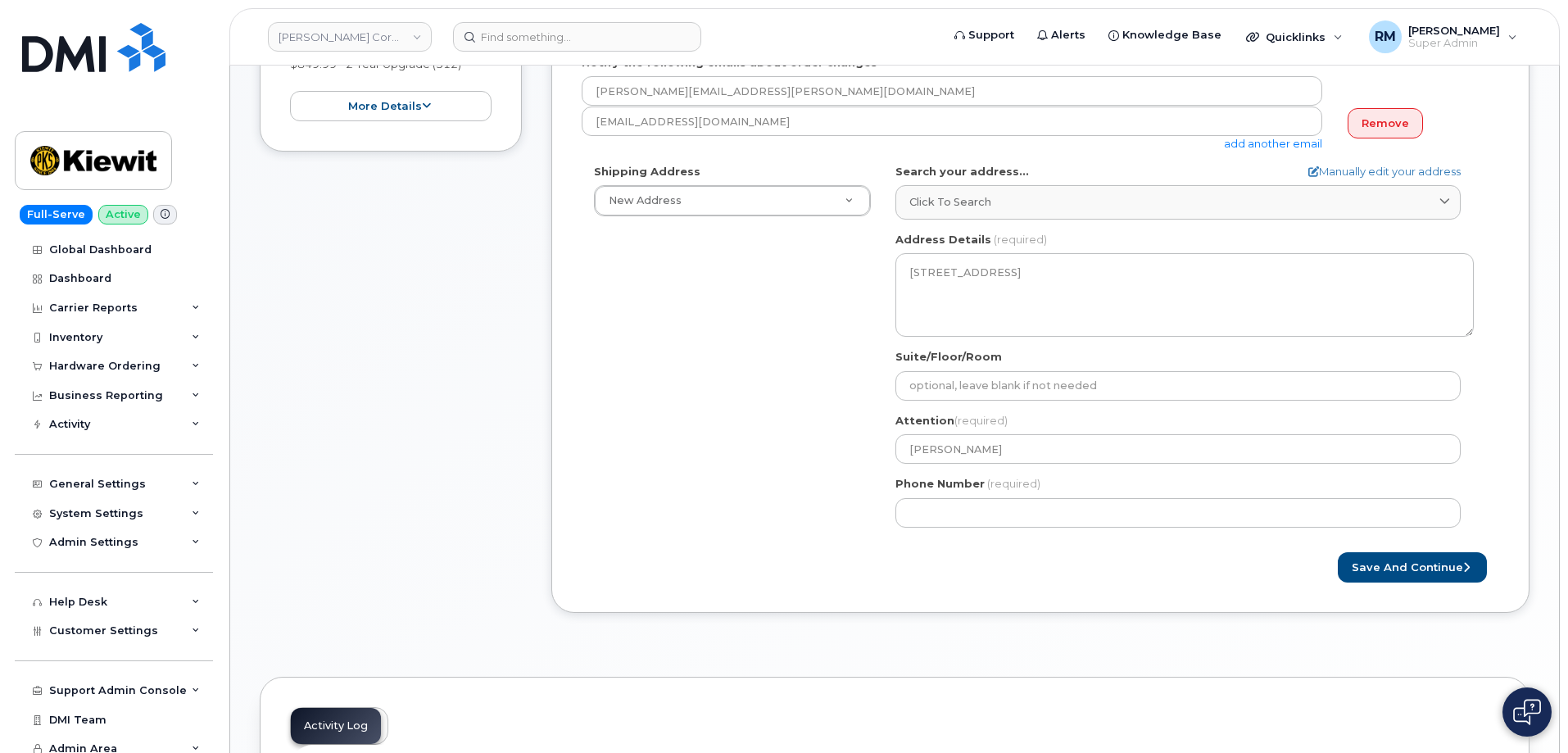
scroll to position [410, 0]
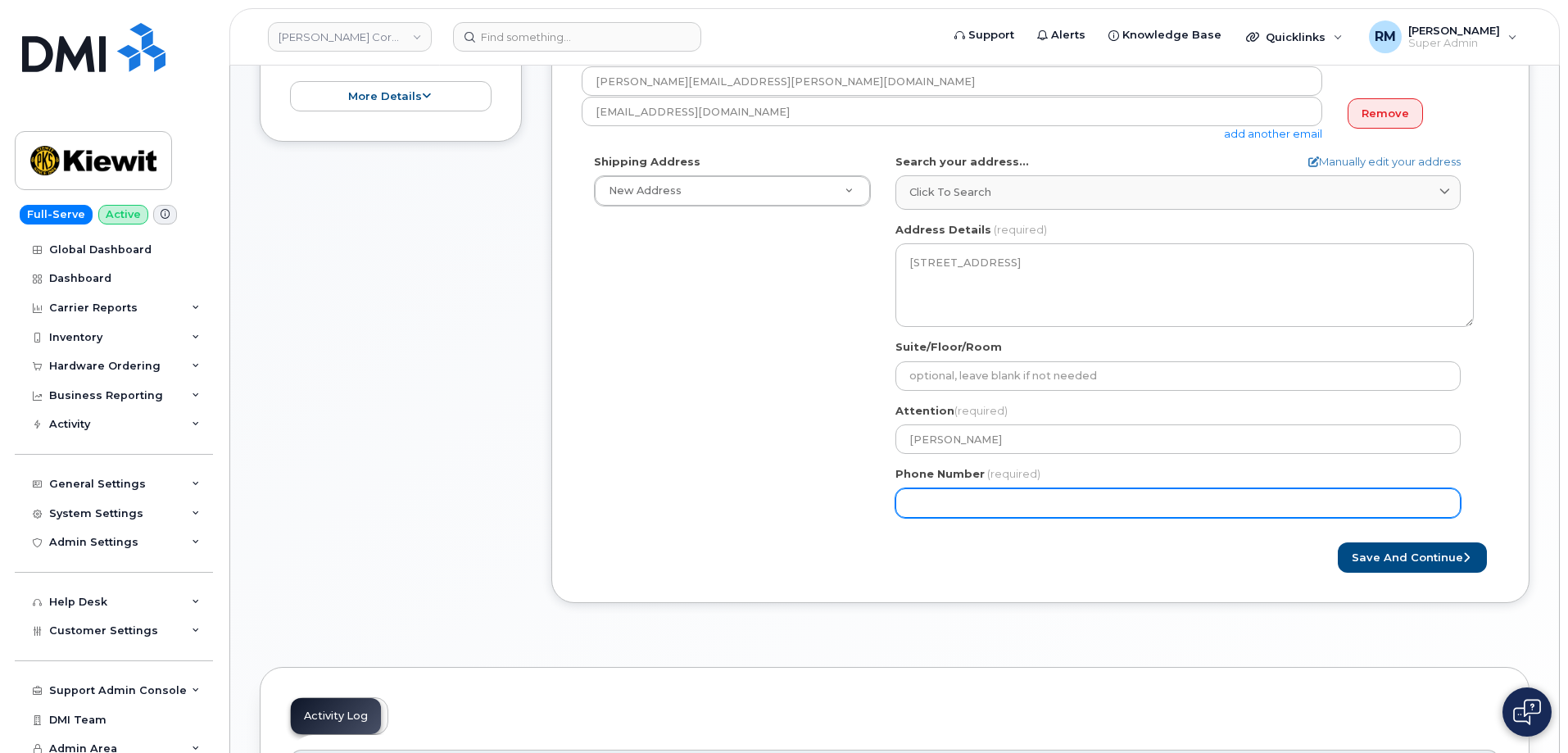
click at [969, 503] on input "Phone Number" at bounding box center [1178, 503] width 566 height 30
paste input "9165486565"
select select
type input "9165486565"
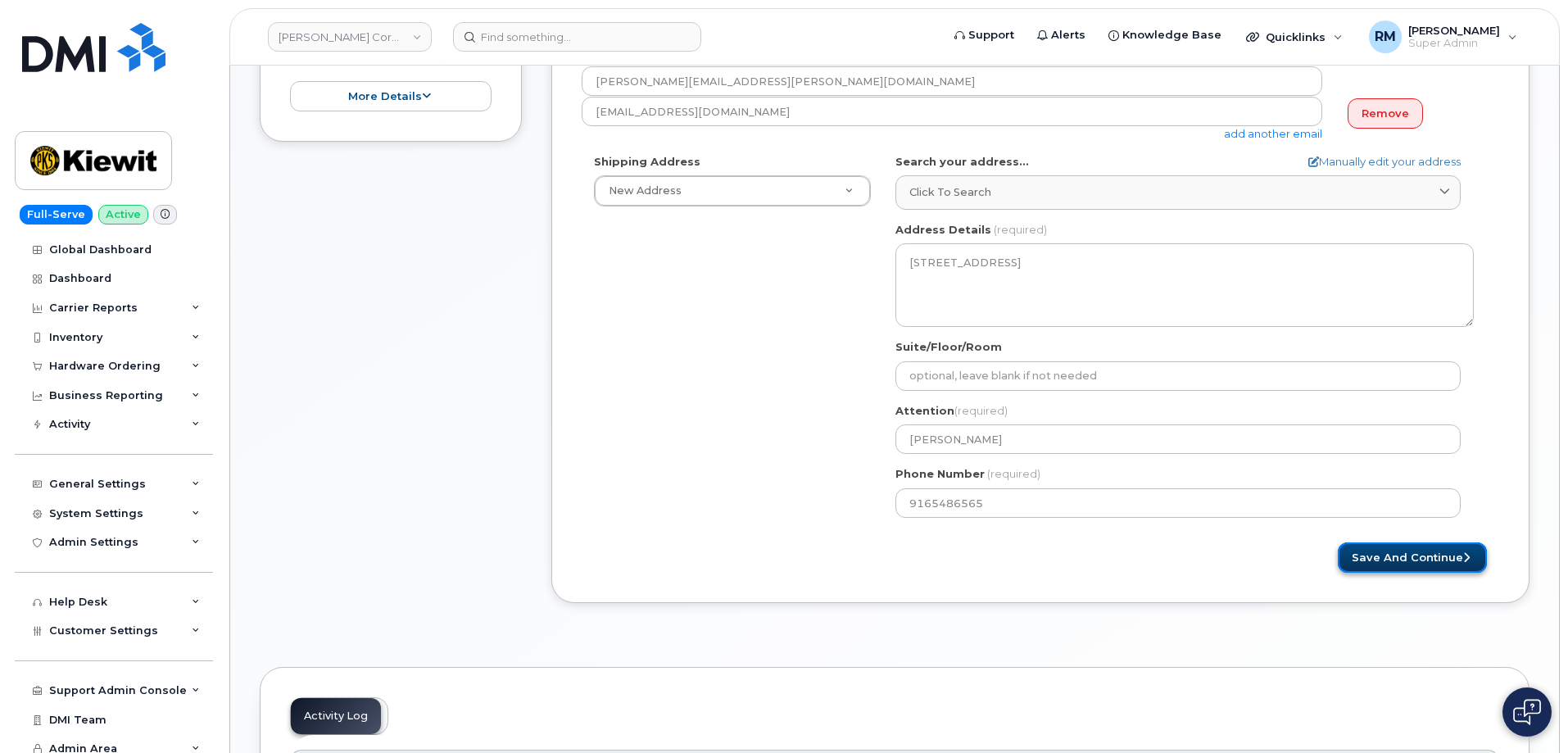
click at [1418, 555] on button "Save and Continue" at bounding box center [1413, 557] width 149 height 31
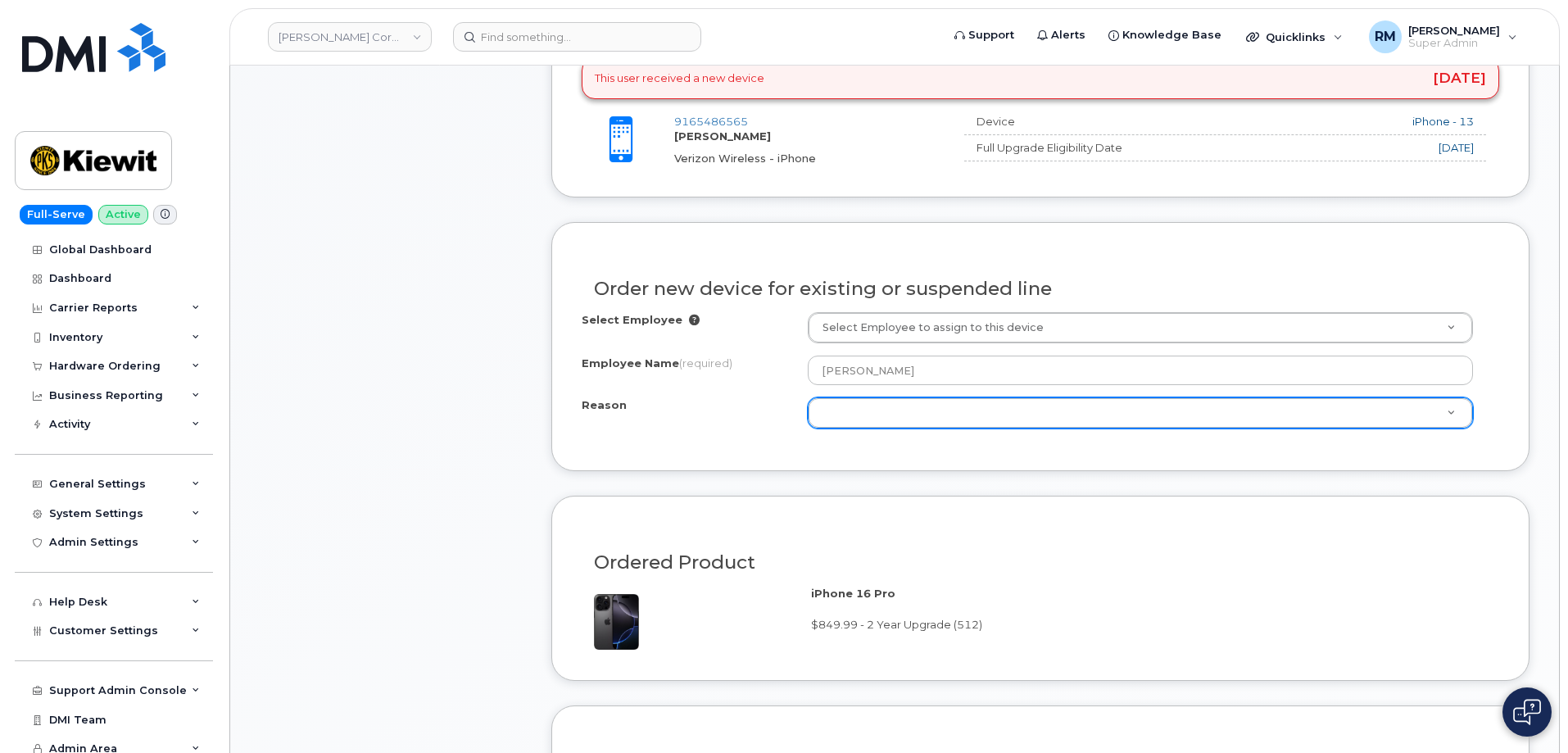
scroll to position [656, 0]
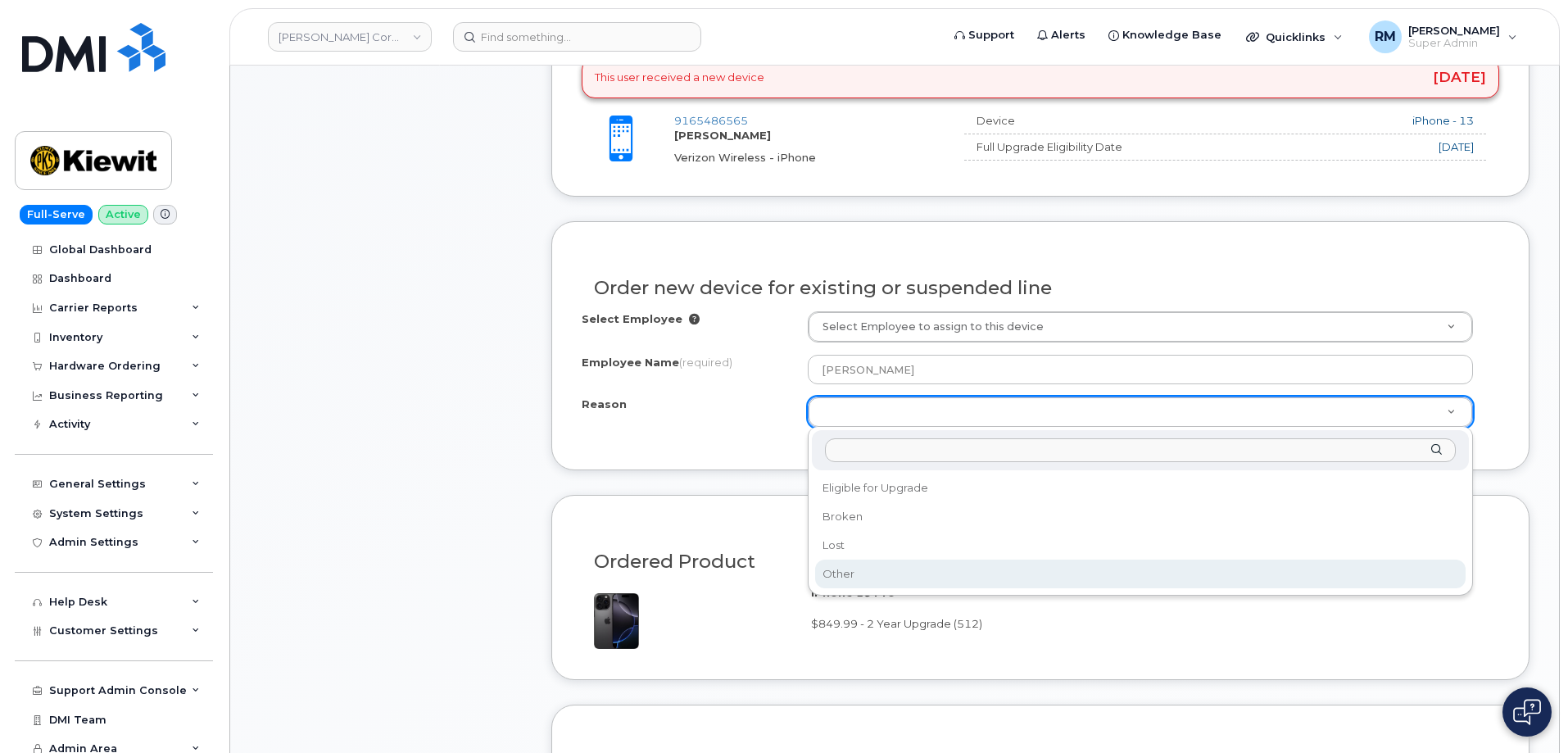
select select "other"
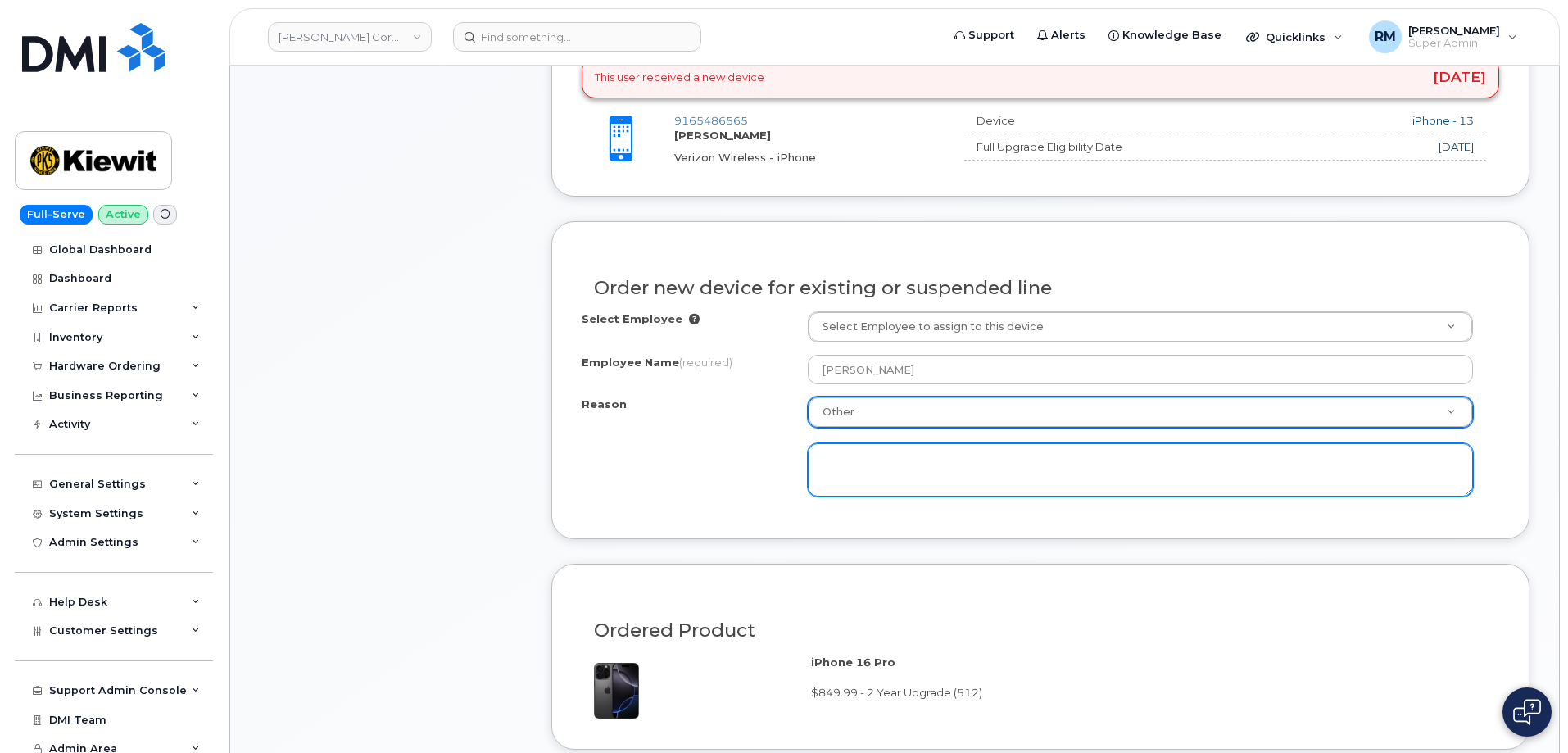
click at [875, 476] on textarea at bounding box center [1141, 470] width 666 height 54
paste textarea "297764"
type textarea "2"
paste textarea "297764"
click at [1409, 458] on textarea "Order# 297764 submitted for 128GB but should have been 512GB. Incorrect device …" at bounding box center [1141, 470] width 666 height 54
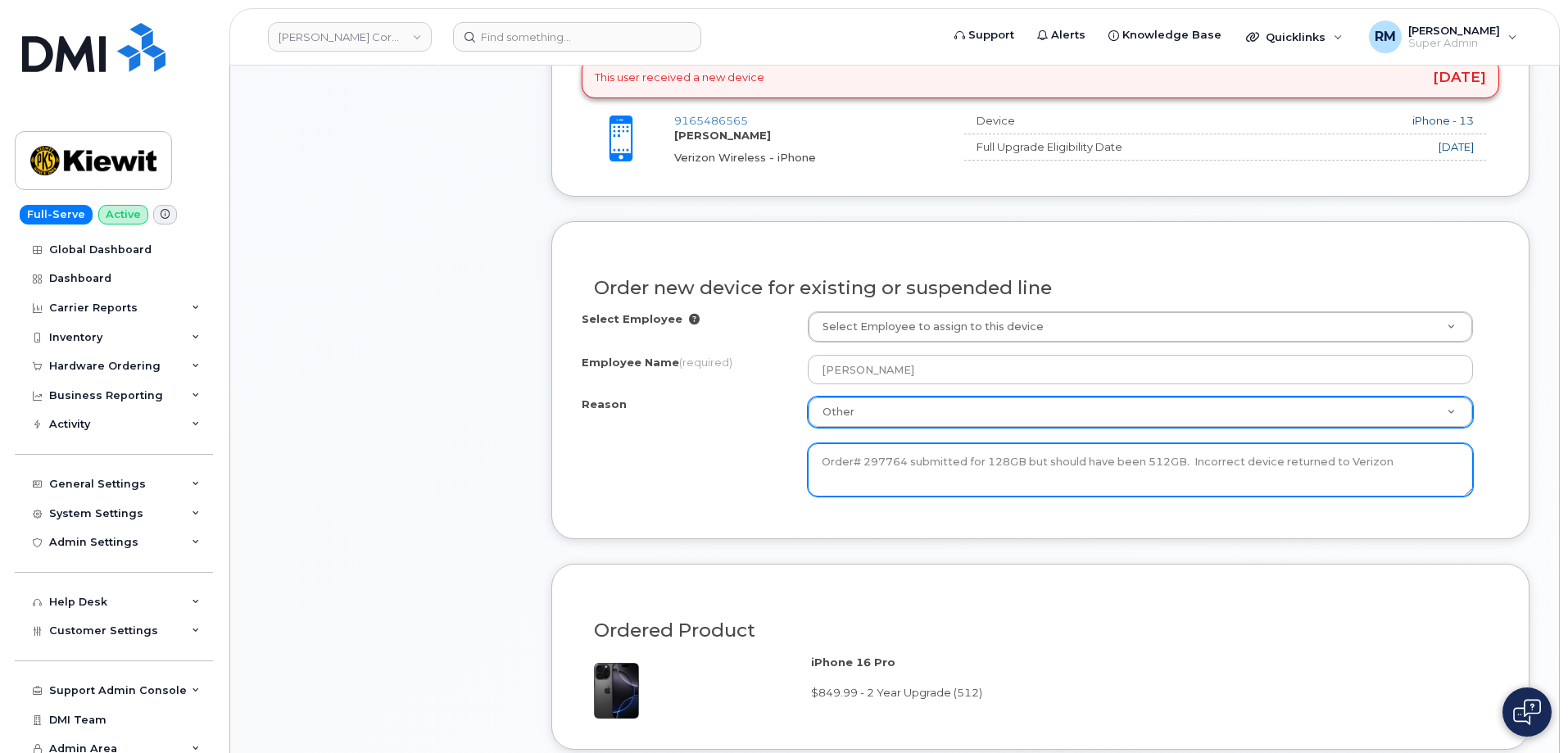
paste textarea "WORK NOTE FROM SERVICE REQUEST: Your shipment 1Z5R17A29015860195 Delivered [DAT…"
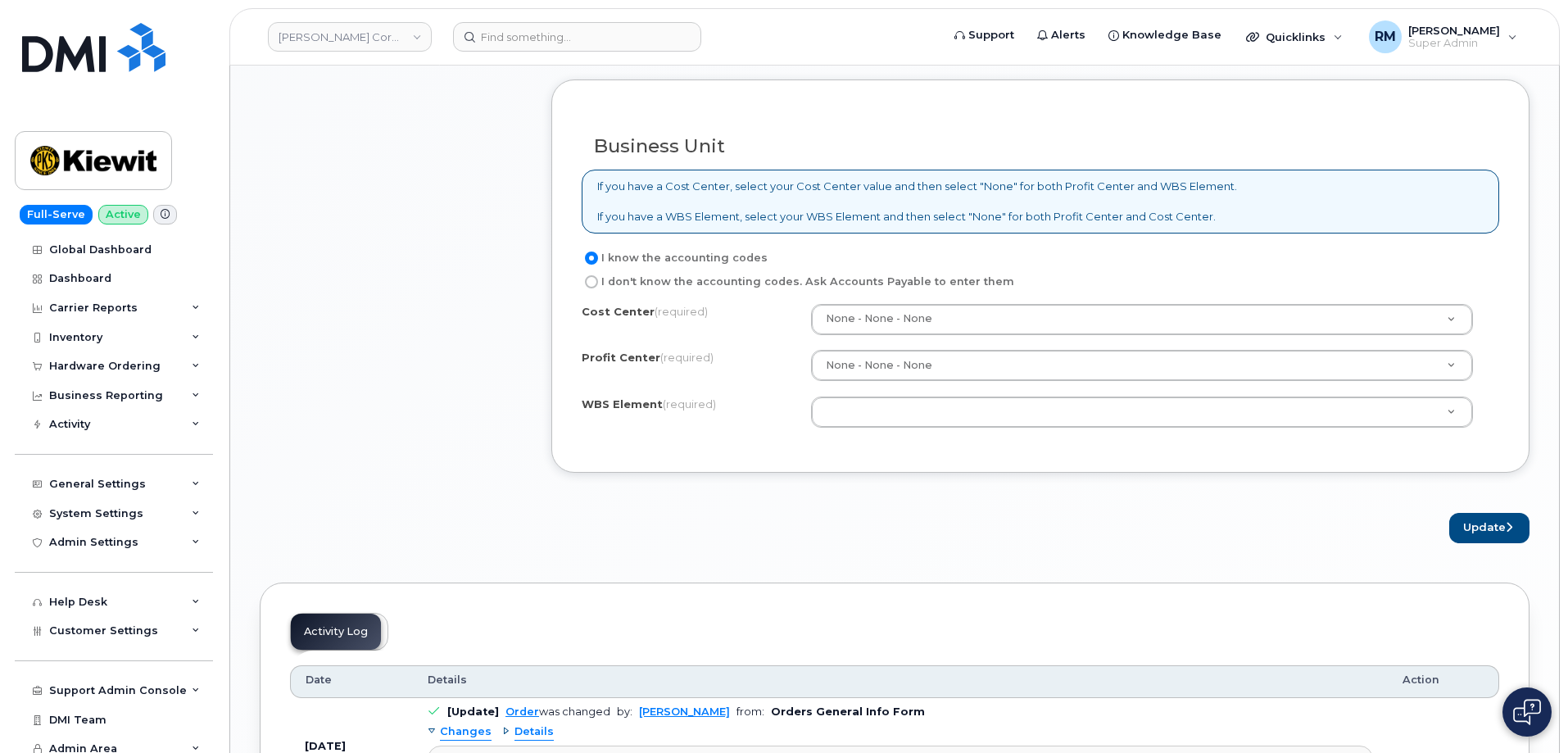
scroll to position [1393, 0]
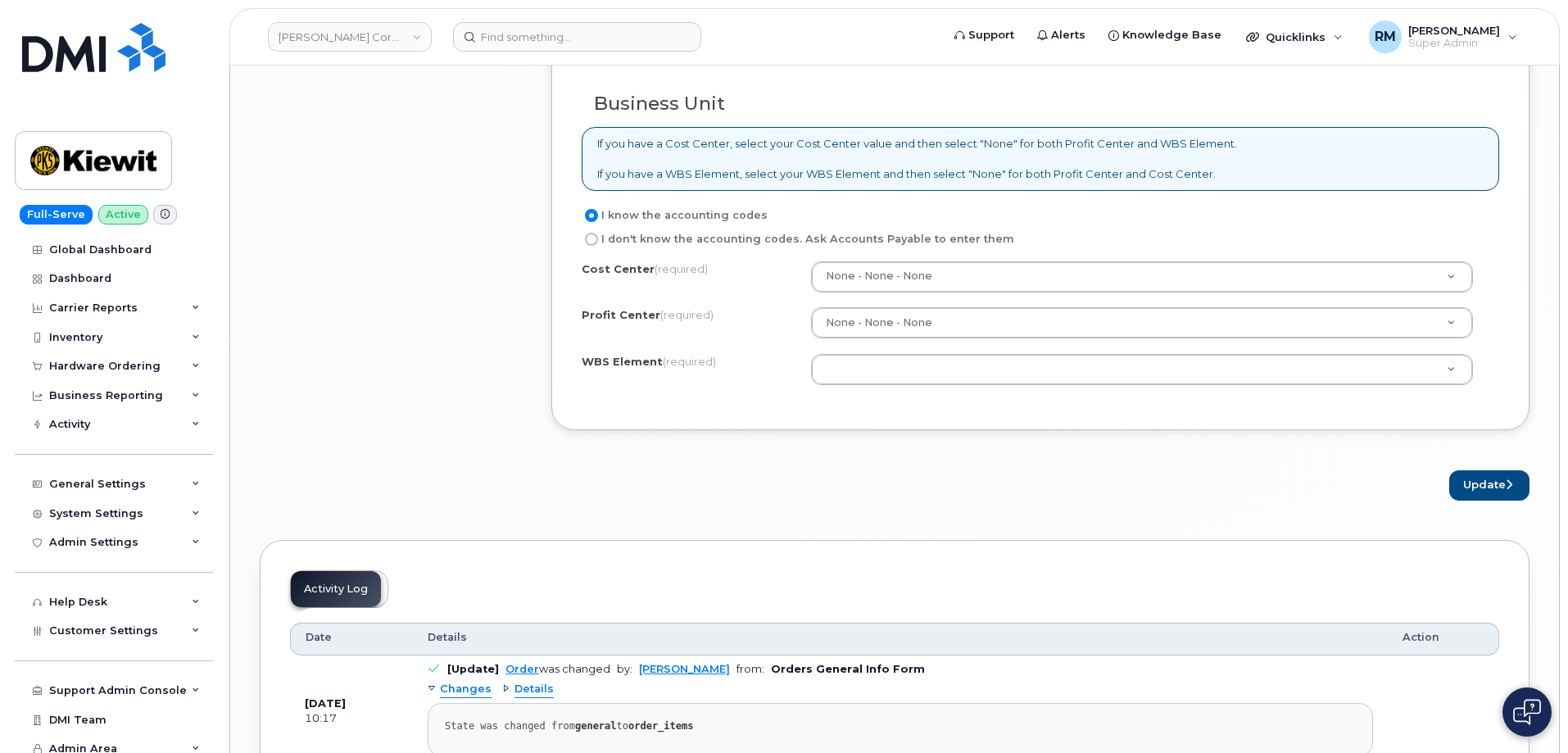
type textarea "Order# 297764 submitted for 128GB but should have been 512GB. Incorrect device …"
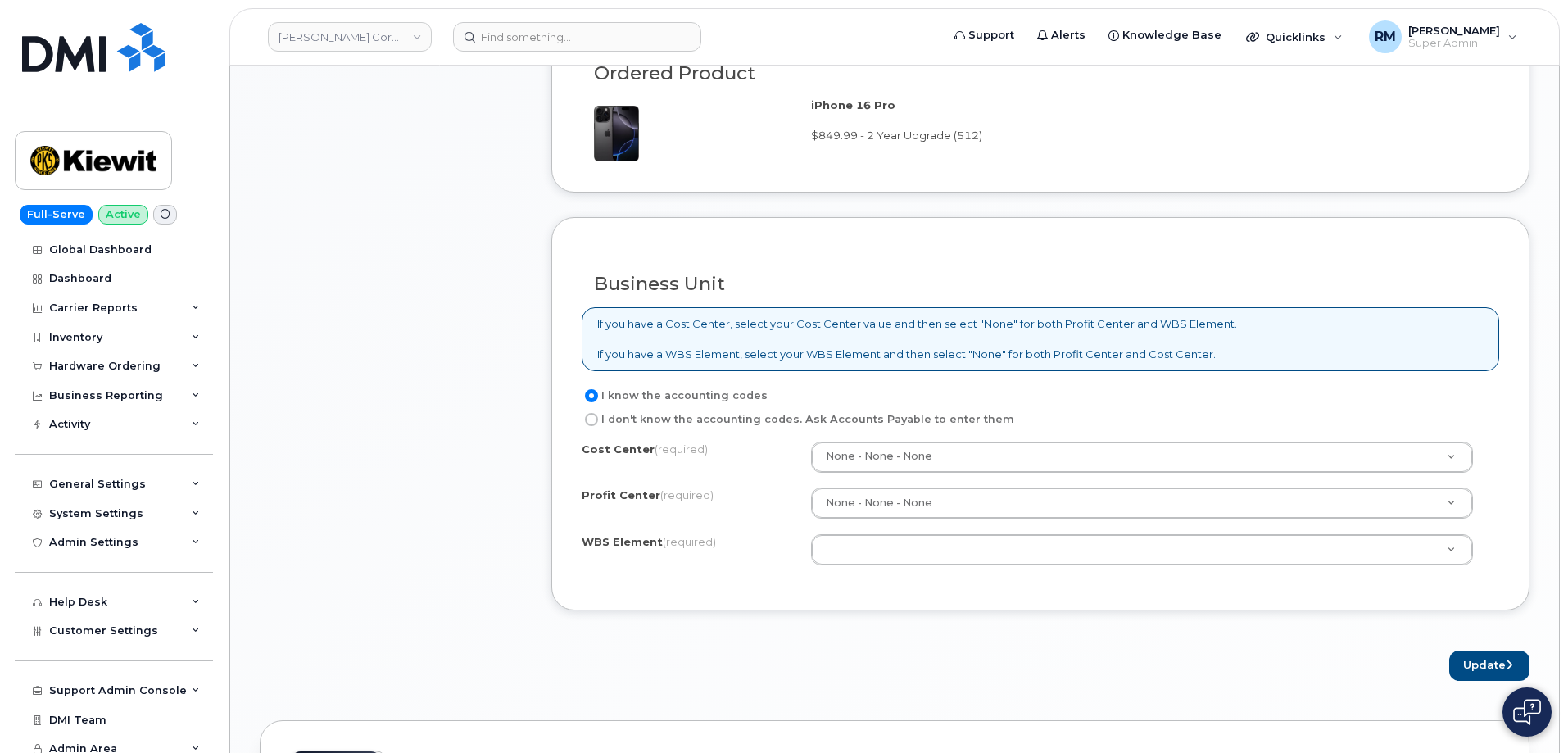
scroll to position [1475, 0]
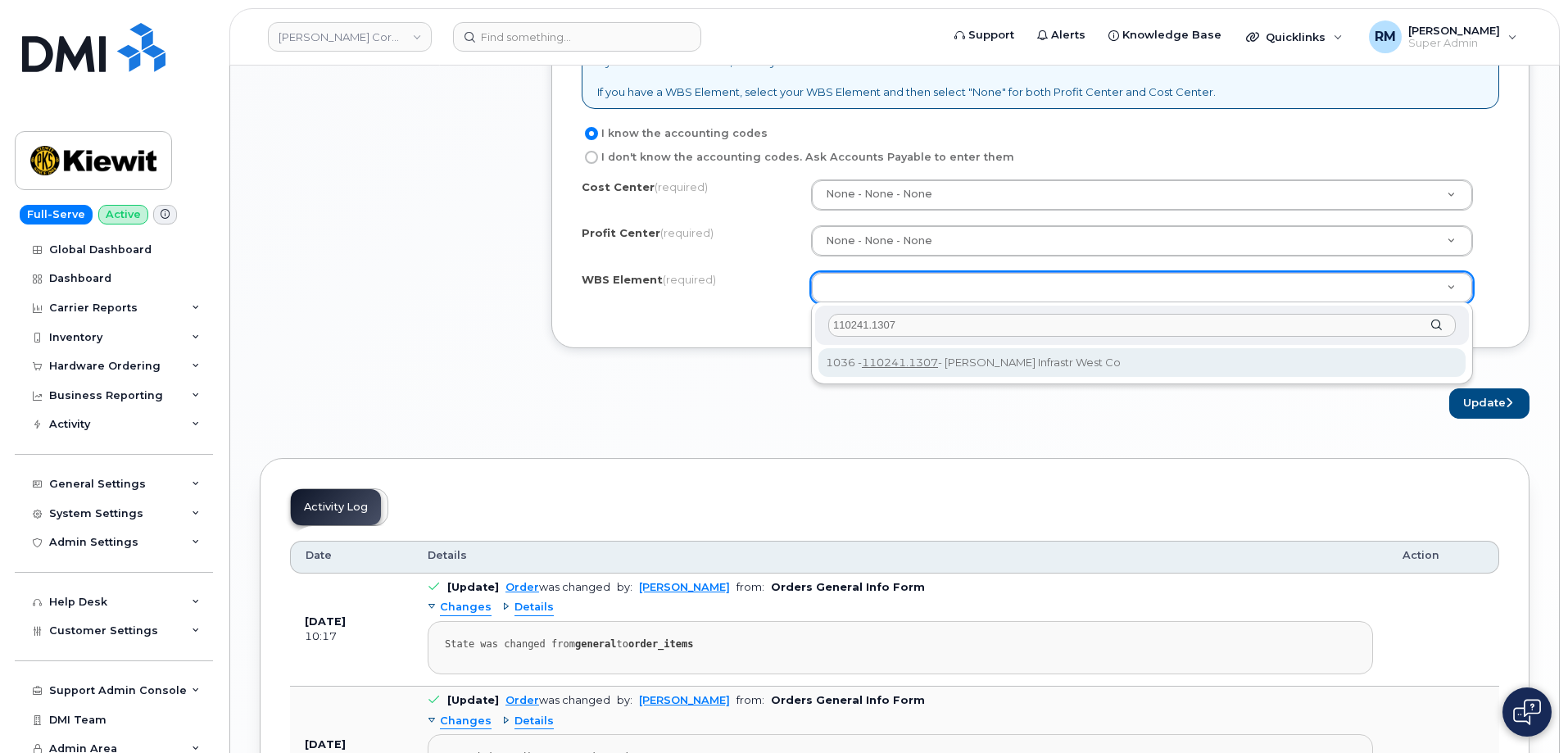
type input "110241.1307"
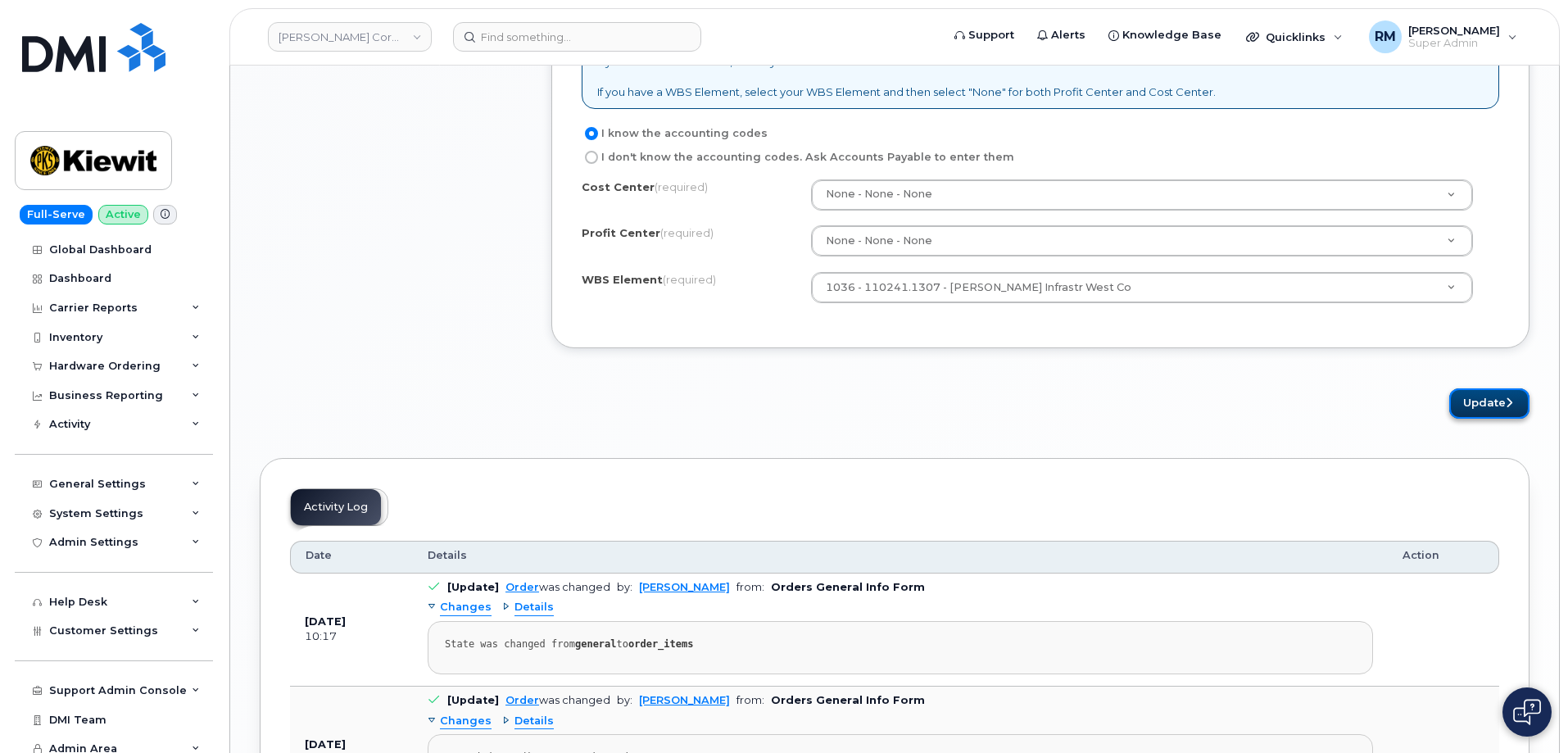
click at [1497, 402] on button "Update" at bounding box center [1490, 403] width 80 height 31
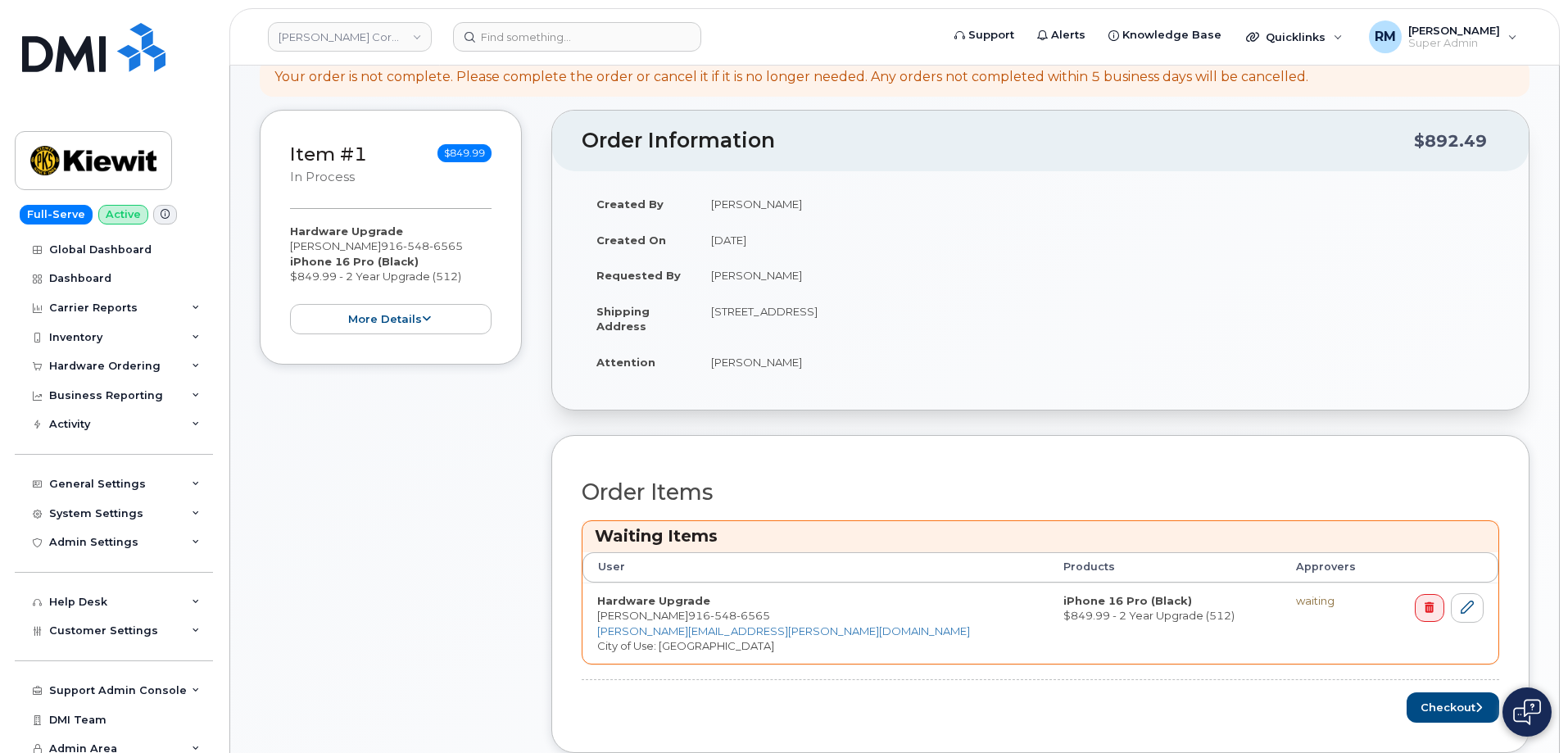
scroll to position [328, 0]
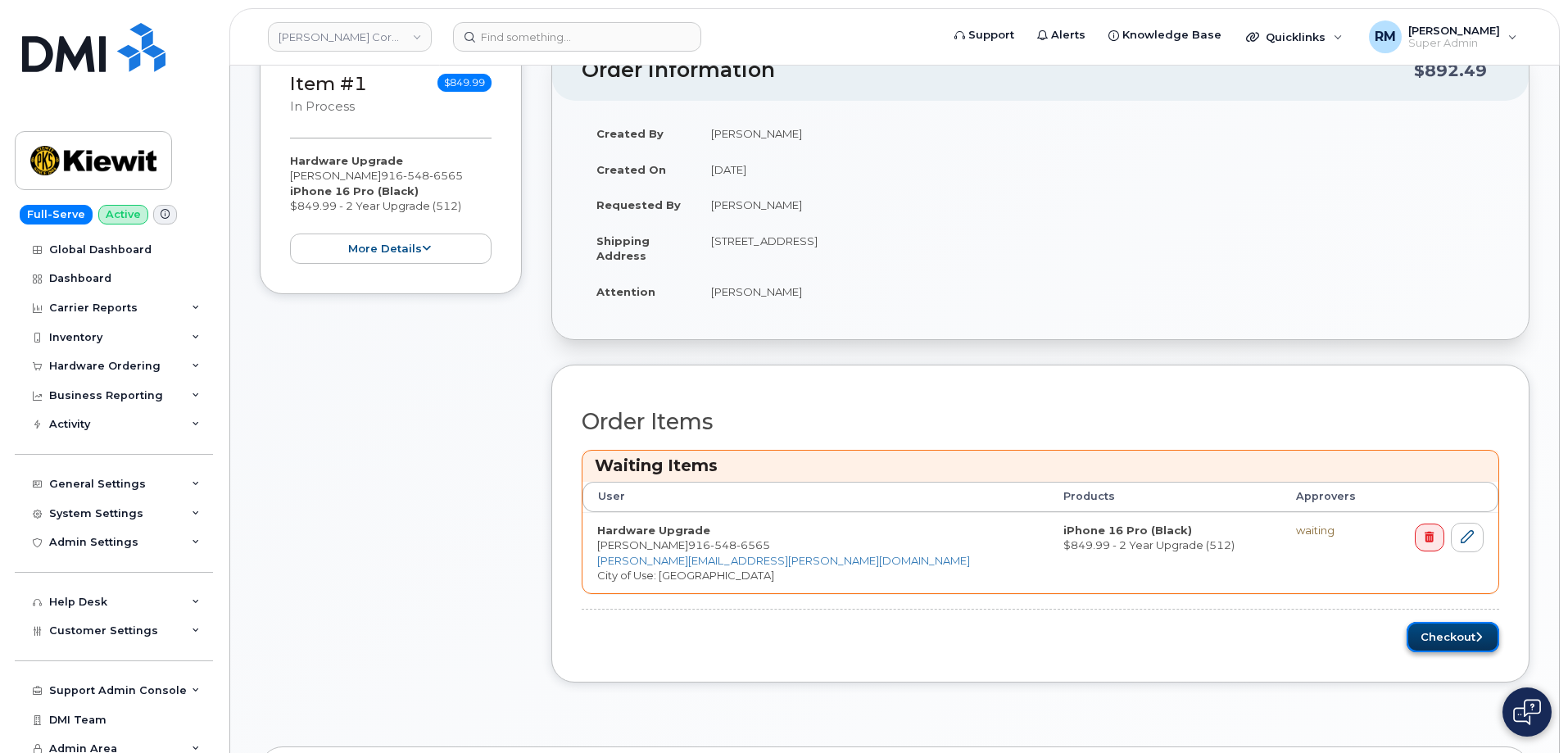
click at [1448, 642] on button "Checkout" at bounding box center [1453, 637] width 92 height 31
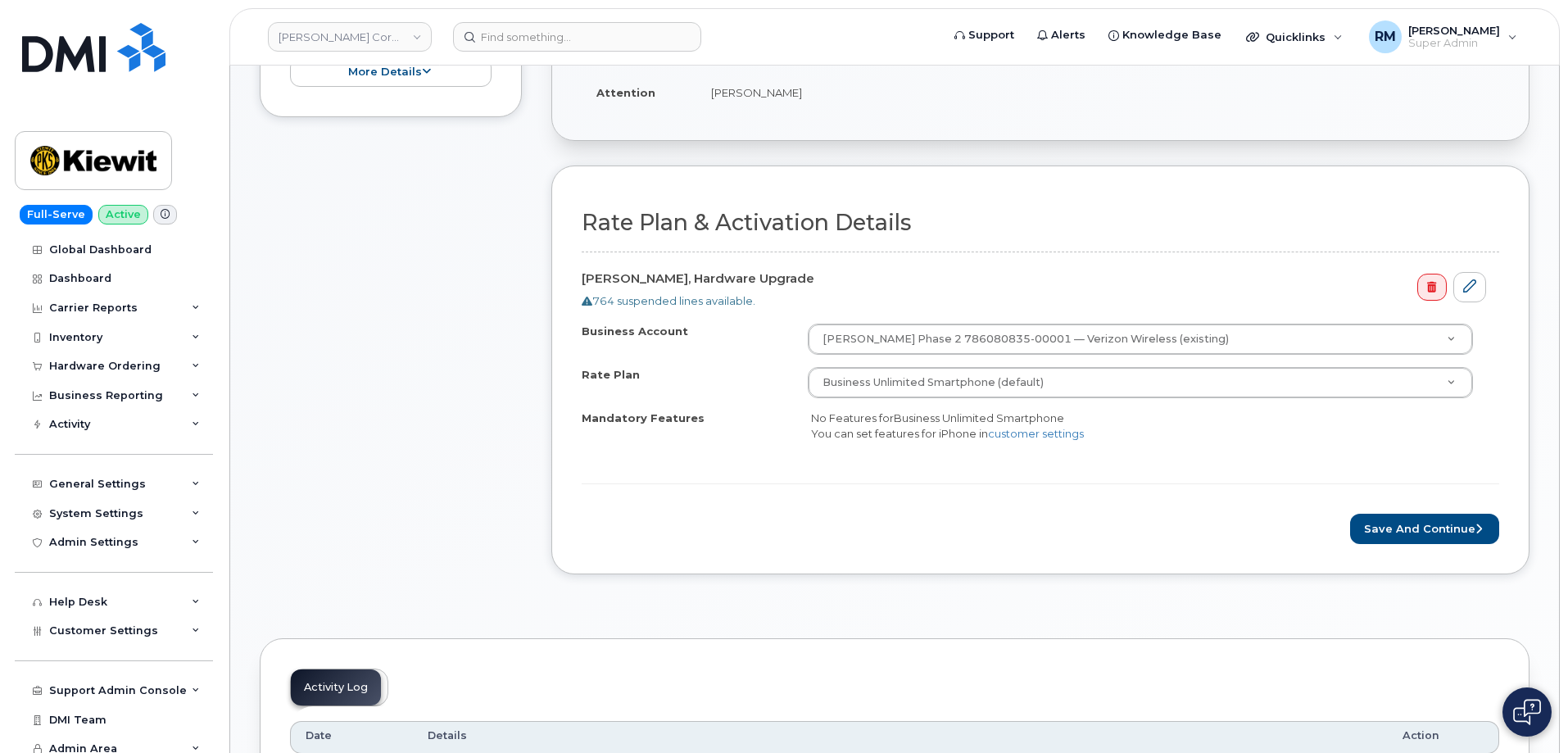
scroll to position [410, 0]
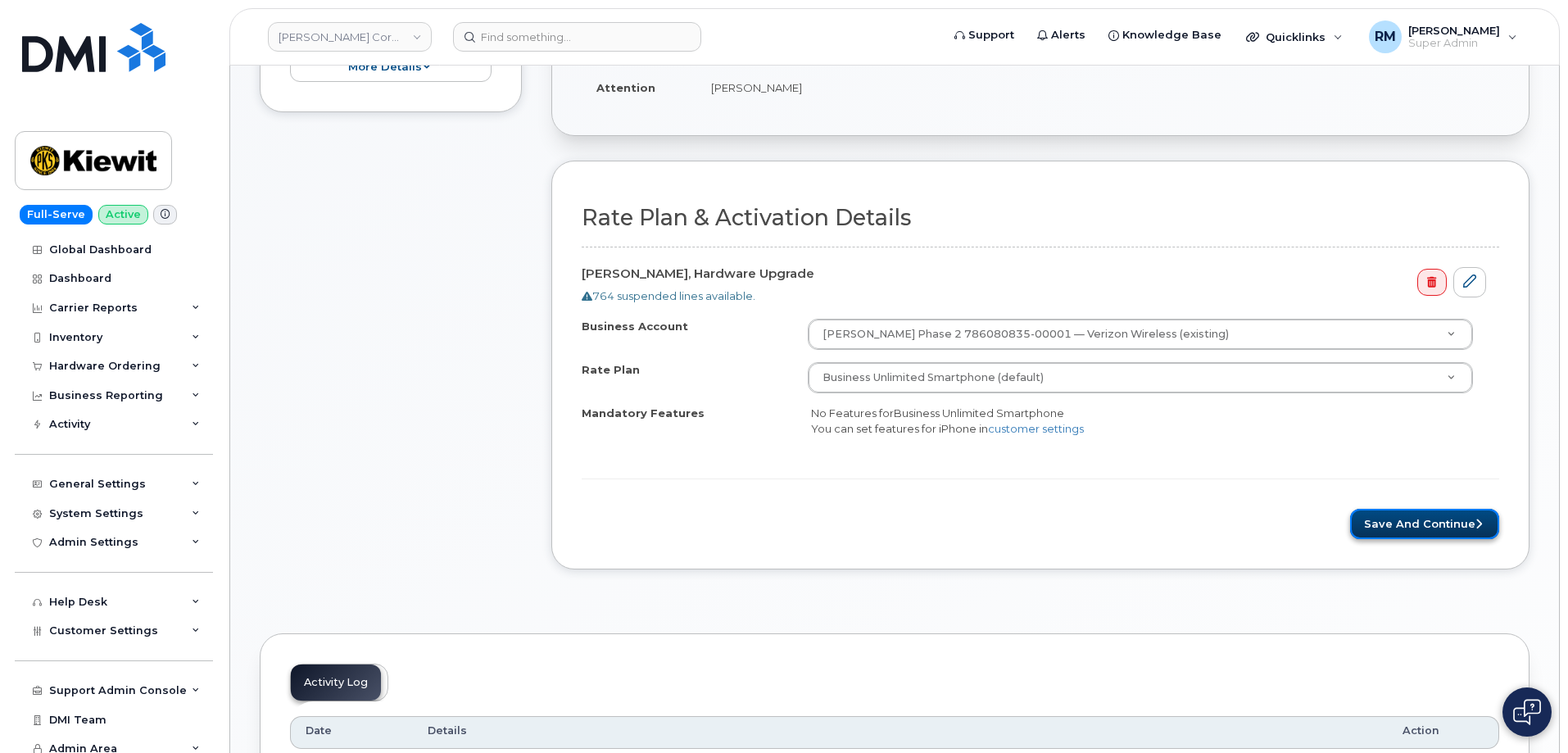
click at [1443, 519] on button "Save and Continue" at bounding box center [1424, 523] width 149 height 31
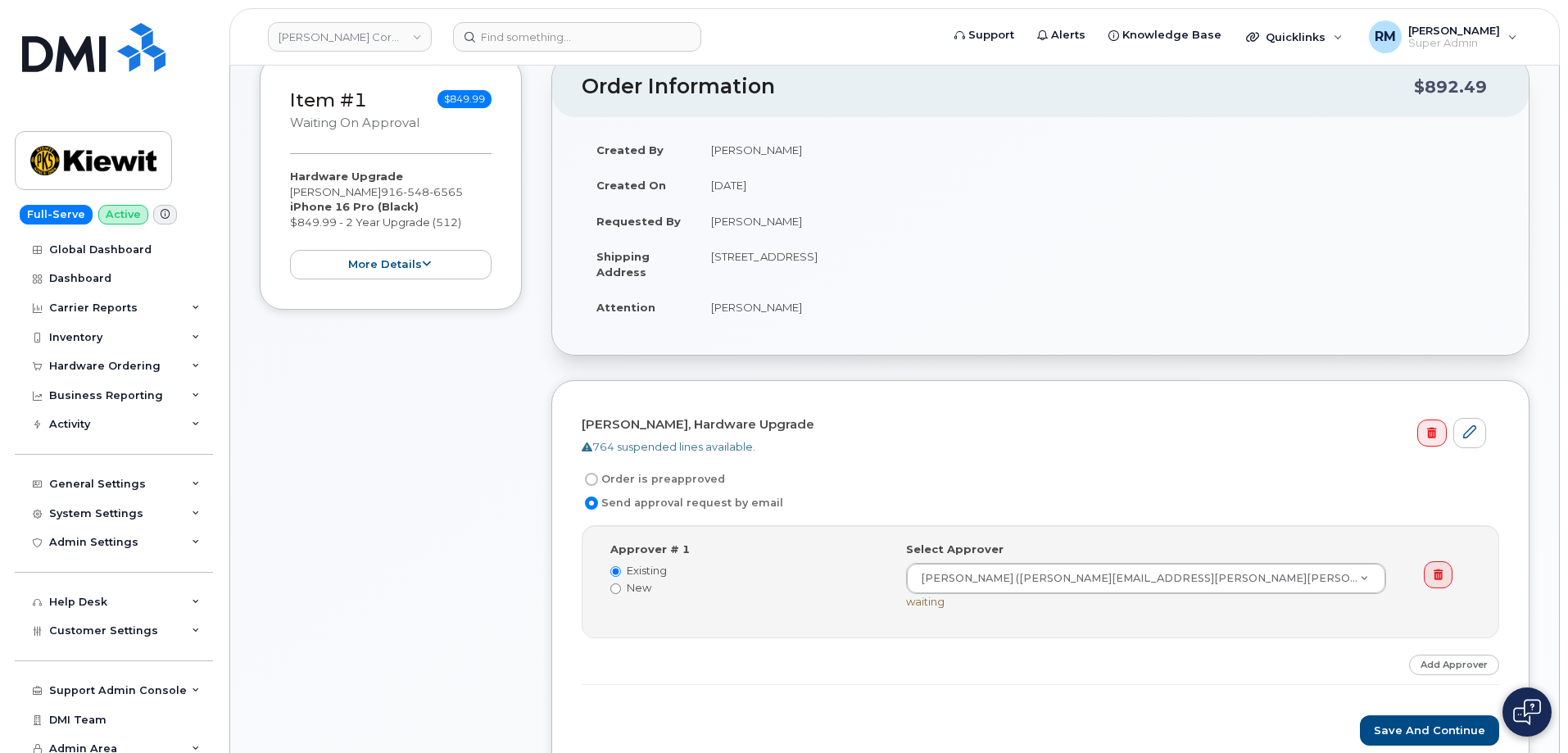
scroll to position [246, 0]
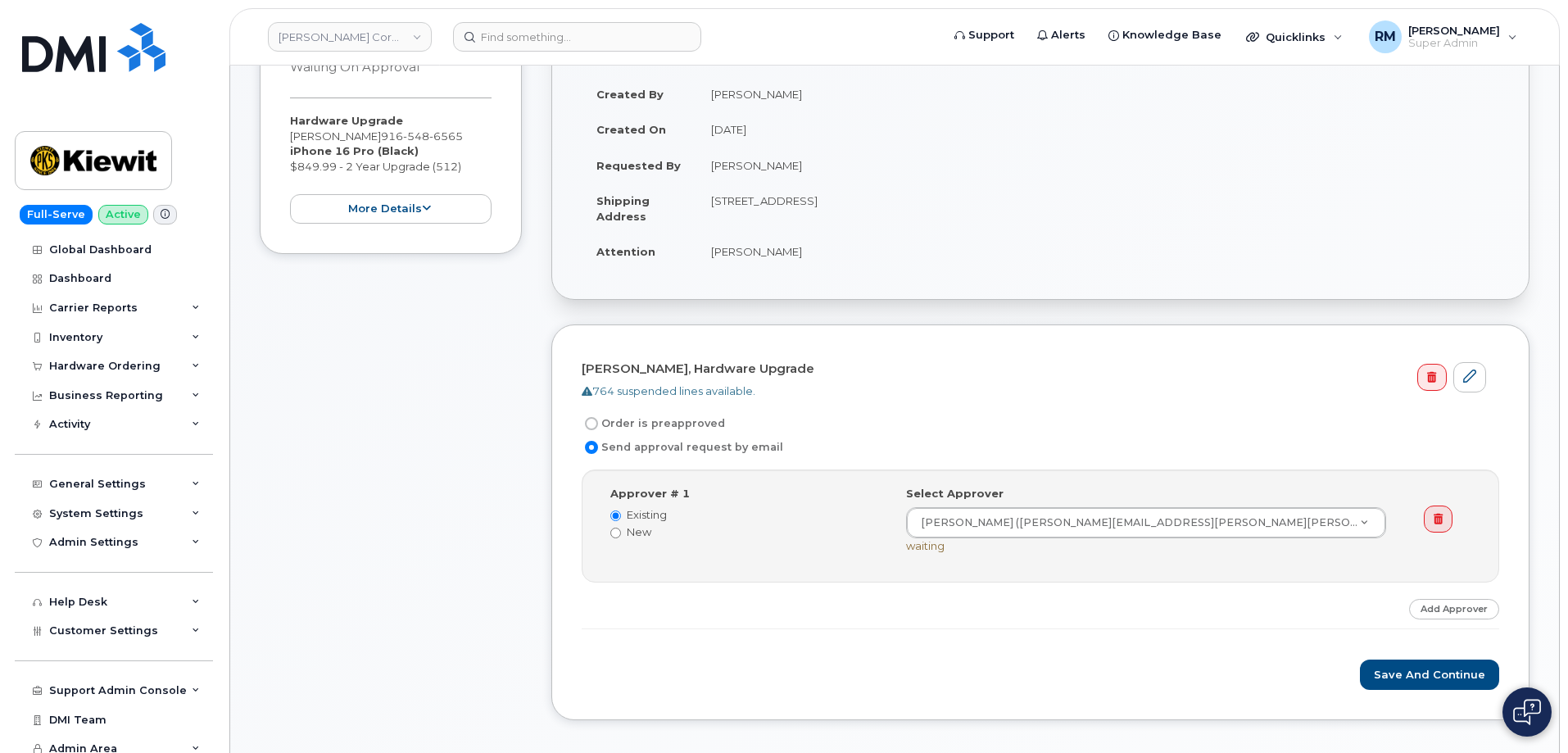
click at [595, 420] on input "Order is preapproved" at bounding box center [592, 424] width 13 height 13
radio input "true"
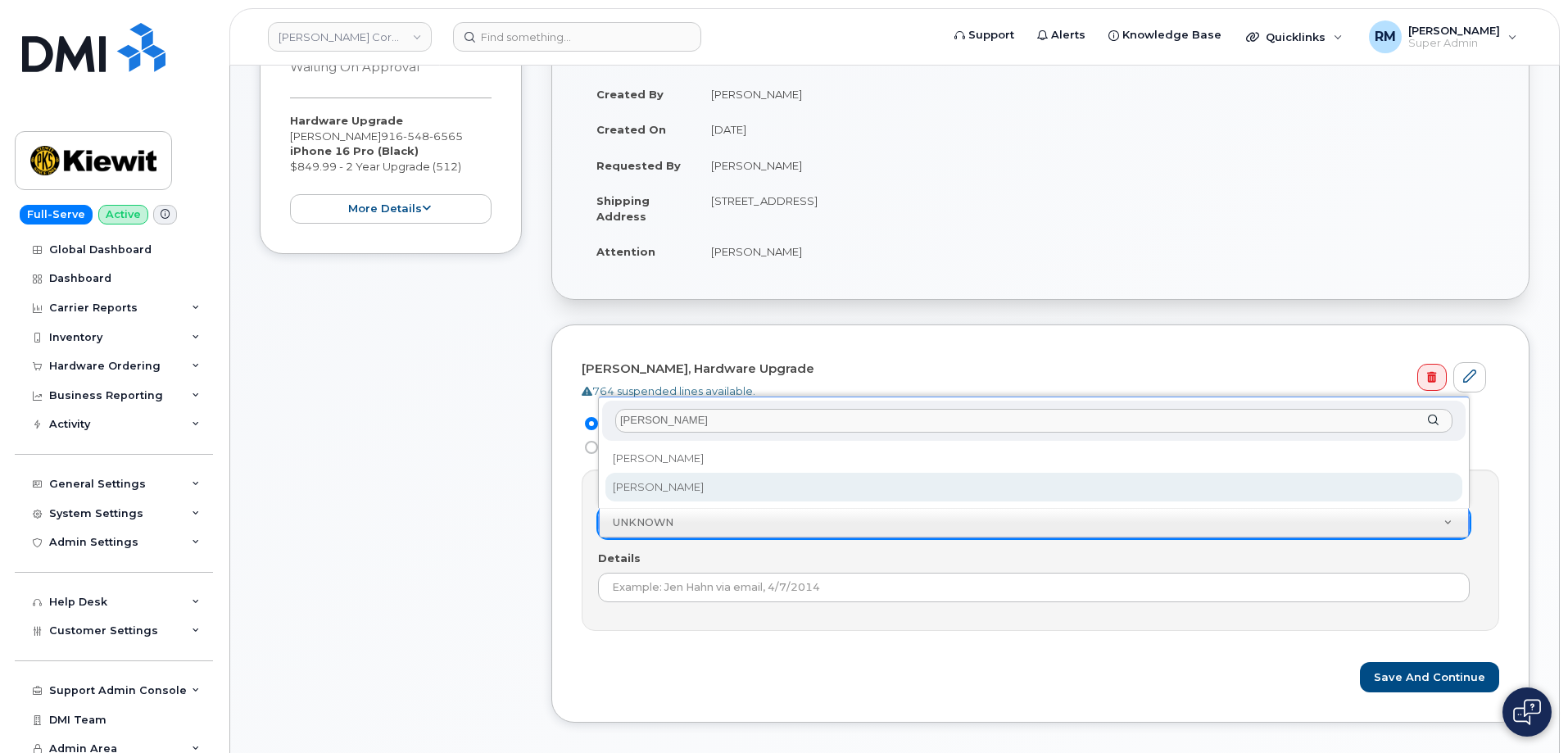
type input "brian"
select select "2144852"
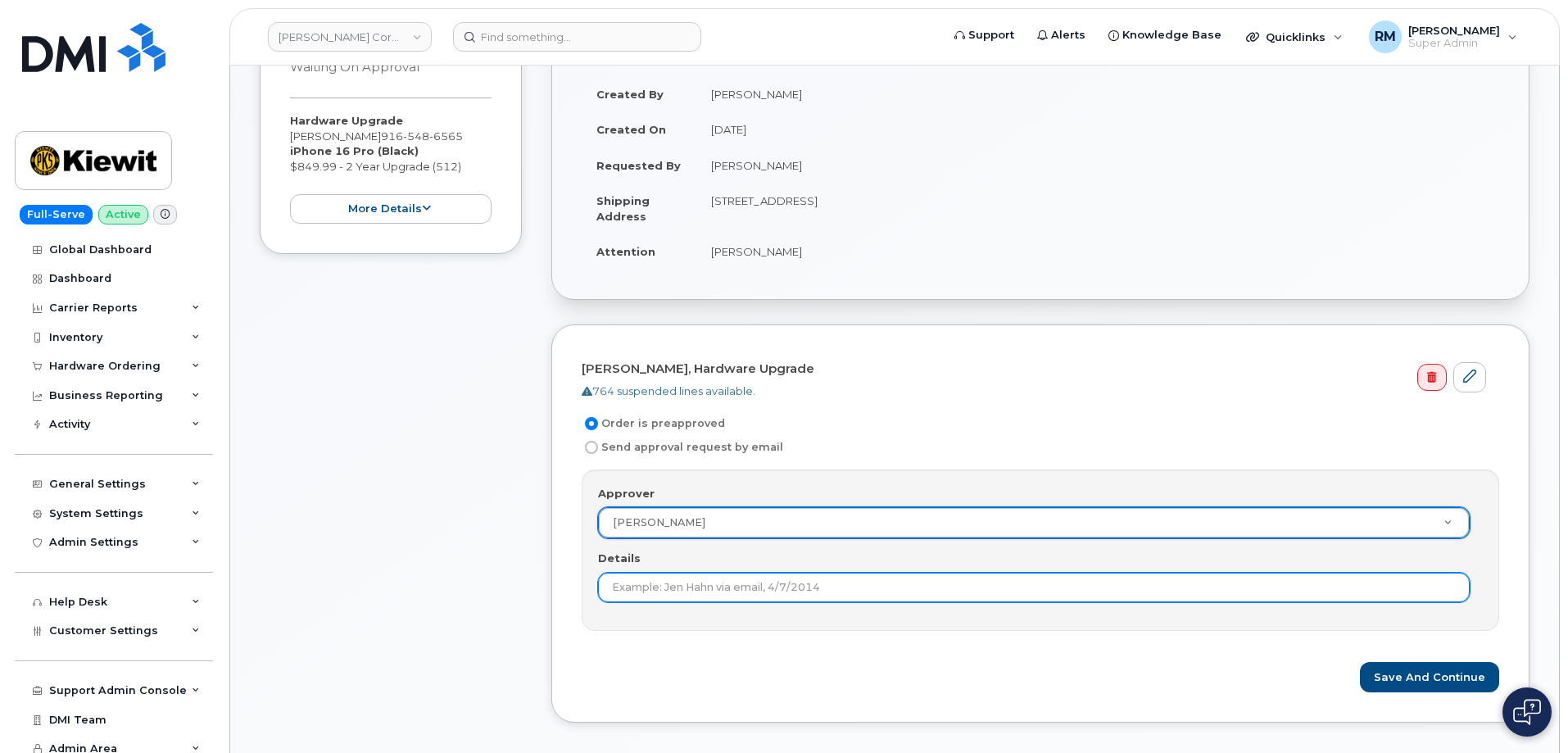
click at [701, 592] on input "Details" at bounding box center [1034, 588] width 872 height 30
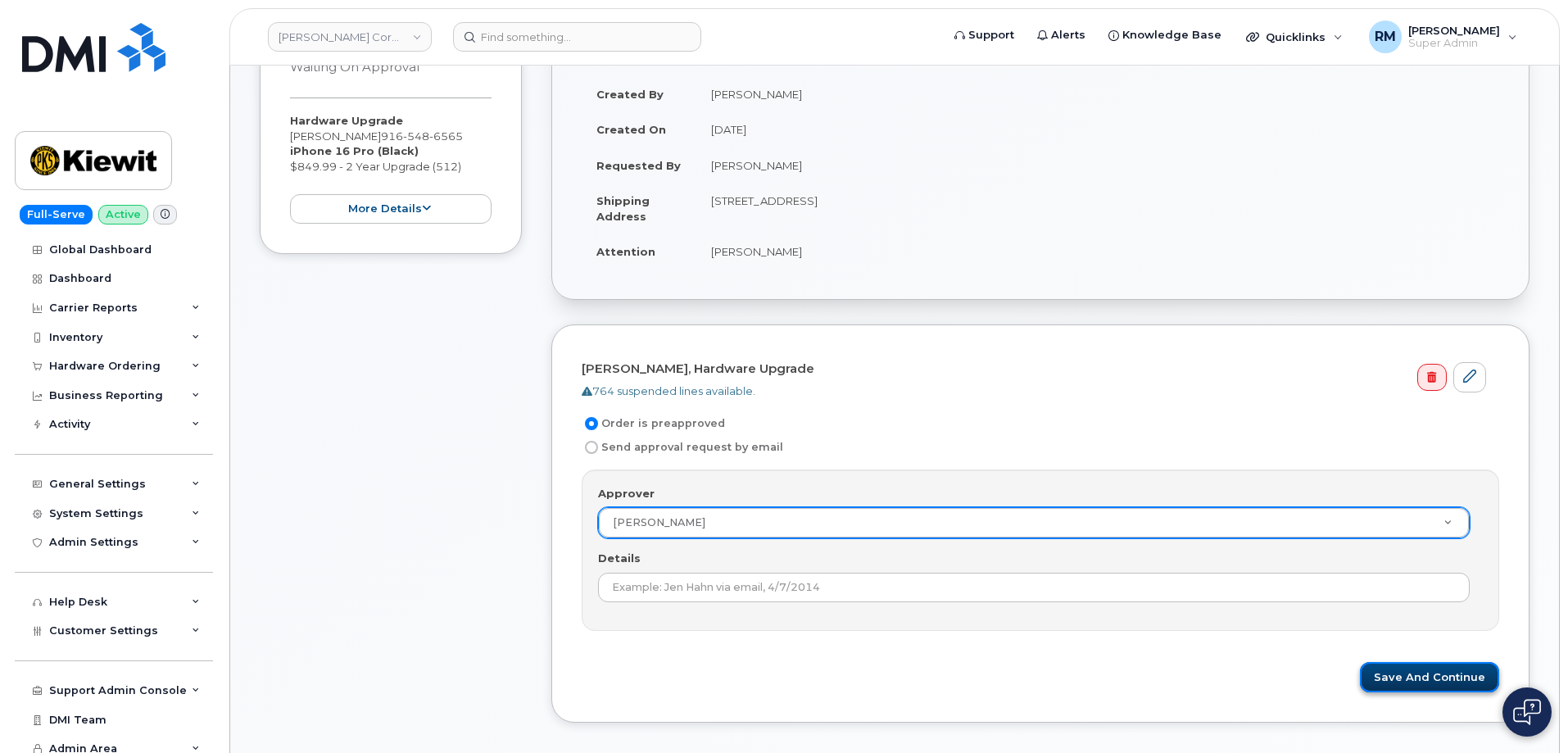
click at [1419, 680] on button "Save and Continue" at bounding box center [1429, 677] width 140 height 31
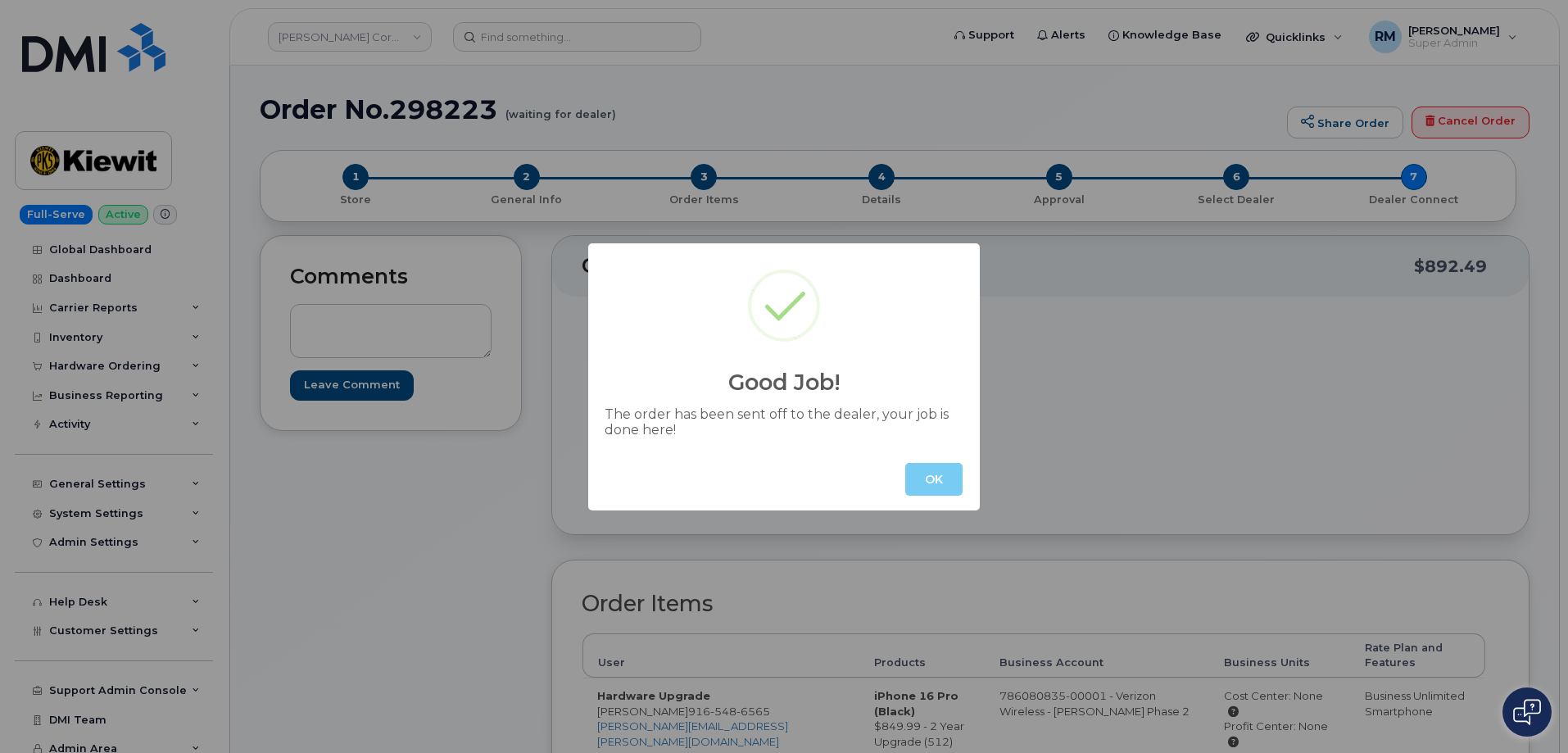
click at [934, 477] on button "OK" at bounding box center [934, 480] width 57 height 33
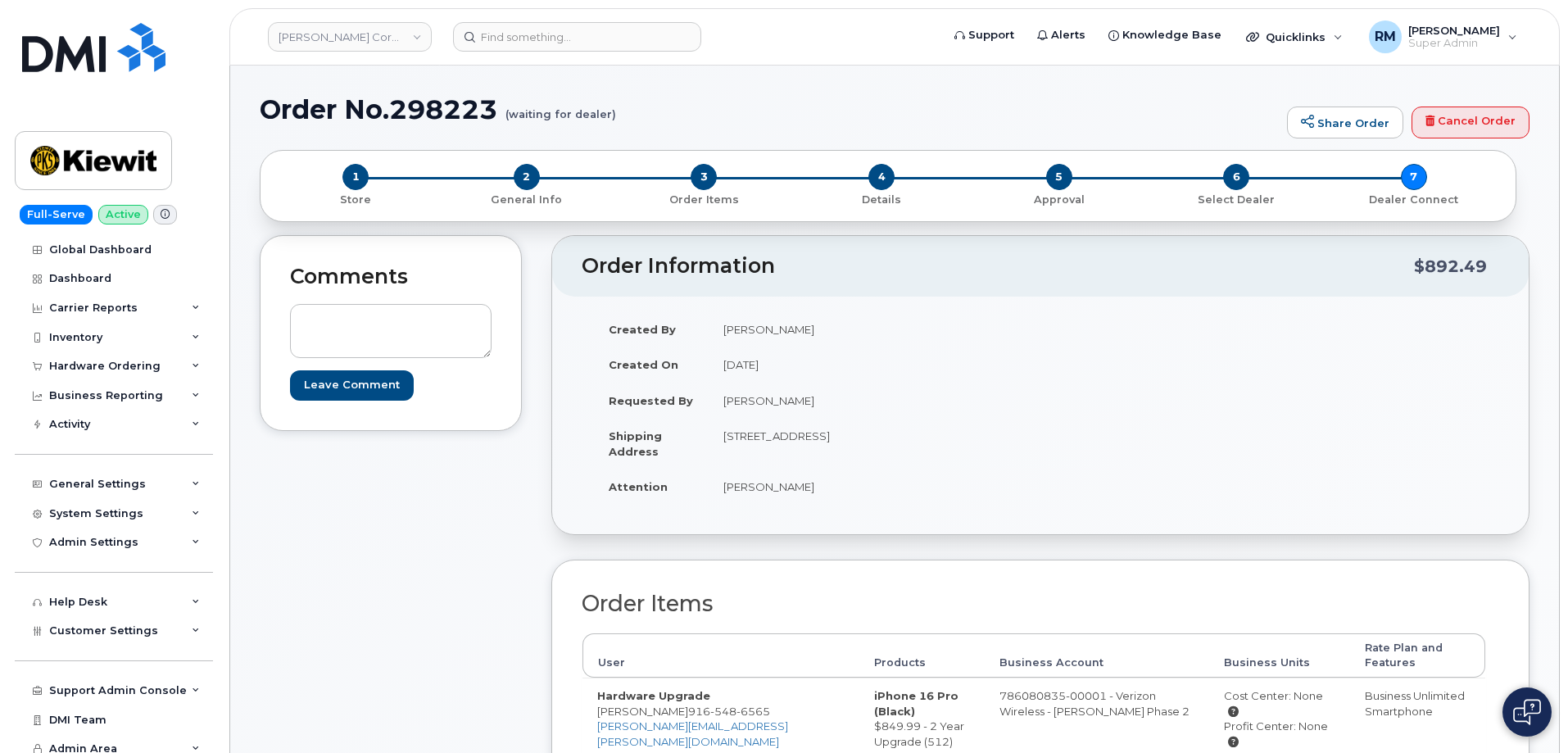
click at [437, 106] on h1 "Order No.298223 (waiting for dealer)" at bounding box center [770, 109] width 1020 height 29
click at [434, 109] on h1 "Order No.298223 (waiting for dealer)" at bounding box center [770, 109] width 1020 height 29
copy h1 "298223"
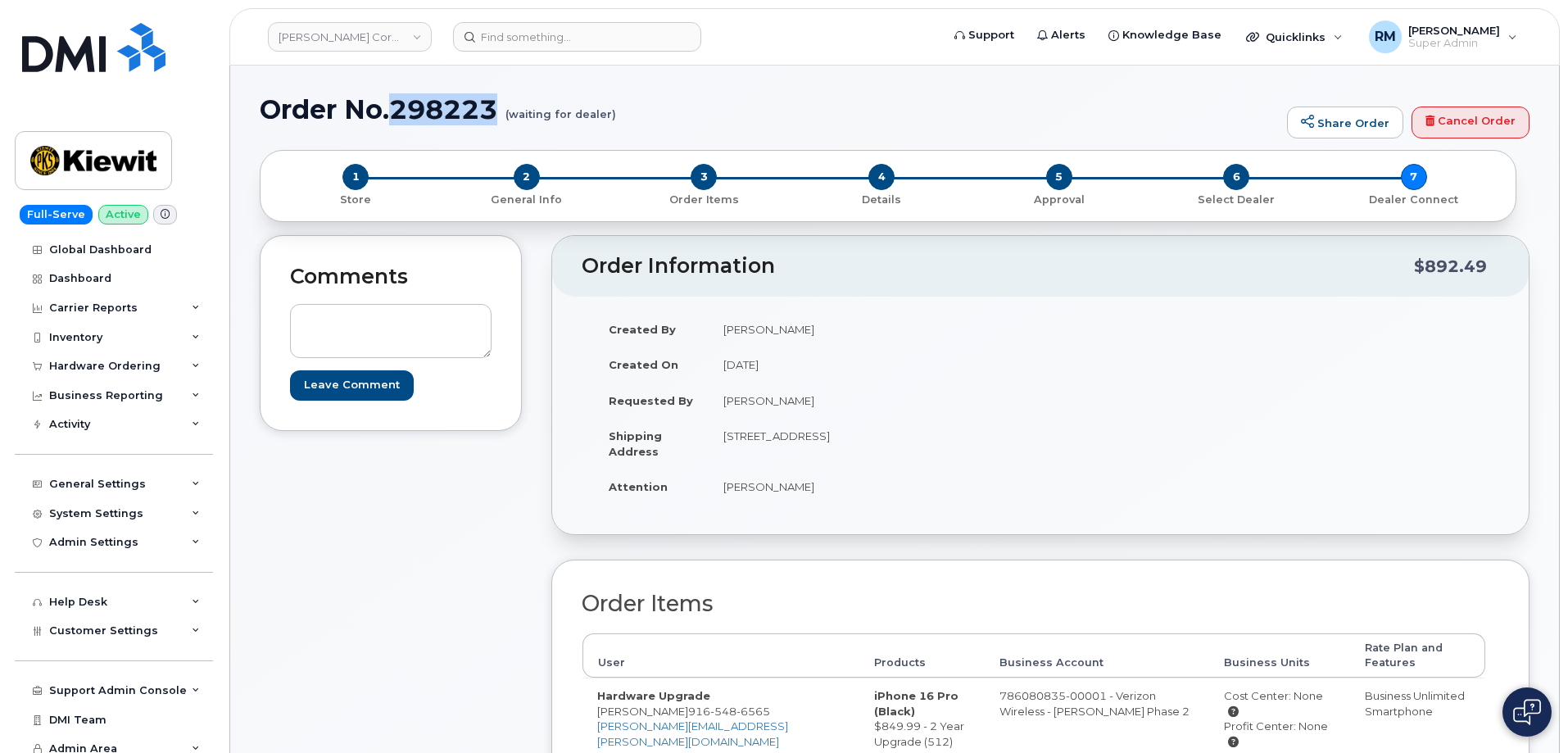
copy h1 "298223"
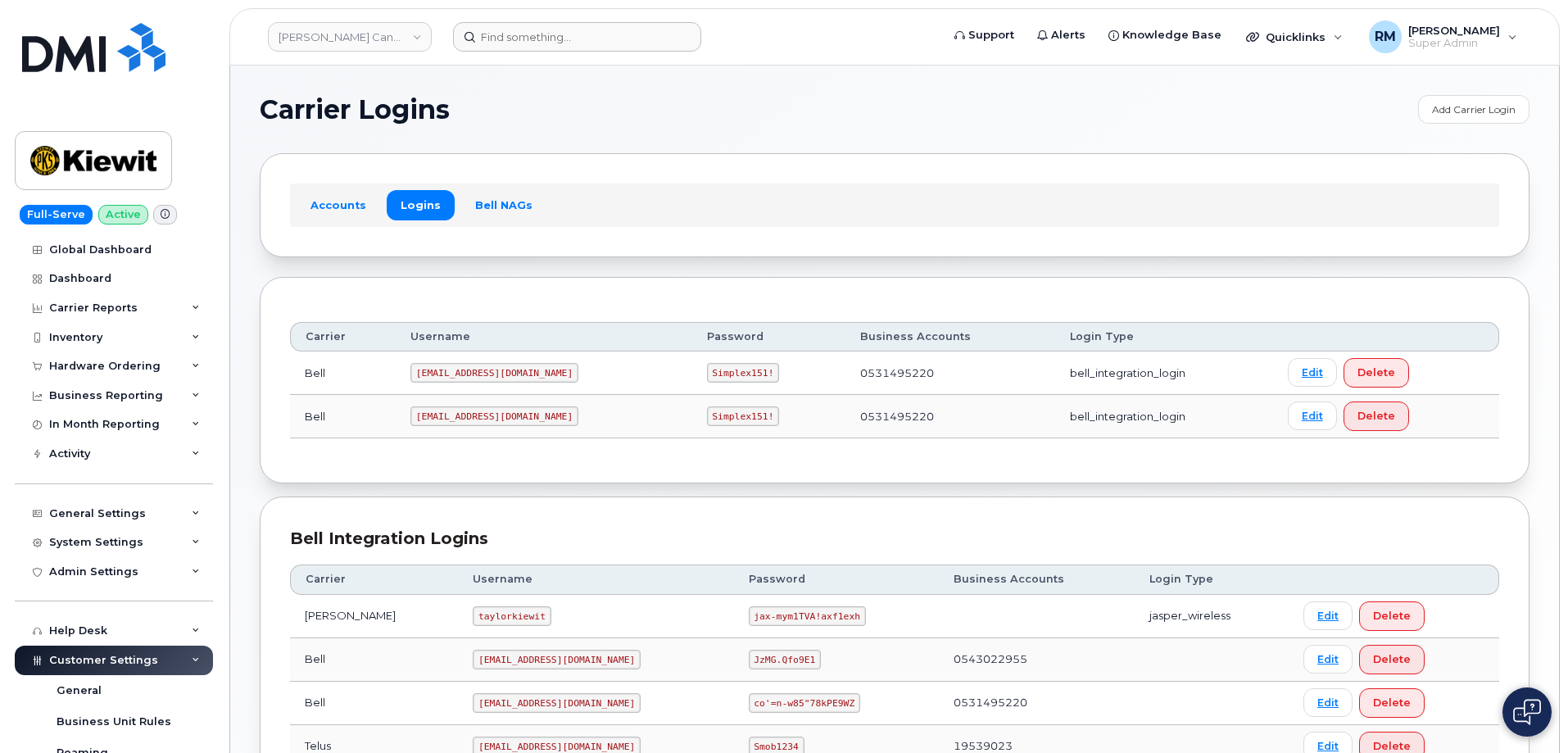
scroll to position [163, 0]
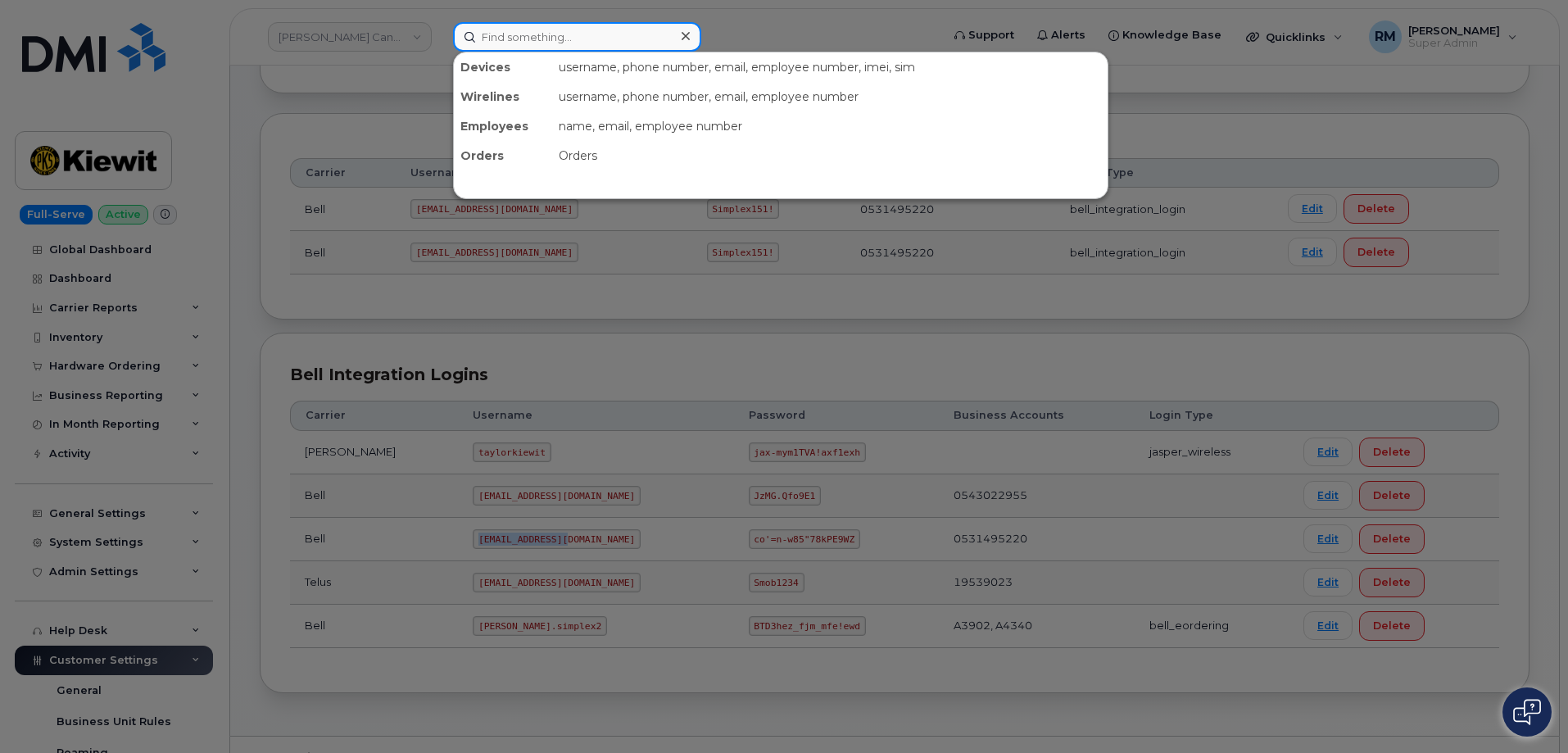
click at [501, 39] on input at bounding box center [577, 37] width 249 height 30
paste input "4038369202"
type input "4038369202"
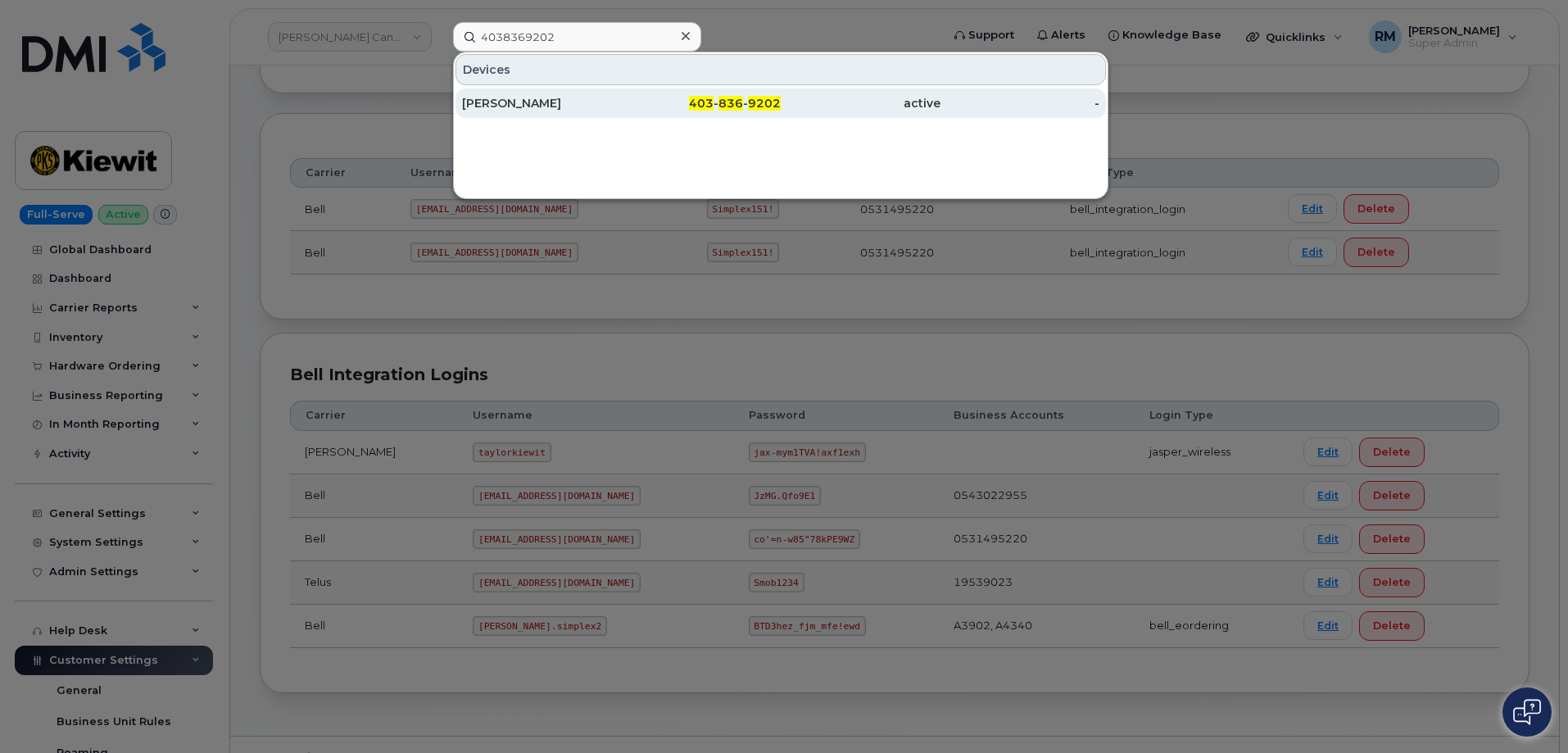
click at [622, 111] on div "[PERSON_NAME]" at bounding box center [702, 103] width 160 height 30
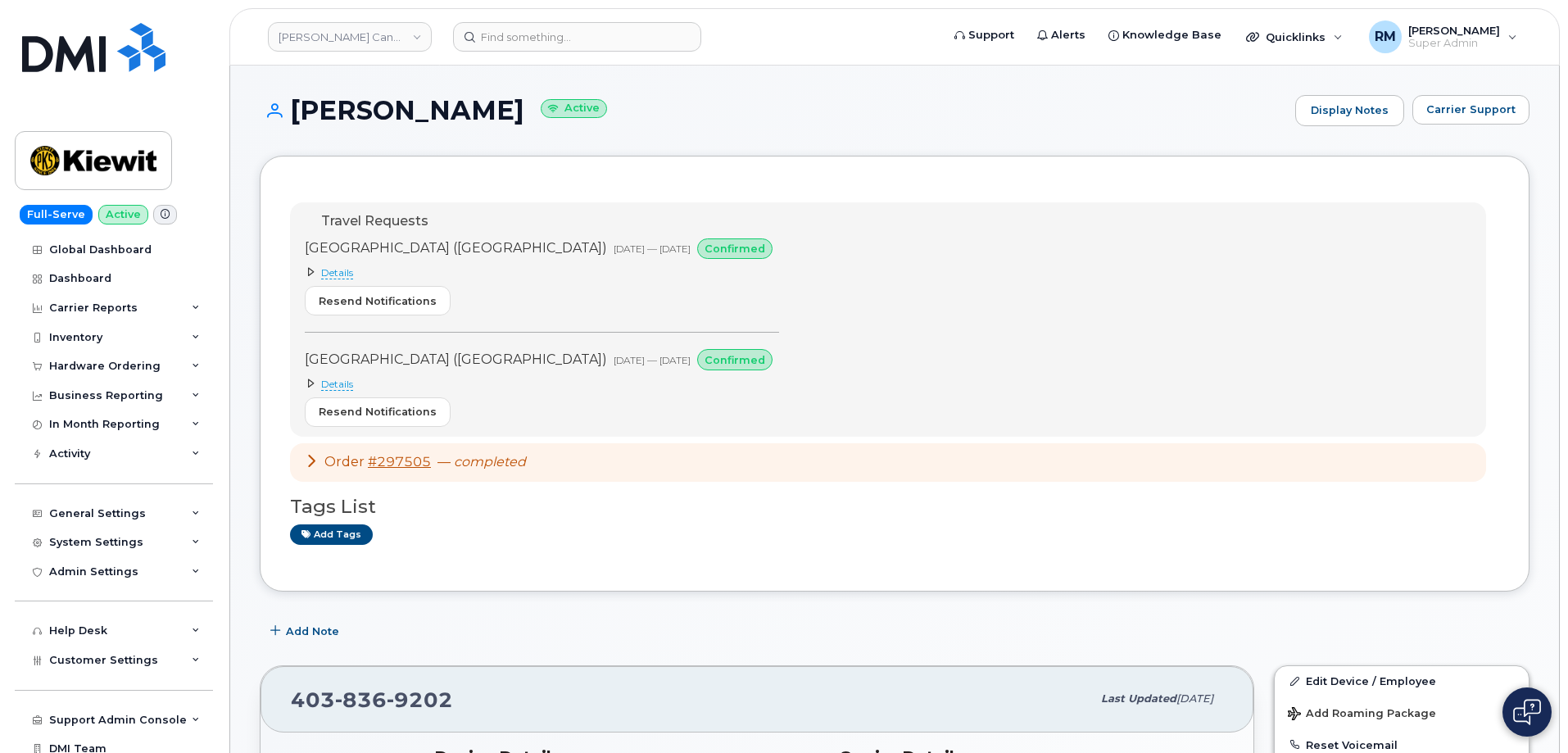
drag, startPoint x: 1528, startPoint y: 138, endPoint x: 1518, endPoint y: 140, distance: 10.2
click at [1528, 138] on div "[PERSON_NAME] Active Display Notes Carrier Support" at bounding box center [895, 125] width 1270 height 60
drag, startPoint x: 522, startPoint y: 40, endPoint x: 513, endPoint y: 40, distance: 9.0
click at [518, 40] on input at bounding box center [577, 37] width 249 height 30
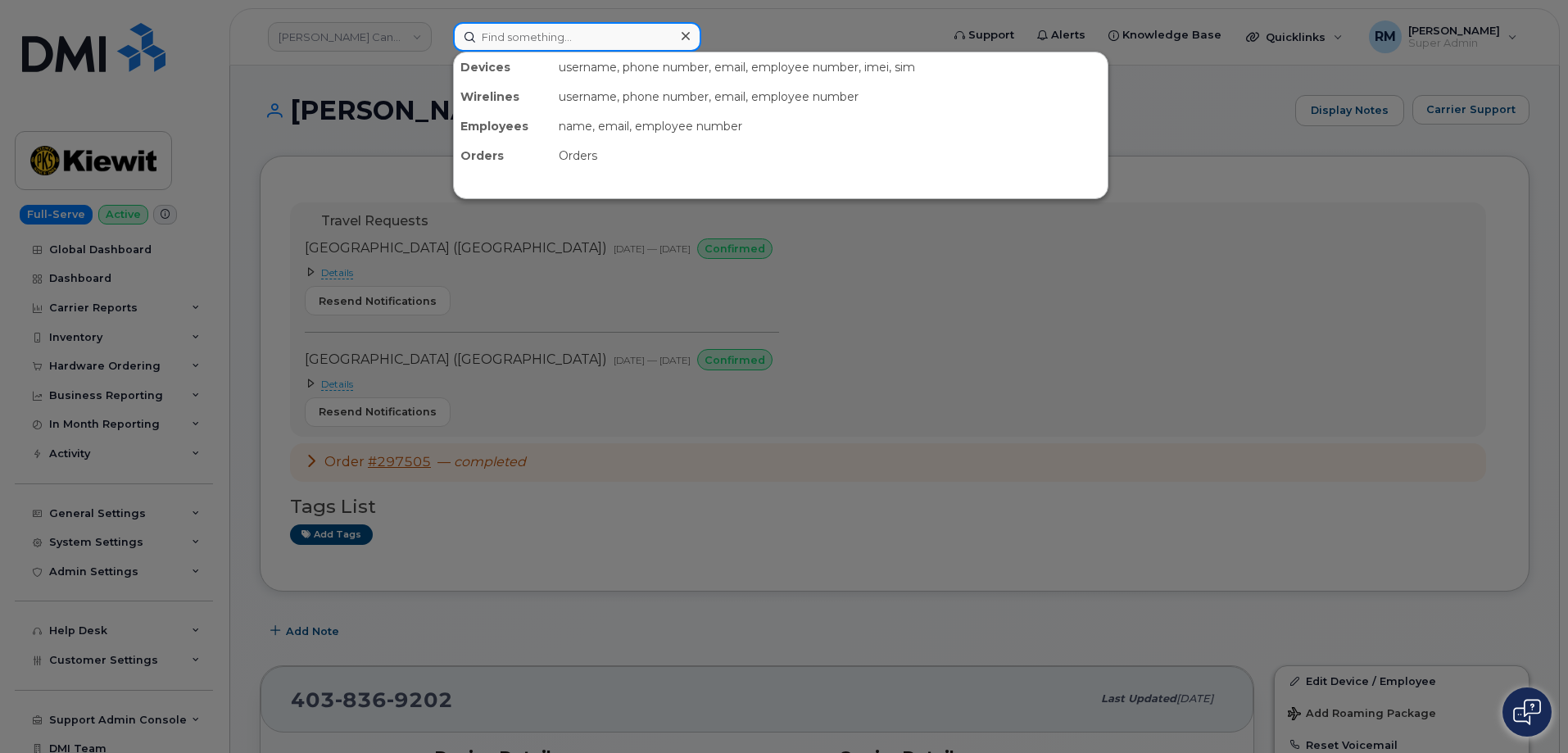
paste input "297764"
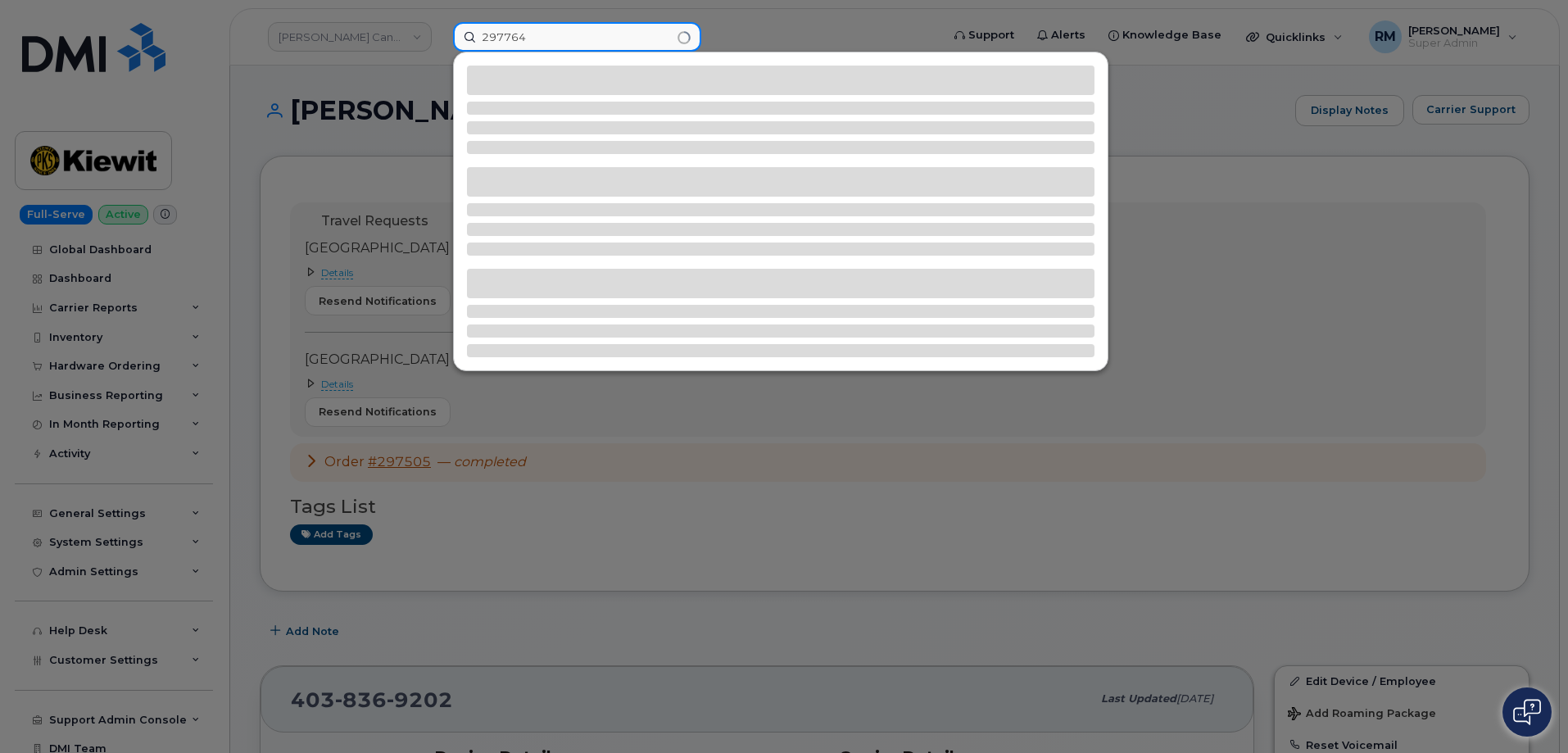
type input "297764"
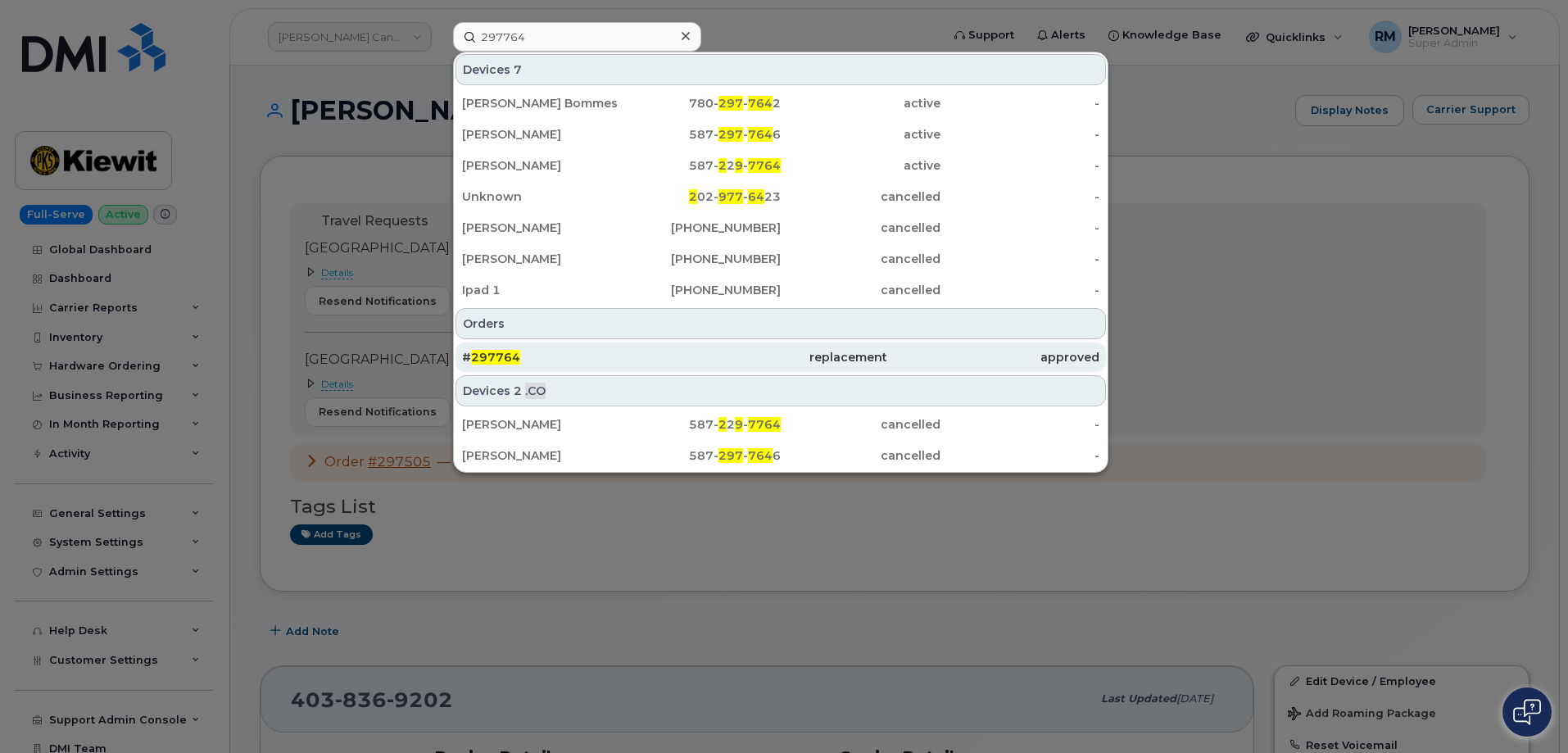
click at [498, 362] on span "297764" at bounding box center [496, 358] width 50 height 15
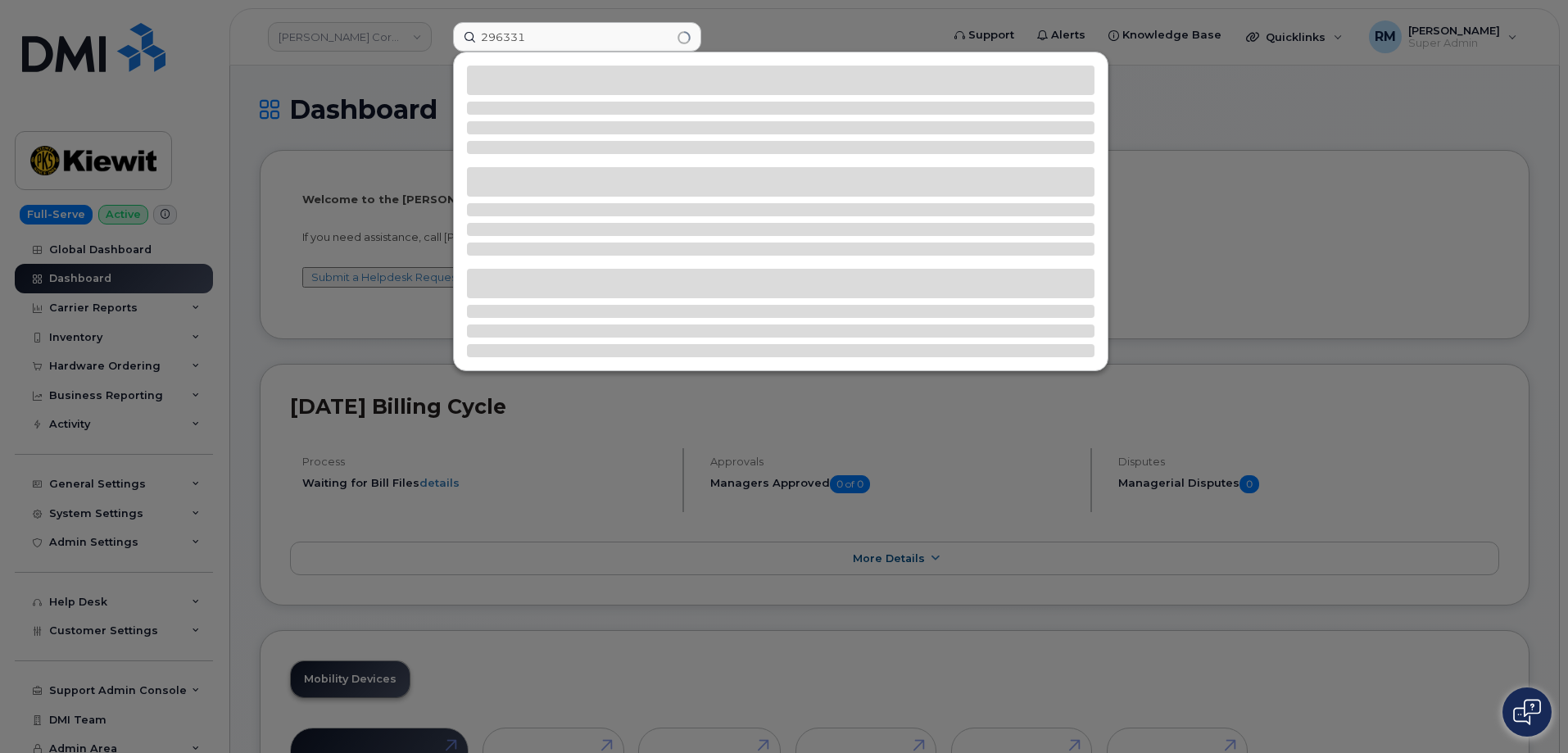
type input "296331"
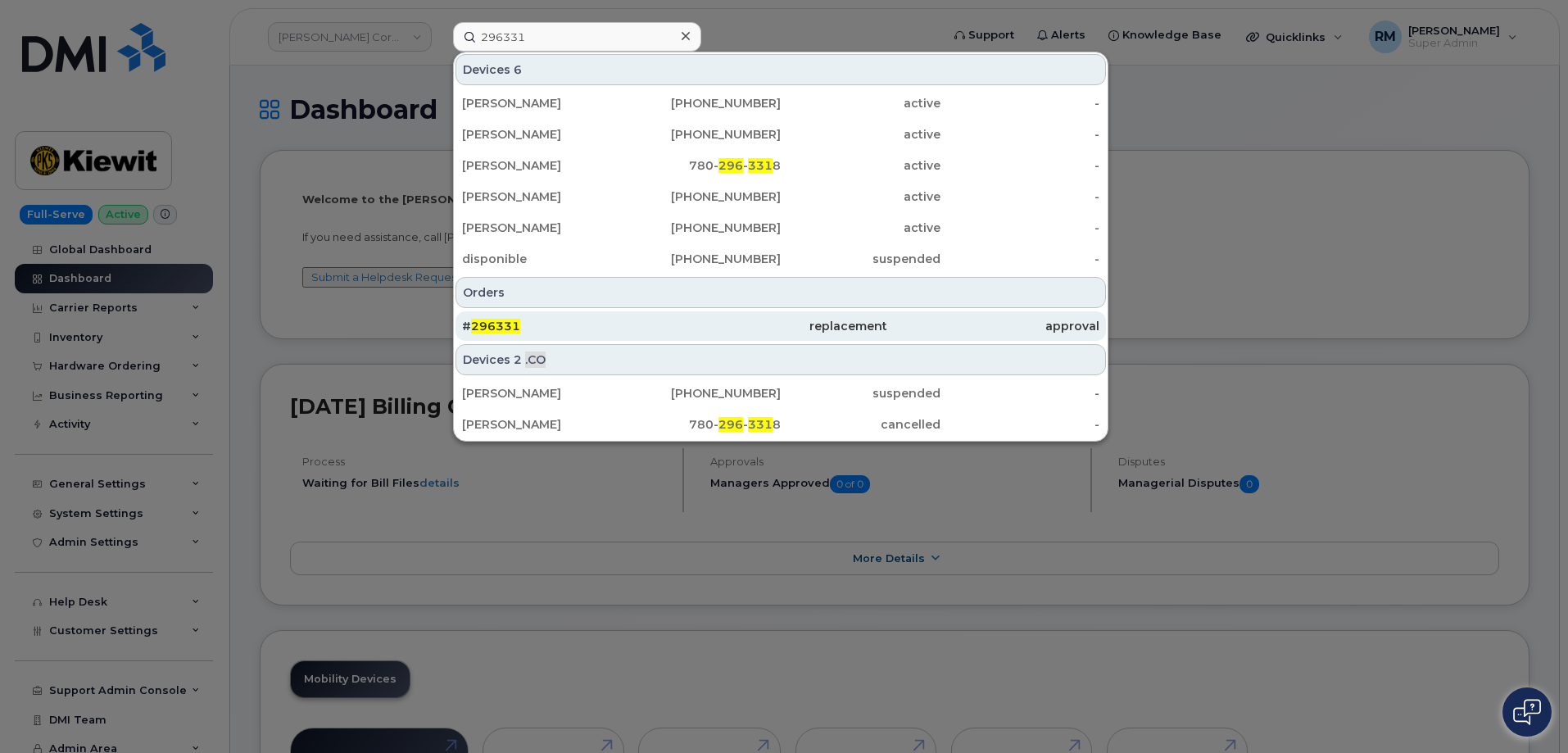
click at [498, 319] on div "# 296331" at bounding box center [568, 326] width 212 height 17
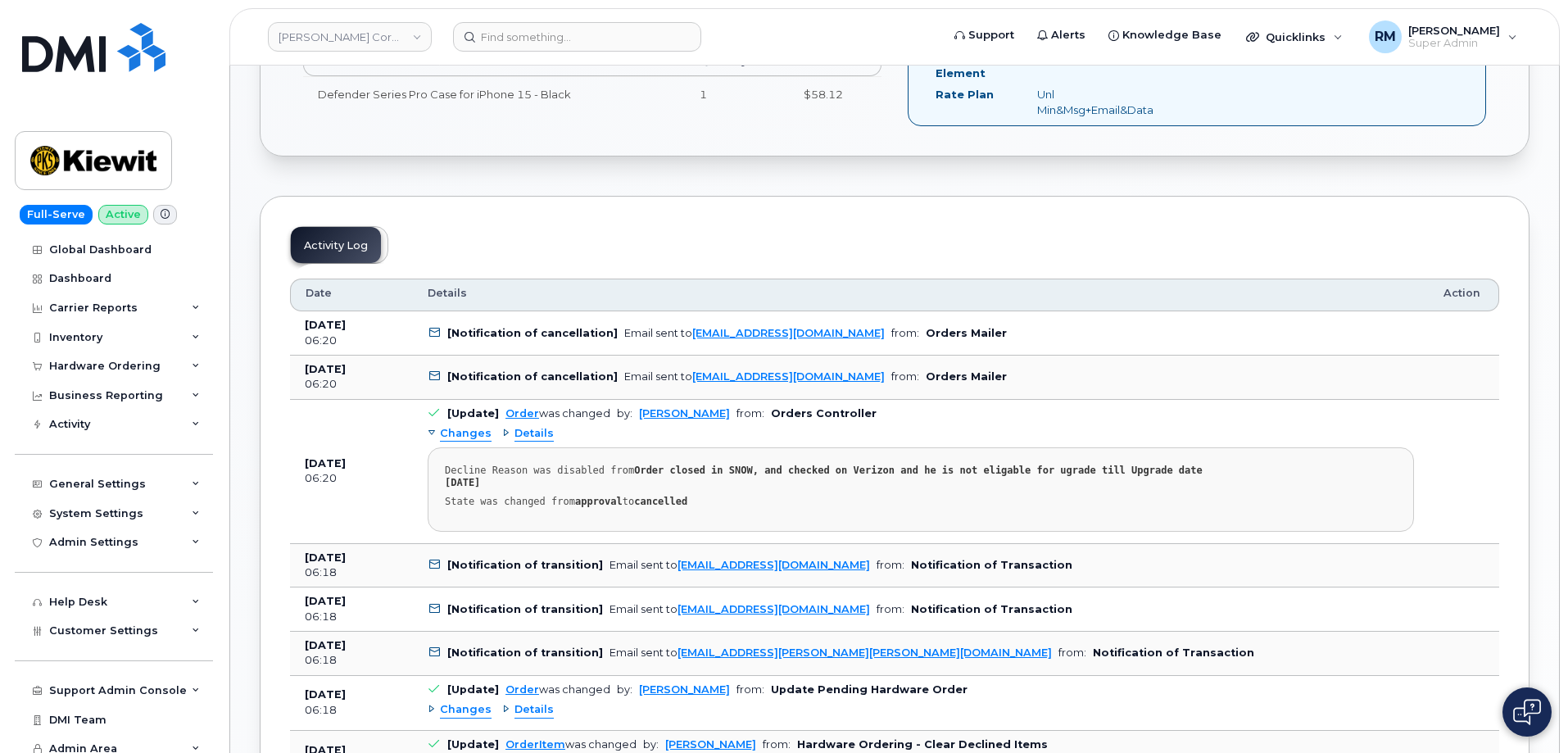
scroll to position [574, 0]
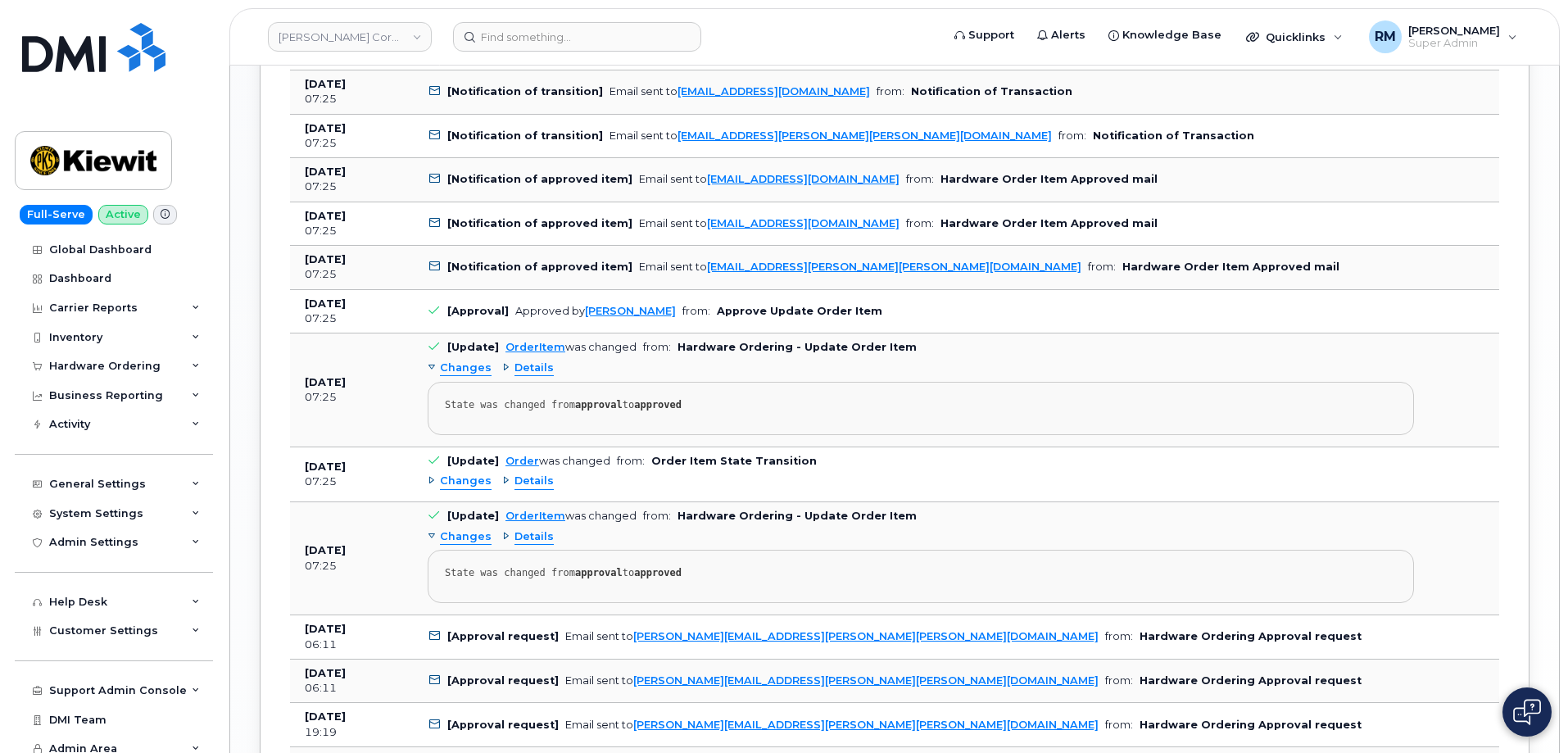
scroll to position [1557, 0]
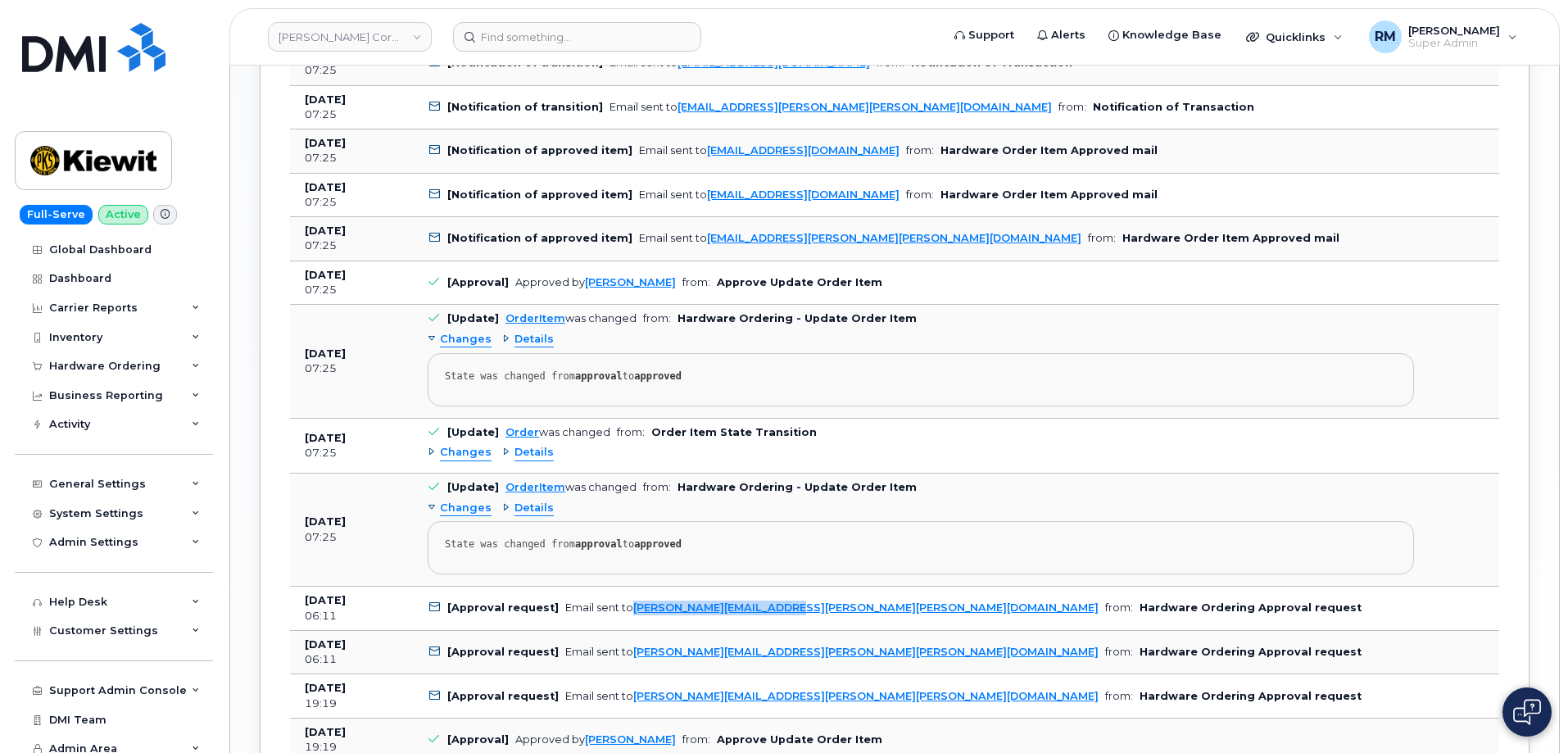
drag, startPoint x: 798, startPoint y: 594, endPoint x: 626, endPoint y: 600, distance: 172.1
click at [626, 600] on td "[Approval request] Email sent to [PERSON_NAME][EMAIL_ADDRESS][PERSON_NAME][PERS…" at bounding box center [921, 609] width 1016 height 45
copy div "[PERSON_NAME][EMAIL_ADDRESS][PERSON_NAME][PERSON_NAME][DOMAIN_NAME]"
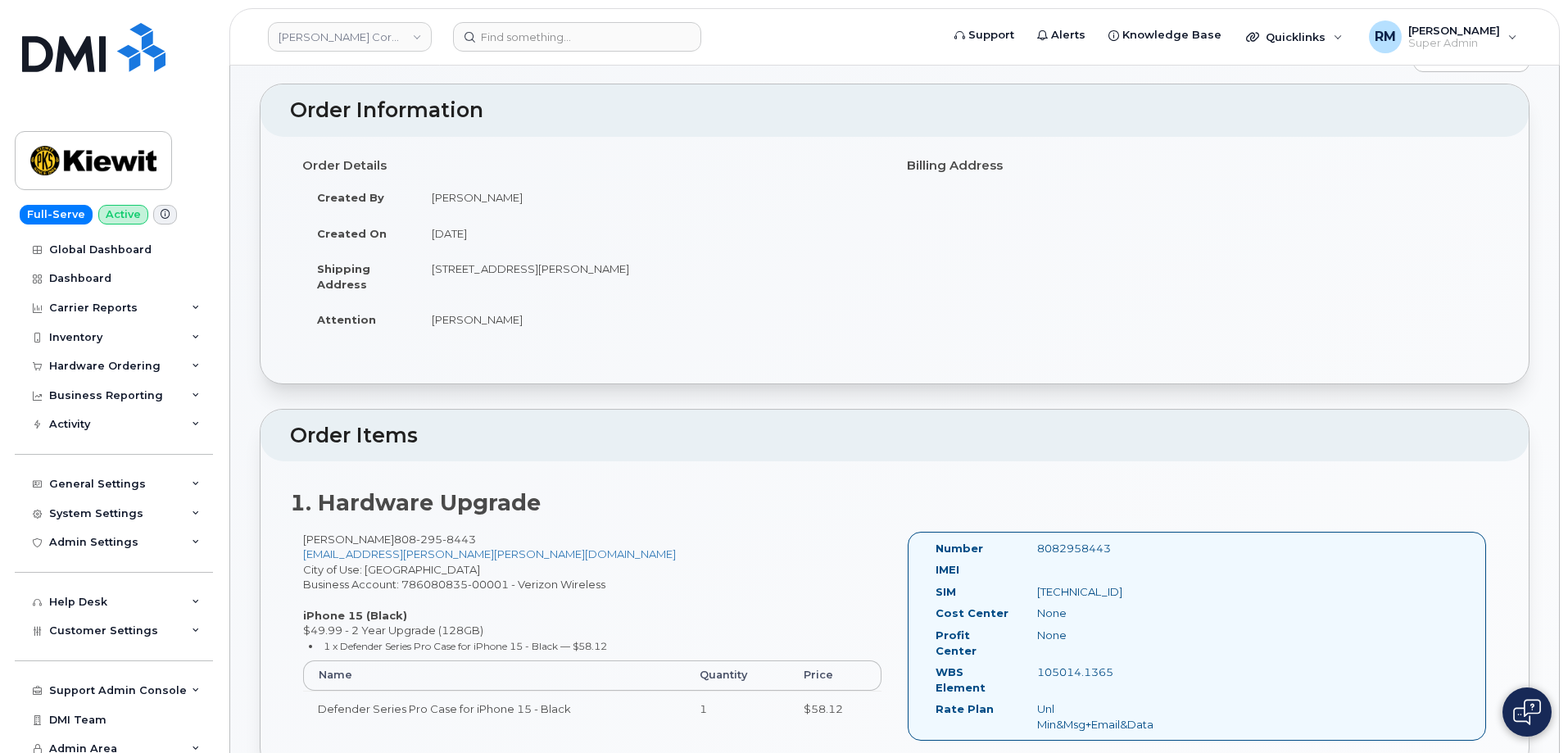
scroll to position [0, 0]
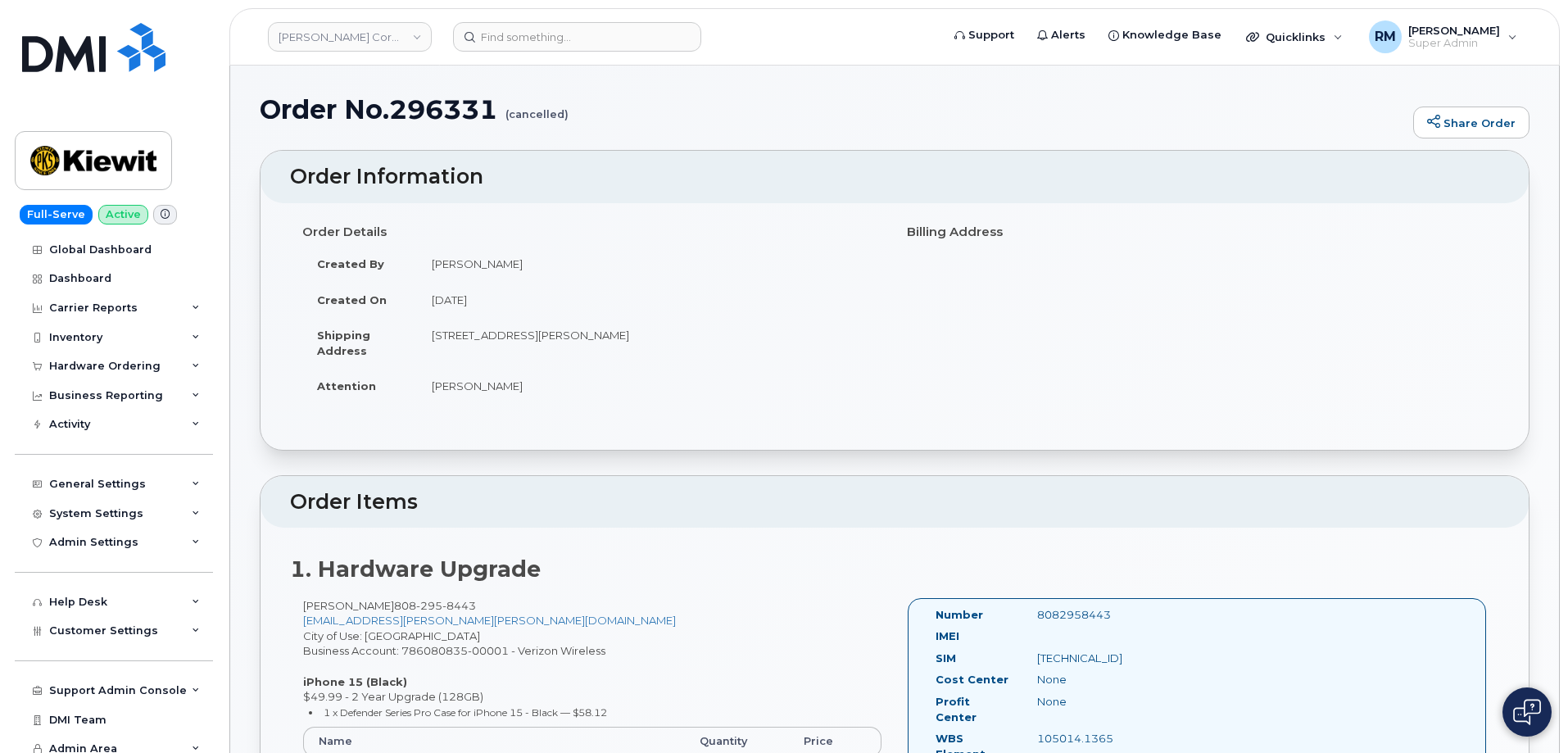
click at [459, 104] on h1 "Order No.296331 (cancelled)" at bounding box center [832, 109] width 1145 height 29
copy h1 "296331"
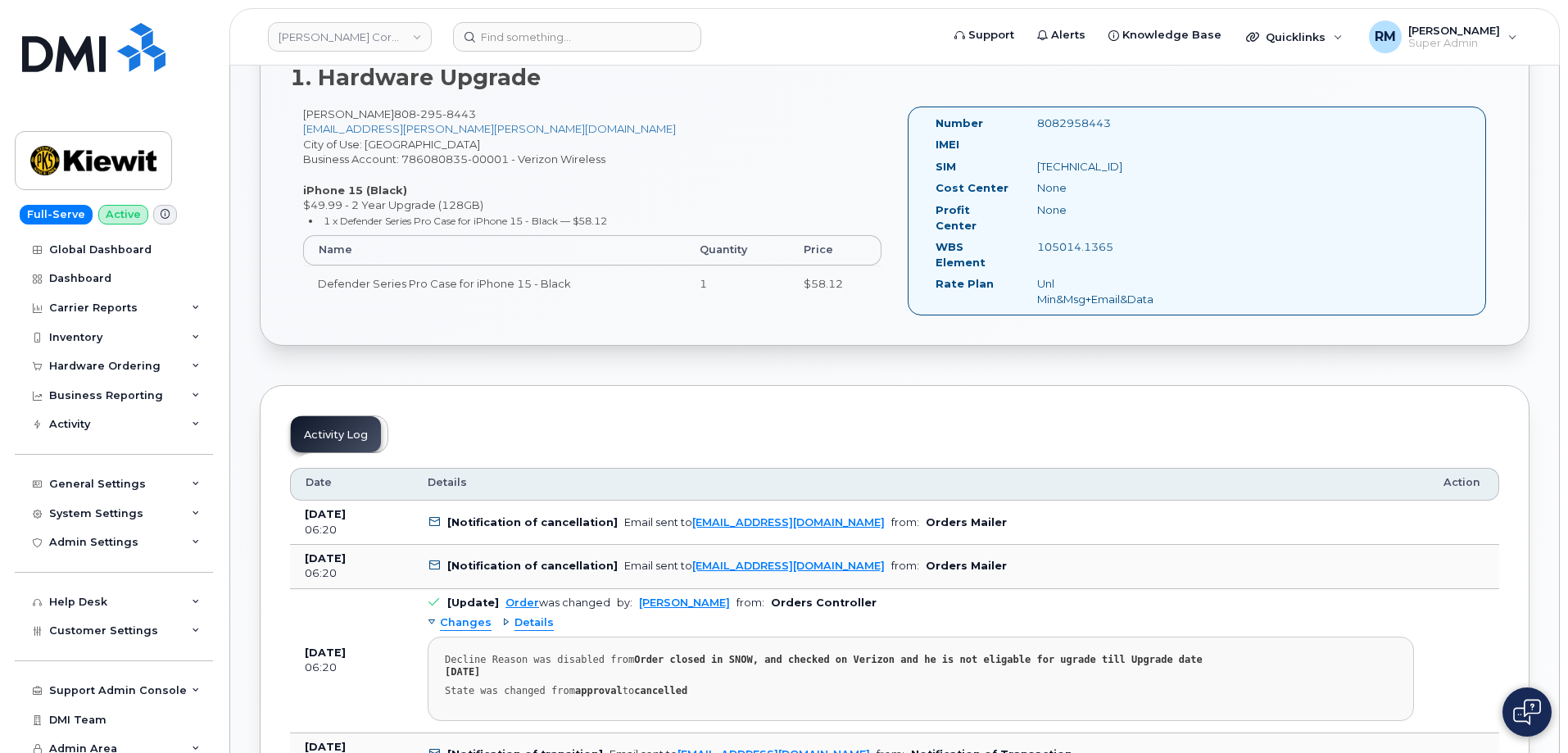
scroll to position [410, 0]
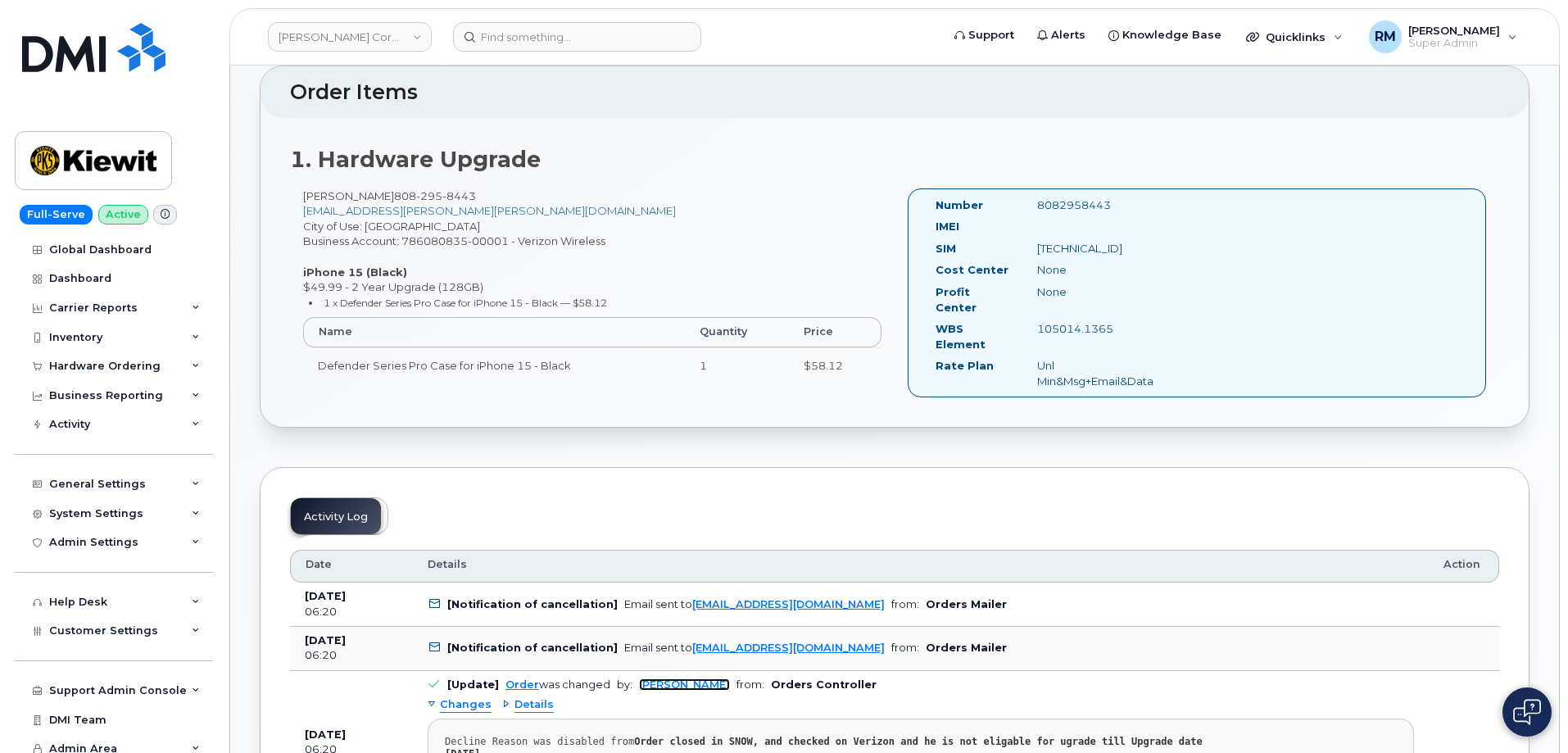
click at [658, 679] on link "Karla Adams" at bounding box center [685, 684] width 91 height 12
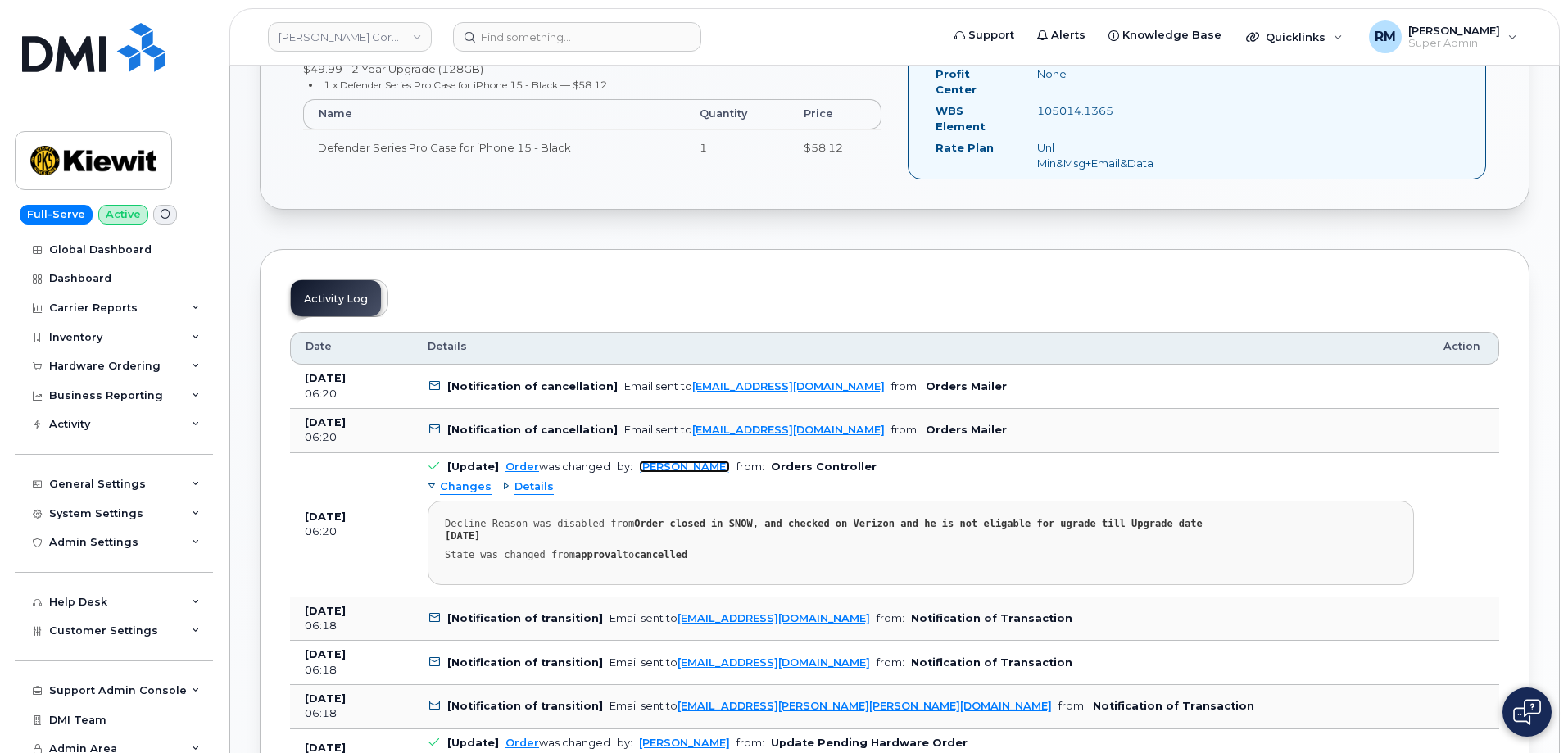
scroll to position [656, 0]
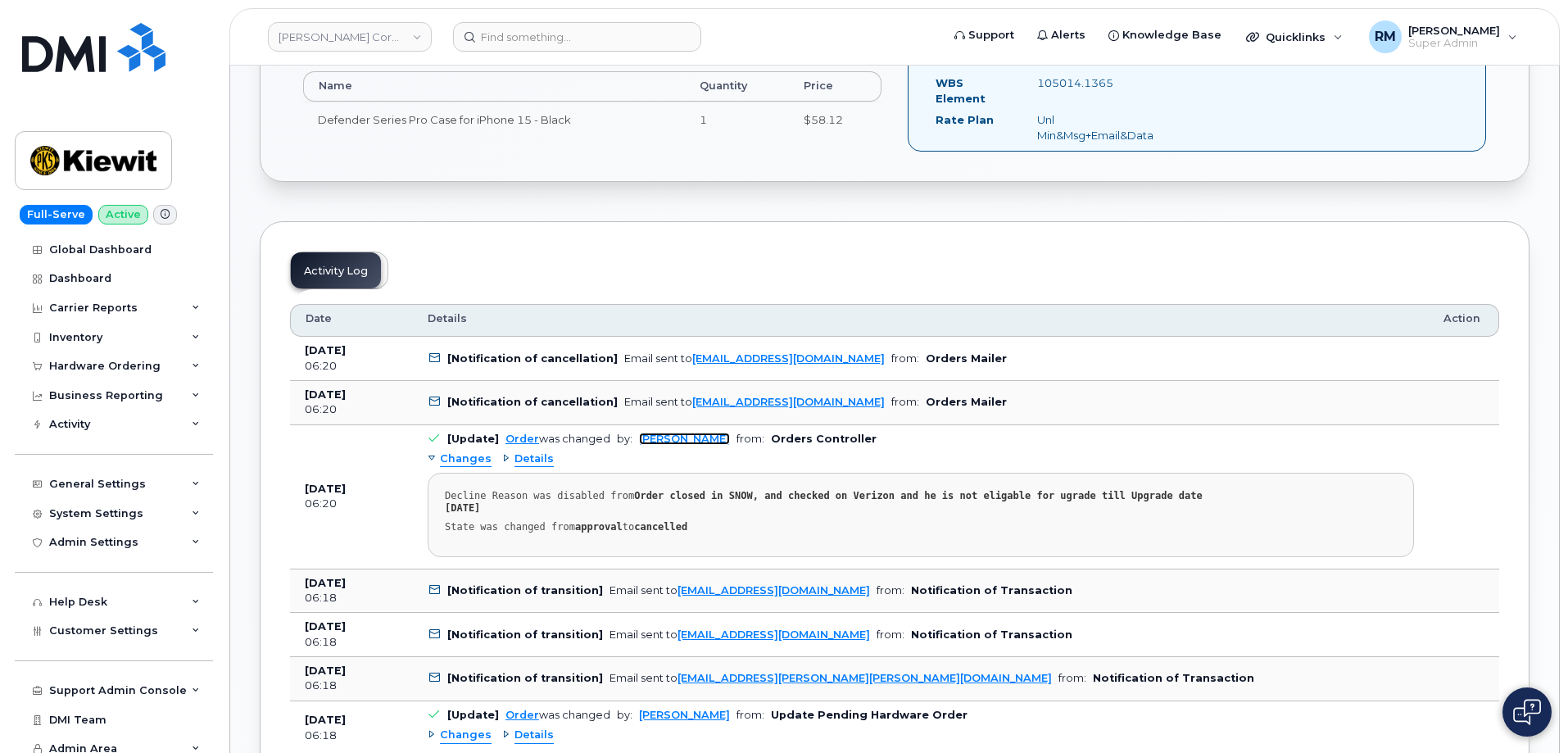
click at [647, 433] on link "Karla Adams" at bounding box center [685, 438] width 91 height 12
drag, startPoint x: 373, startPoint y: 173, endPoint x: 378, endPoint y: 193, distance: 20.6
click at [373, 173] on div "Order Information Order Details Created By Jonas Mutoke Created On July 21, 202…" at bounding box center [895, 651] width 1270 height 2313
click at [524, 47] on input at bounding box center [577, 37] width 249 height 30
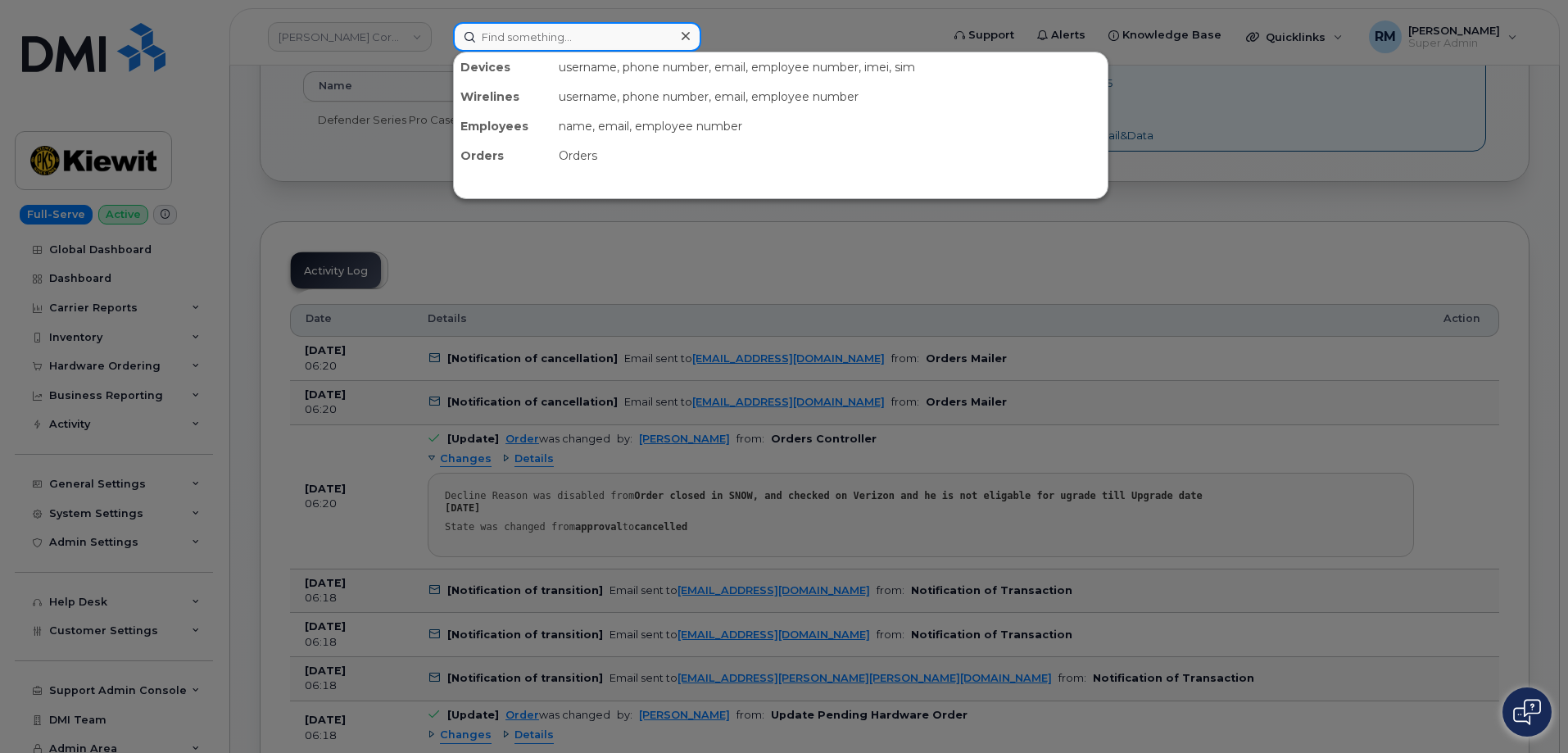
paste input "298213"
type input "298213"
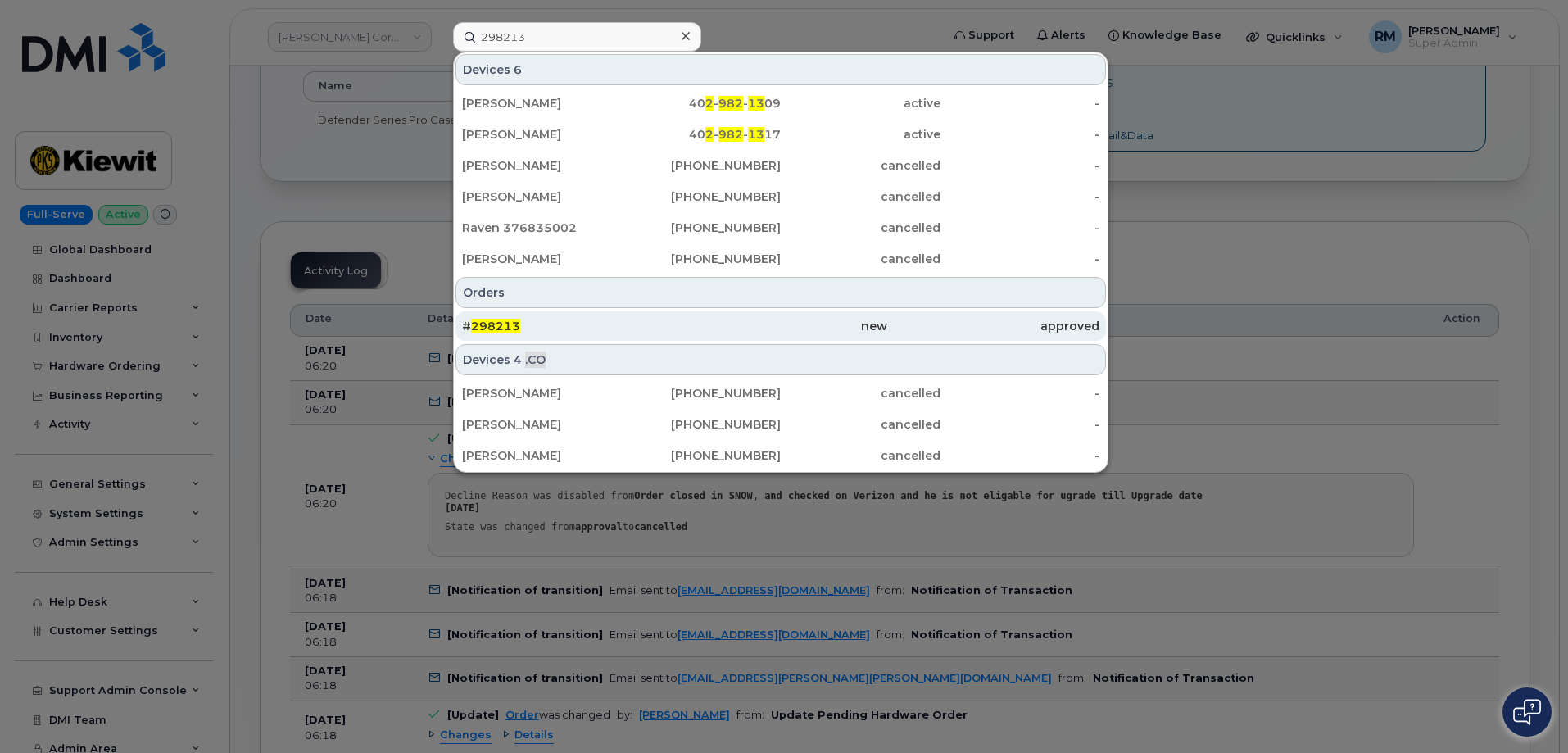
click at [503, 327] on span "298213" at bounding box center [496, 326] width 50 height 15
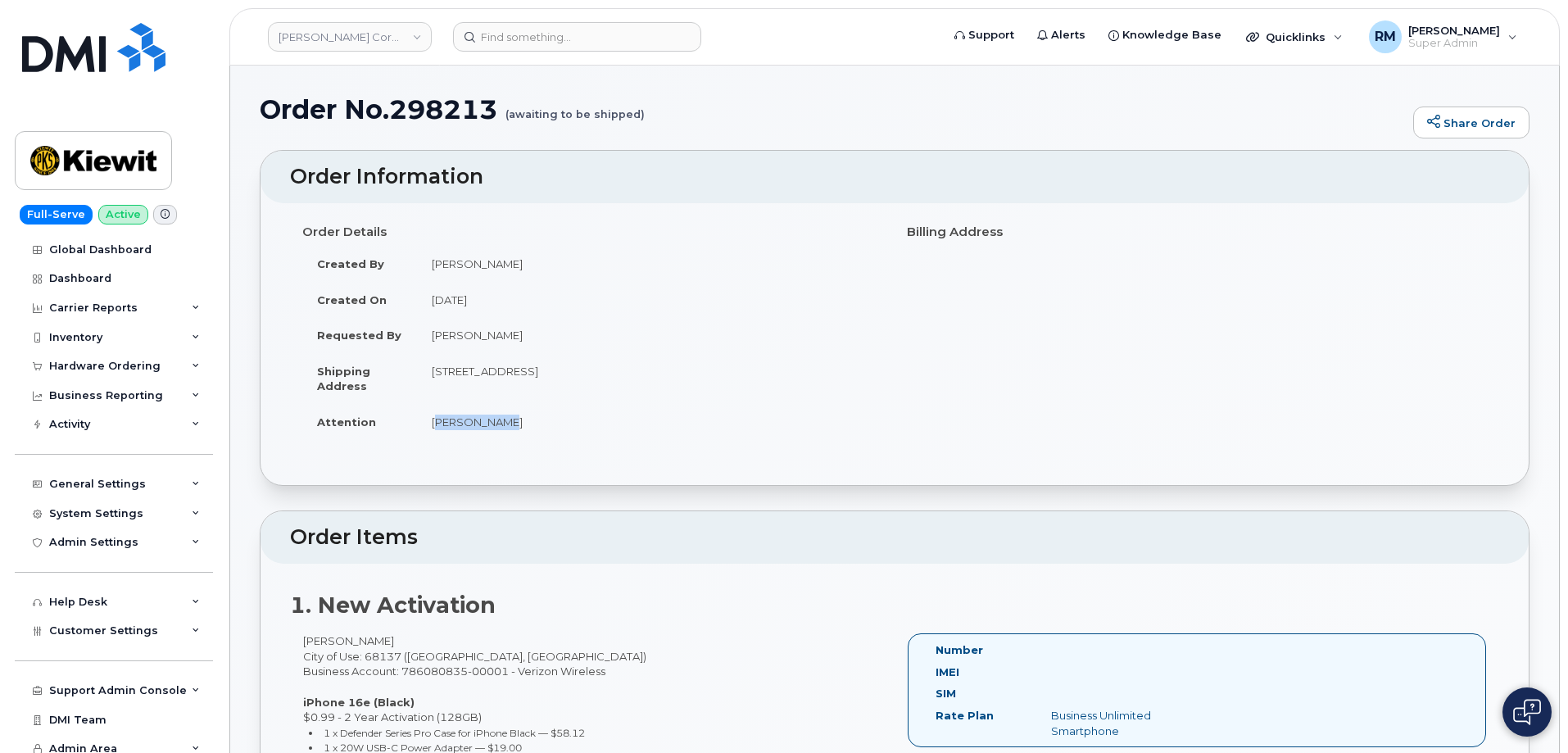
drag, startPoint x: 498, startPoint y: 424, endPoint x: 424, endPoint y: 421, distance: 74.1
click at [424, 421] on td "[PERSON_NAME]" at bounding box center [650, 422] width 466 height 36
copy td "[PERSON_NAME]"
click at [618, 282] on td "[DATE]" at bounding box center [650, 300] width 466 height 36
click at [456, 118] on h1 "Order No.298213 (awaiting to be shipped)" at bounding box center [832, 109] width 1145 height 29
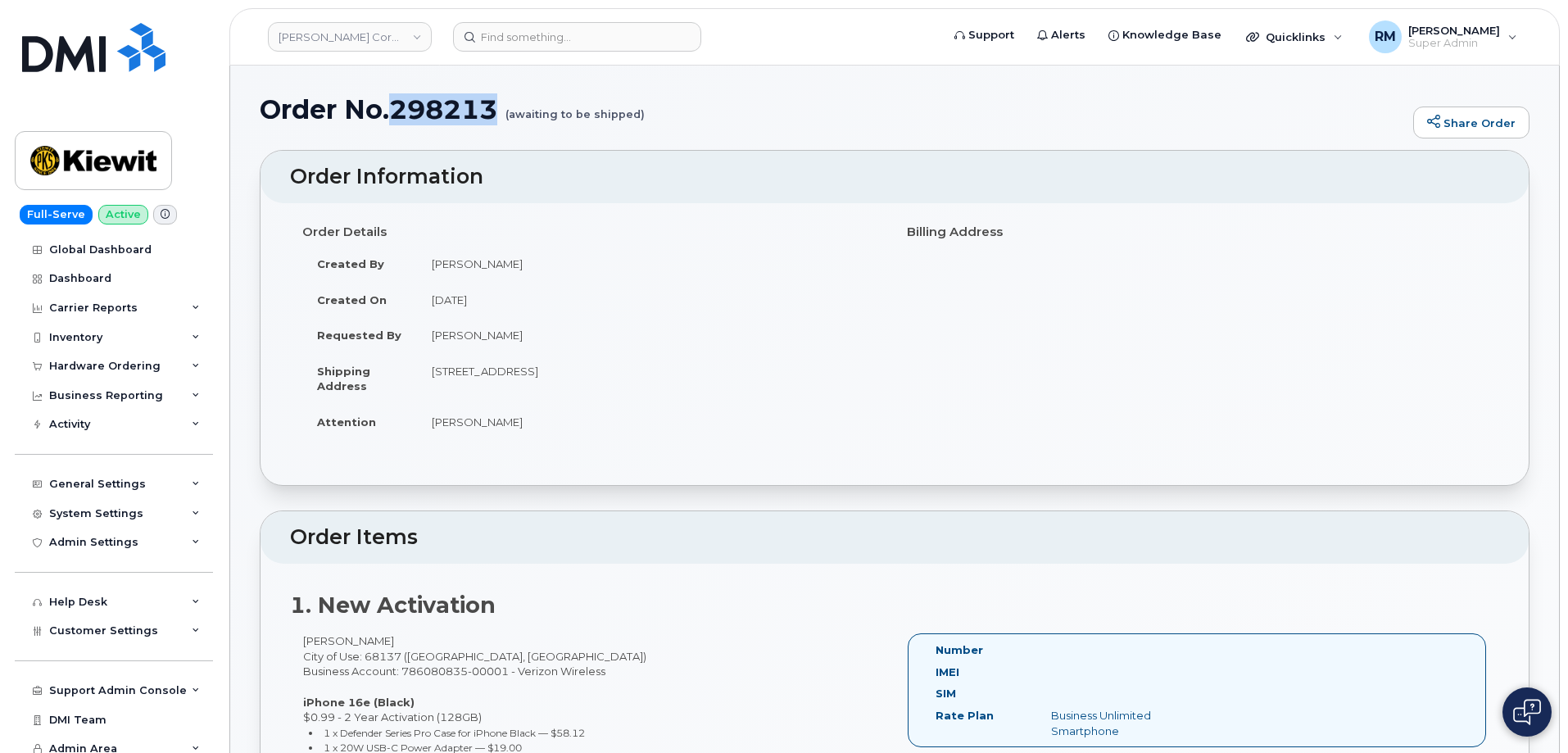
click at [456, 118] on h1 "Order No.298213 (awaiting to be shipped)" at bounding box center [832, 109] width 1145 height 29
copy h1 "298213"
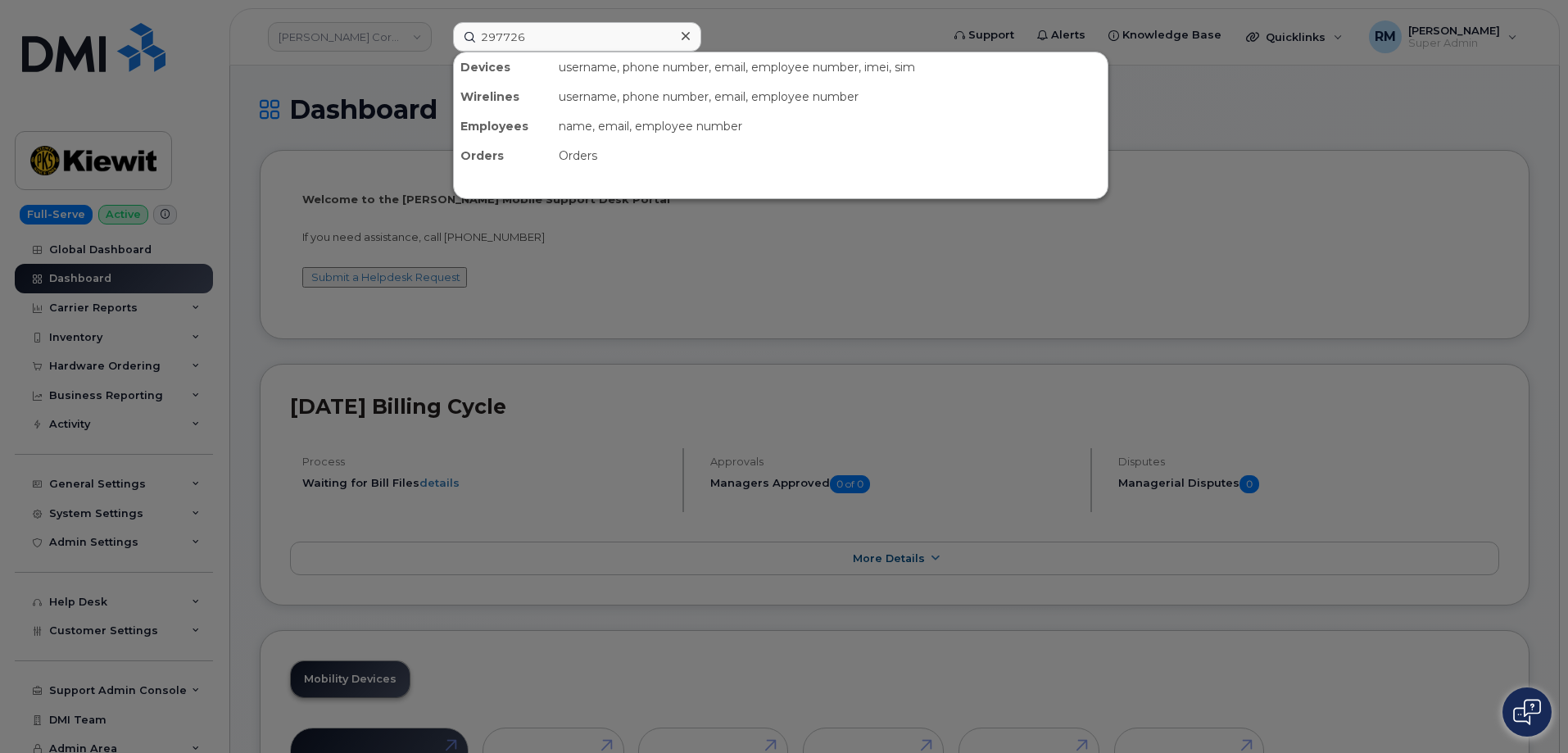
type input "297726"
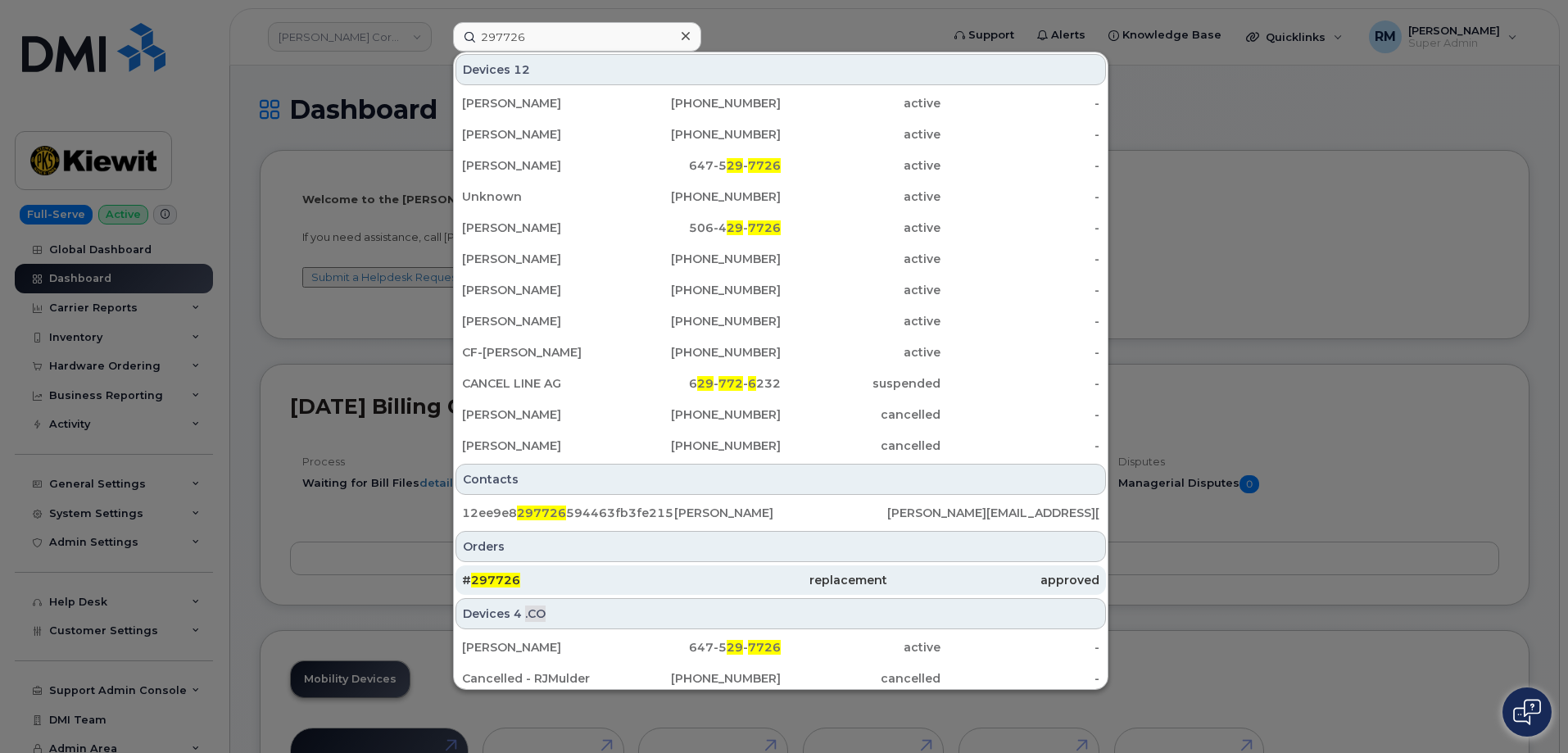
click at [499, 580] on span "297726" at bounding box center [496, 580] width 50 height 15
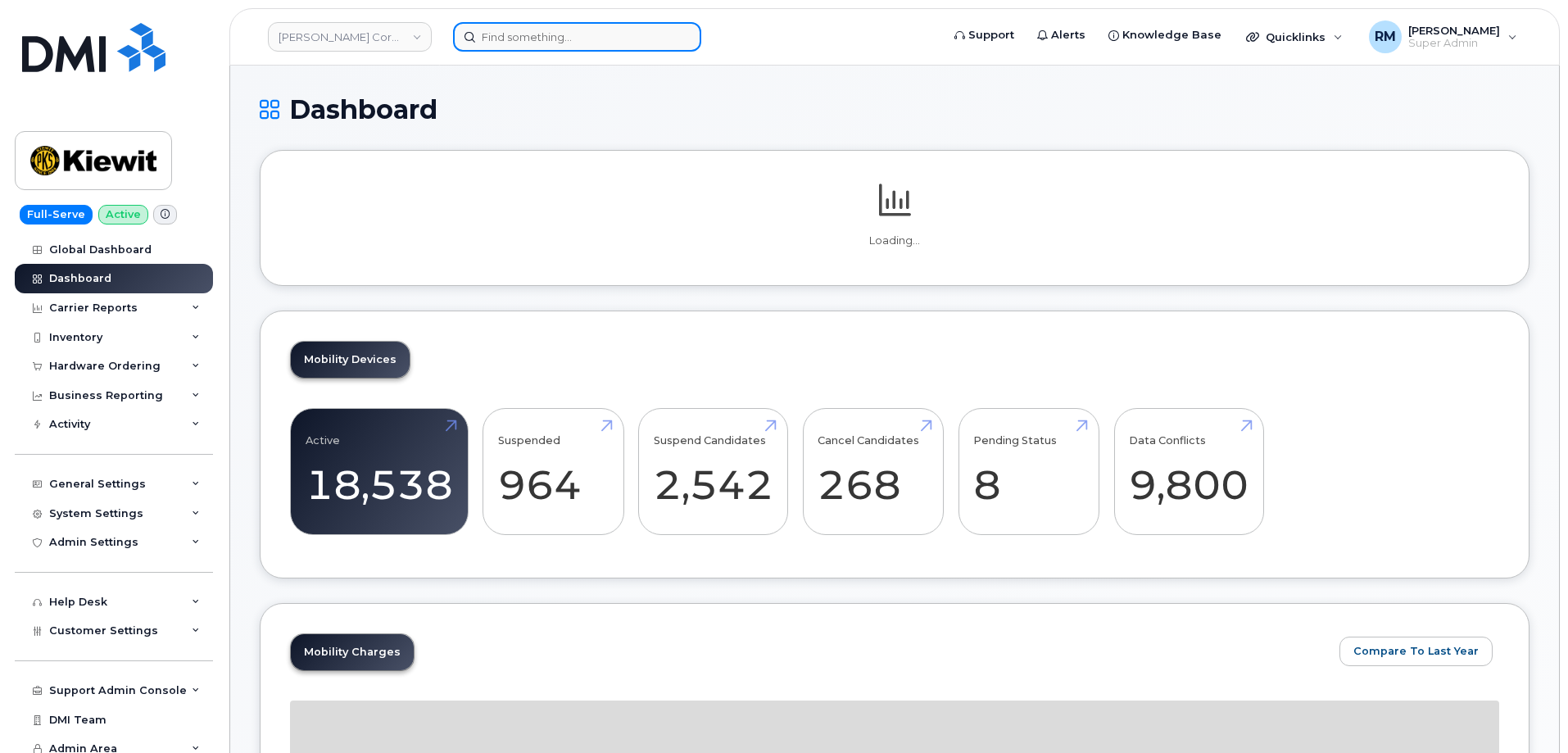
click at [508, 35] on input at bounding box center [577, 37] width 249 height 30
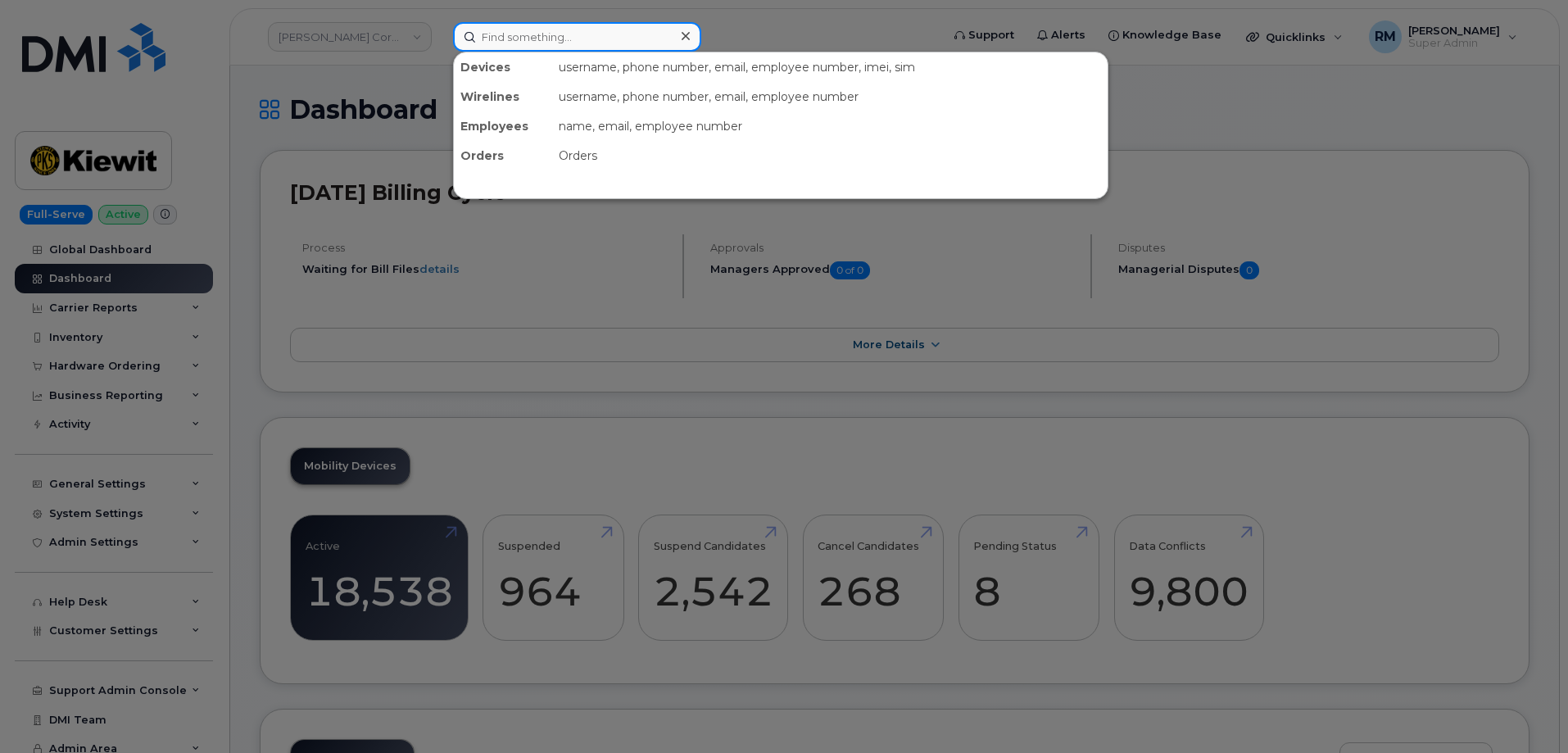
paste input "296331"
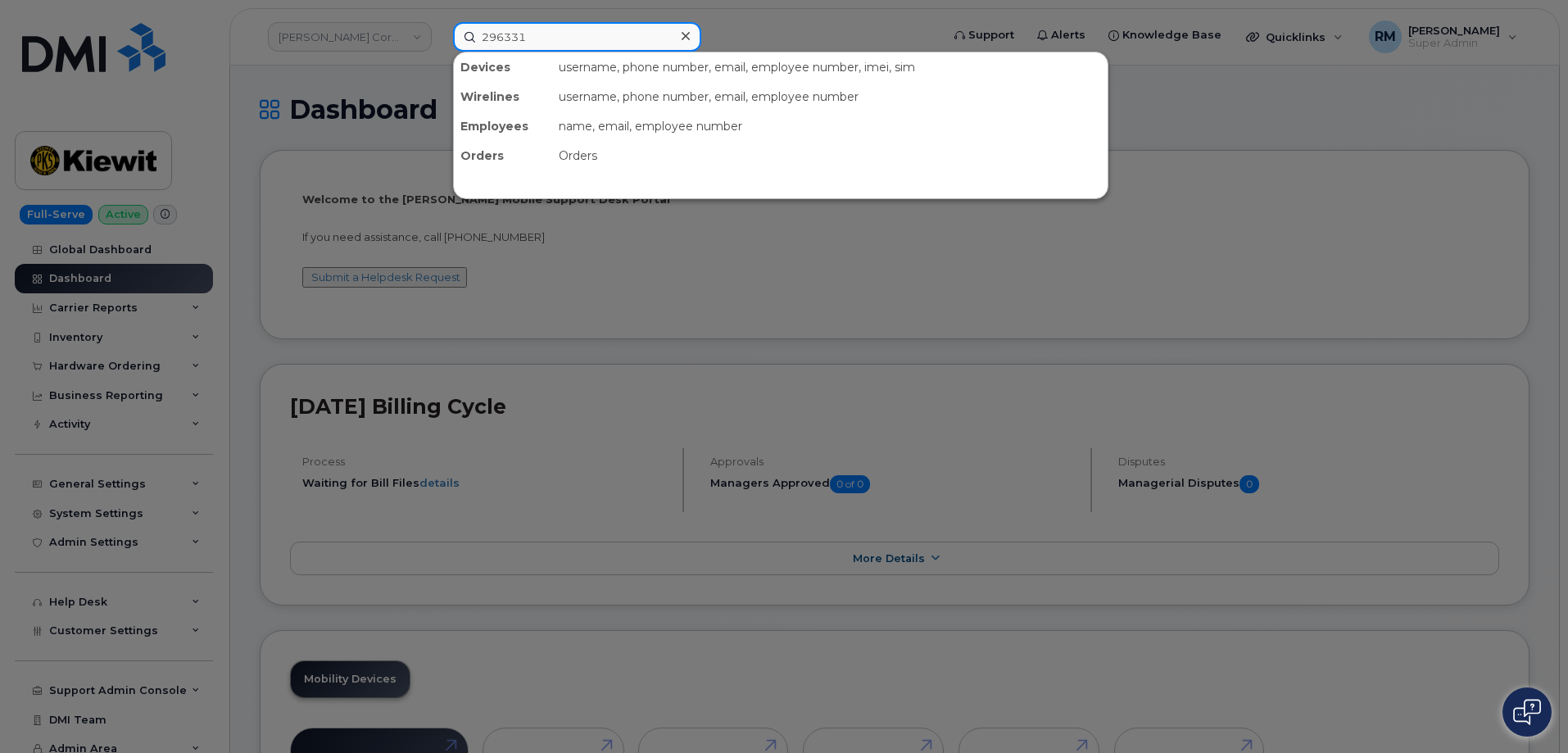
type input "296331"
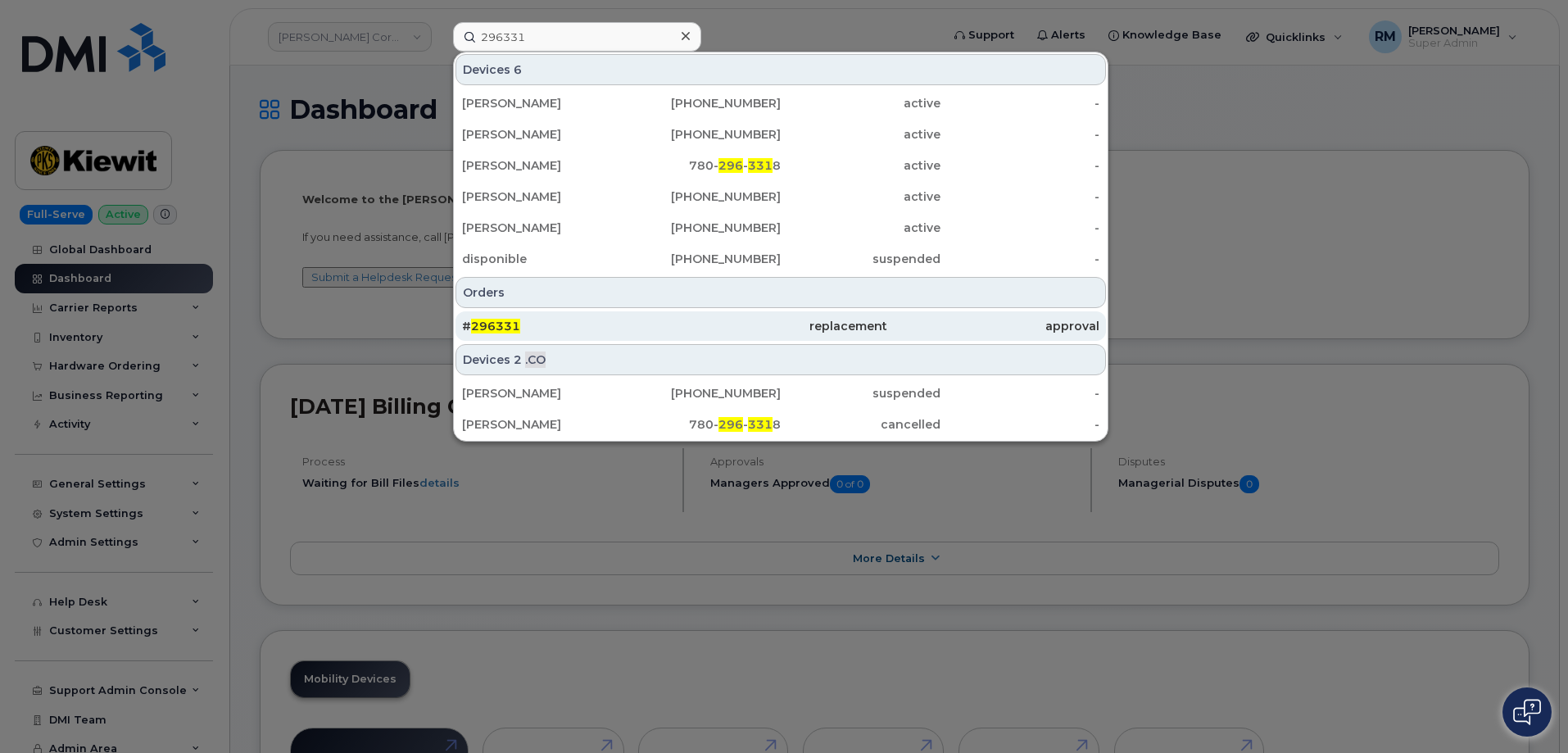
click at [675, 336] on div "# 296331" at bounding box center [780, 326] width 212 height 30
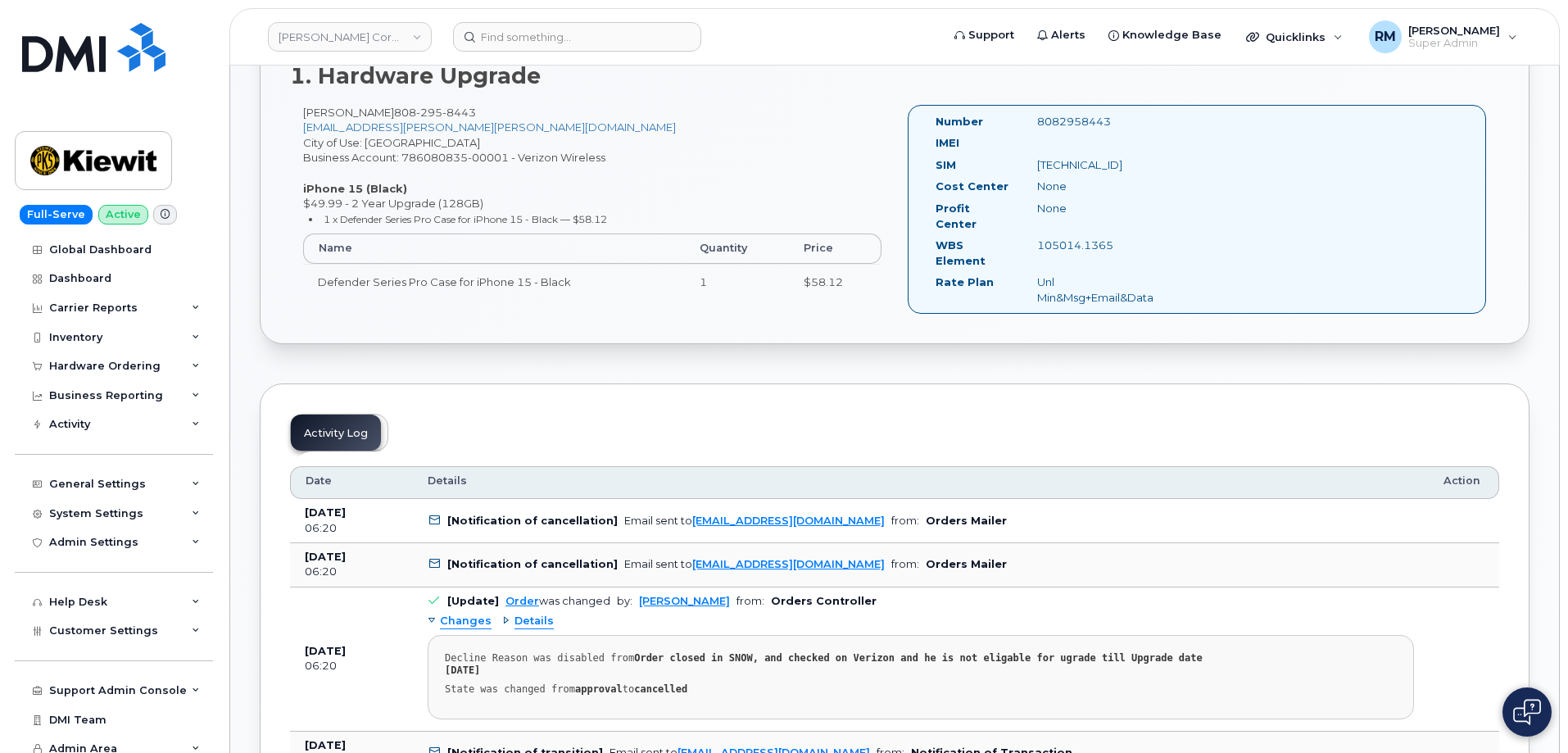
scroll to position [656, 0]
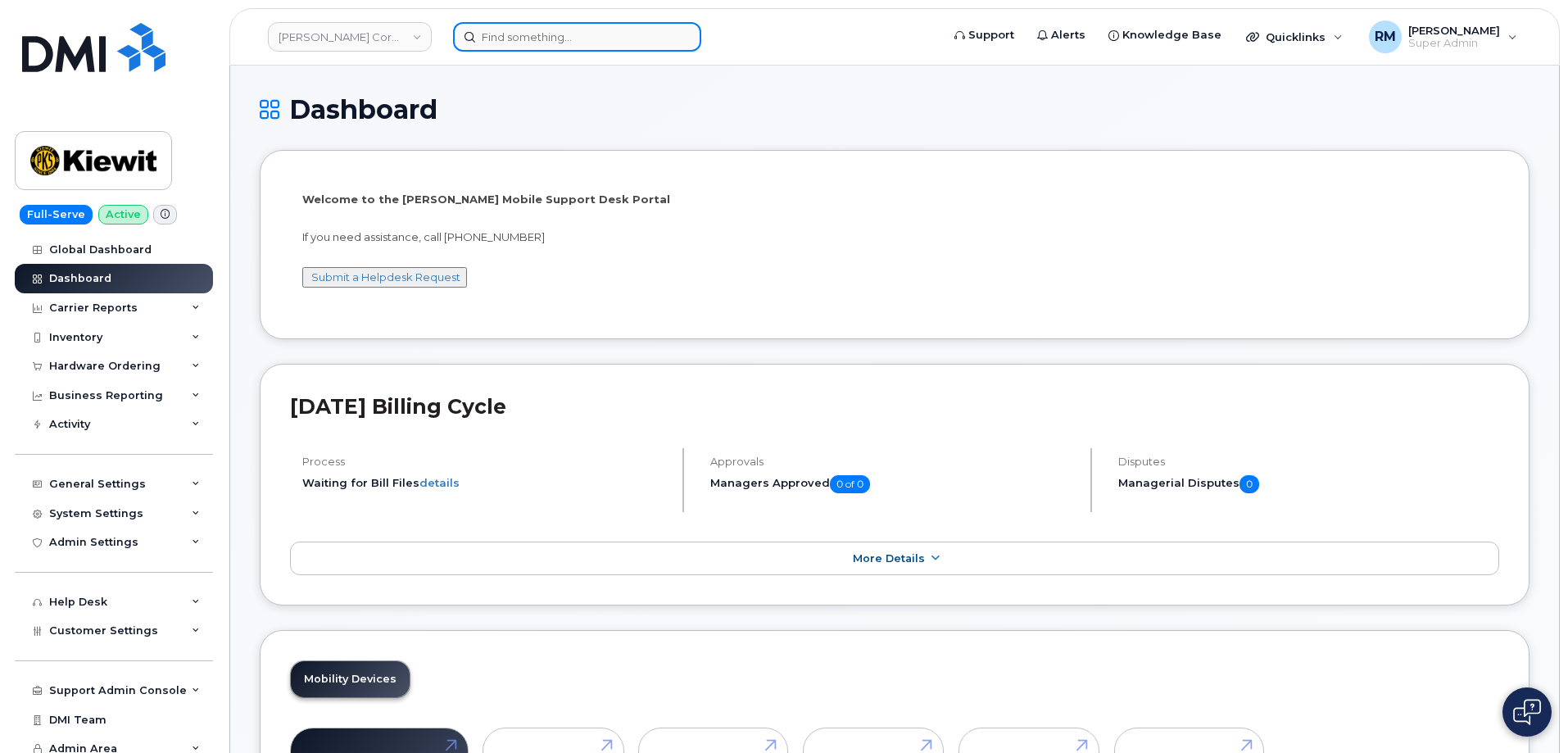
click at [501, 34] on input at bounding box center [577, 37] width 249 height 30
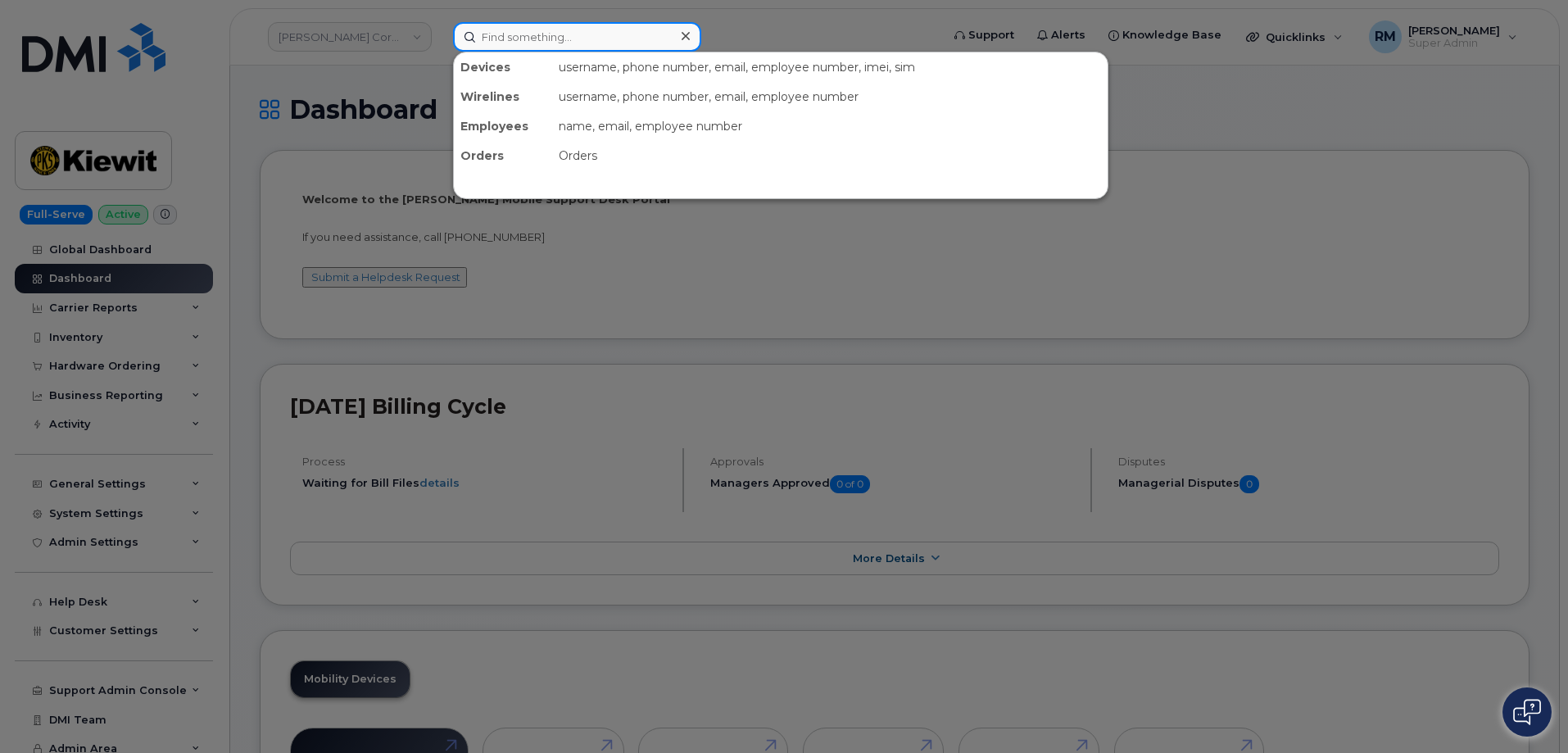
paste input "297726"
type input "297726"
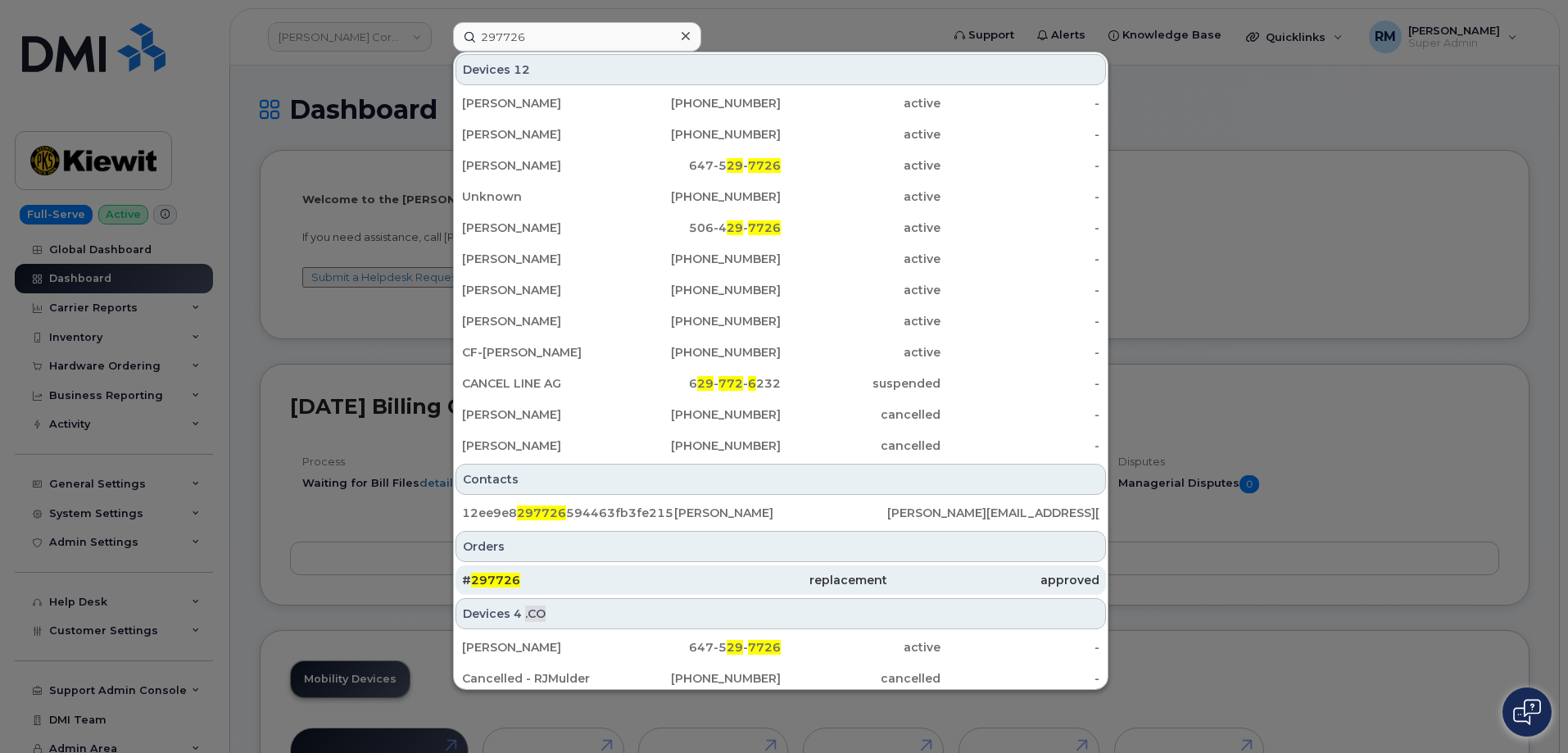
click at [496, 575] on span "297726" at bounding box center [496, 580] width 50 height 15
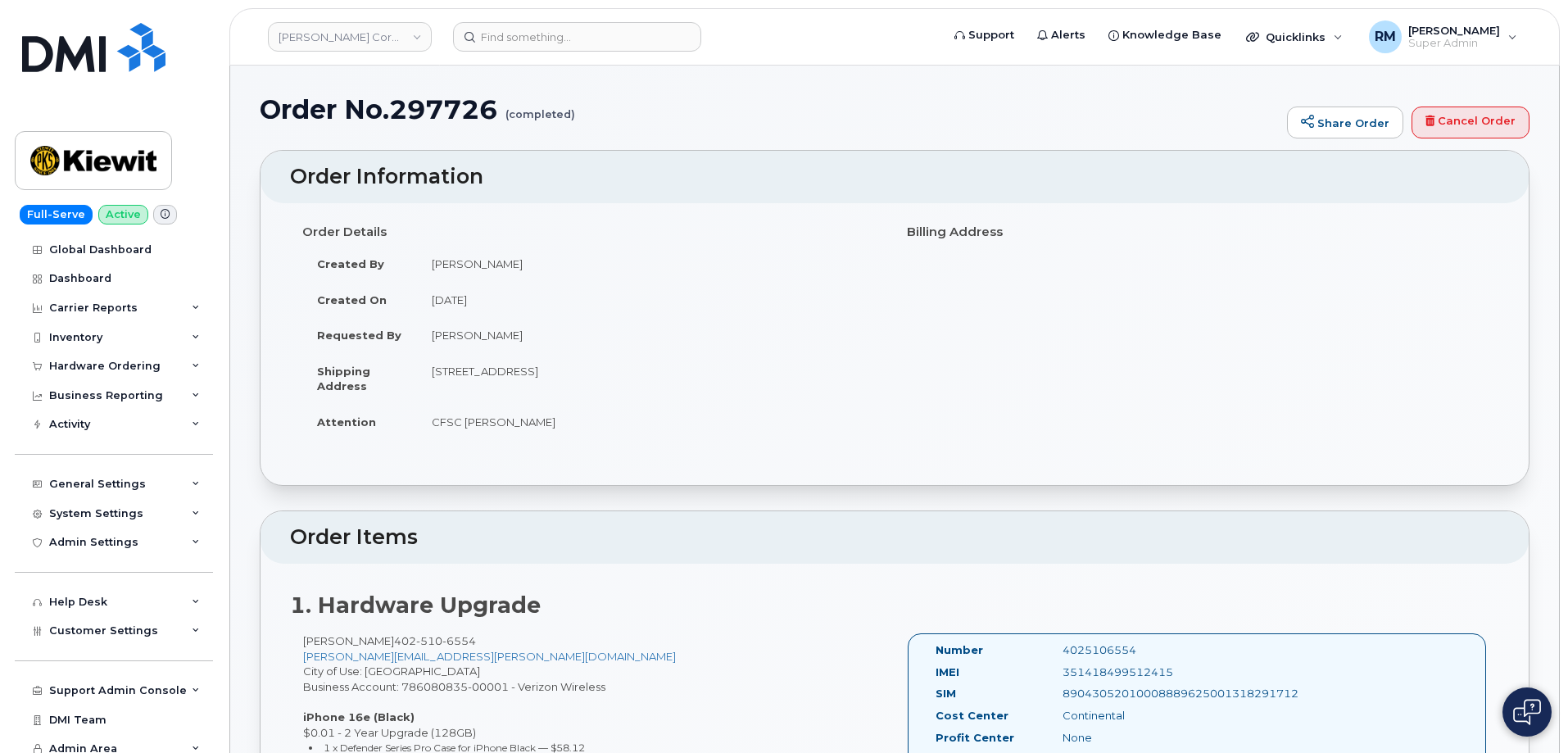
drag, startPoint x: 519, startPoint y: 265, endPoint x: 415, endPoint y: 262, distance: 104.0
click at [415, 262] on tr "Created By [PERSON_NAME]" at bounding box center [592, 264] width 580 height 36
click at [511, 40] on input at bounding box center [577, 37] width 249 height 30
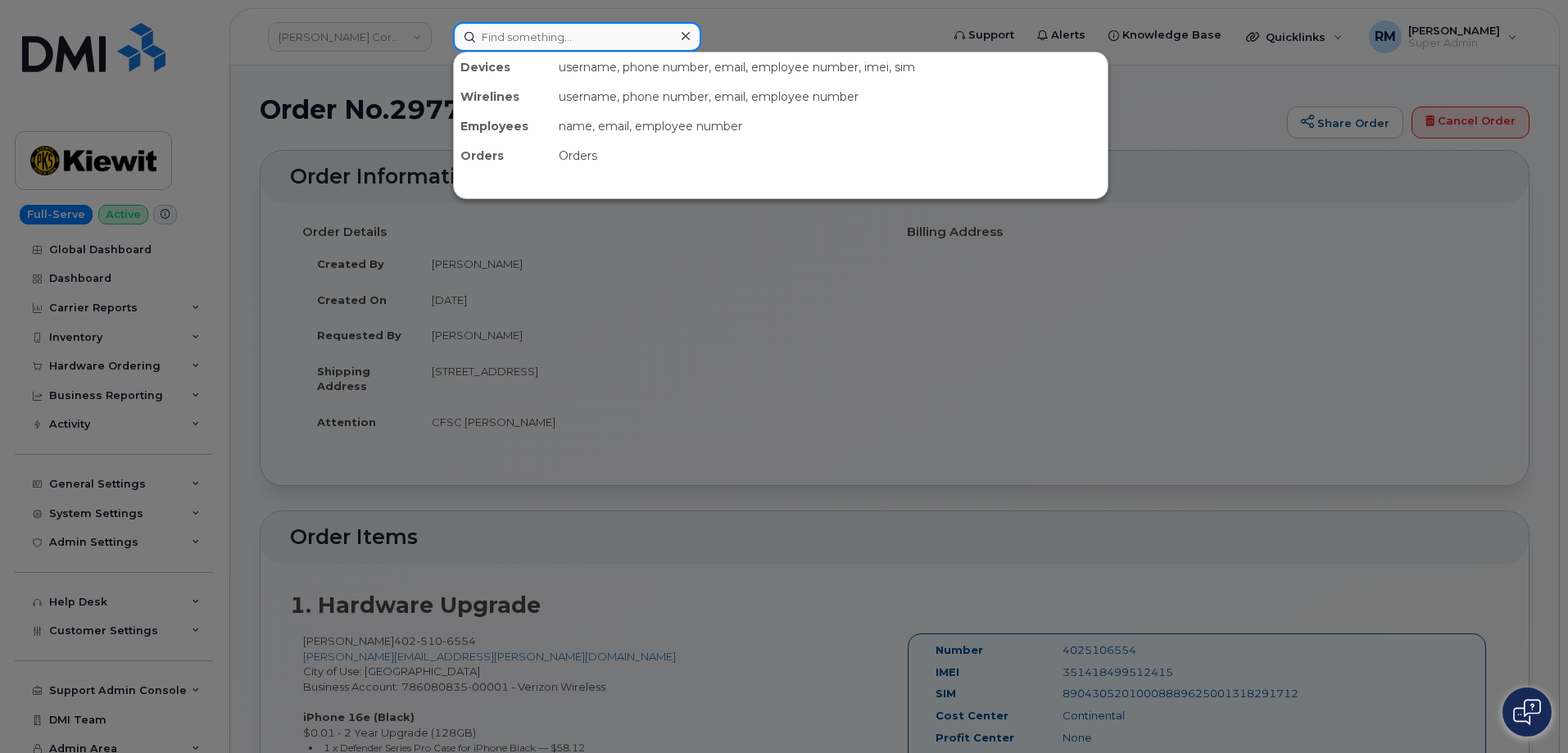
paste input "298145"
type input "298145"
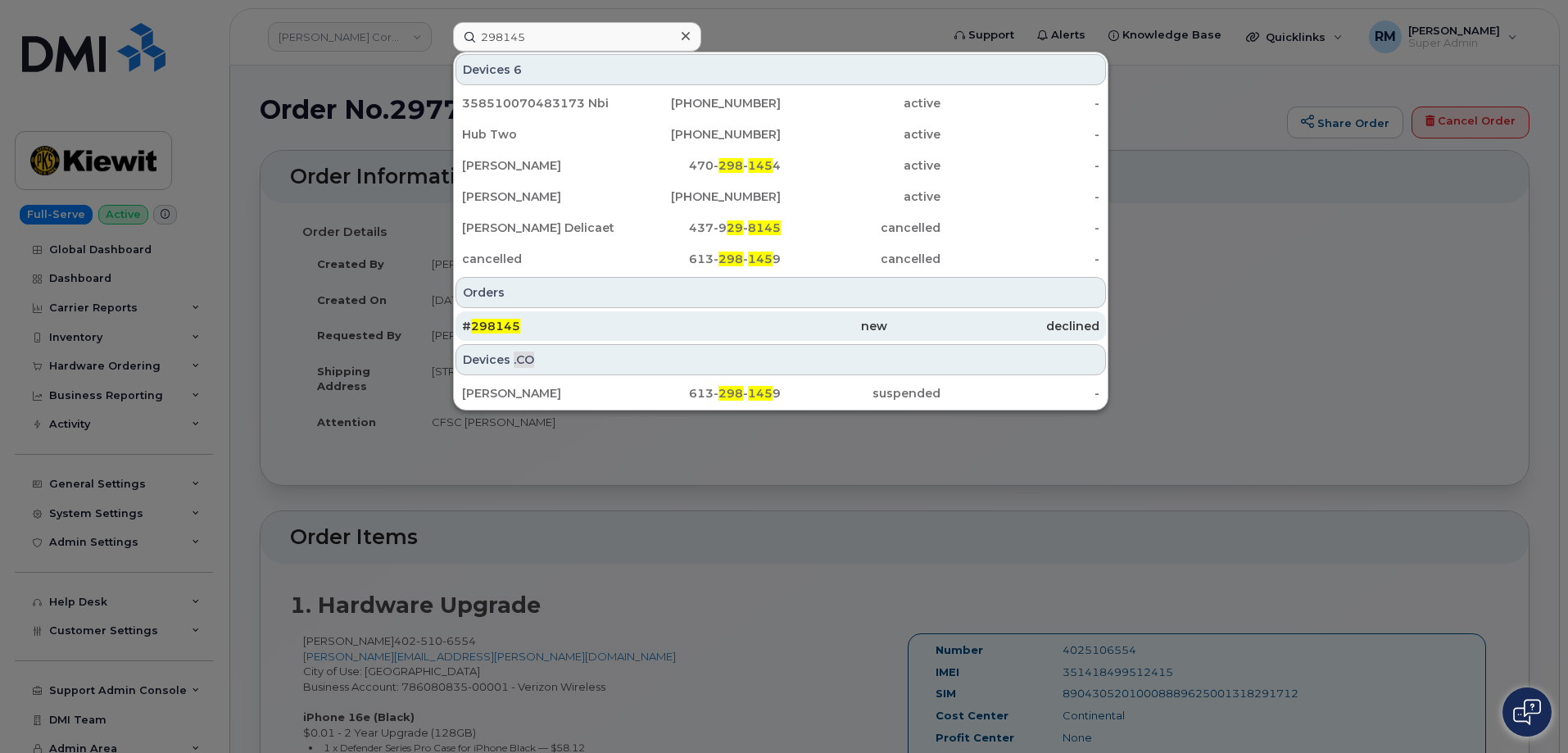
click at [500, 326] on span "298145" at bounding box center [496, 326] width 50 height 15
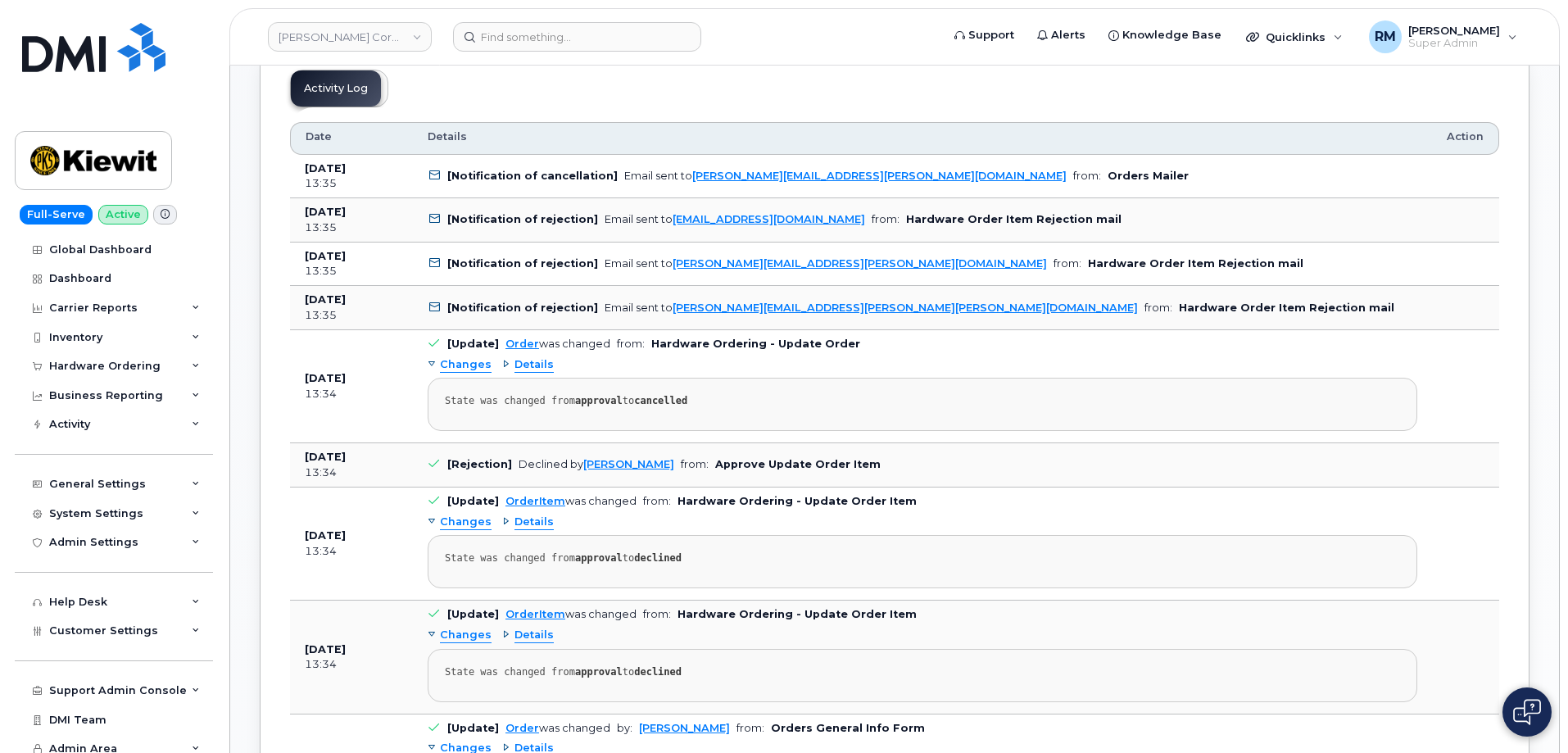
scroll to position [902, 0]
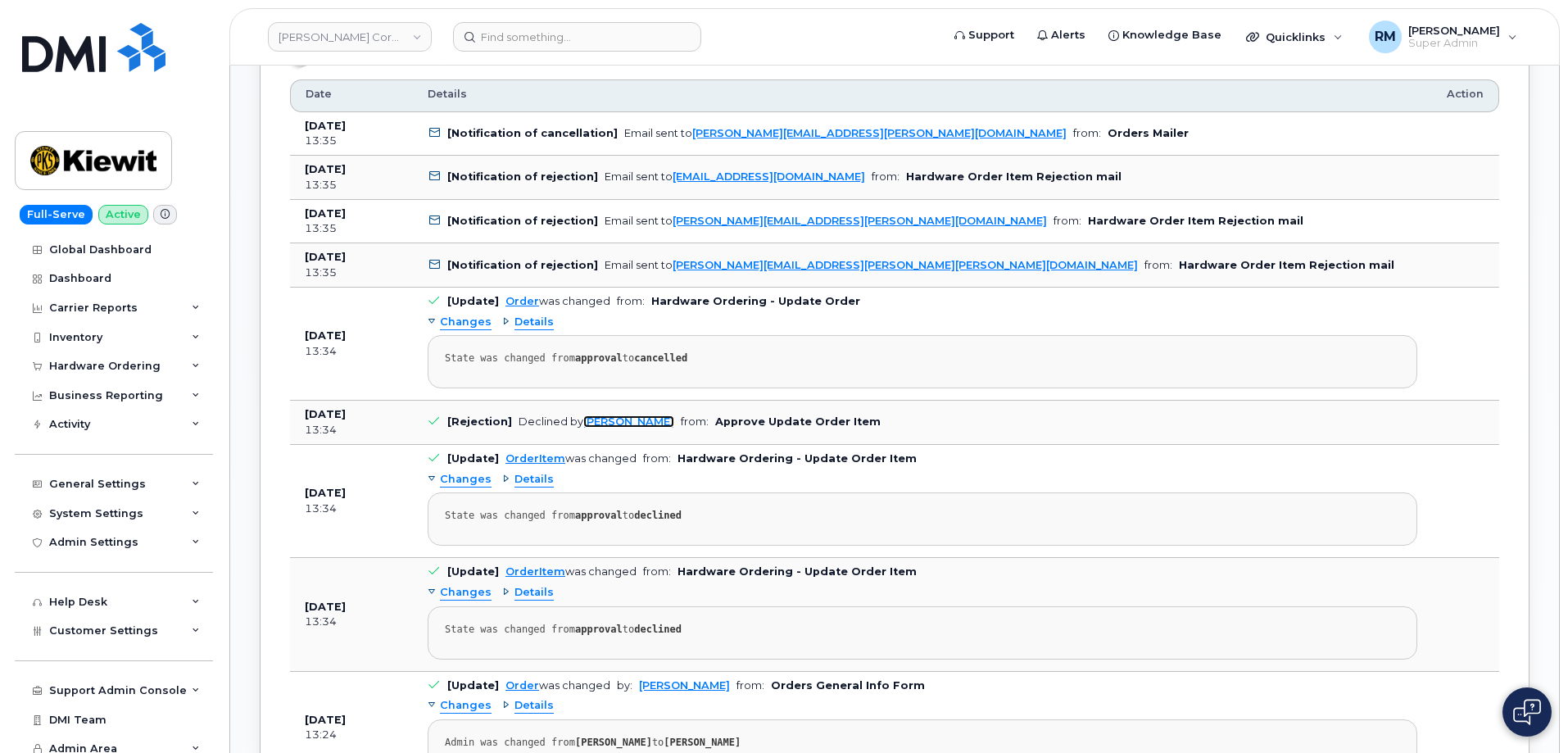
click at [613, 423] on link "Ryan Mckeever" at bounding box center [629, 421] width 91 height 12
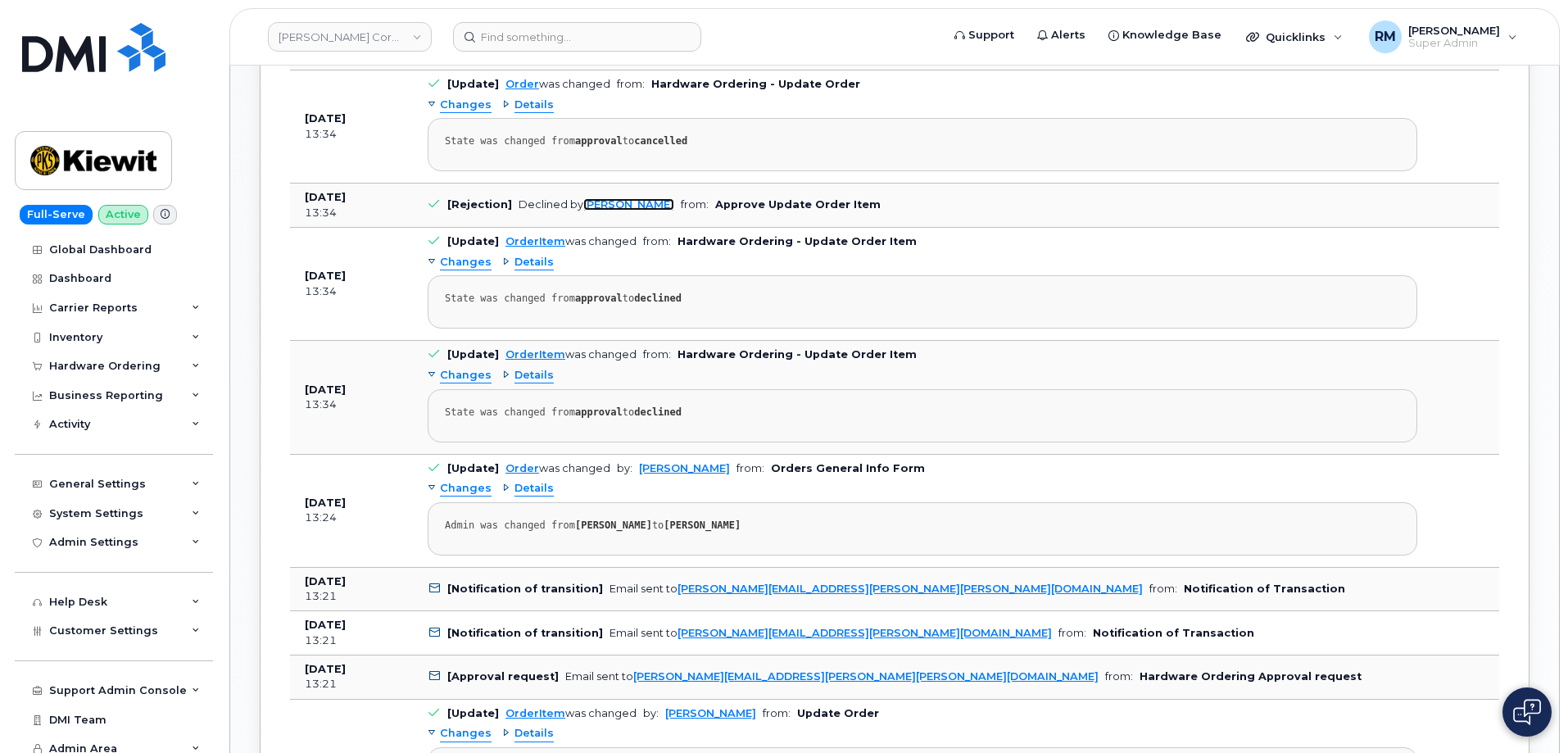
scroll to position [1147, 0]
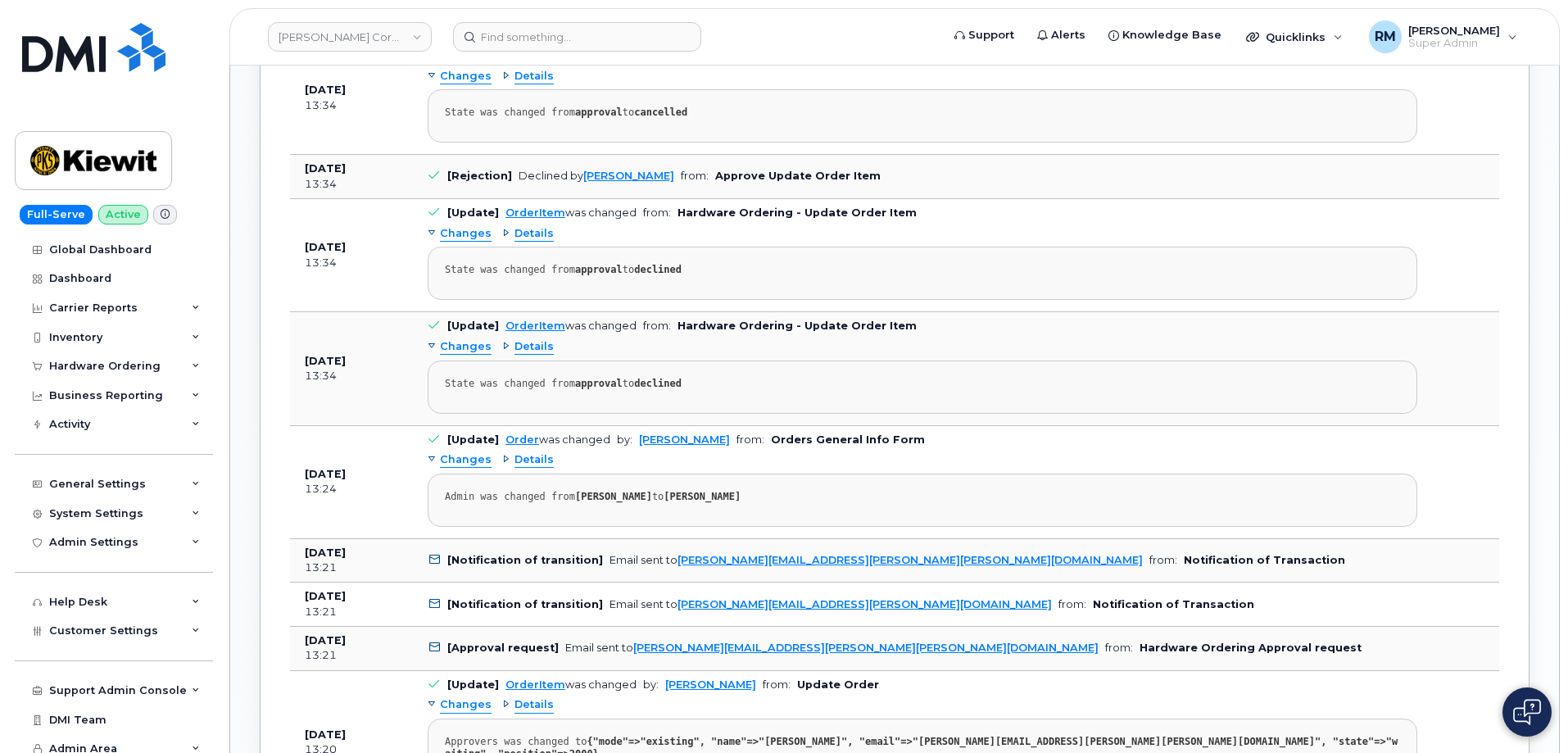
click at [514, 462] on span "Details" at bounding box center [534, 460] width 40 height 16
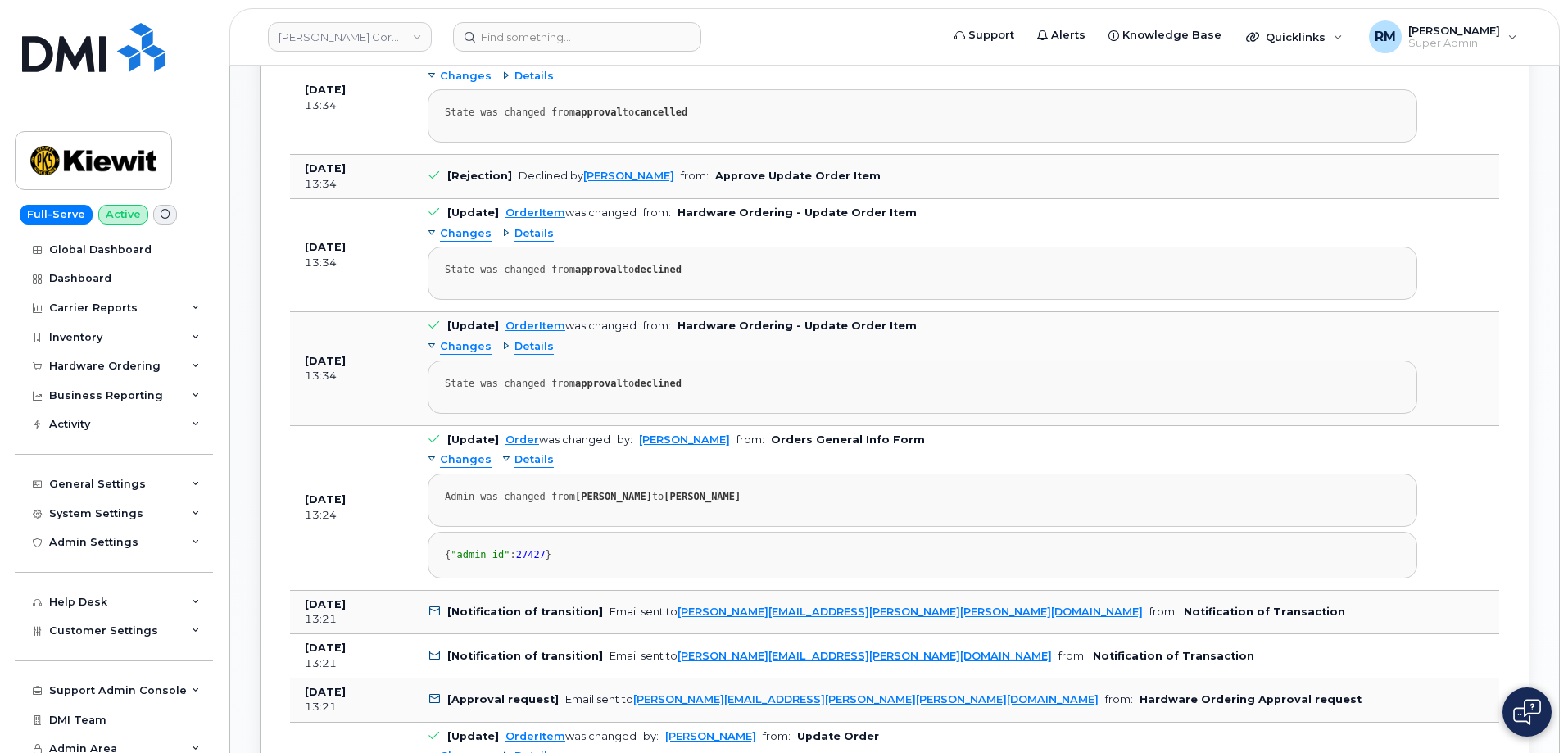
click at [519, 458] on span "Details" at bounding box center [534, 460] width 40 height 16
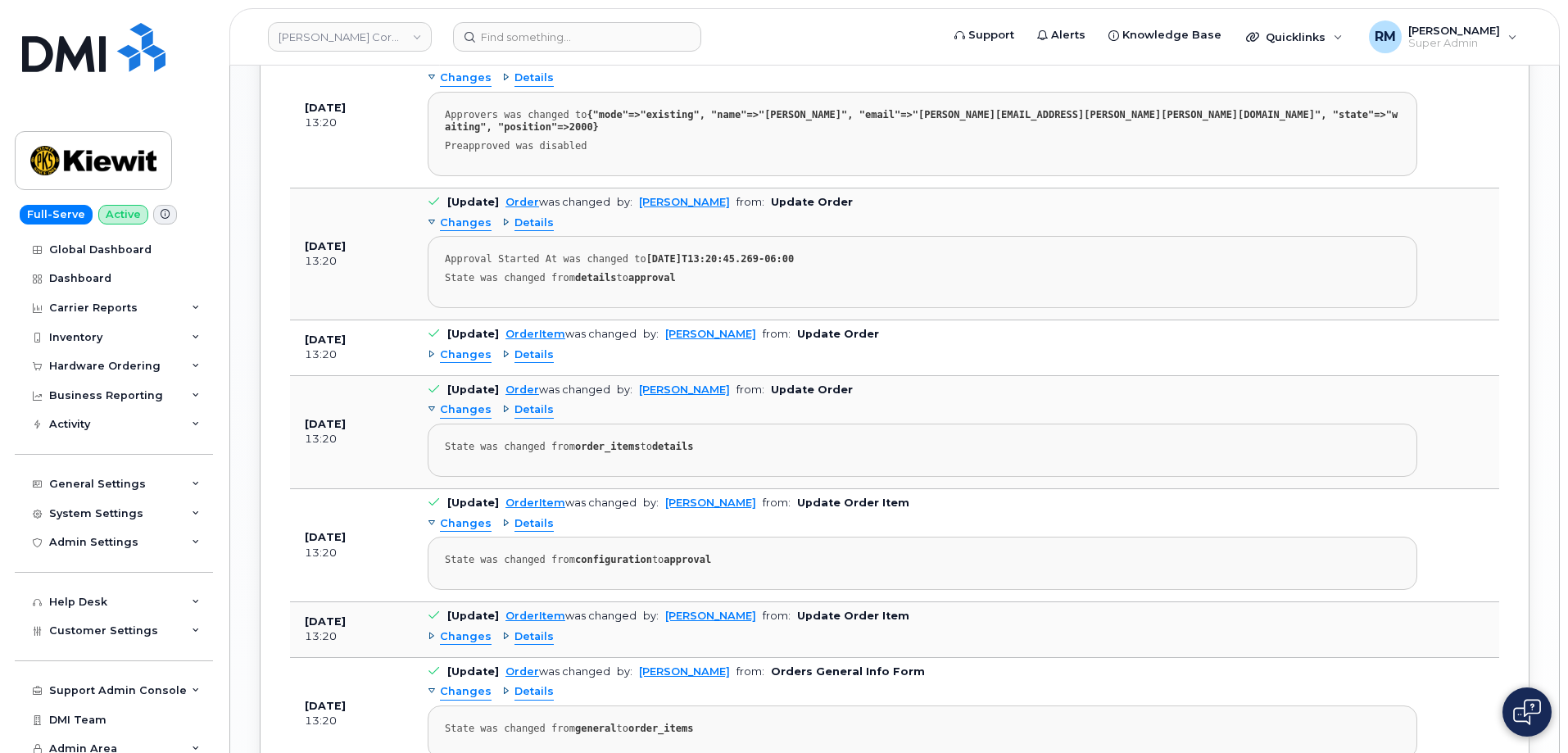
scroll to position [1885, 0]
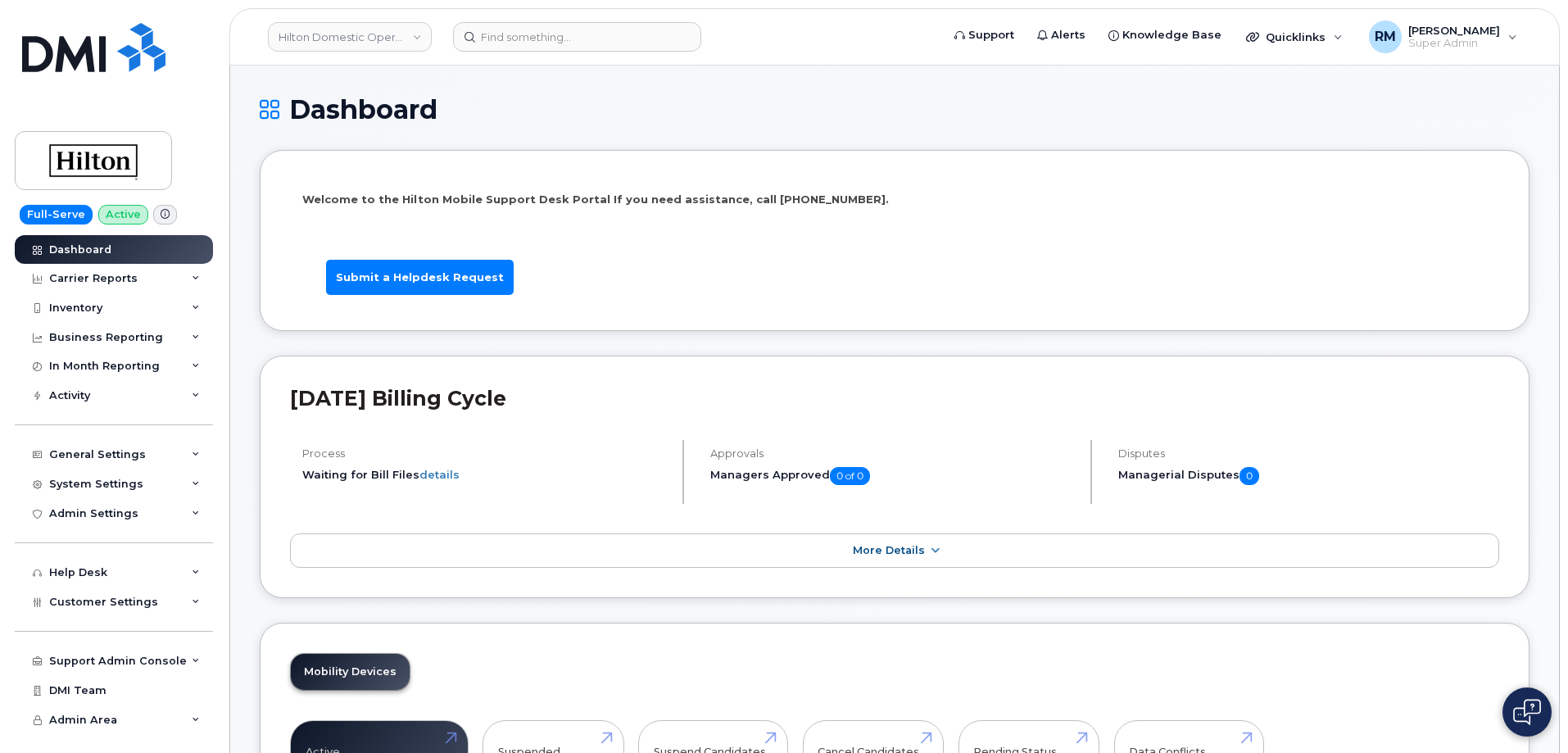
drag, startPoint x: 1304, startPoint y: 121, endPoint x: 1284, endPoint y: 121, distance: 20.0
click at [1304, 121] on h1 "Dashboard" at bounding box center [895, 109] width 1270 height 29
click at [544, 32] on input at bounding box center [577, 37] width 249 height 30
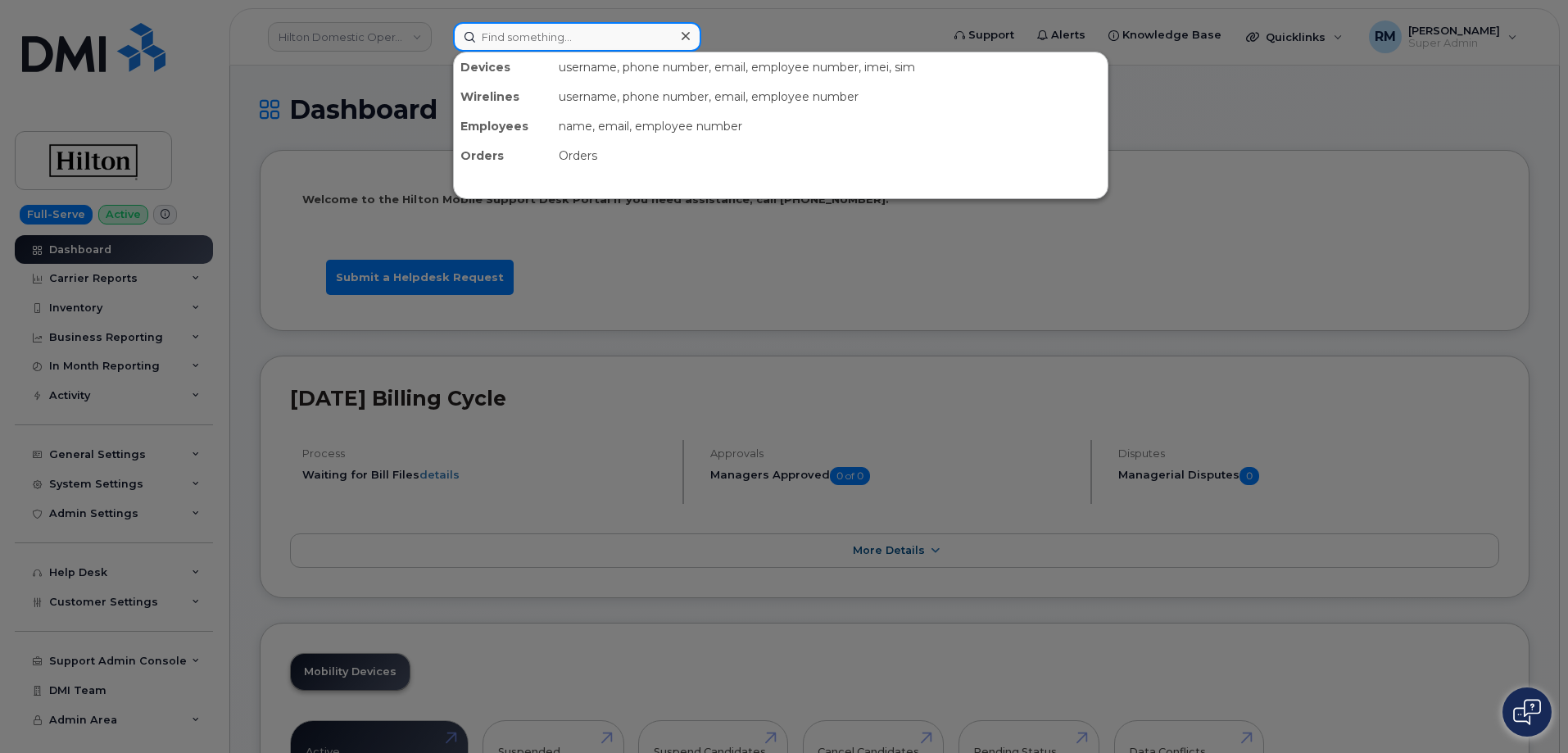
paste input "[PHONE_NUMBER]"
type input "[PHONE_NUMBER]"
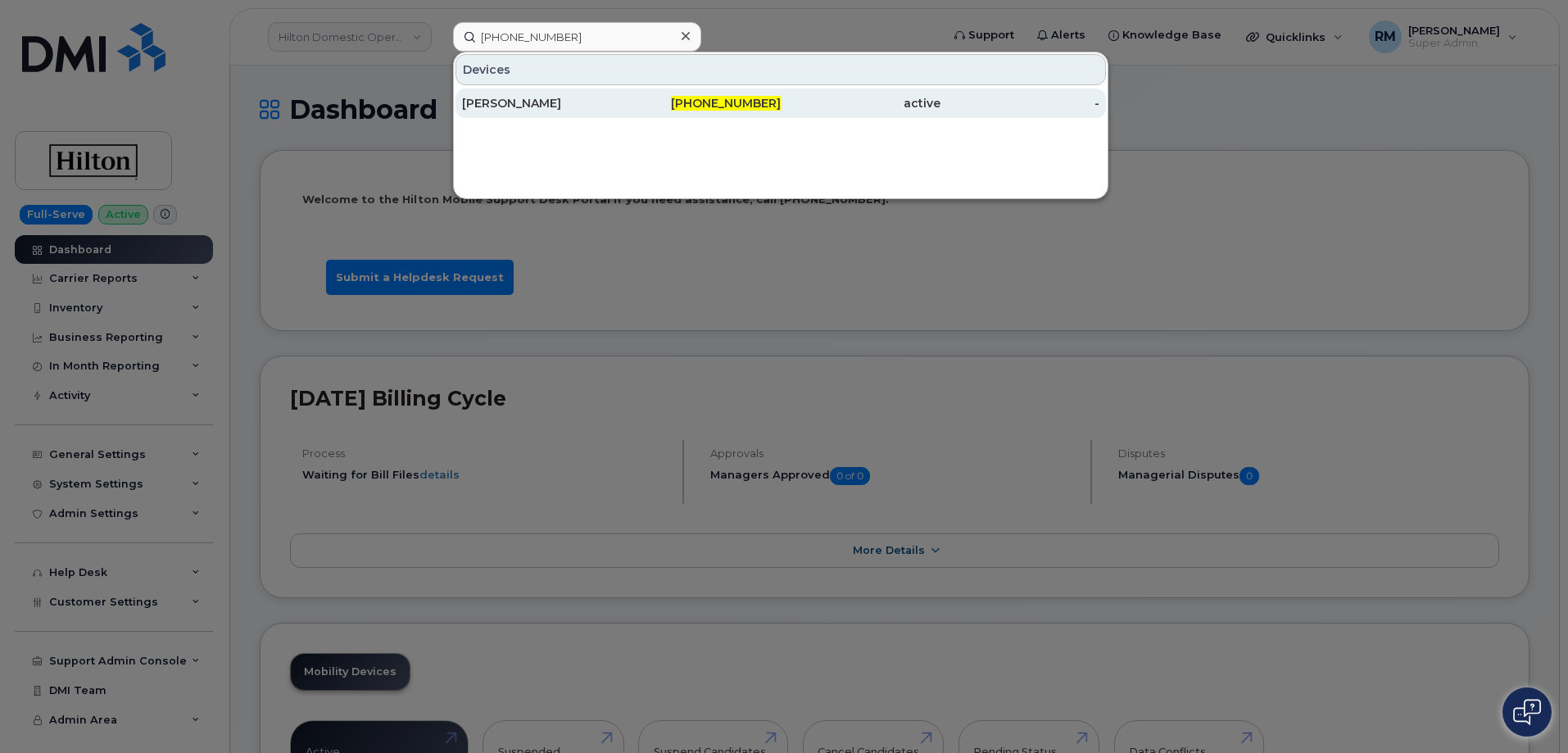
click at [561, 103] on div "[PERSON_NAME]" at bounding box center [542, 103] width 160 height 17
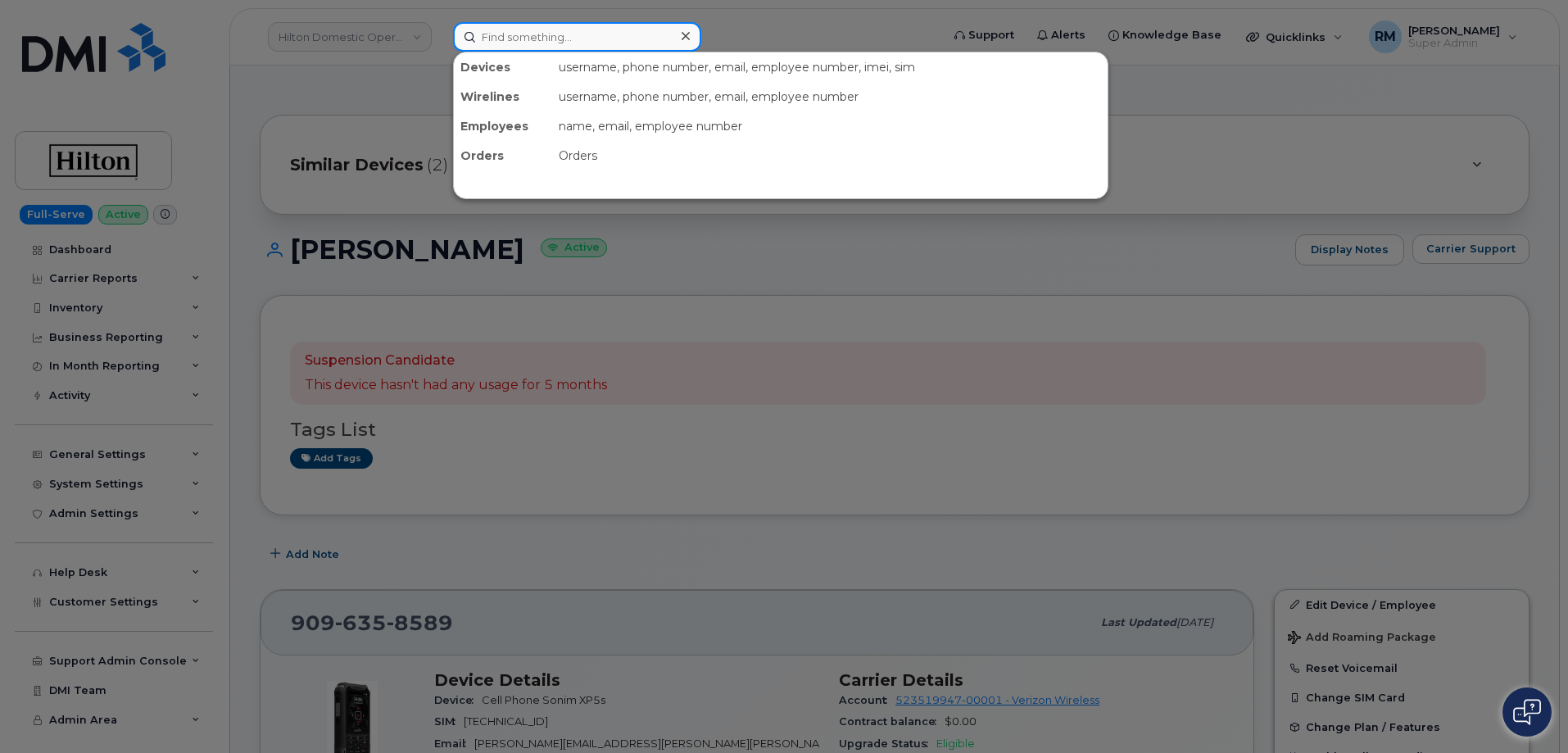
click at [511, 40] on input at bounding box center [577, 37] width 249 height 30
paste input "[PHONE_NUMBER]"
type input "[PHONE_NUMBER]"
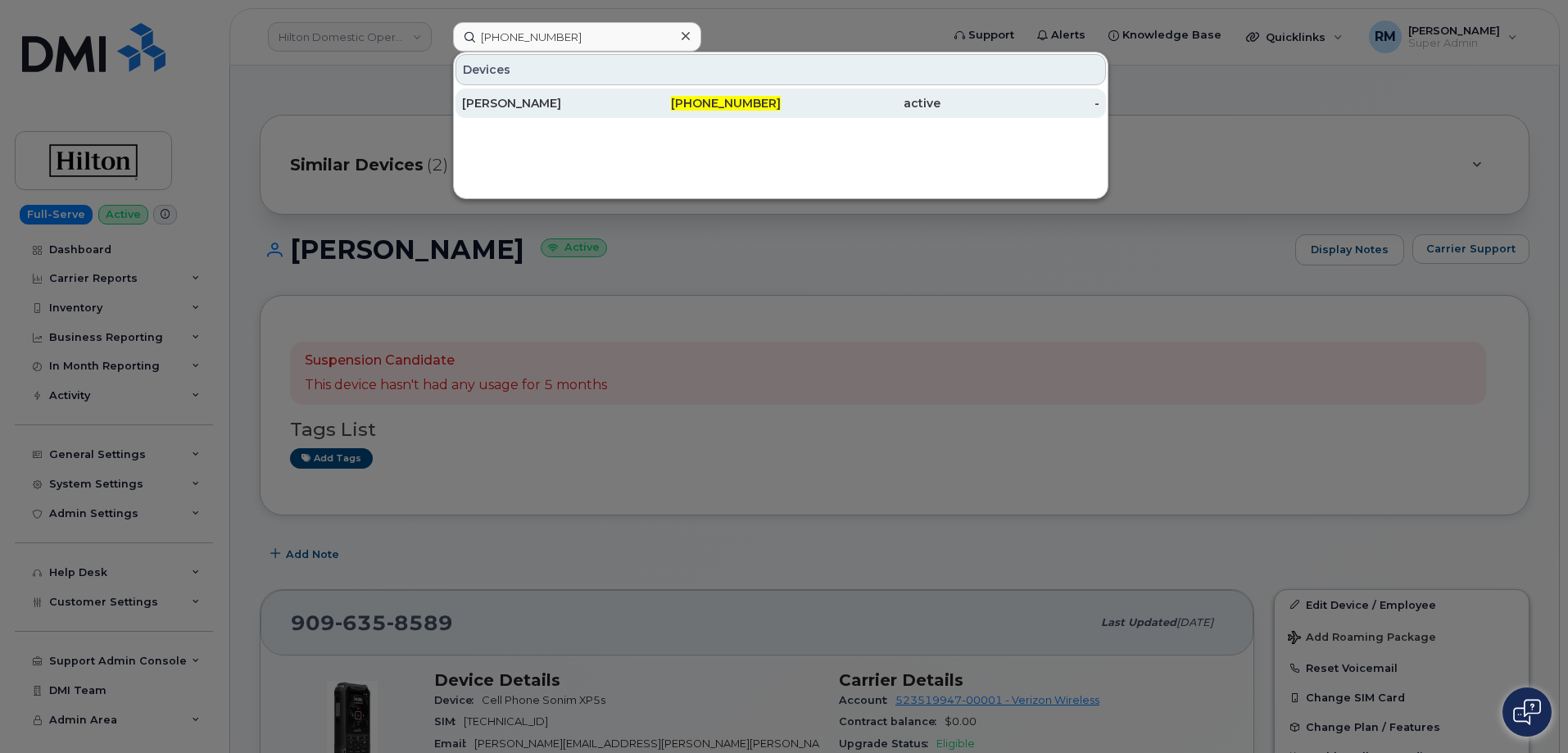
click at [528, 102] on div "[PERSON_NAME]" at bounding box center [542, 103] width 160 height 17
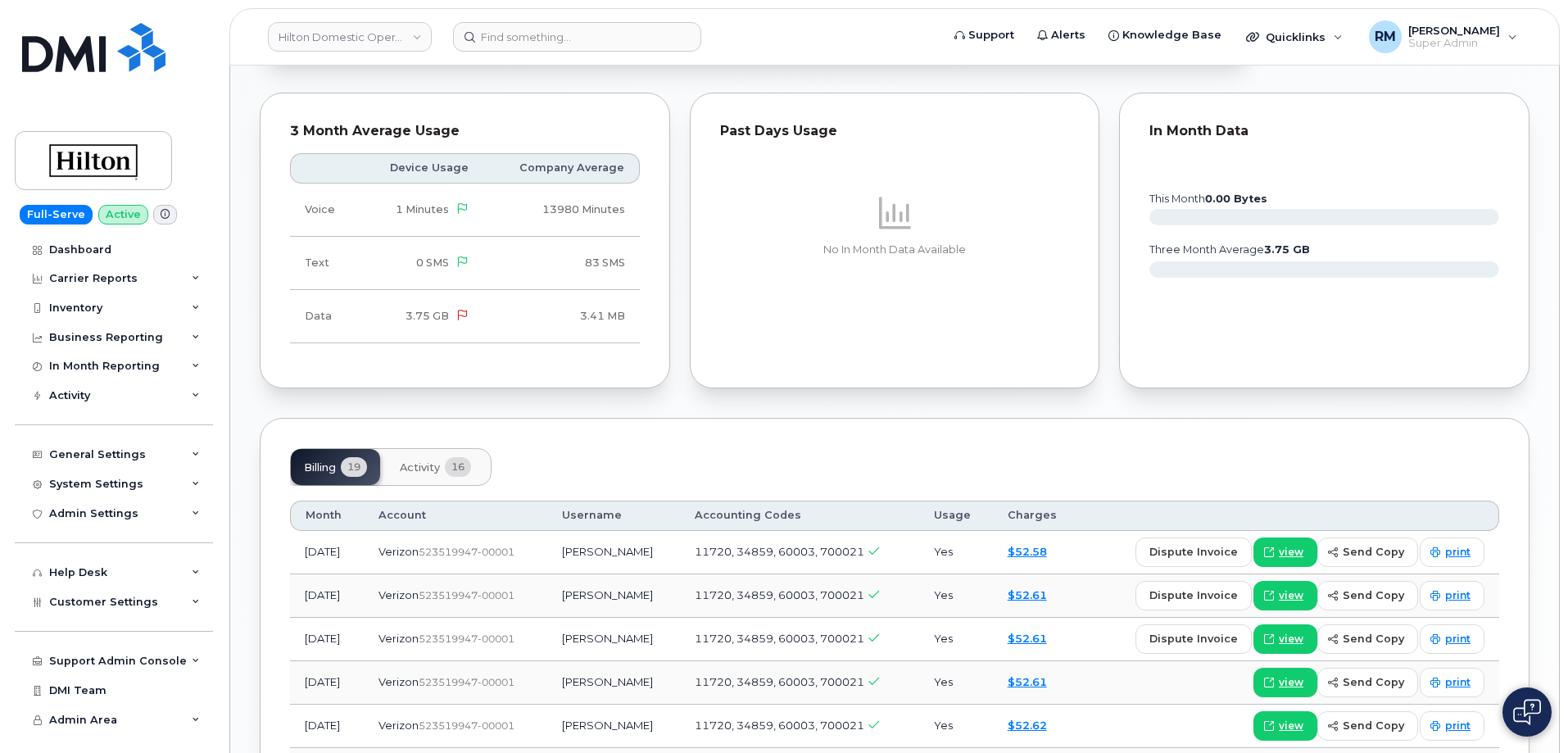
scroll to position [1035, 0]
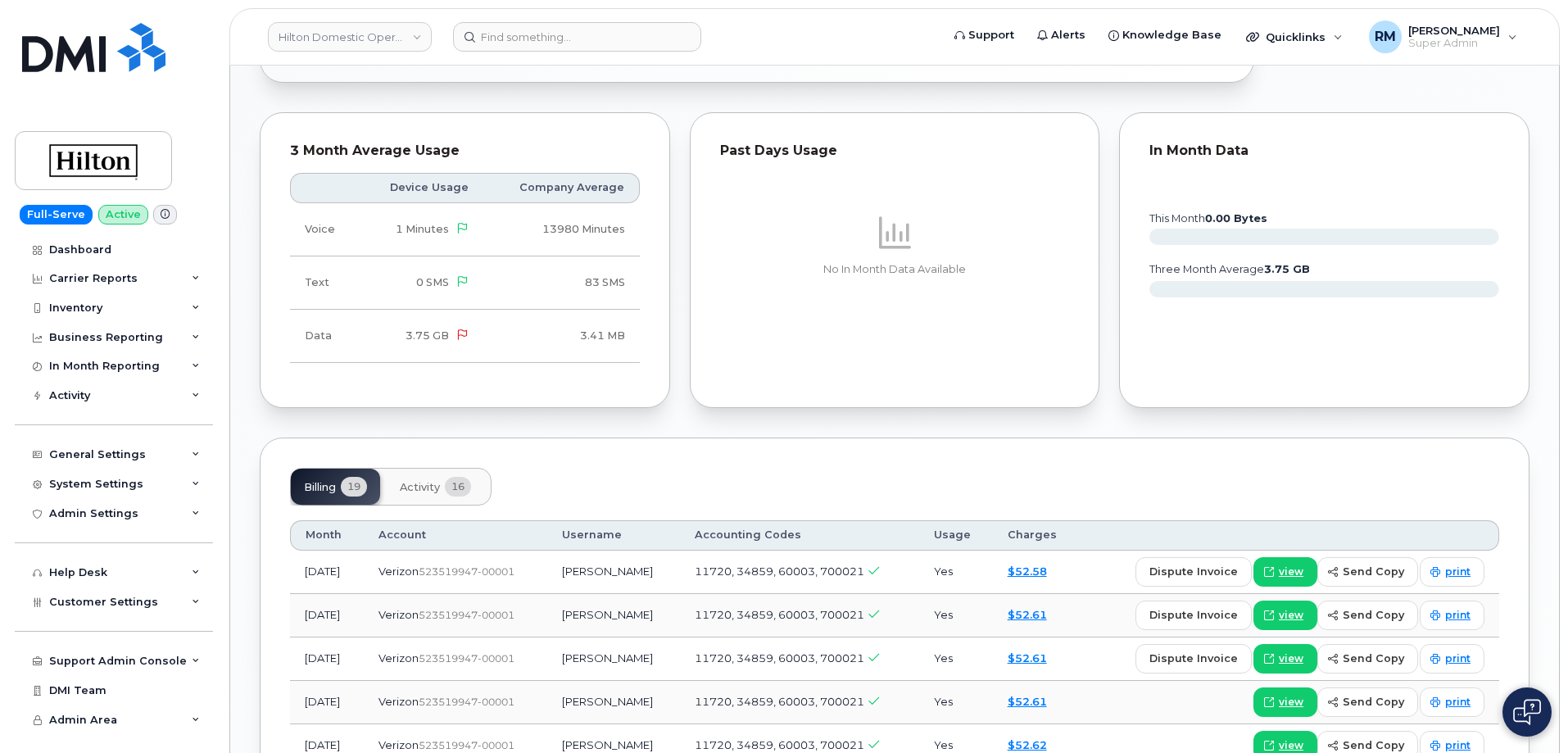
click at [412, 481] on span "Activity" at bounding box center [419, 488] width 40 height 13
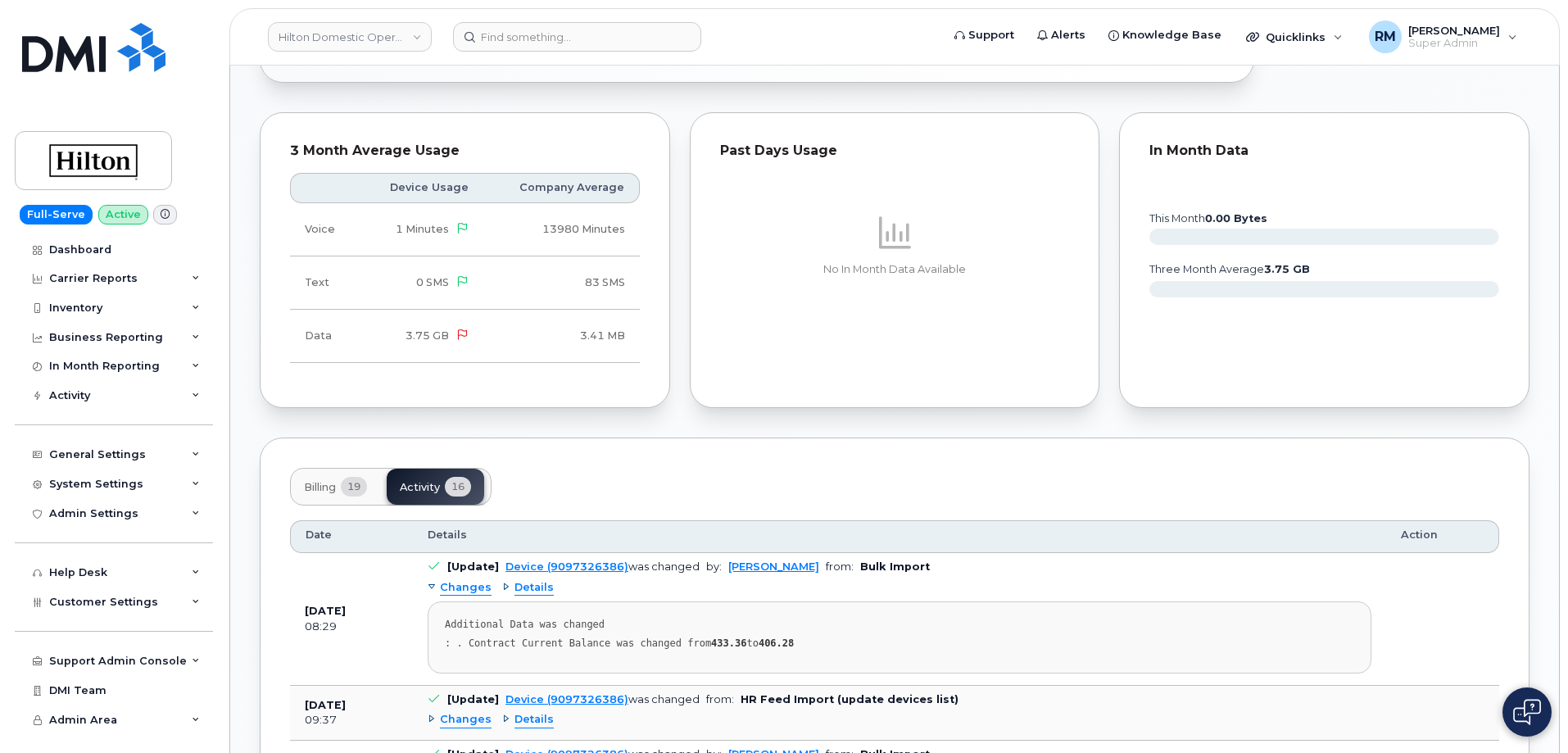
click at [310, 481] on span "Billing" at bounding box center [320, 488] width 32 height 13
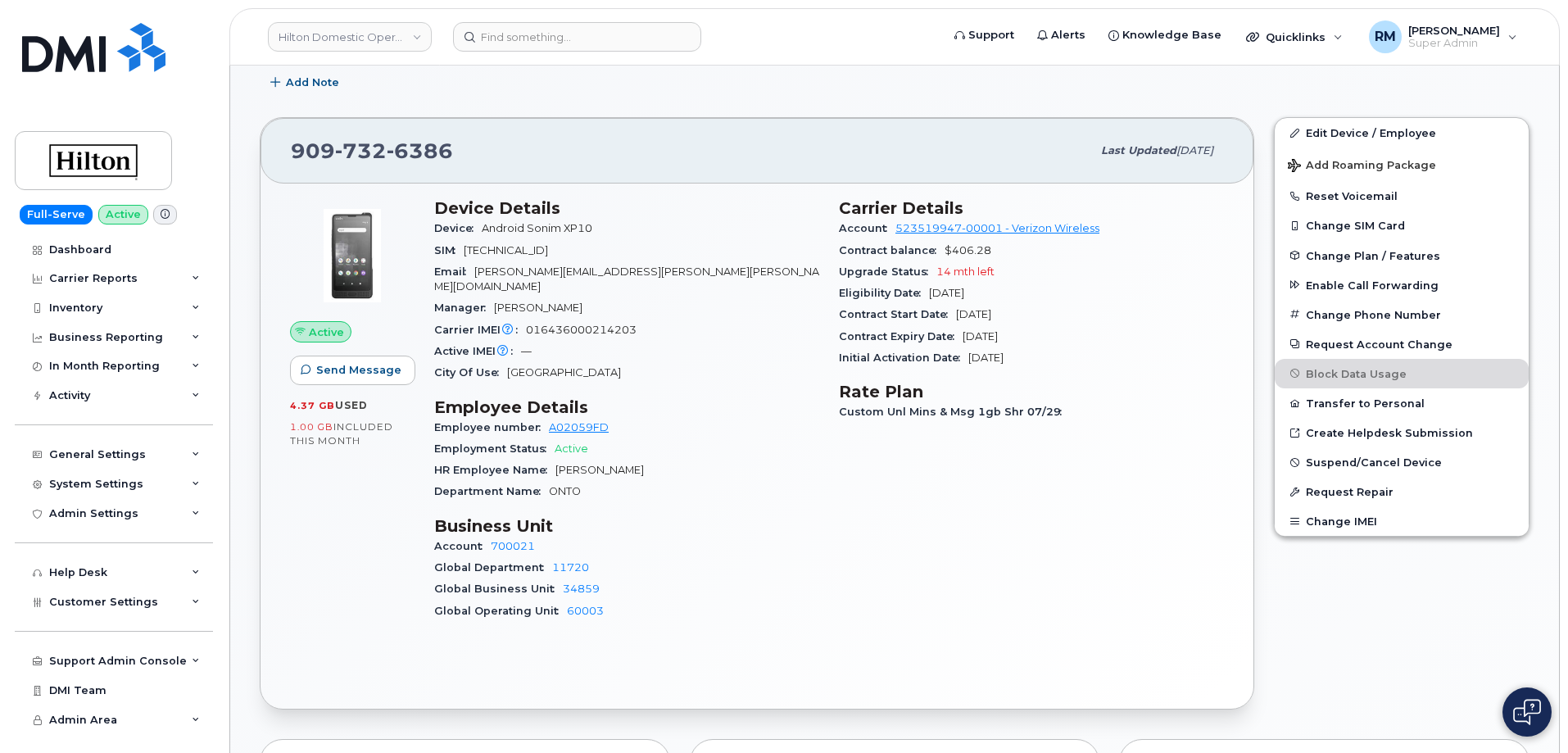
scroll to position [380, 0]
